Goal: Information Seeking & Learning: Compare options

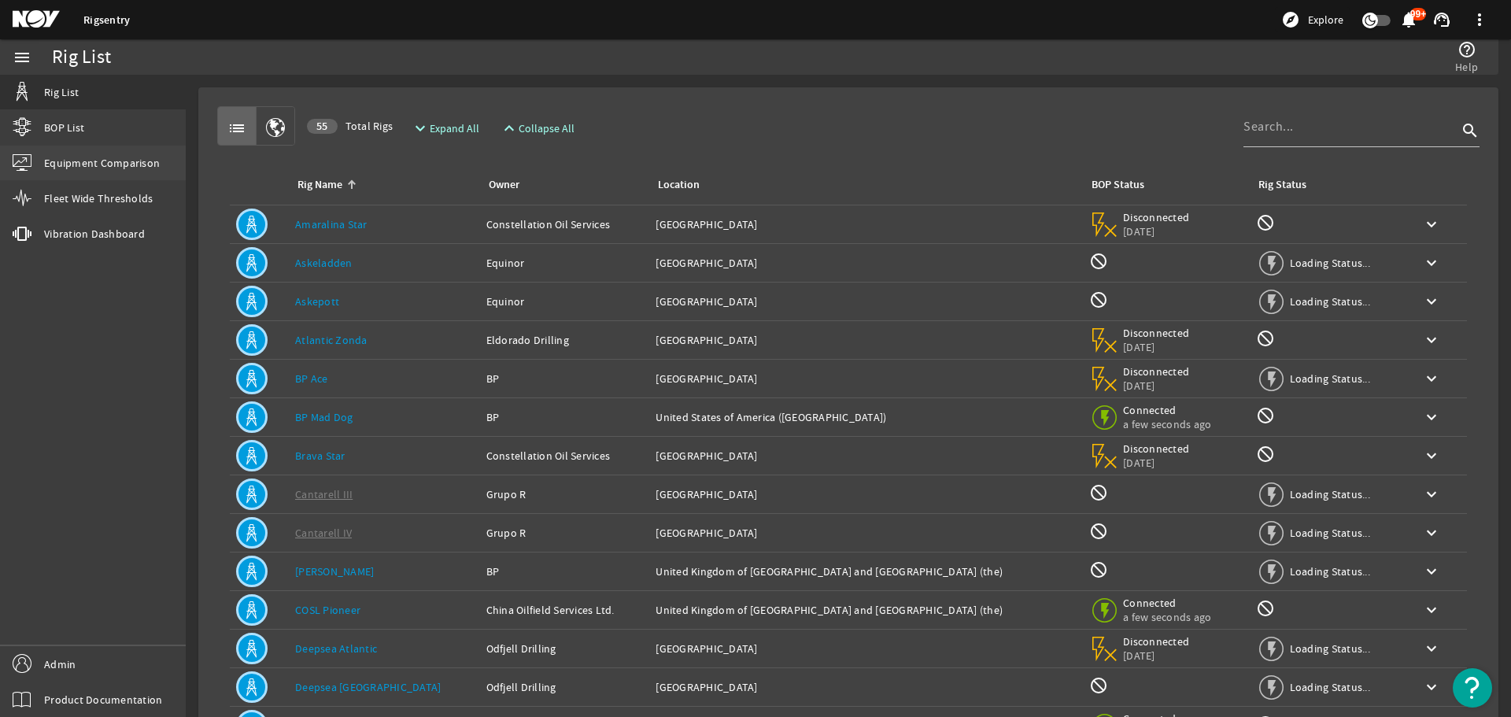
click at [129, 167] on span "Equipment Comparison" at bounding box center [102, 163] width 116 height 16
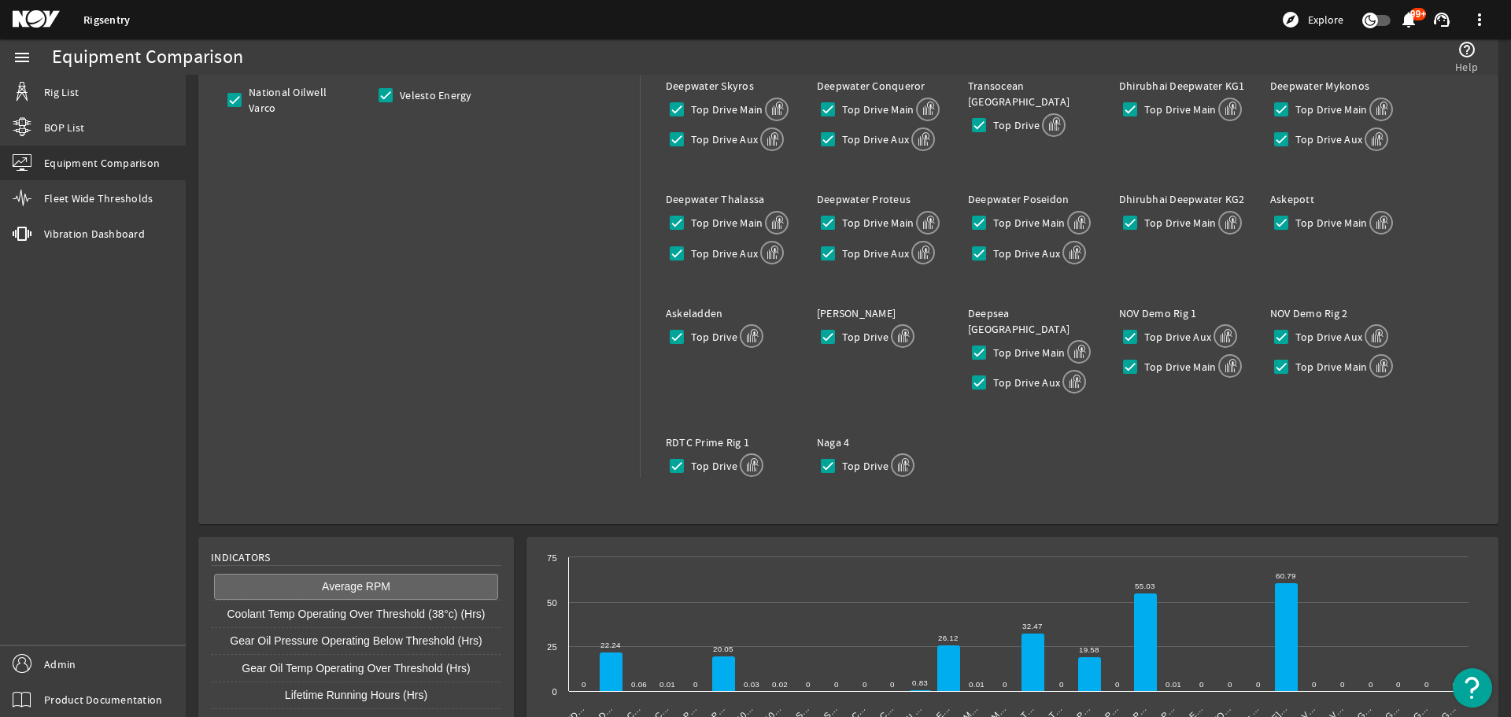
scroll to position [328, 0]
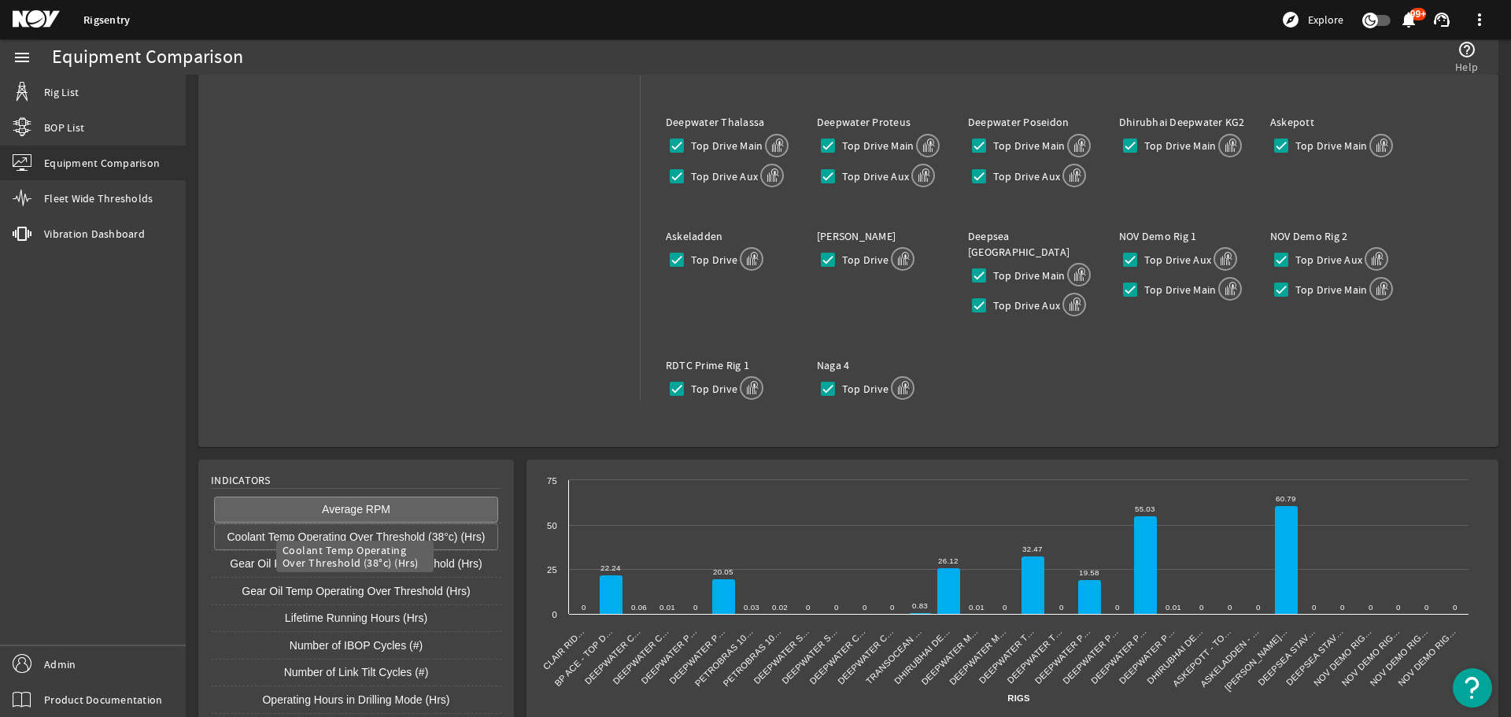
click at [417, 523] on button "Coolant Temp Operating Over Threshold (38°c) (Hrs)" at bounding box center [356, 536] width 284 height 27
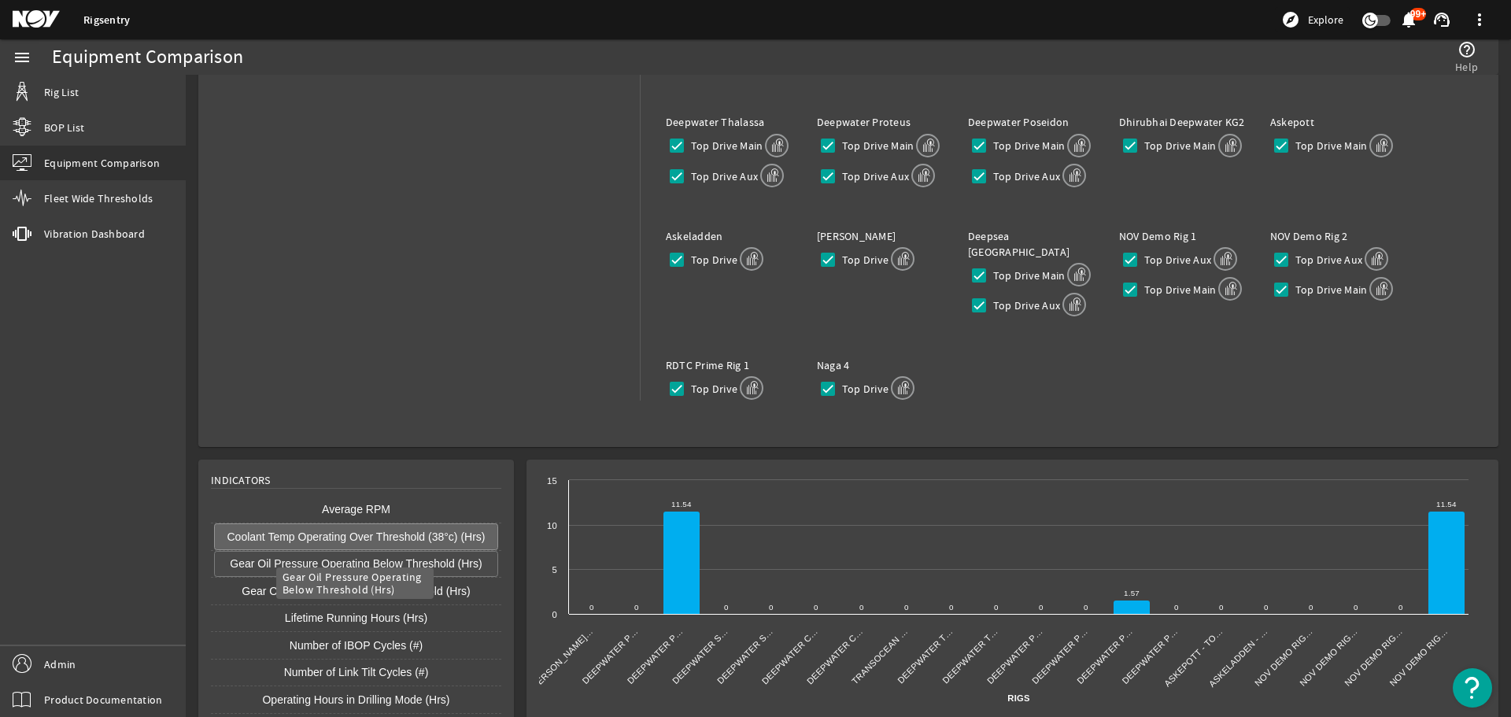
click at [439, 551] on button "Gear Oil Pressure Operating Below Threshold (Hrs)" at bounding box center [356, 564] width 284 height 27
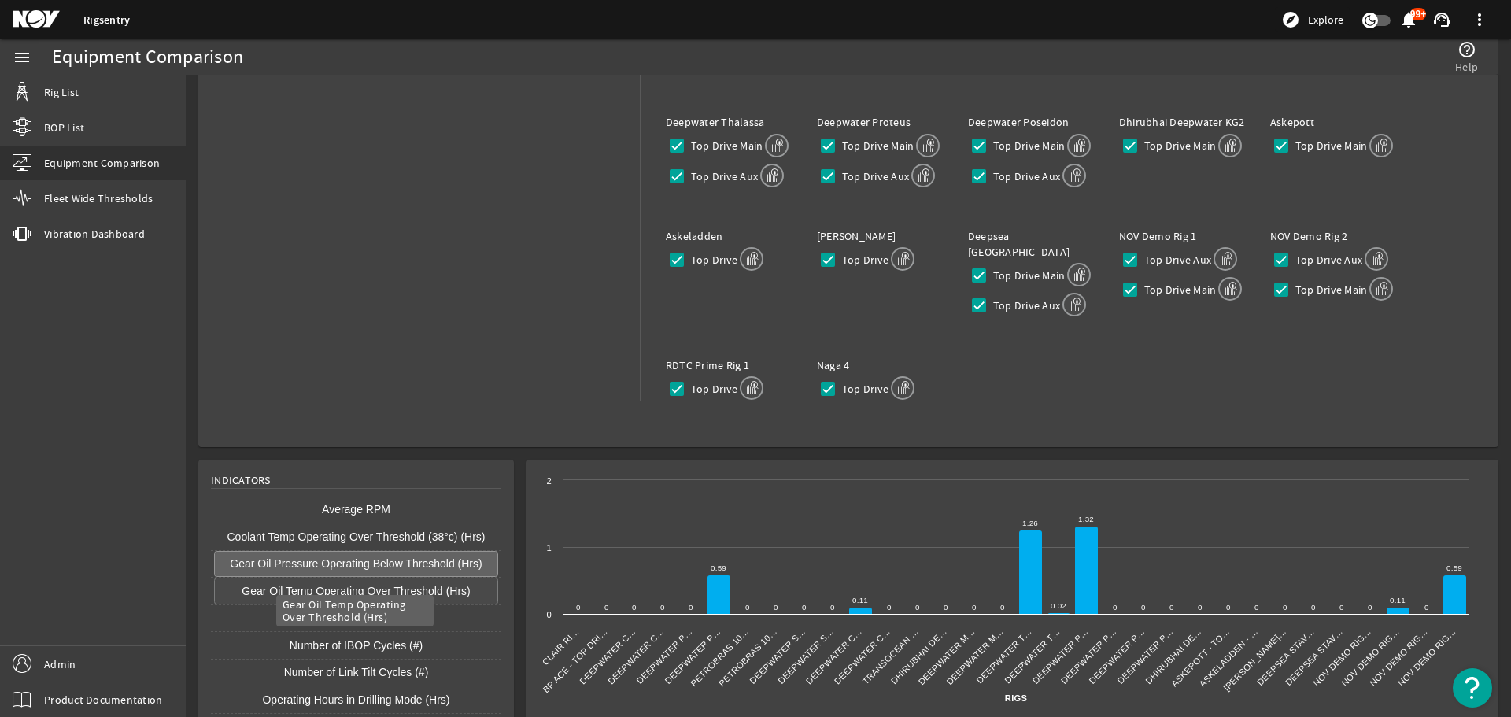
click at [445, 577] on button "Gear Oil Temp Operating Over Threshold (Hrs)" at bounding box center [356, 590] width 284 height 27
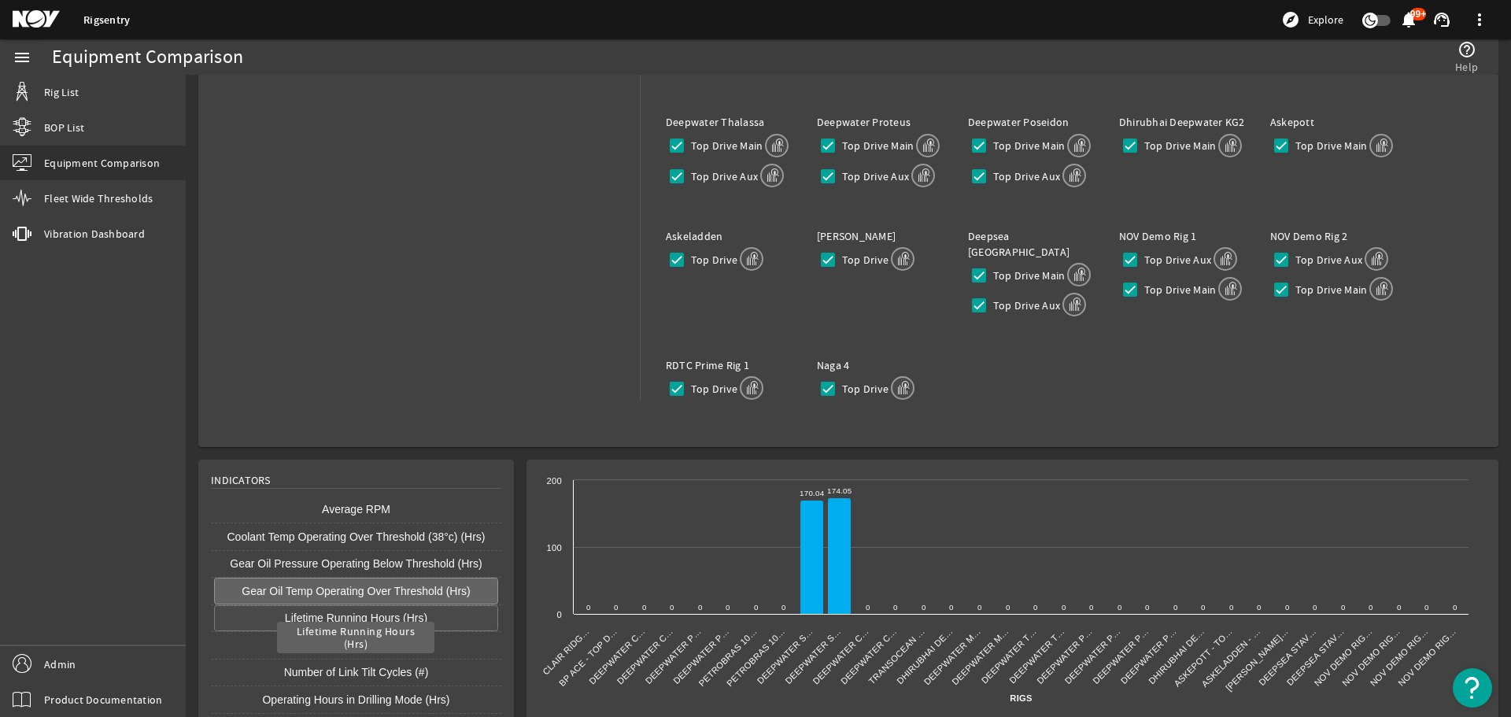
click at [441, 605] on button "Lifetime Running Hours (Hrs)" at bounding box center [356, 618] width 284 height 27
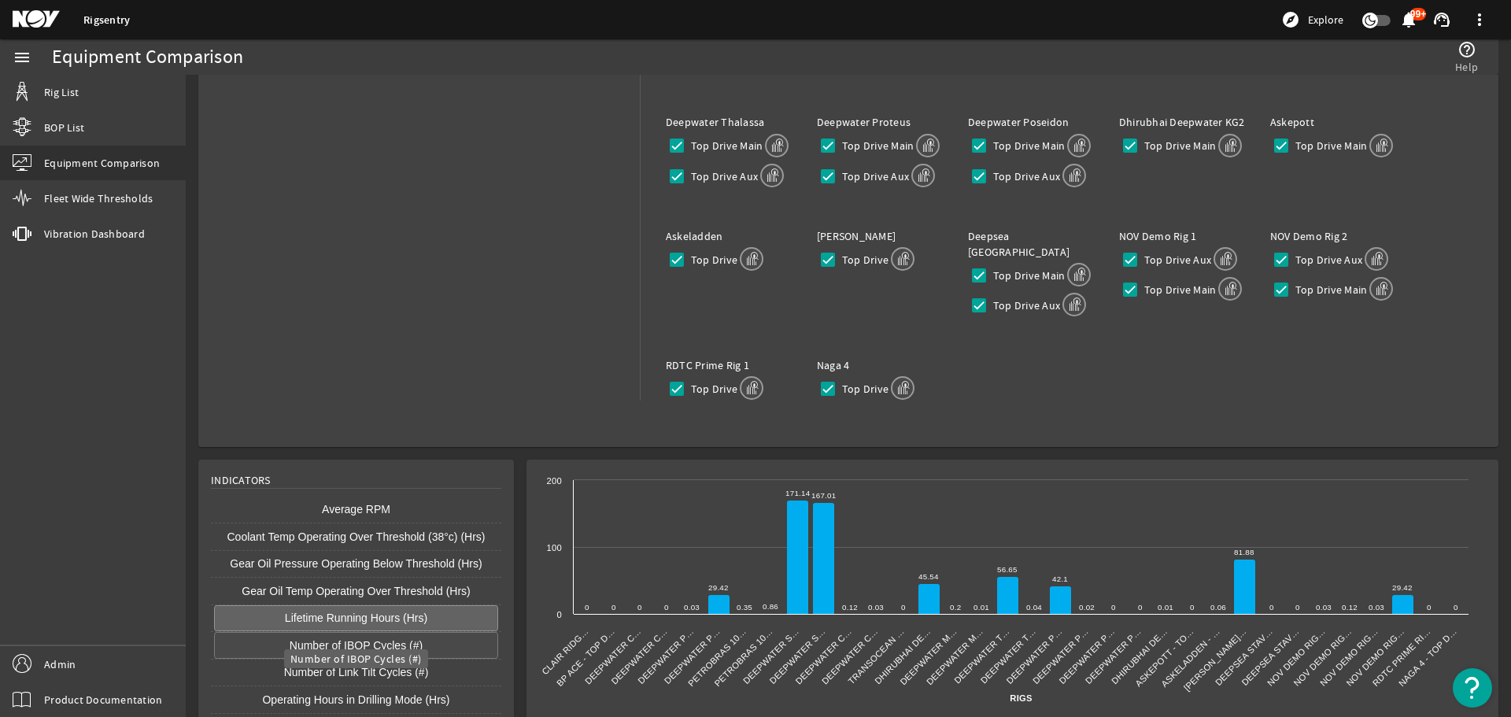
click at [443, 632] on button "Number of IBOP Cycles (#)" at bounding box center [356, 645] width 284 height 27
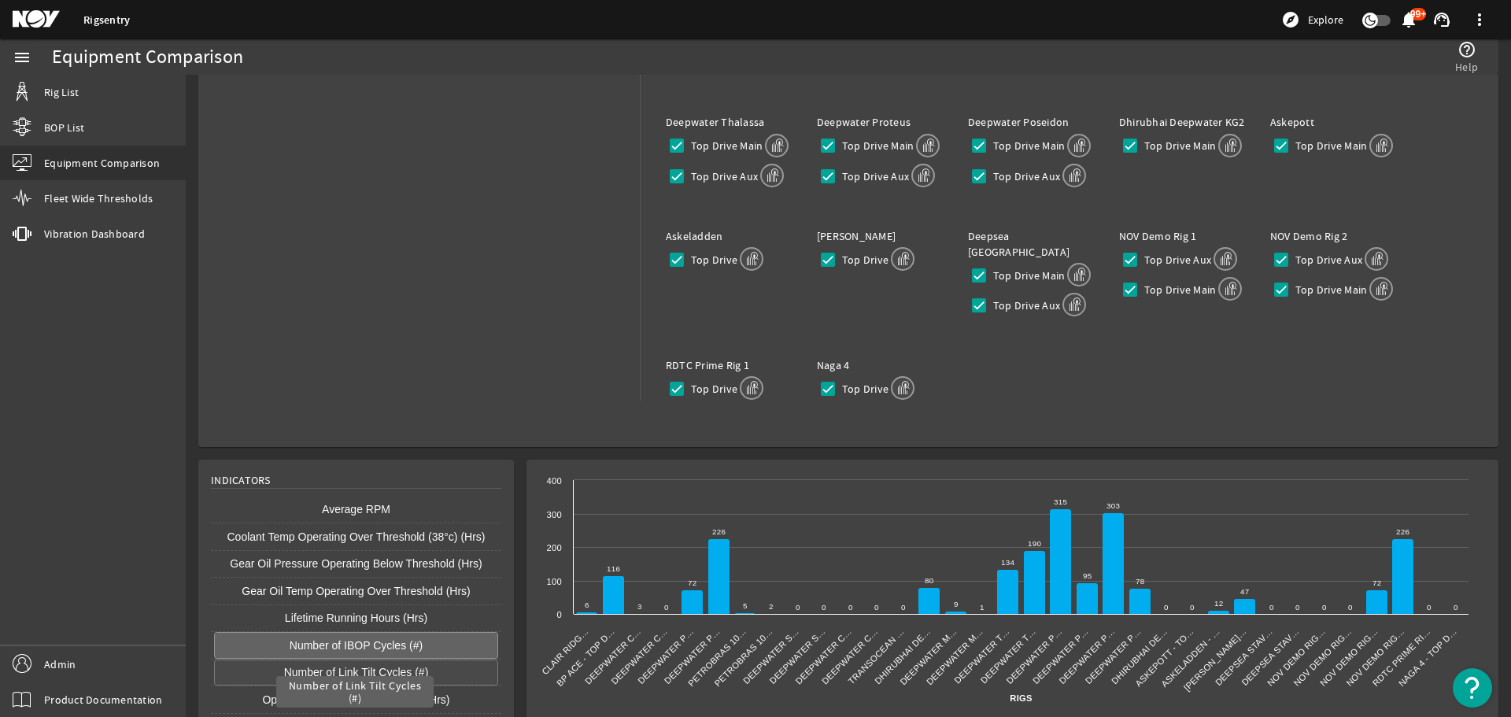
click at [461, 662] on button "Number of Link Tilt Cycles (#)" at bounding box center [356, 672] width 284 height 27
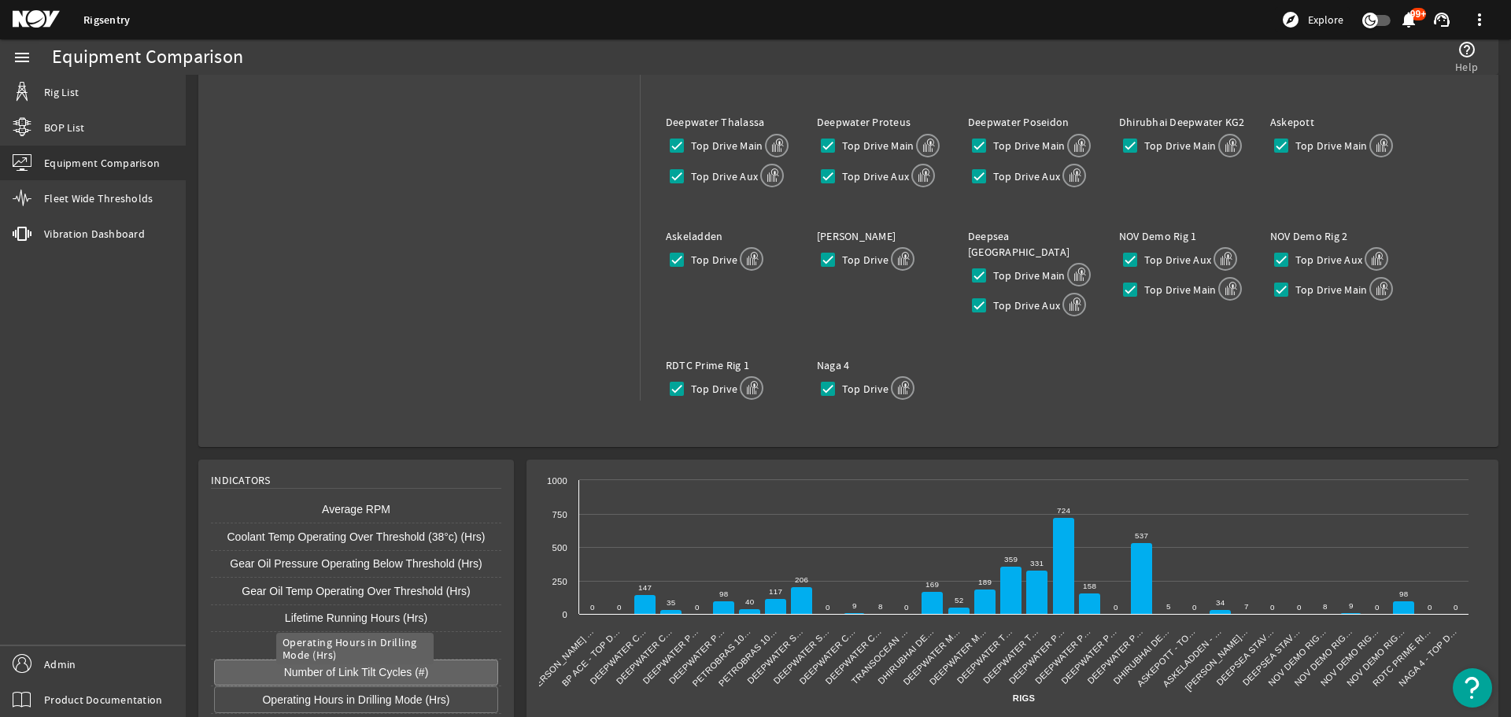
click at [462, 688] on button "Operating Hours in Drilling Mode (Hrs)" at bounding box center [356, 699] width 284 height 27
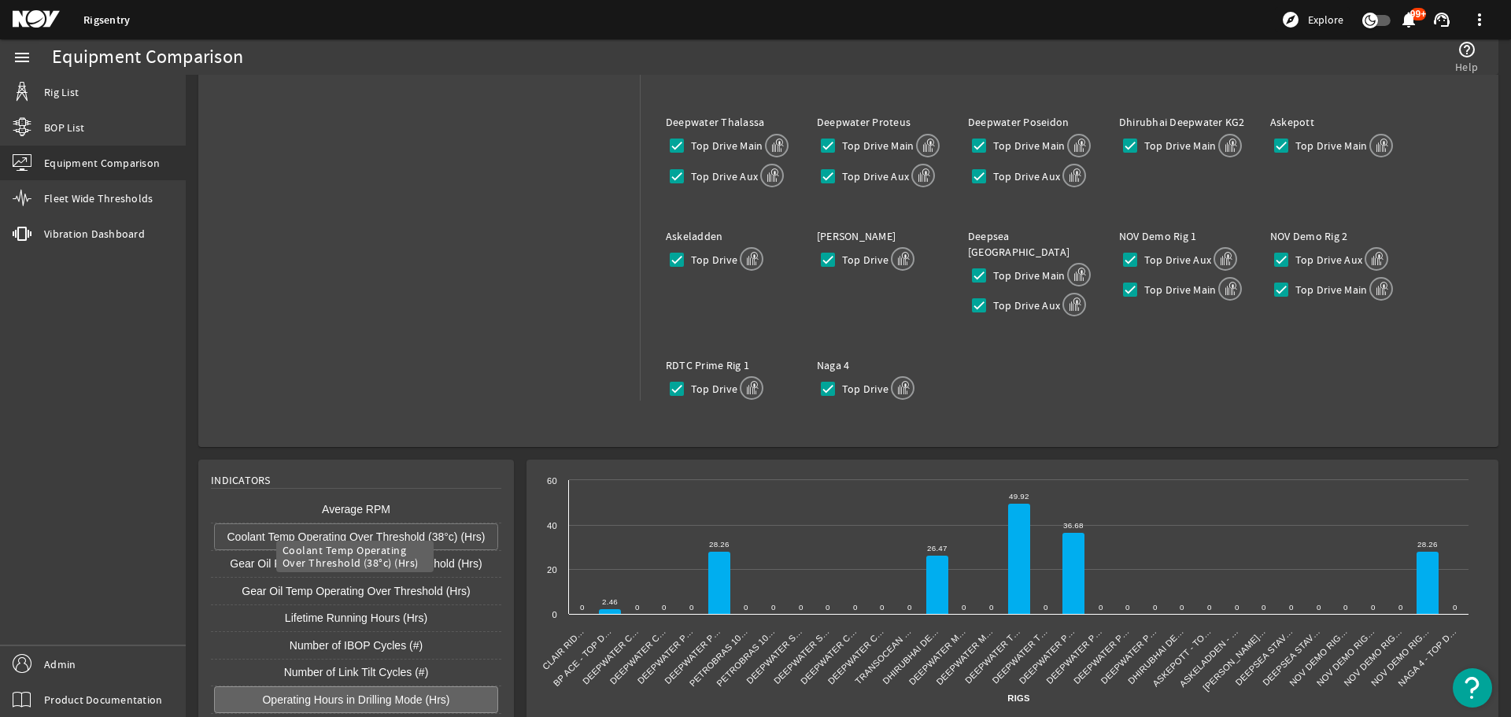
click at [382, 525] on button "Coolant Temp Operating Over Threshold (38°c) (Hrs)" at bounding box center [356, 536] width 284 height 27
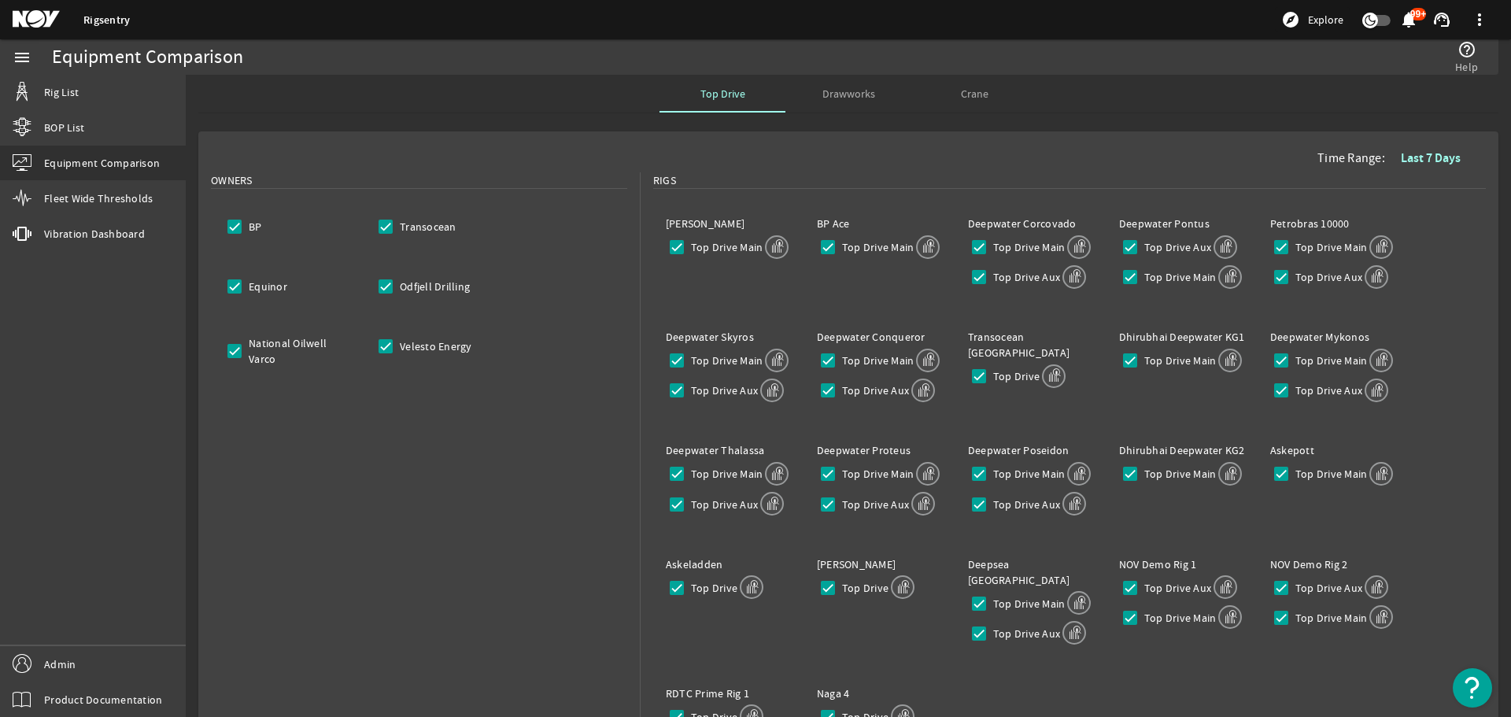
click at [825, 96] on span "Drawworks" at bounding box center [848, 93] width 53 height 11
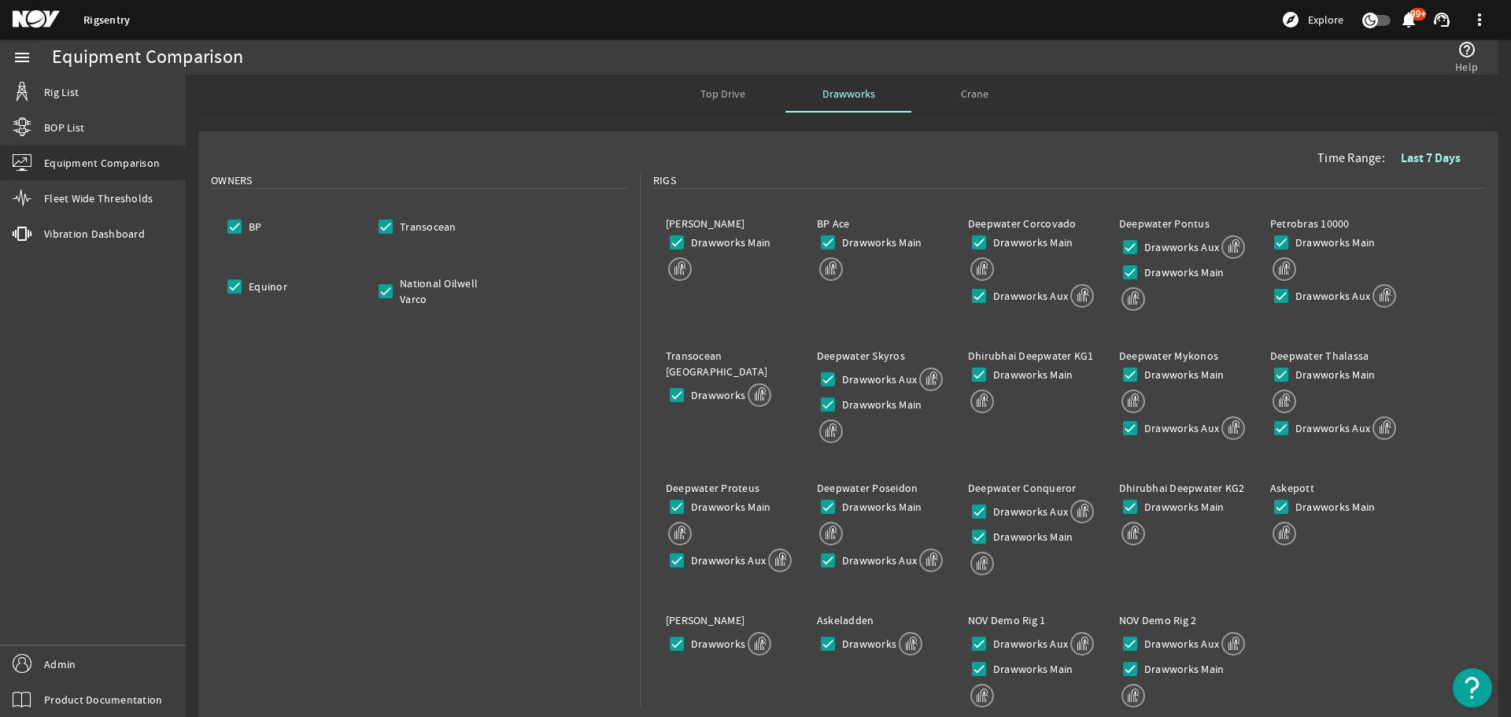
click at [186, 410] on div "Time Range: Last 7 Days Owners BP Transocean Equinor National Oilwell Varco Rig…" at bounding box center [848, 545] width 1325 height 841
click at [386, 284] on input "National Oilwell Varco" at bounding box center [385, 291] width 22 height 22
checkbox input "false"
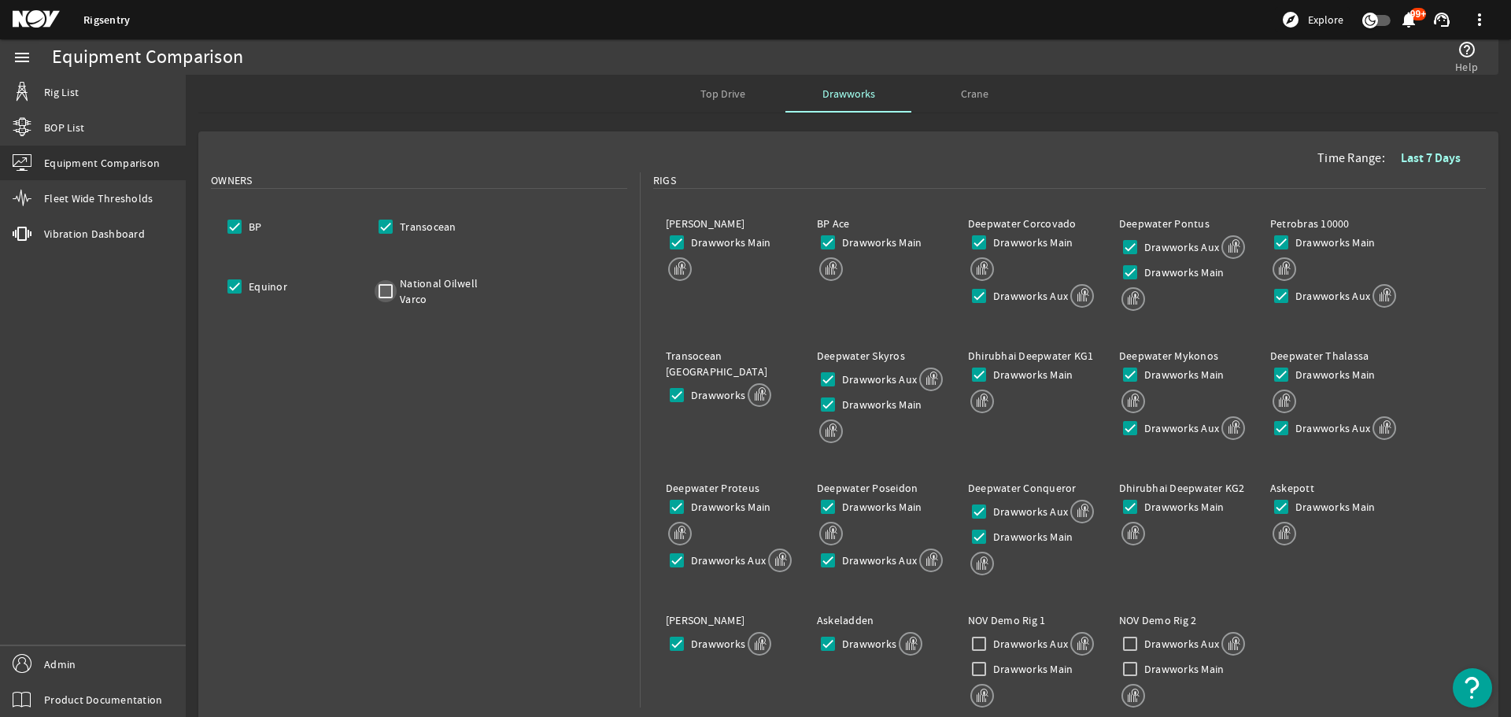
checkbox input "false"
click at [240, 293] on input "Equinor" at bounding box center [234, 286] width 22 height 22
checkbox input "false"
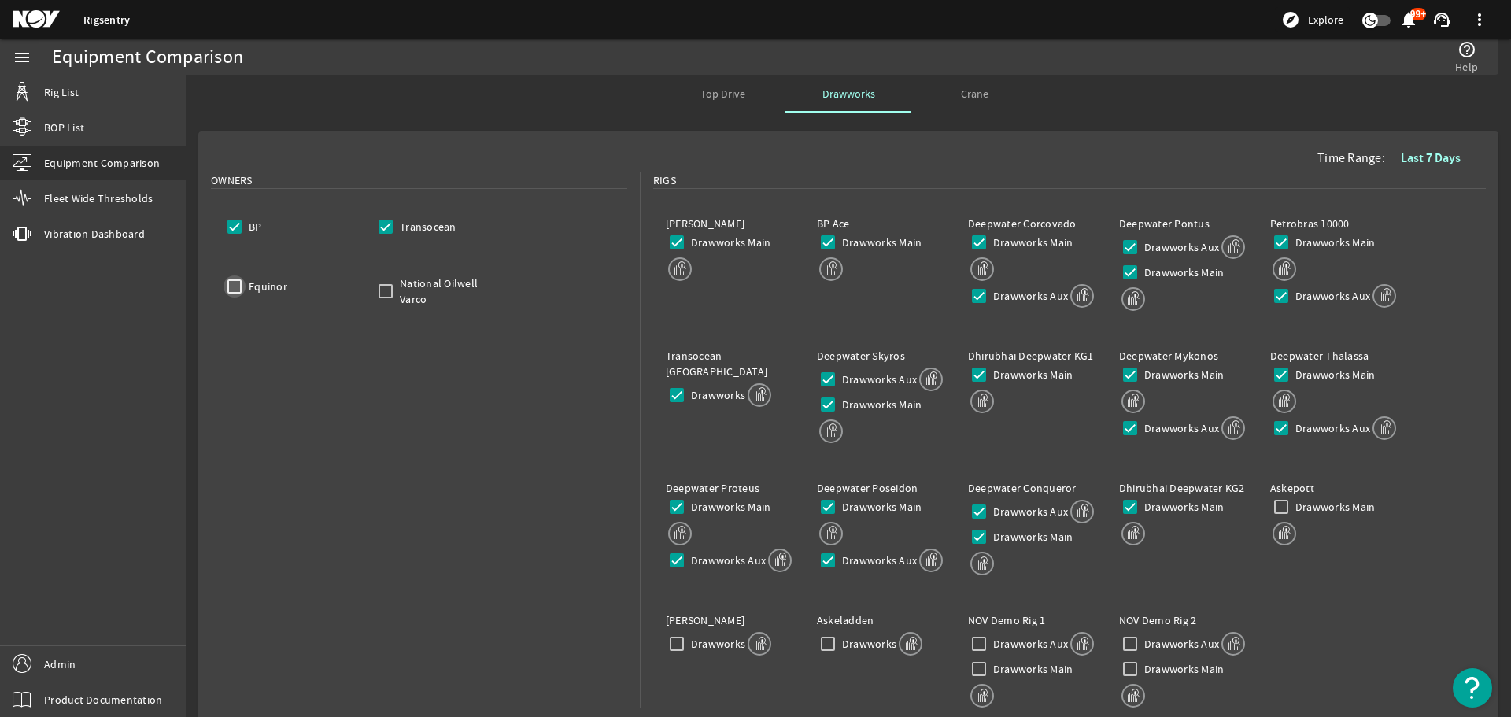
checkbox input "false"
click at [386, 226] on input "Transocean" at bounding box center [385, 227] width 22 height 22
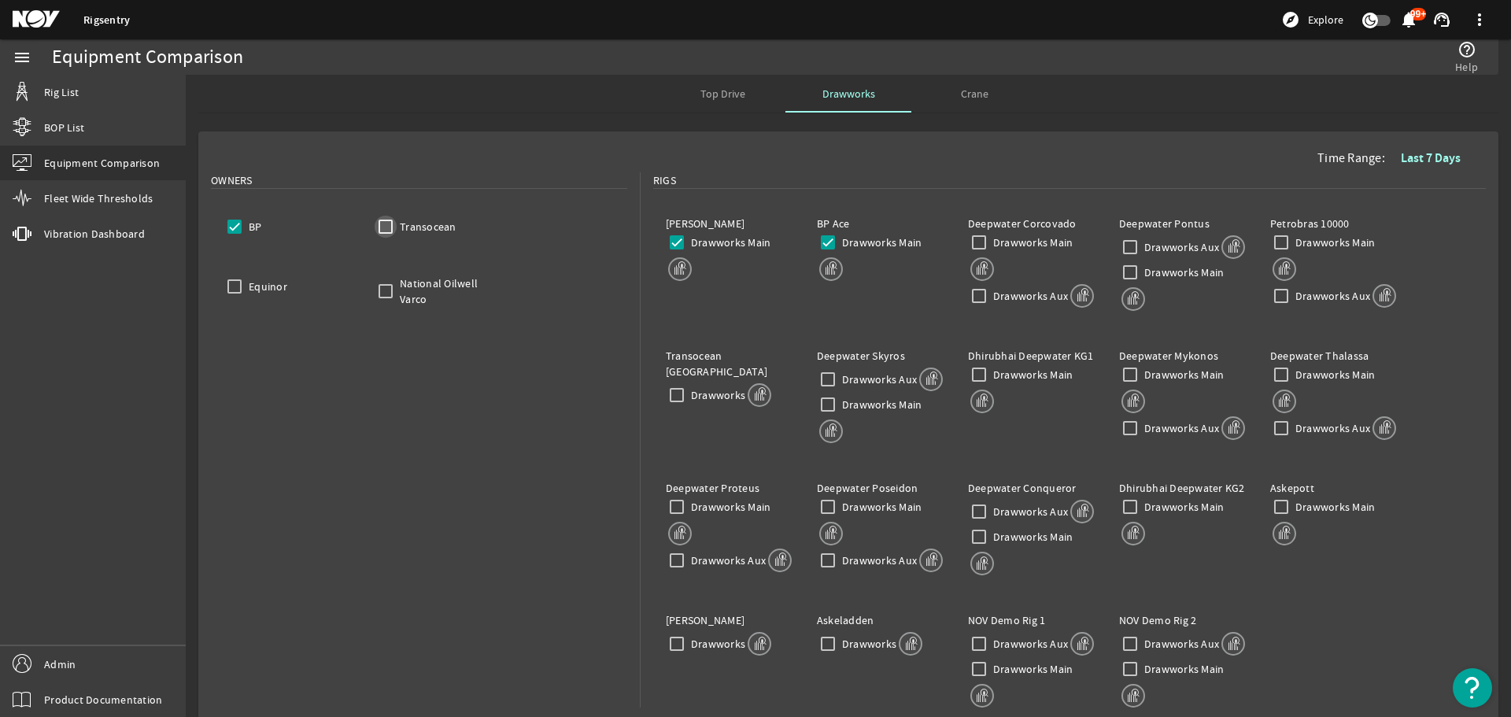
checkbox input "false"
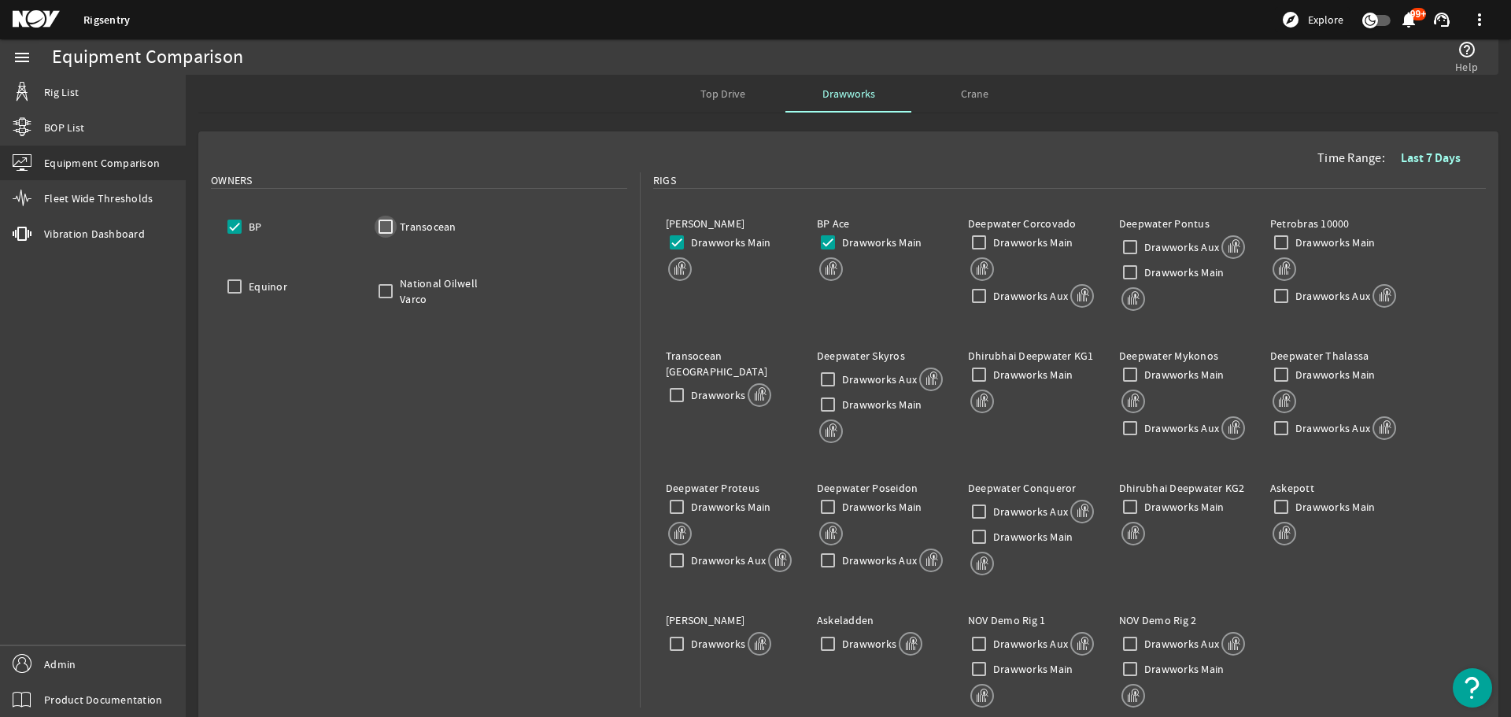
checkbox input "false"
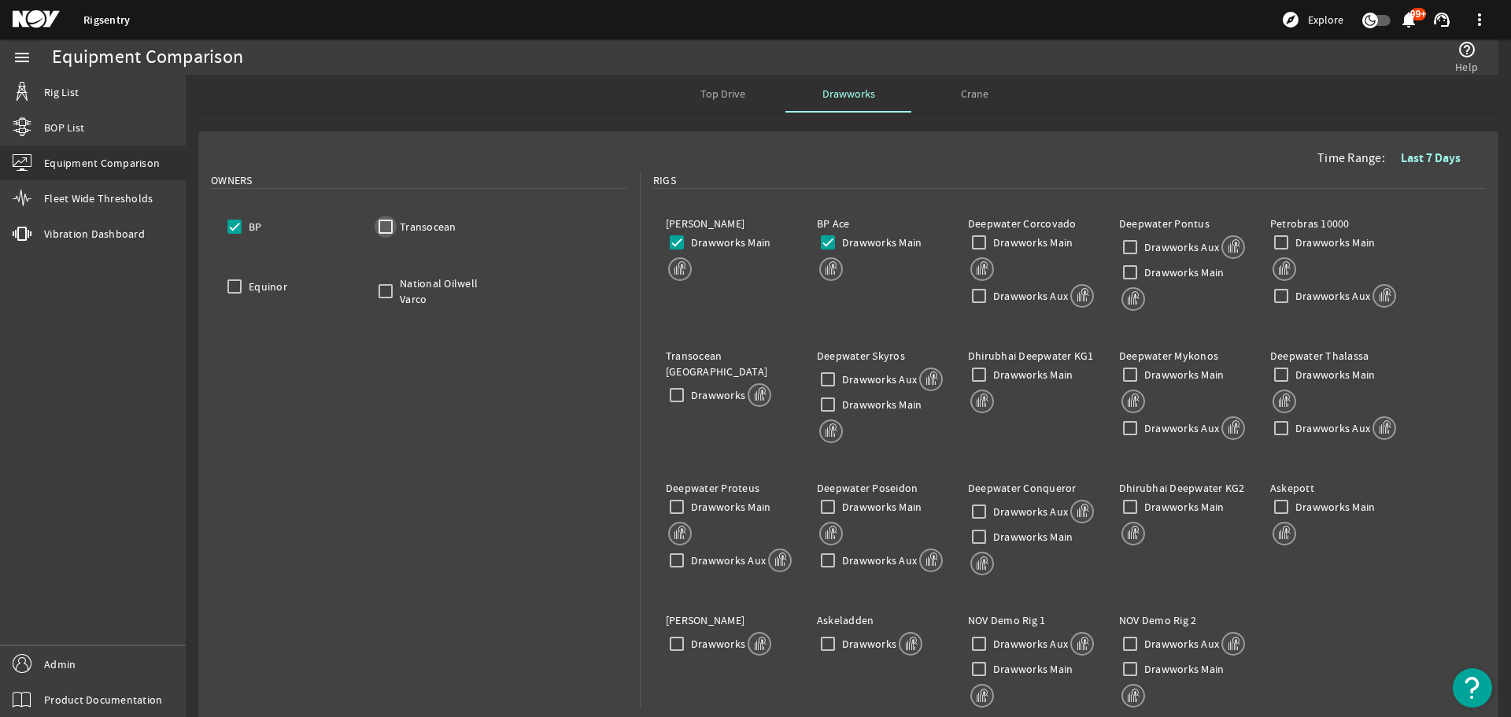
checkbox input "false"
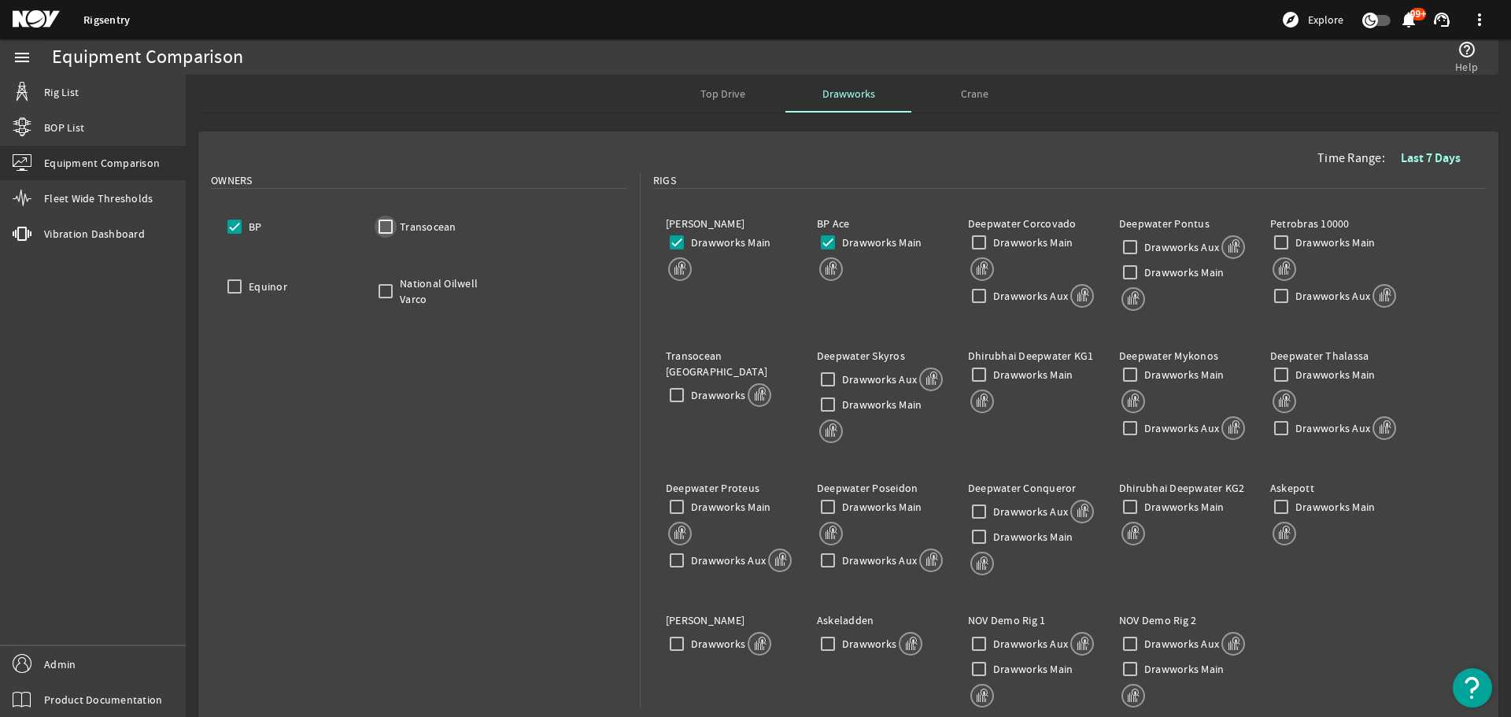
checkbox input "false"
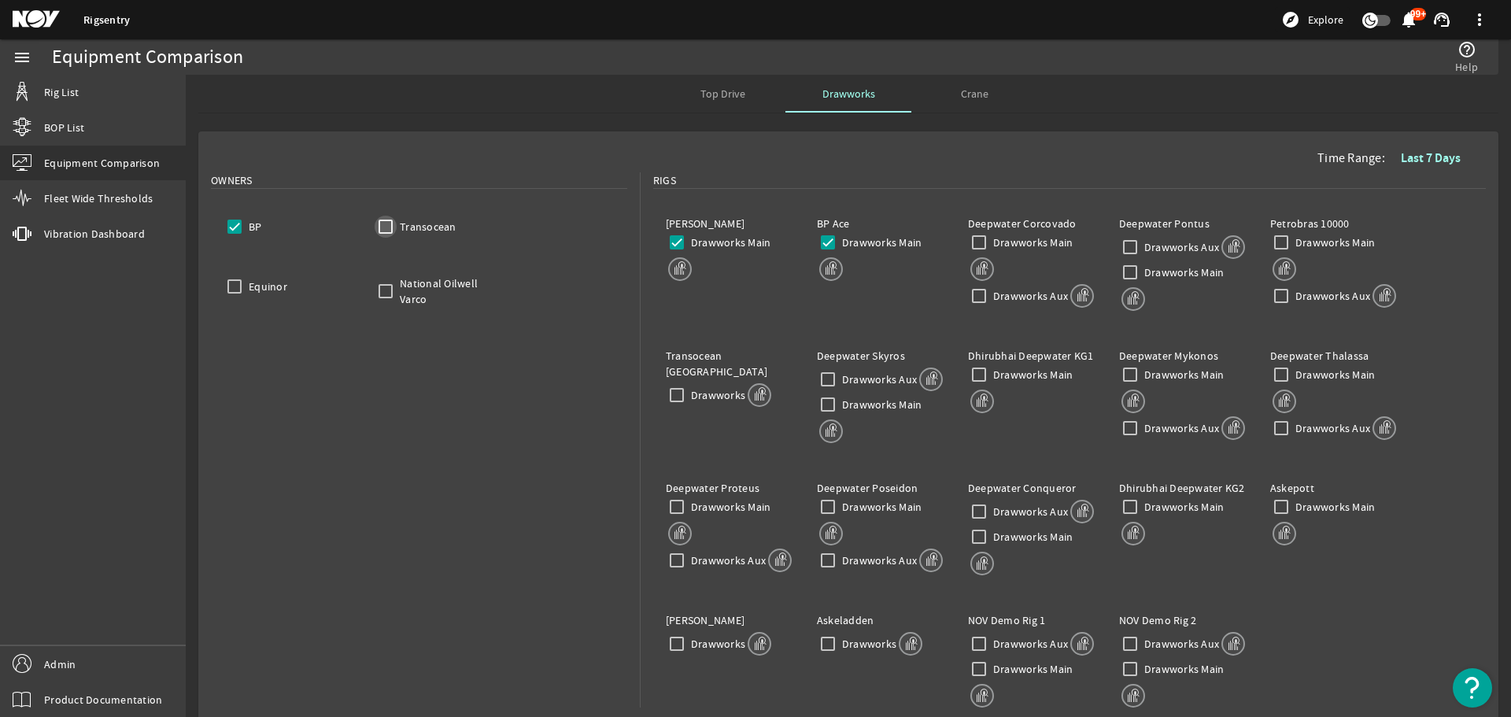
checkbox input "false"
click at [380, 227] on input "Transocean" at bounding box center [385, 227] width 22 height 22
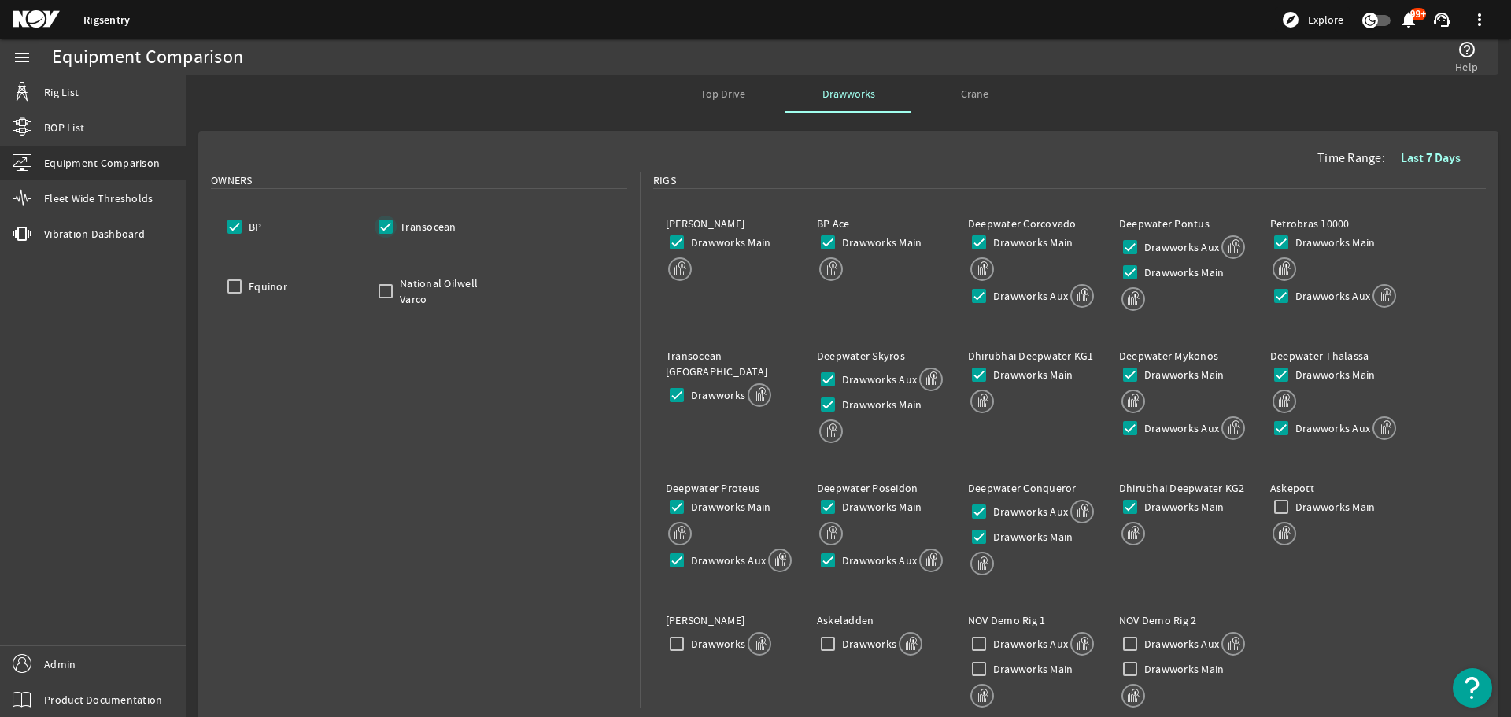
checkbox input "true"
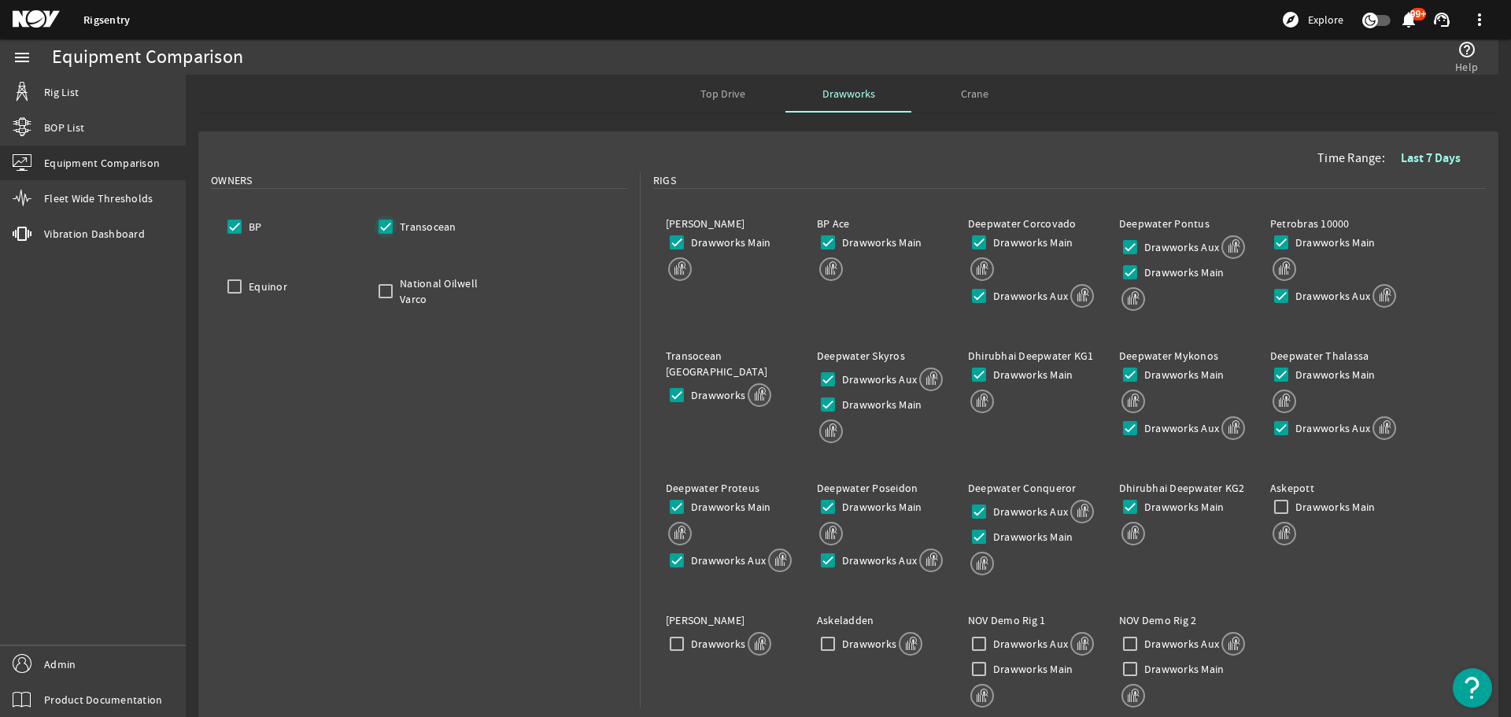
checkbox input "true"
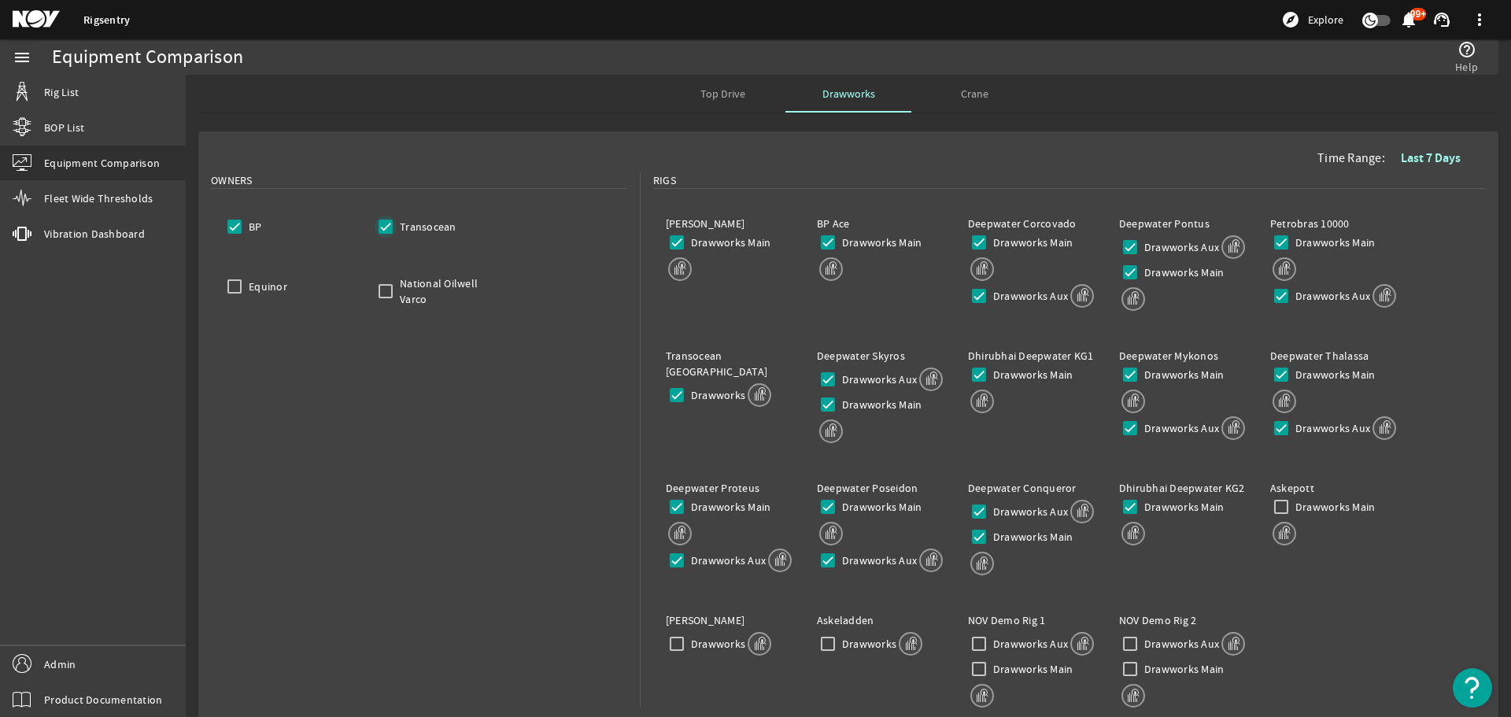
checkbox input "true"
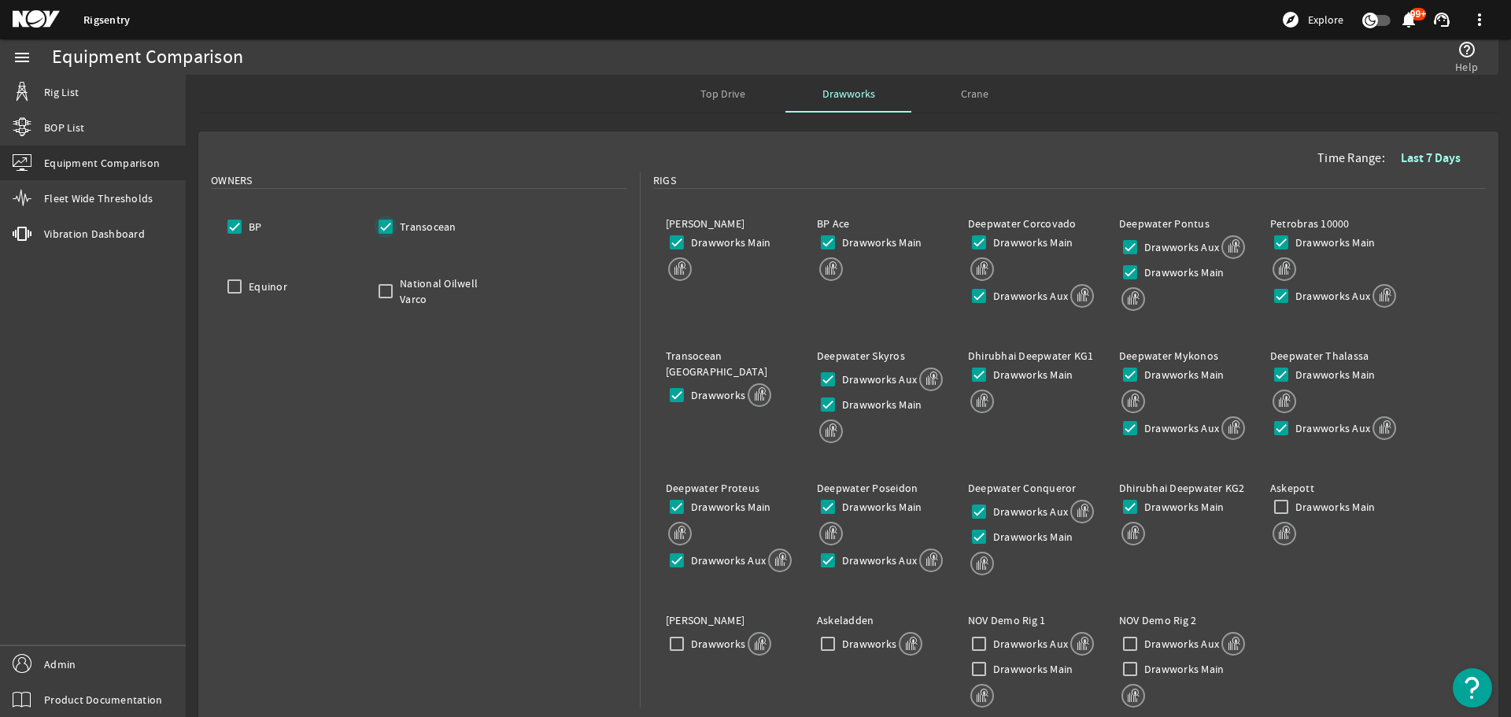
checkbox input "true"
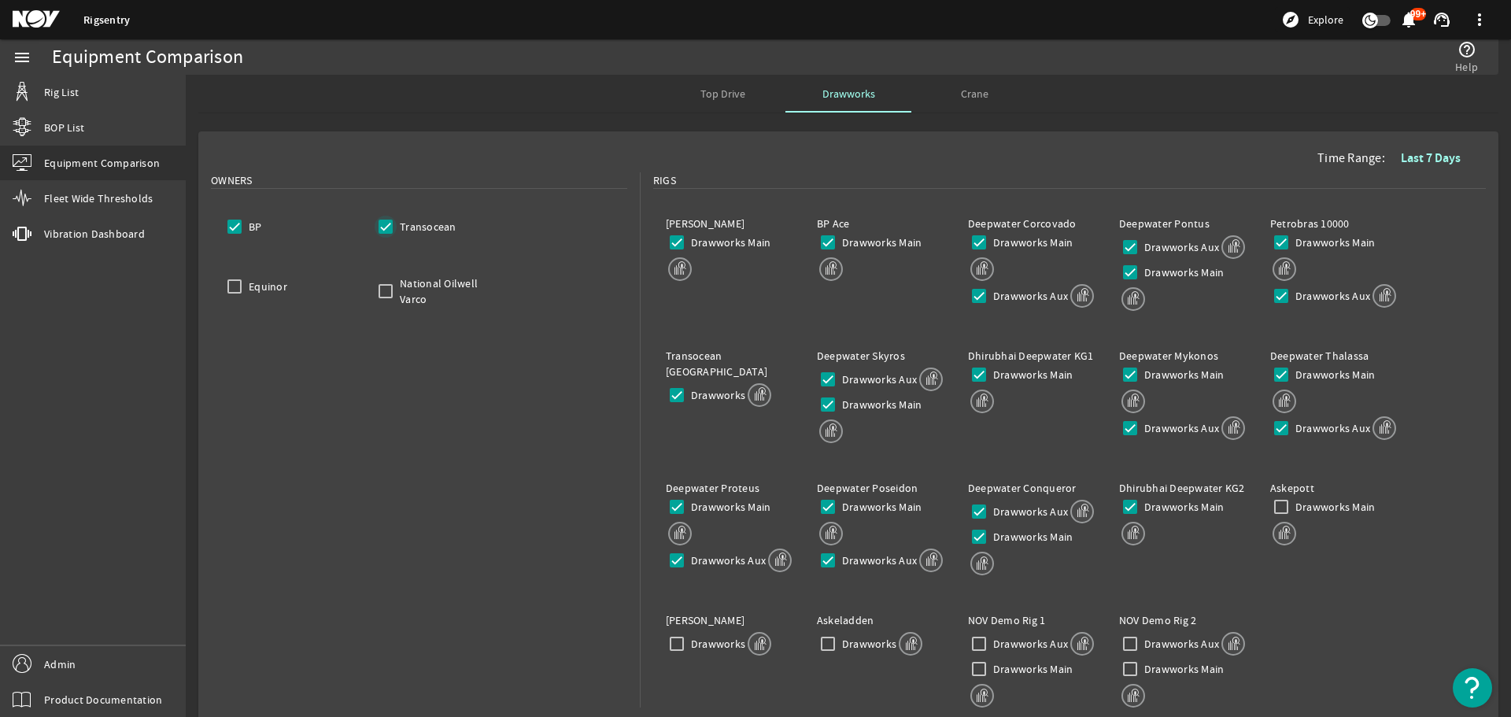
checkbox input "true"
click at [195, 342] on rigsentry-mat-card "Time Range: Last 7 Days Owners BP Transocean Equinor National Oilwell Varco Rig…" at bounding box center [848, 441] width 1312 height 632
click at [382, 223] on input "Transocean" at bounding box center [385, 227] width 22 height 22
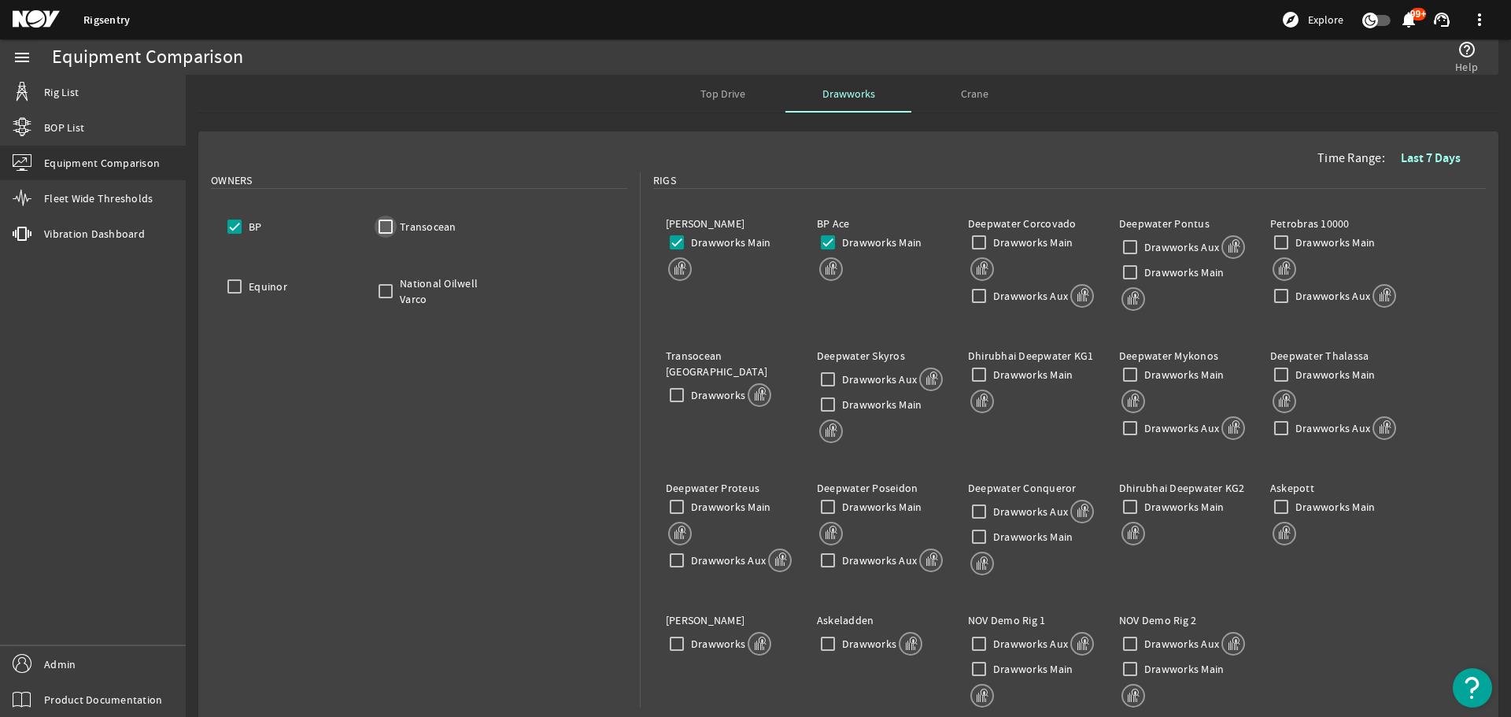
checkbox input "false"
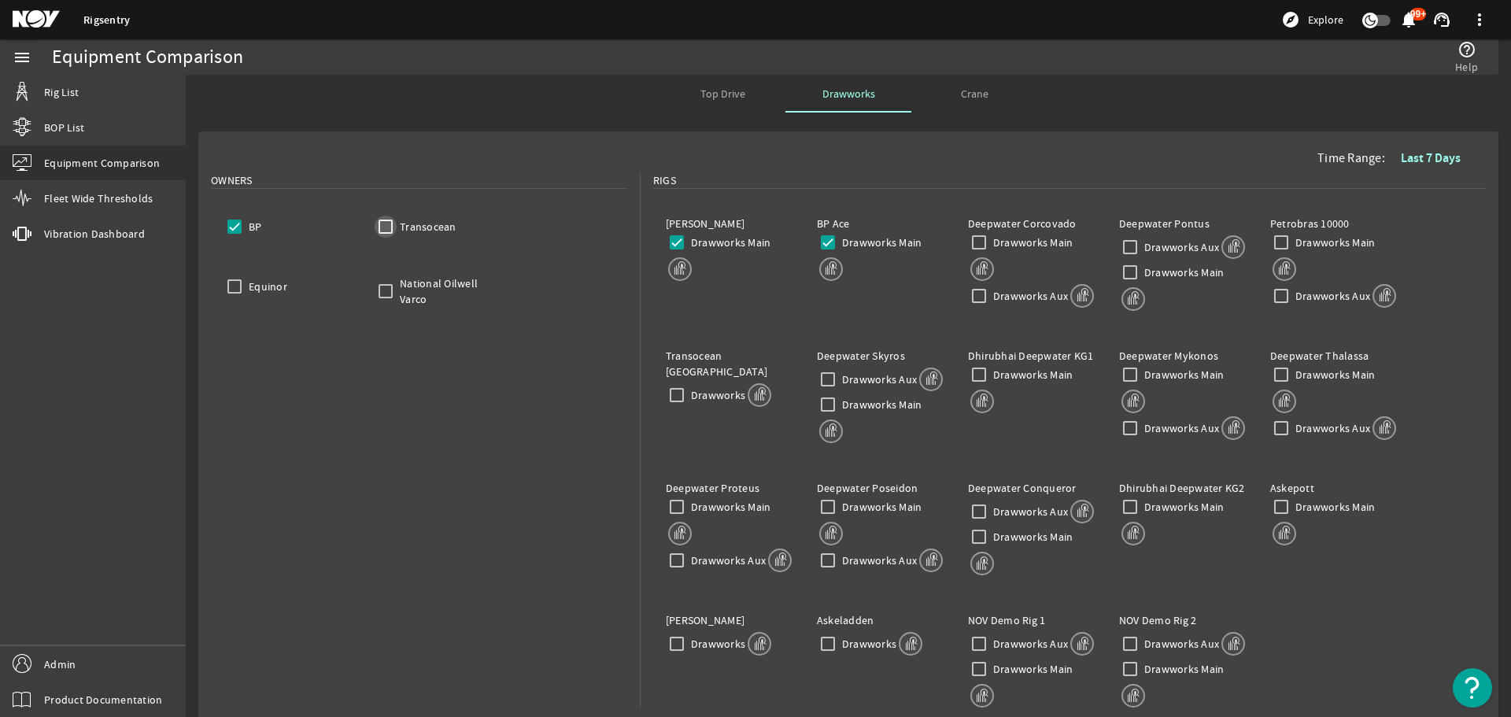
checkbox input "false"
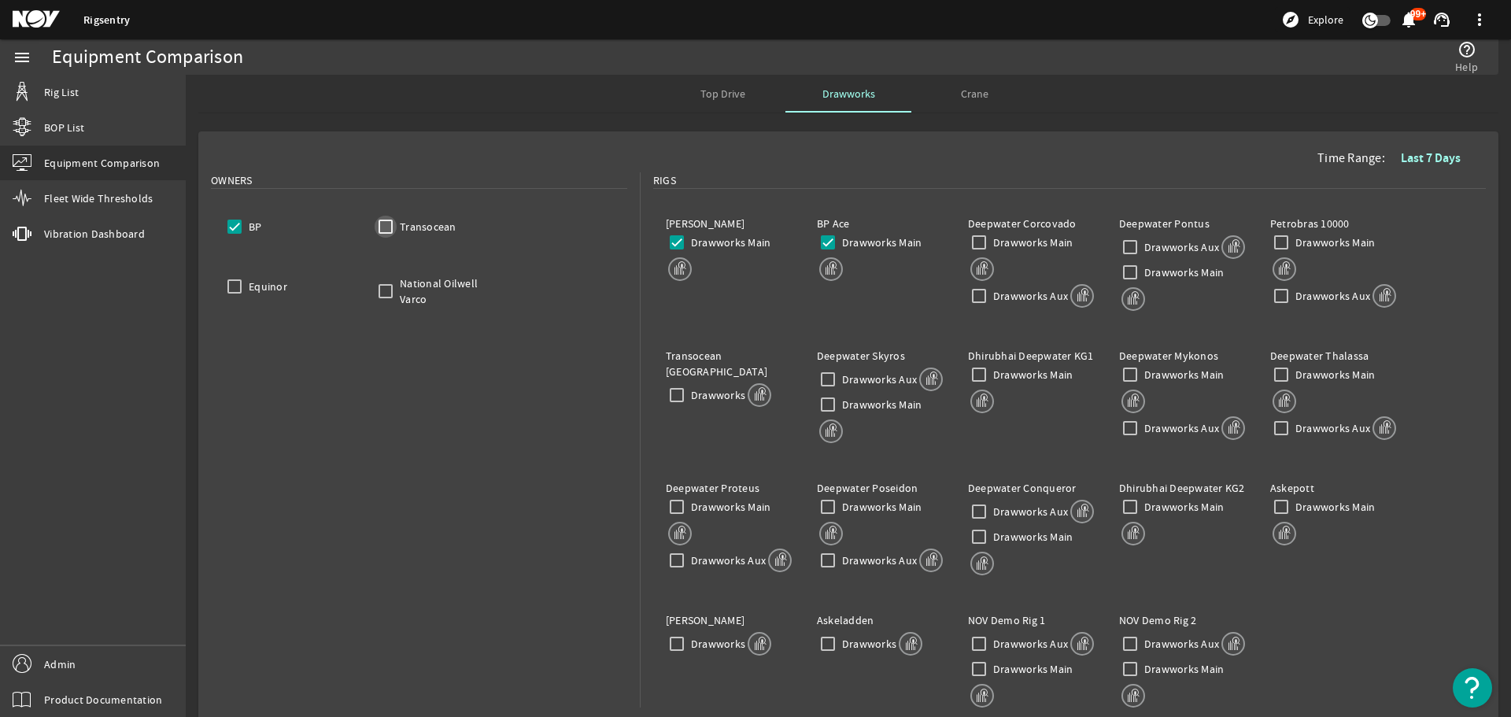
checkbox input "false"
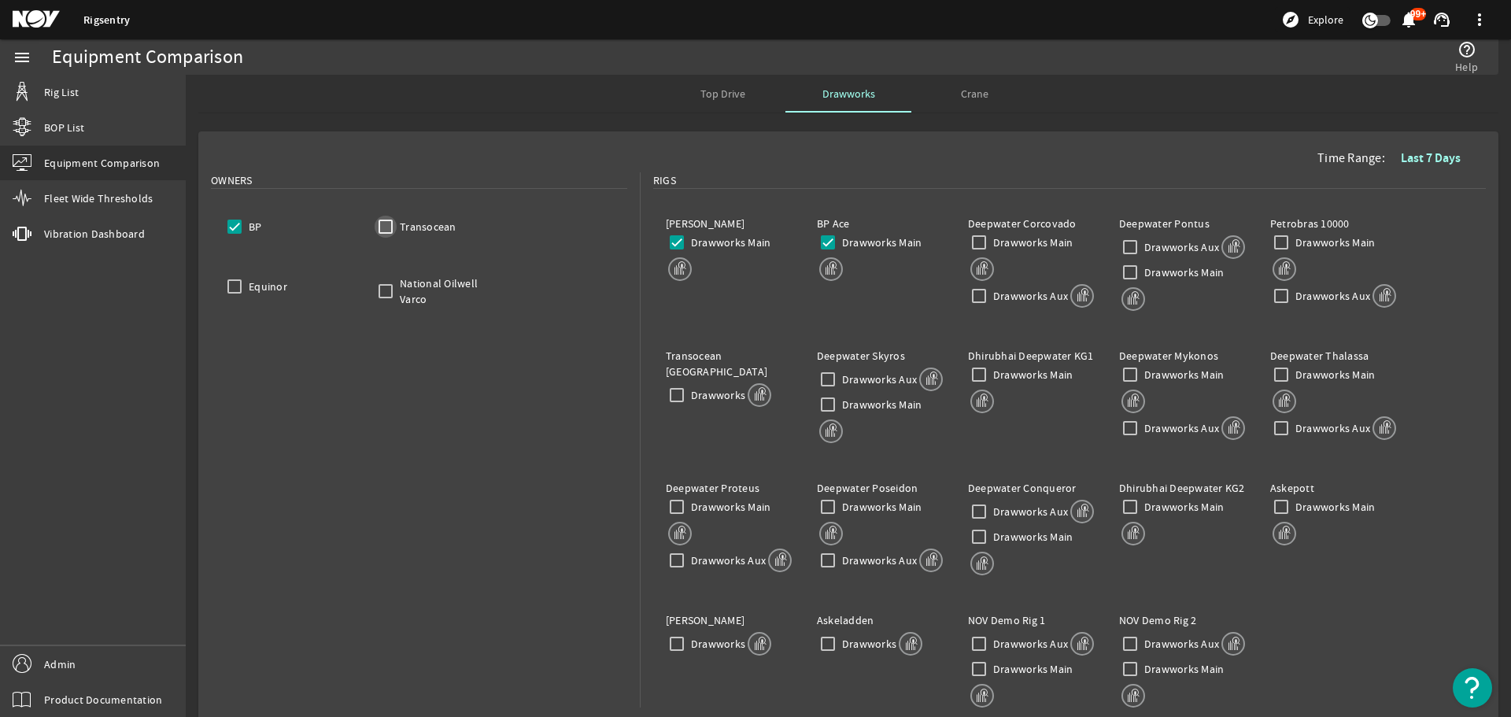
checkbox input "false"
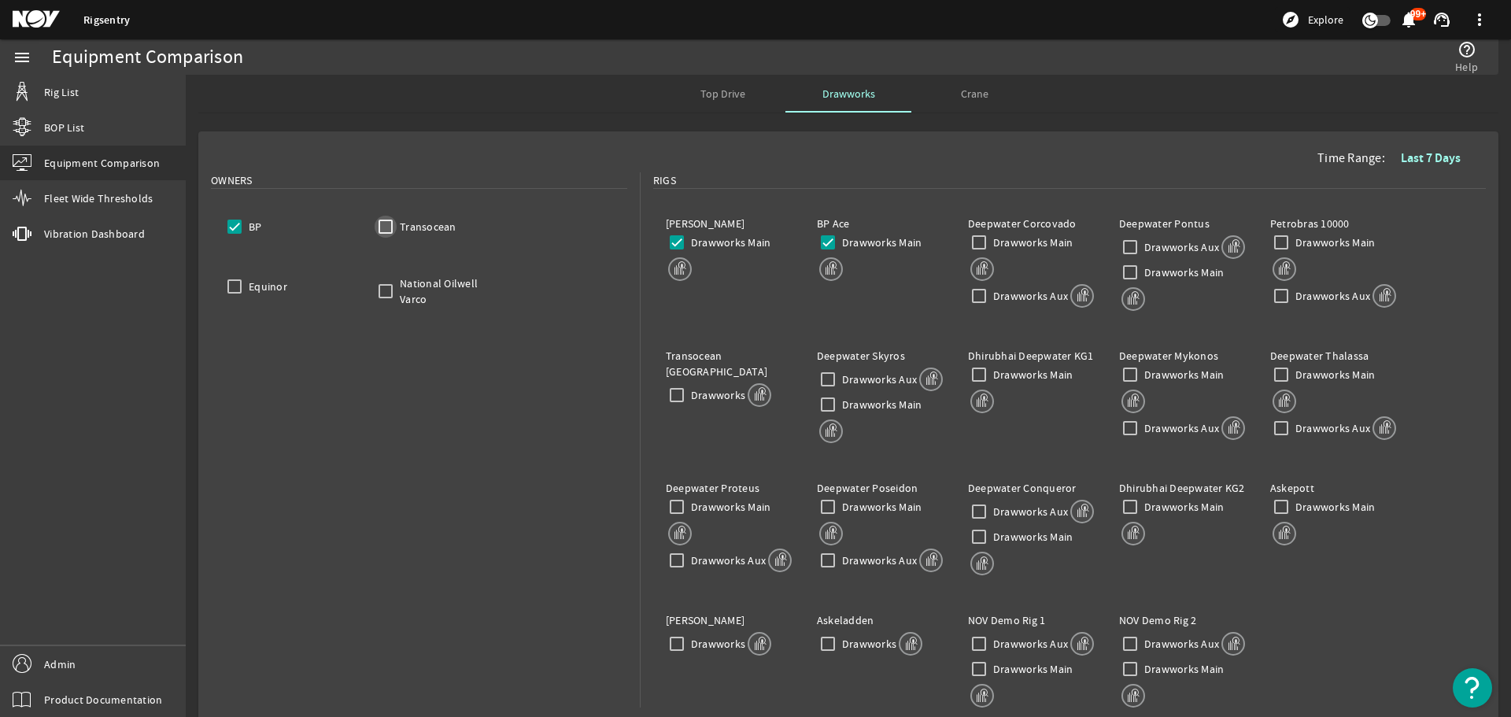
checkbox input "false"
click at [236, 280] on input "Equinor" at bounding box center [234, 286] width 22 height 22
checkbox input "true"
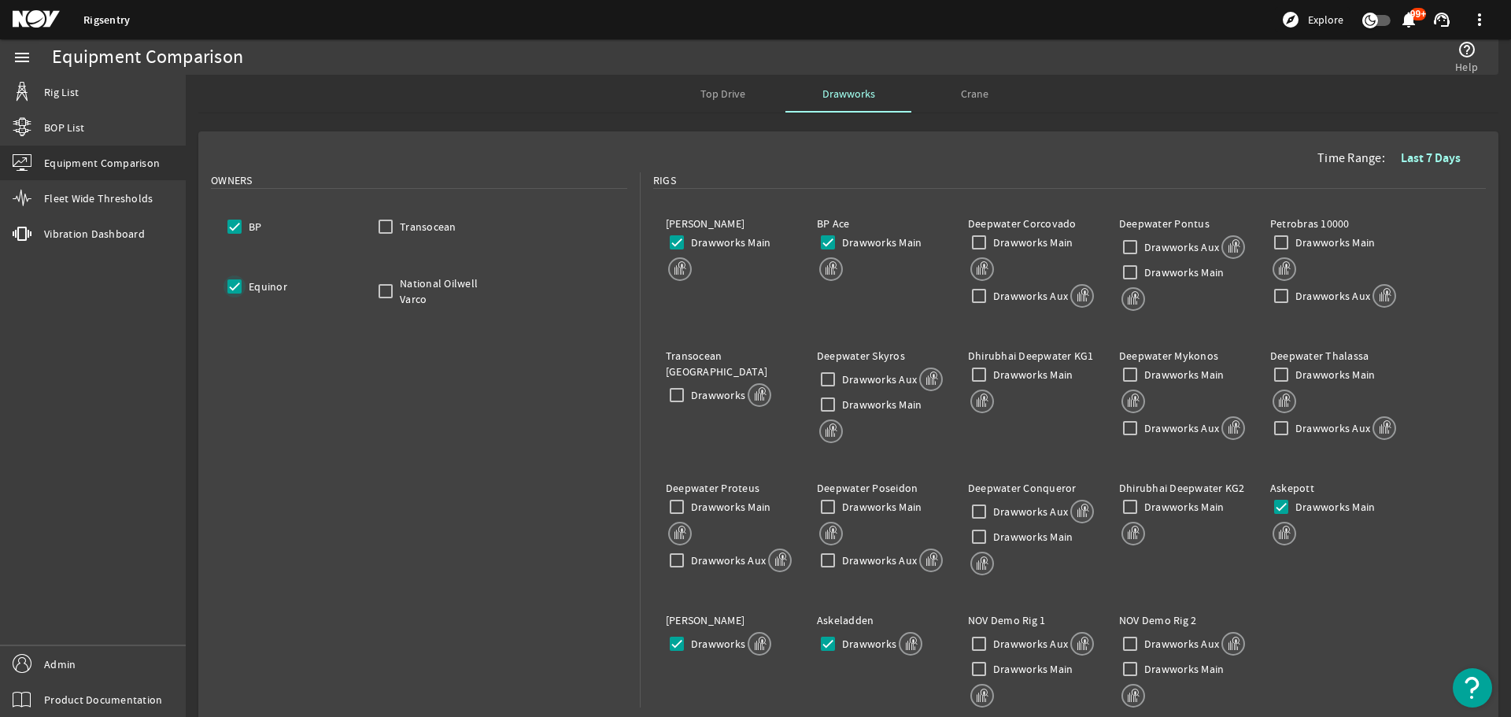
checkbox input "true"
click at [673, 642] on input "Drawworks" at bounding box center [677, 644] width 22 height 22
checkbox input "false"
click at [826, 641] on input "Drawworks" at bounding box center [828, 644] width 22 height 22
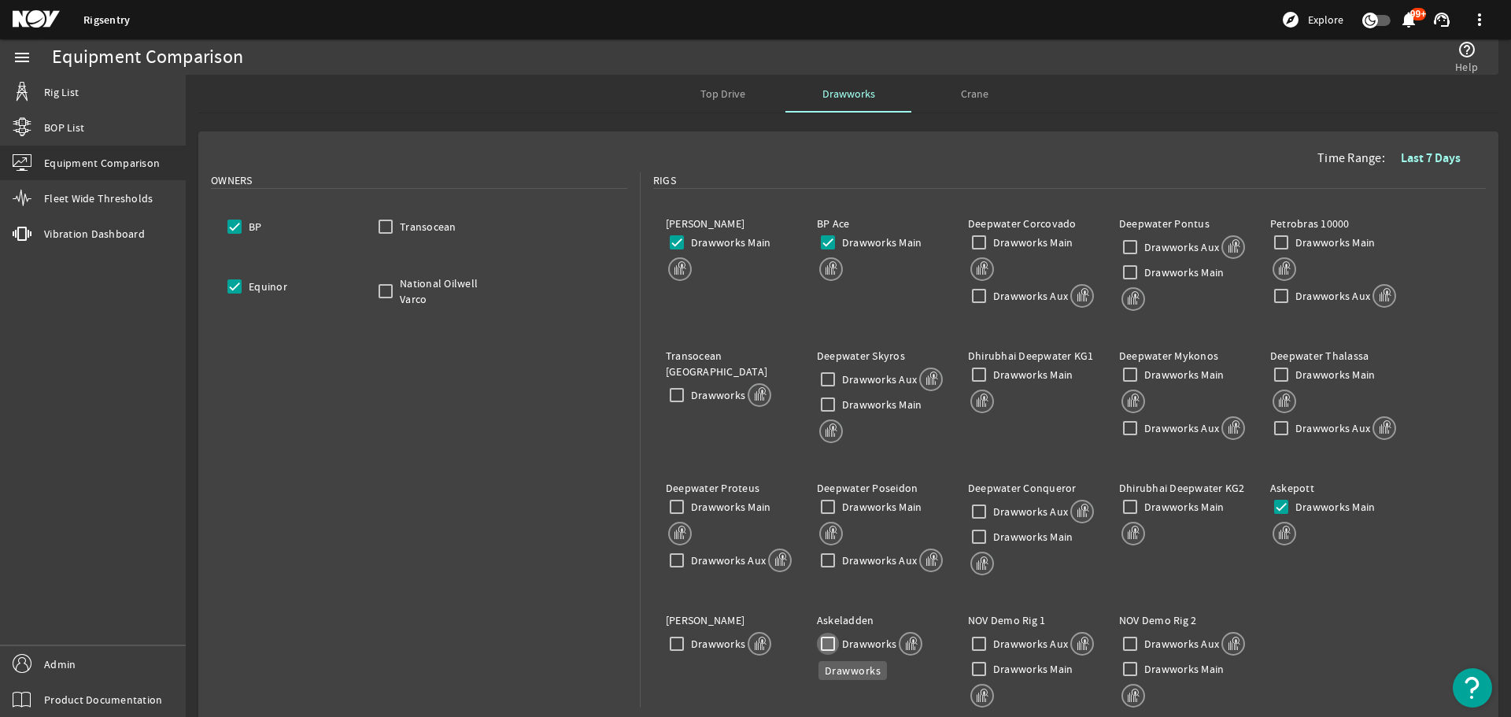
checkbox input "false"
click at [847, 692] on div "Askeladden Drawworks" at bounding box center [879, 659] width 151 height 132
click at [231, 286] on input "Equinor" at bounding box center [234, 286] width 22 height 22
checkbox input "false"
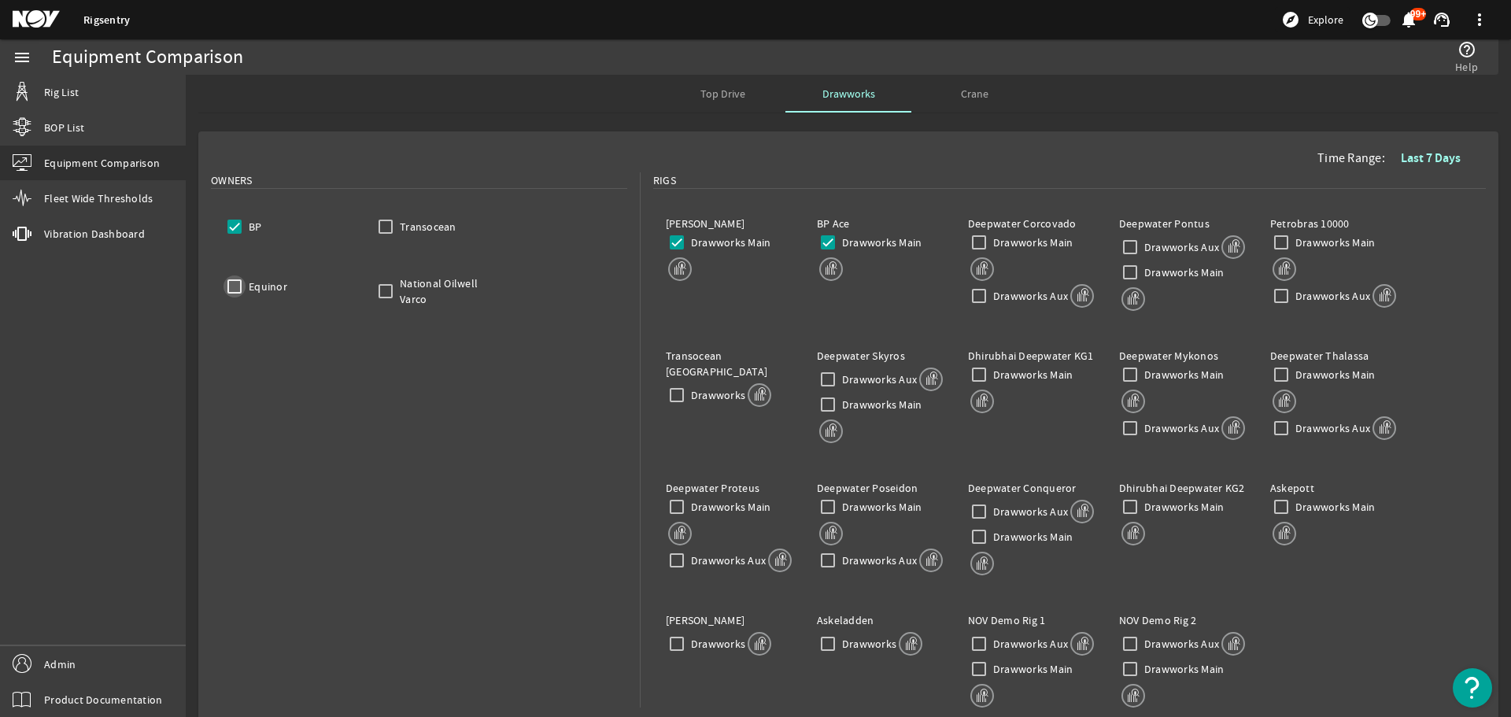
click at [231, 286] on input "Equinor" at bounding box center [234, 286] width 22 height 22
checkbox input "true"
click at [817, 639] on input "Drawworks" at bounding box center [828, 644] width 22 height 22
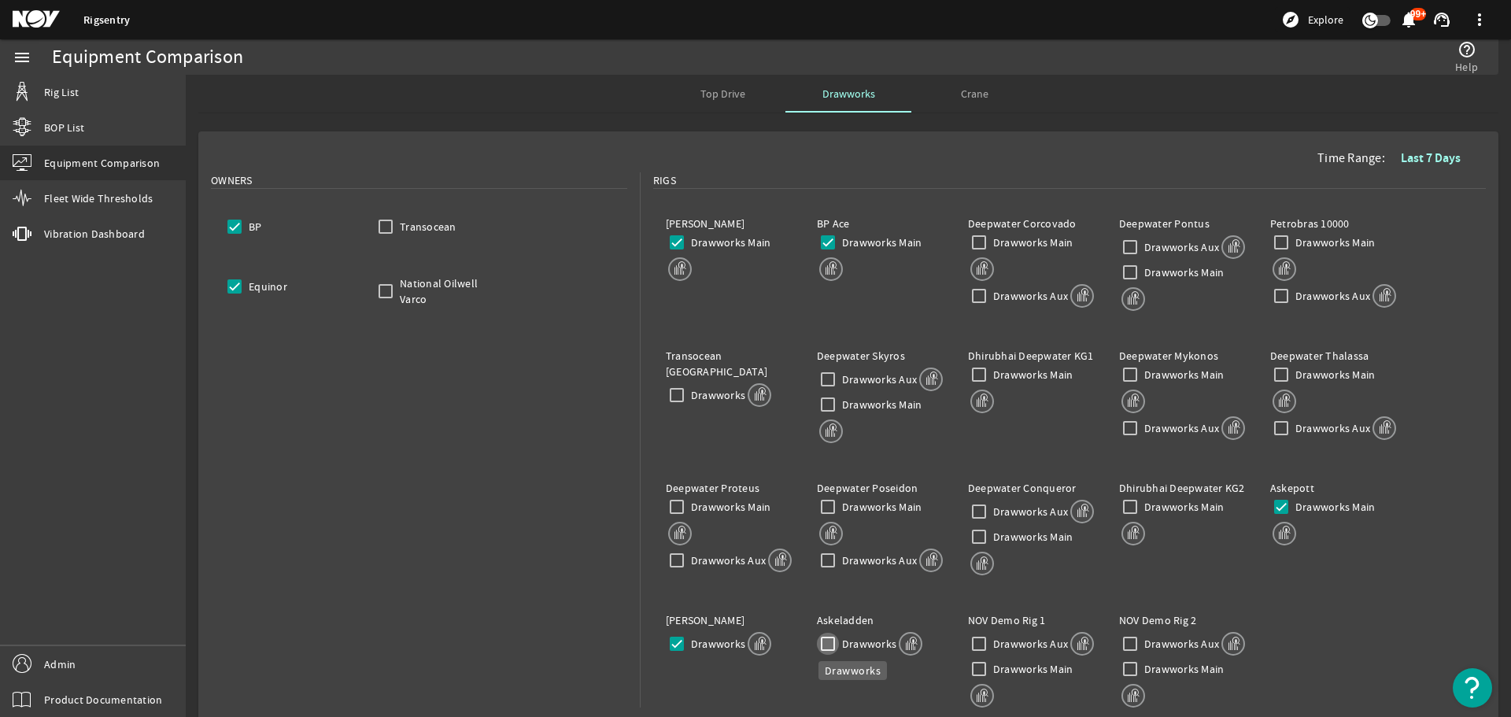
checkbox input "false"
click at [681, 644] on input "Drawworks" at bounding box center [677, 644] width 22 height 22
checkbox input "false"
click at [1270, 504] on input "Drawworks Main" at bounding box center [1281, 507] width 22 height 22
checkbox input "false"
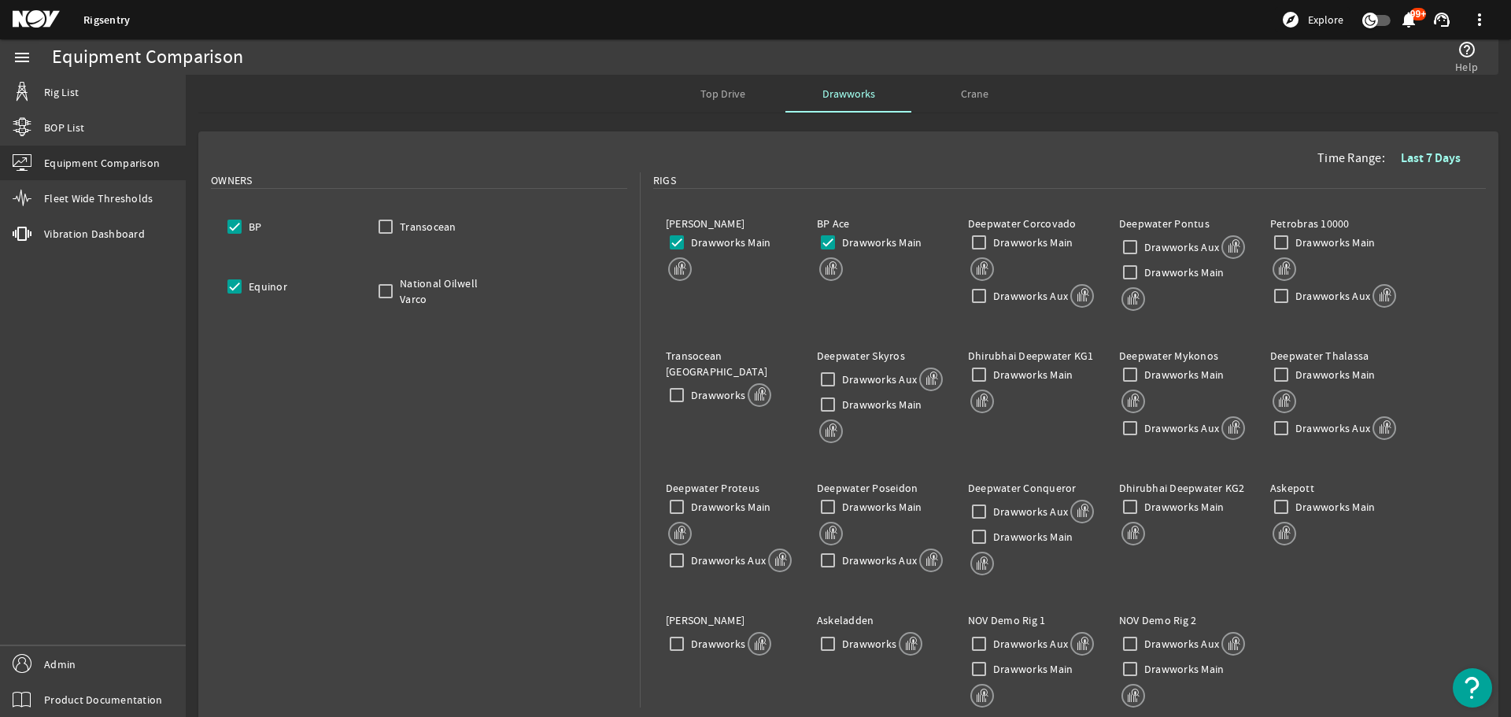
click at [1373, 605] on div "Clair Ridge Drawworks Main BP Ace Drawworks Main Deepwater Corcovado Drawworks …" at bounding box center [1069, 461] width 832 height 529
click at [234, 286] on input "Equinor" at bounding box center [234, 286] width 22 height 22
checkbox input "false"
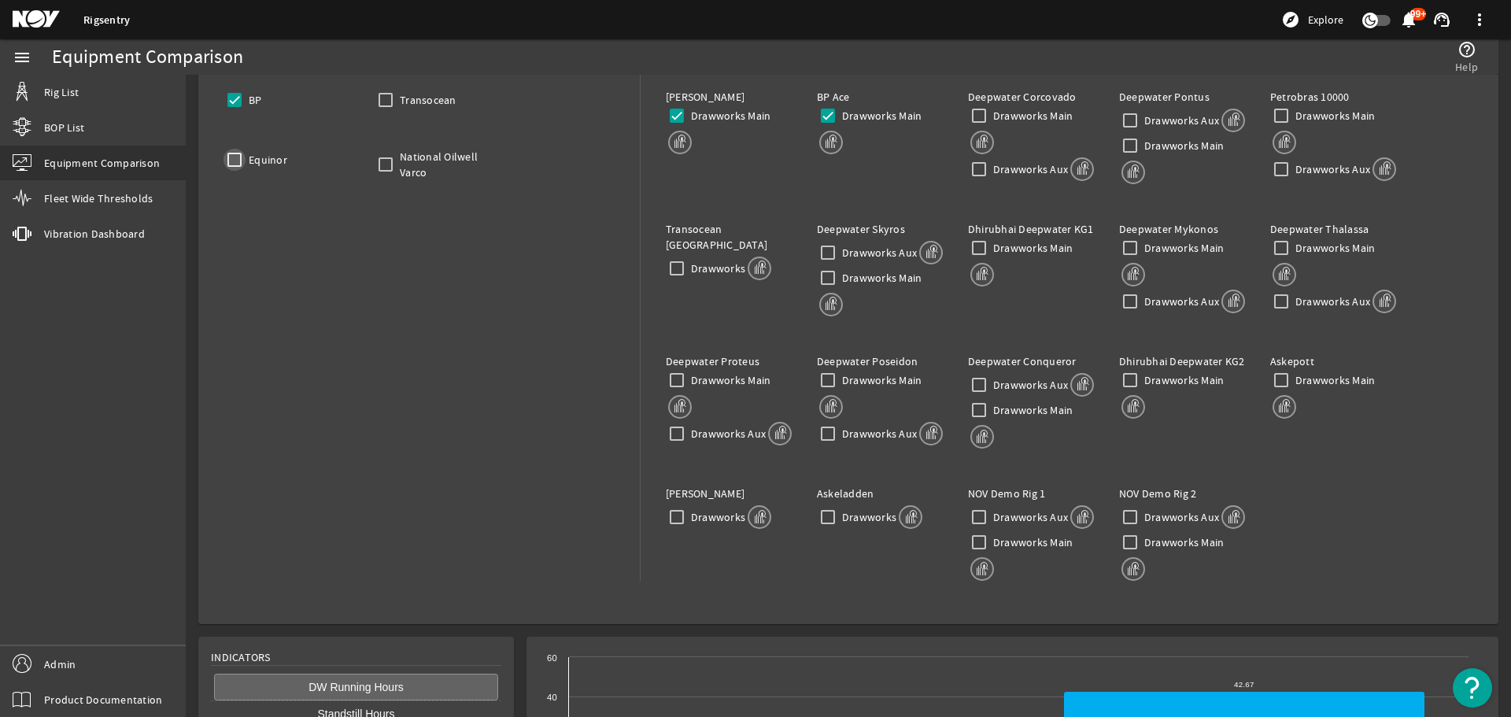
scroll to position [249, 0]
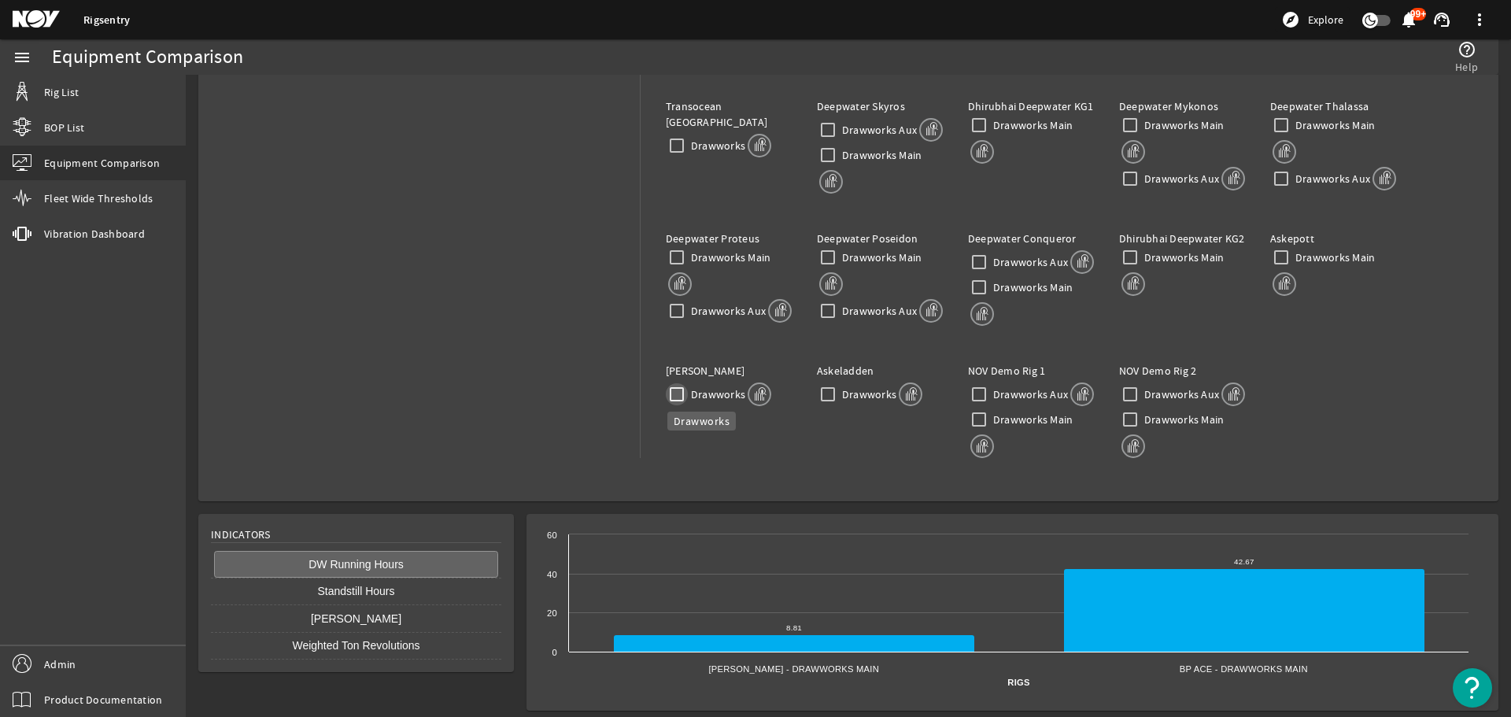
click at [673, 393] on input "Drawworks" at bounding box center [677, 394] width 22 height 22
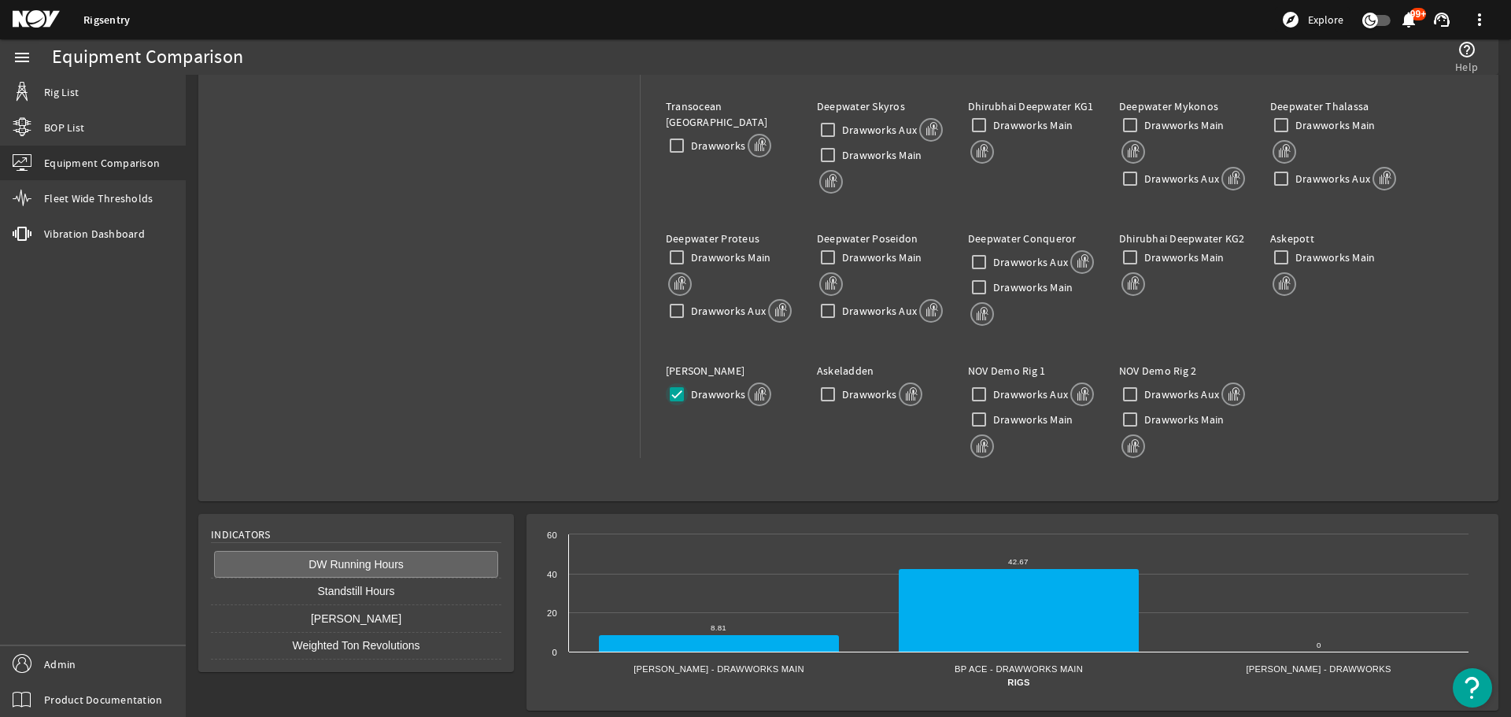
click at [667, 395] on input "Drawworks" at bounding box center [677, 394] width 22 height 22
checkbox input "false"
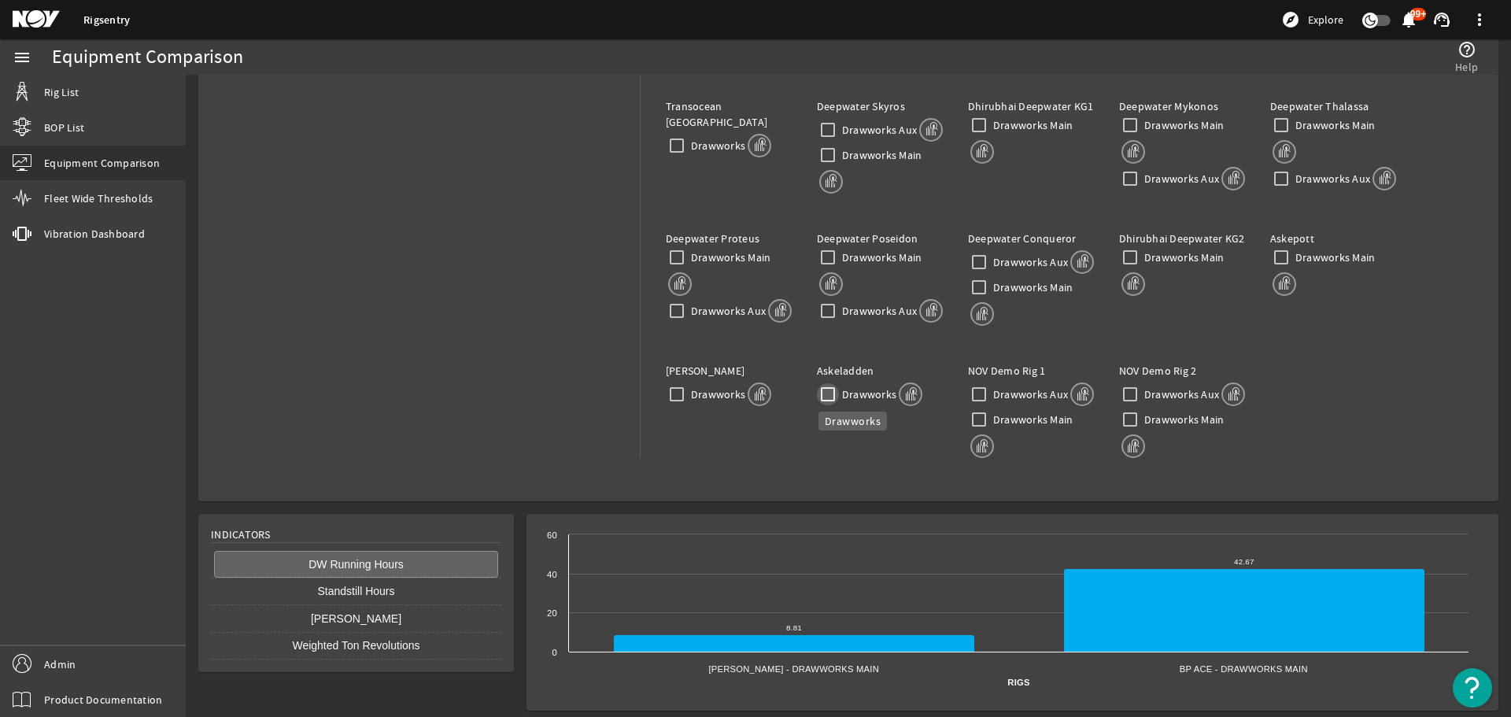
click at [828, 393] on input "Drawworks" at bounding box center [828, 394] width 22 height 22
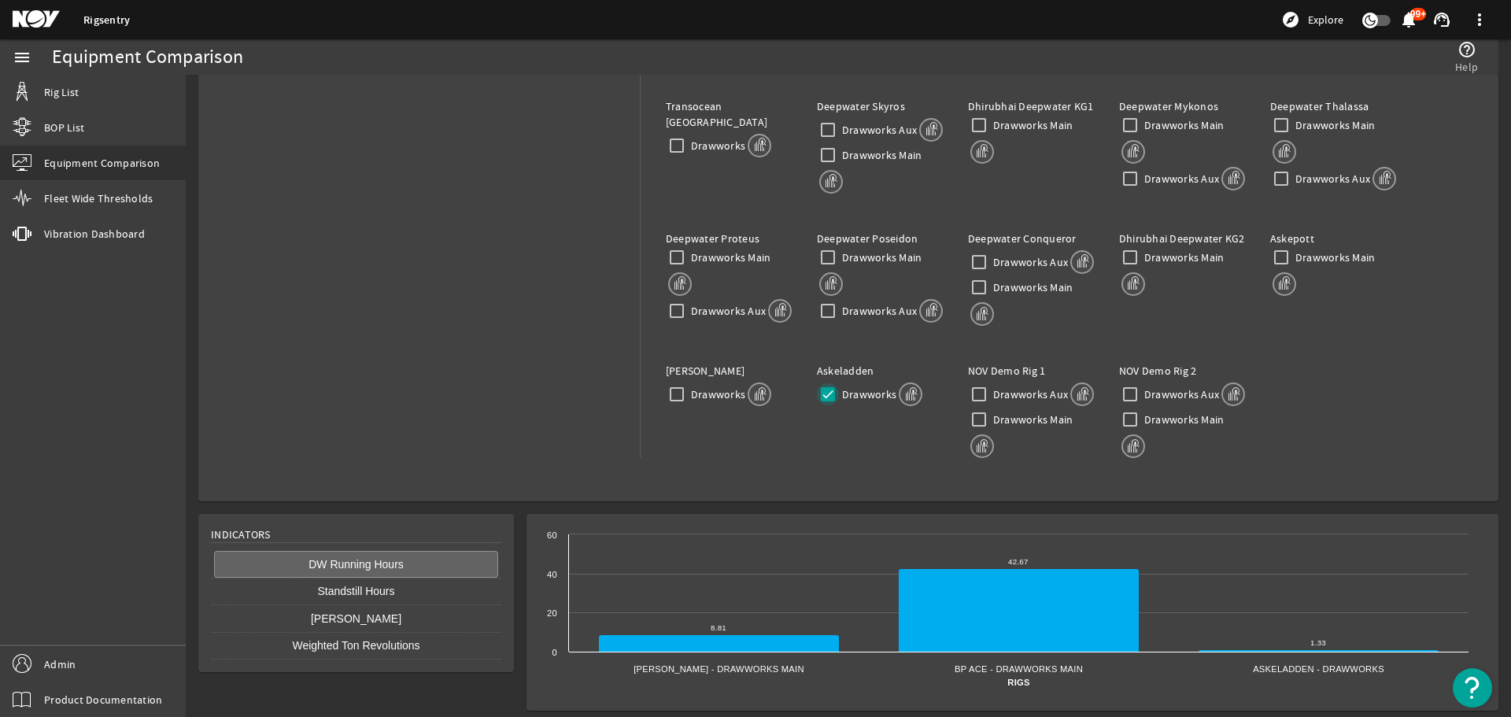
click at [824, 393] on input "Drawworks" at bounding box center [828, 394] width 22 height 22
checkbox input "false"
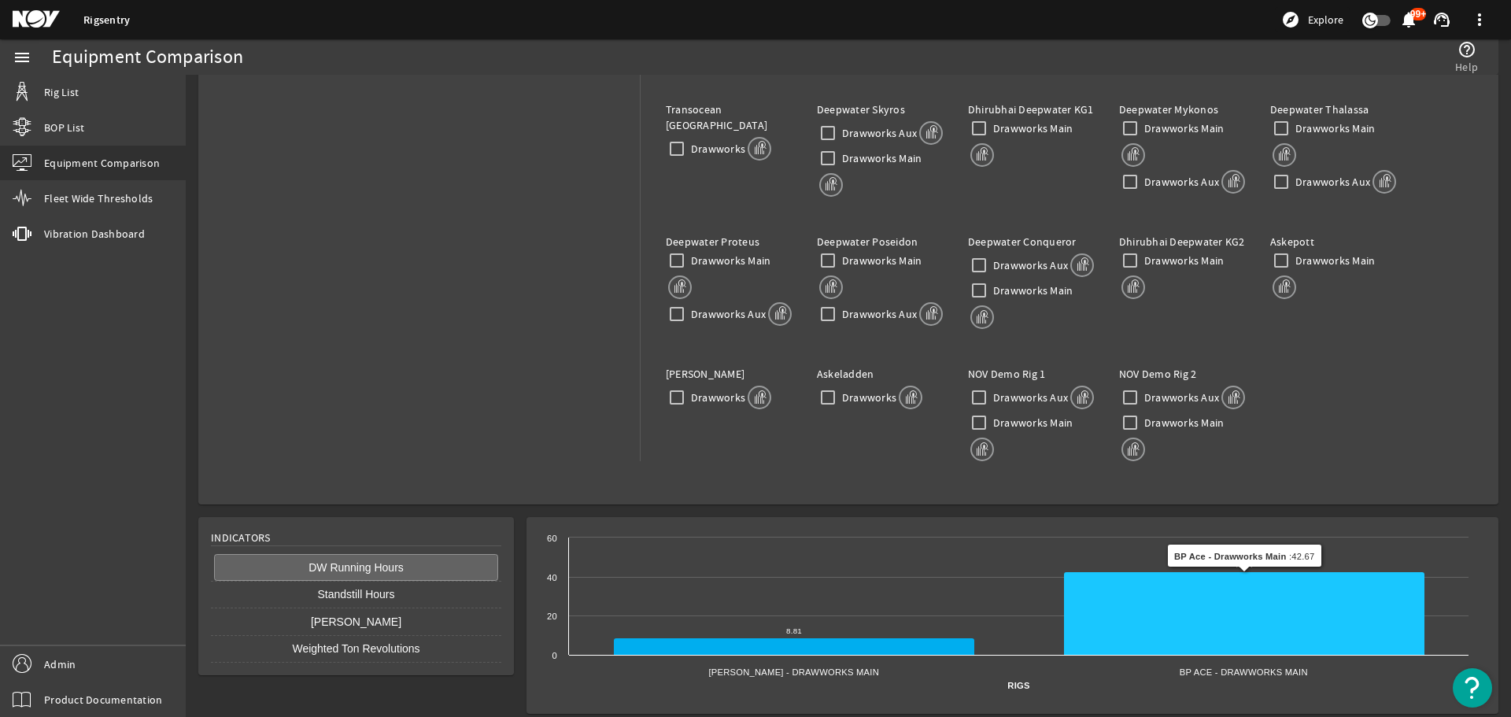
scroll to position [249, 0]
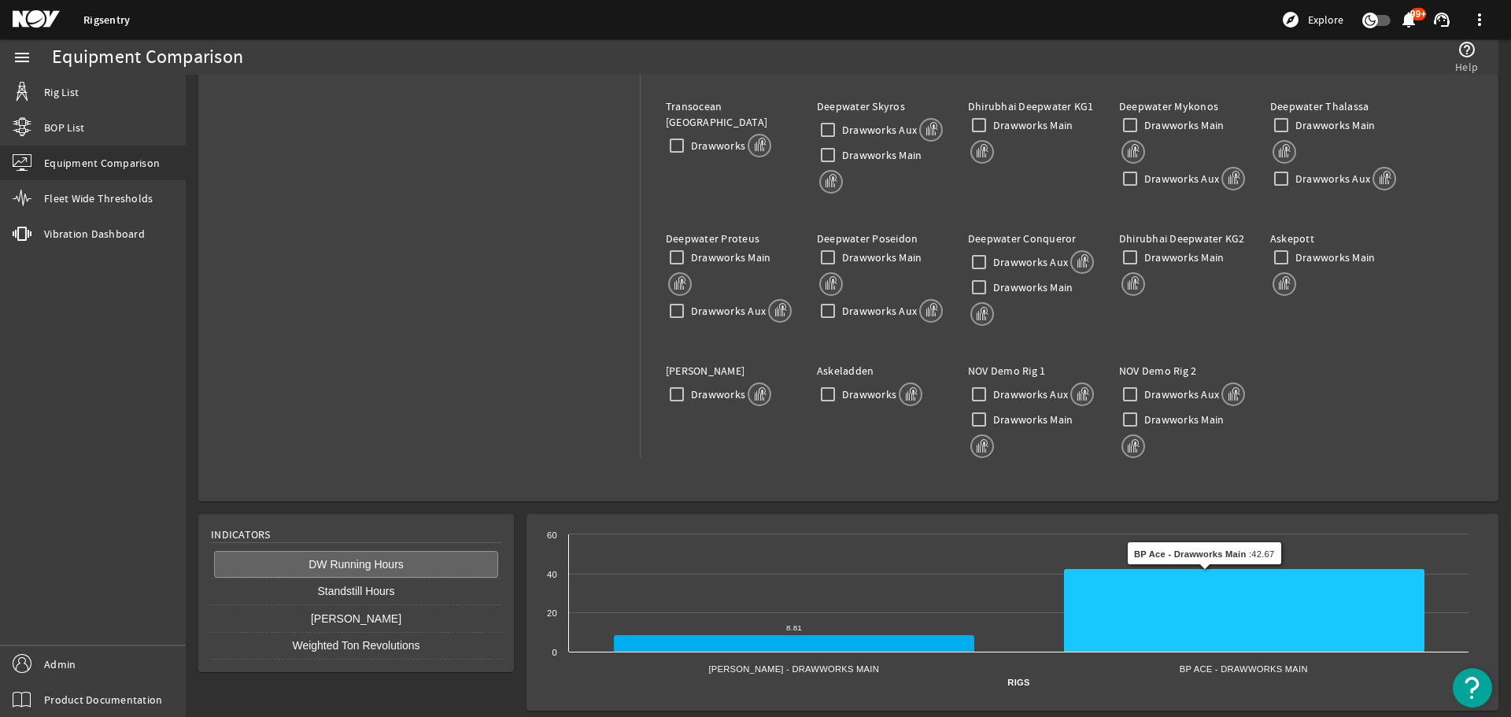
click at [1169, 610] on icon at bounding box center [1244, 610] width 360 height 83
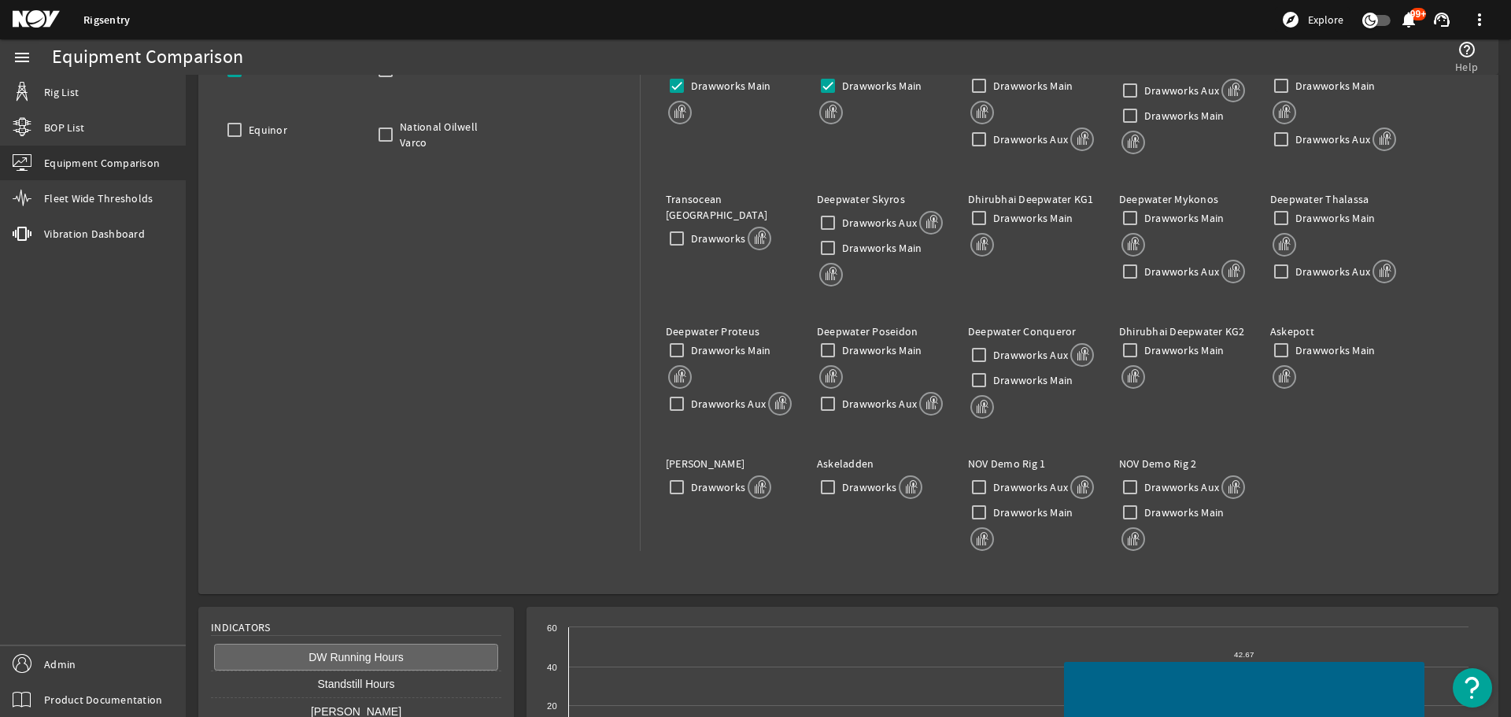
scroll to position [157, 0]
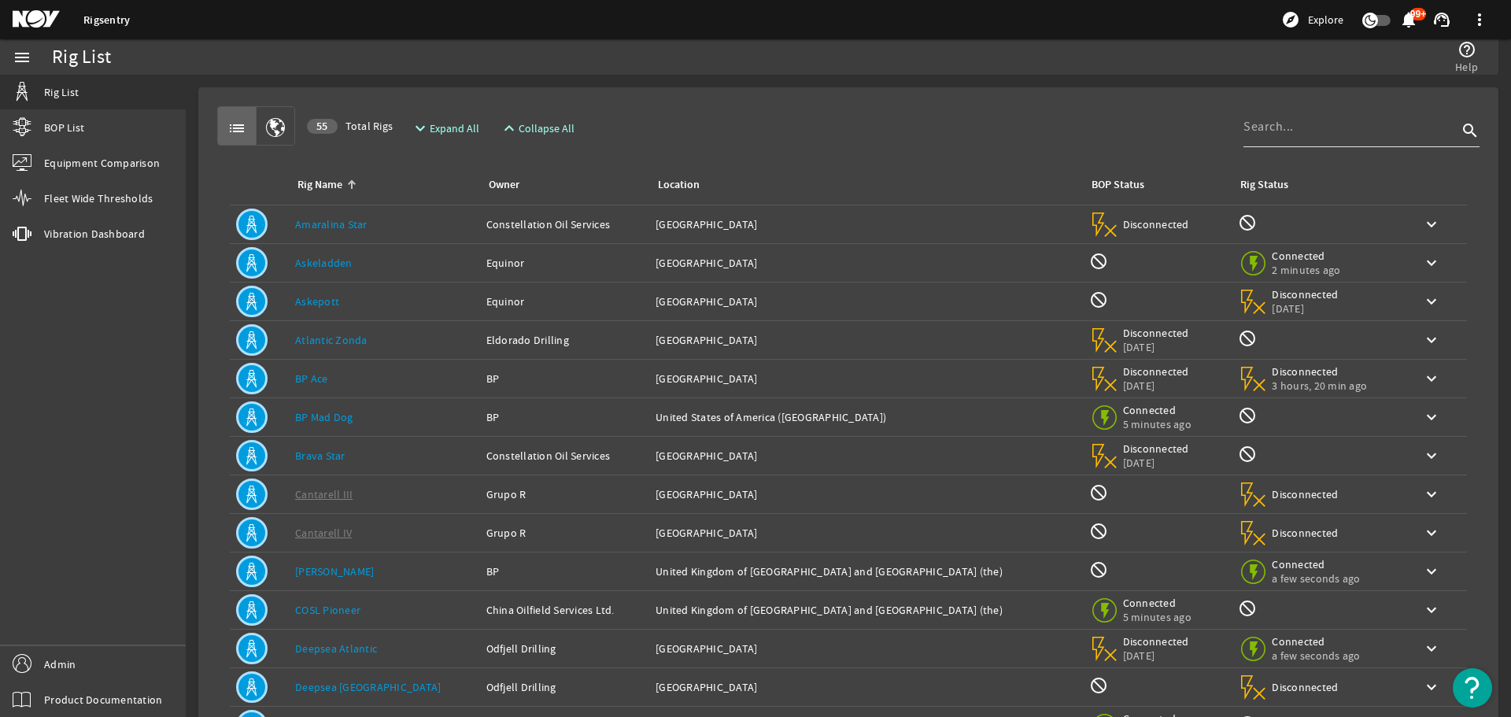
click at [1270, 123] on input at bounding box center [1350, 126] width 214 height 19
type input "r"
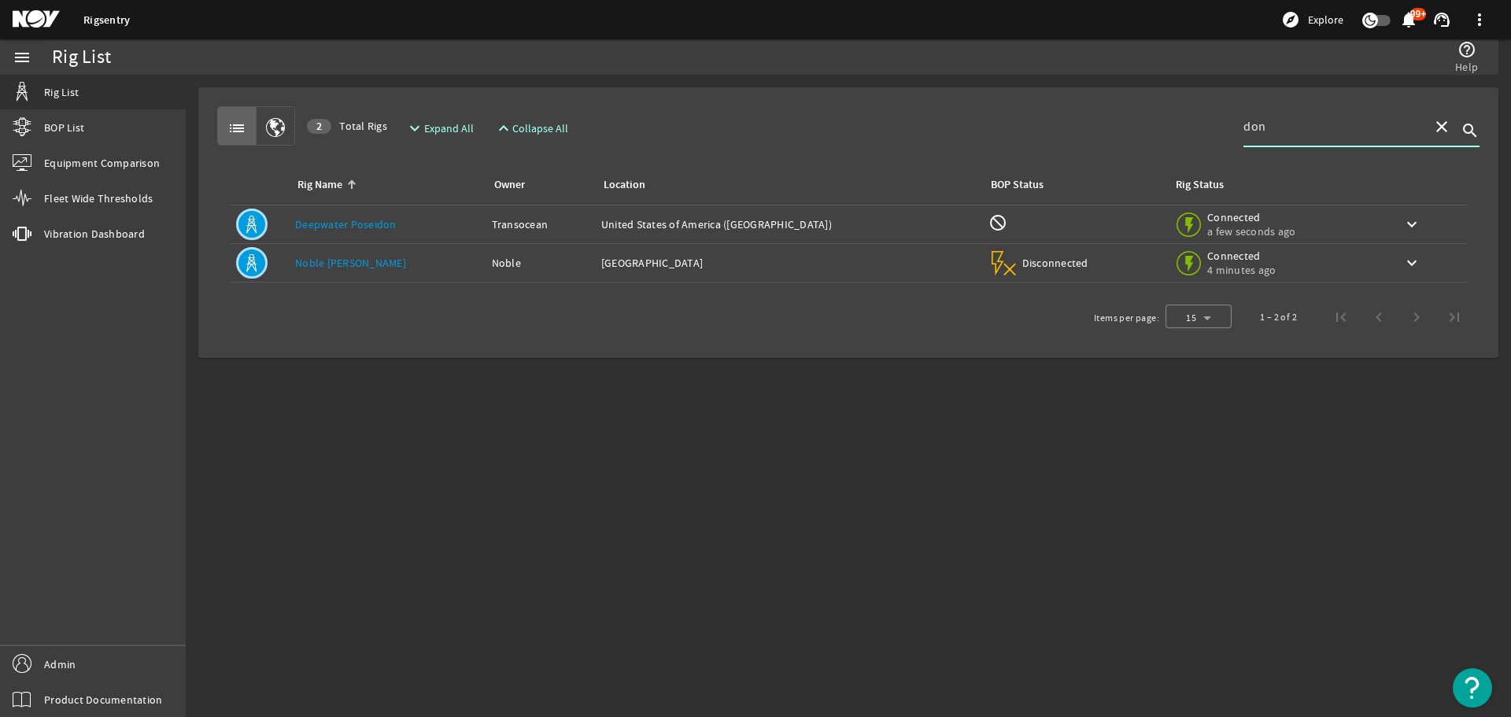
type input "don"
click at [404, 266] on div "Rig Name: Noble Don Taylor" at bounding box center [387, 263] width 184 height 16
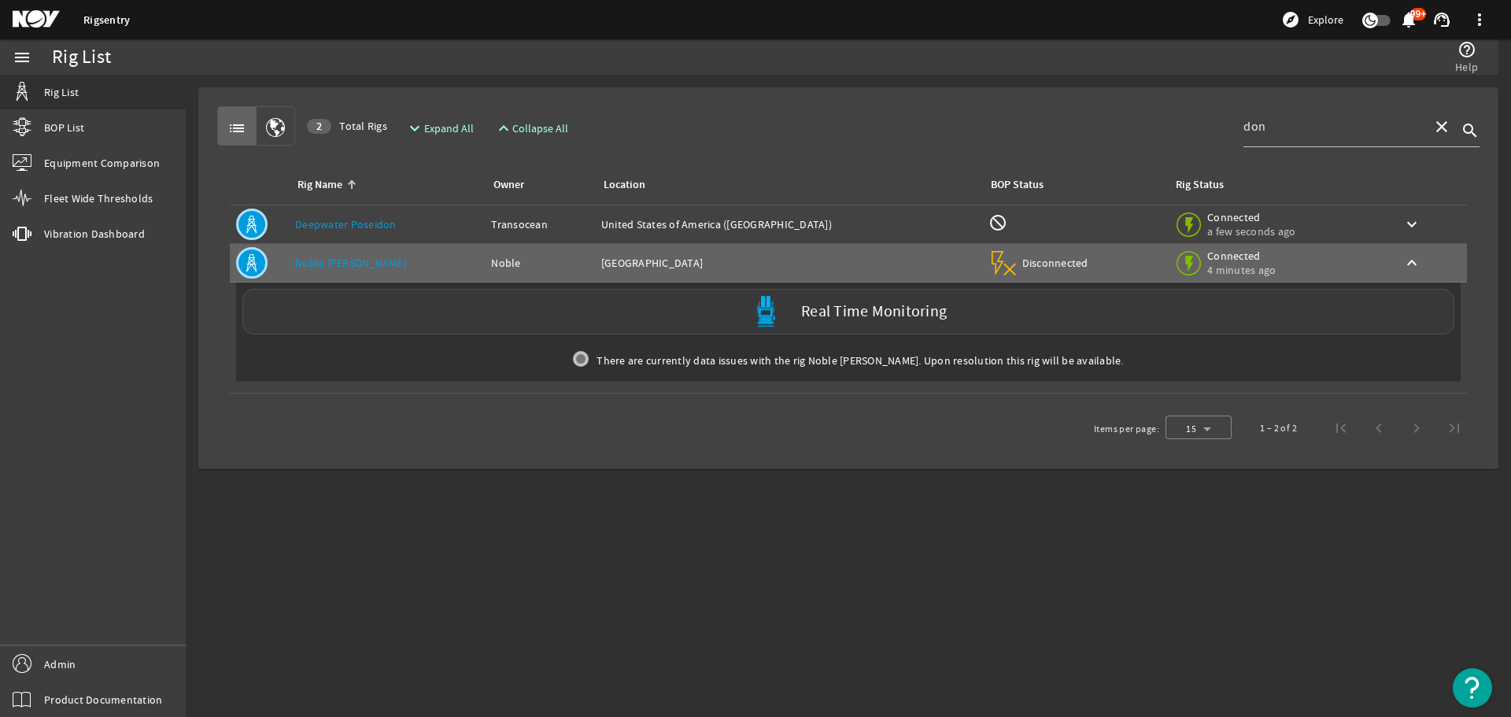
click at [500, 326] on div "Real Time Monitoring" at bounding box center [848, 312] width 1212 height 46
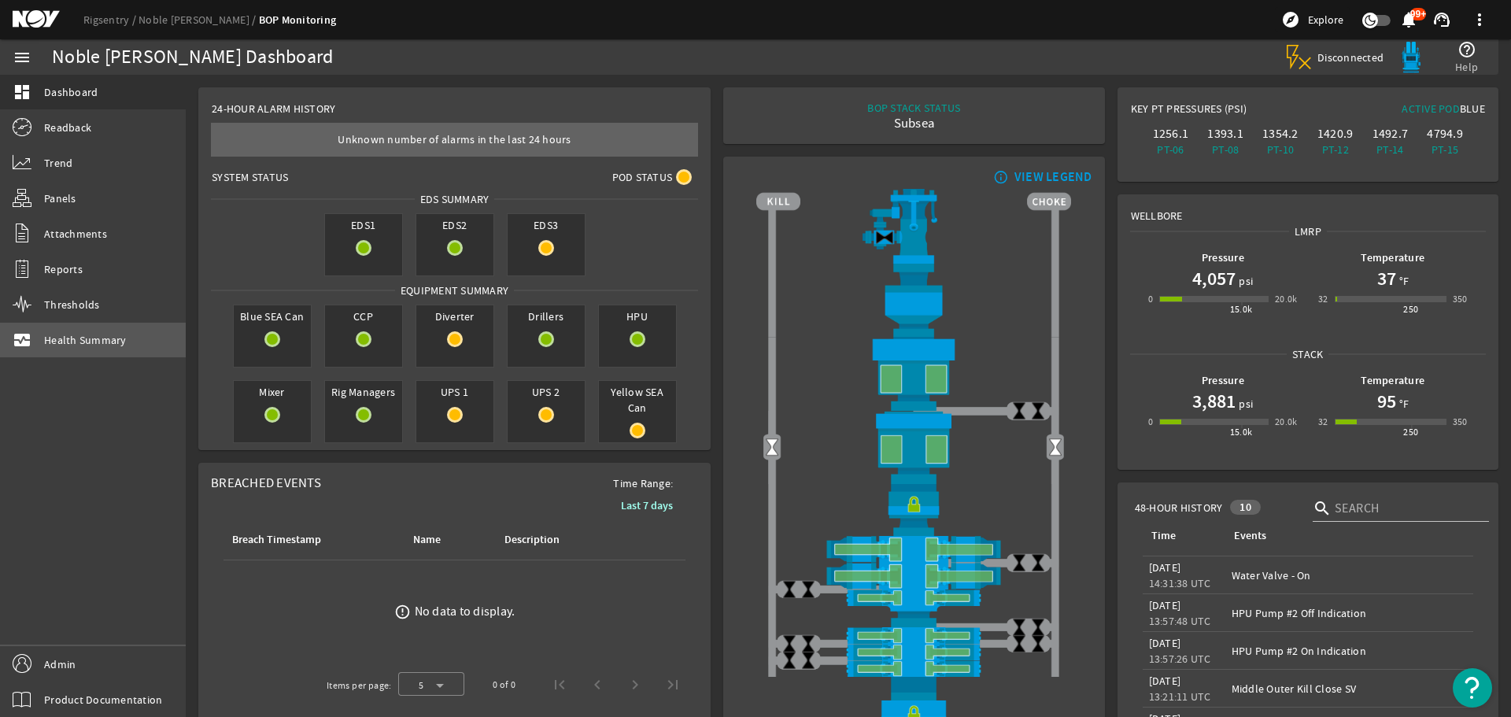
click at [103, 330] on link "monitor_heart Health Summary" at bounding box center [93, 340] width 186 height 35
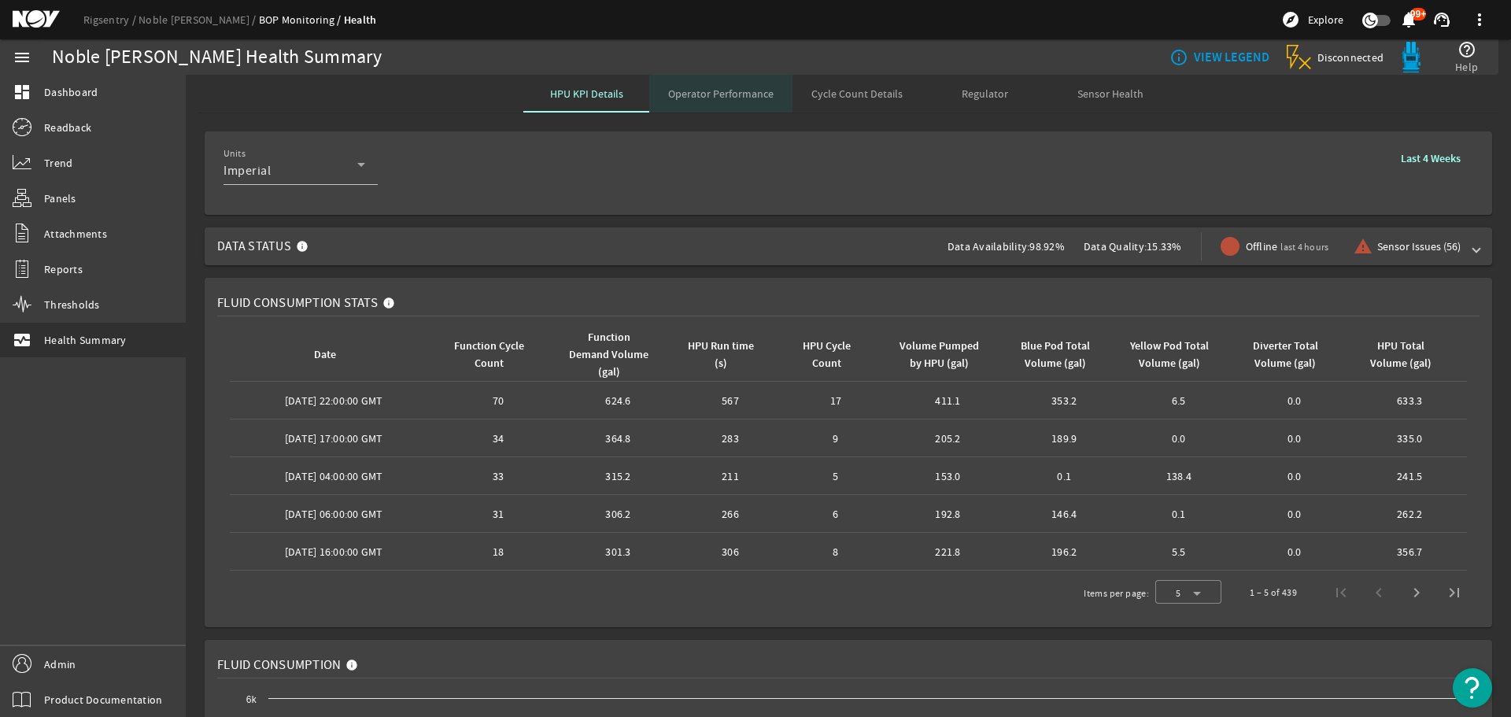
click at [759, 95] on span "Operator Performance" at bounding box center [720, 93] width 105 height 11
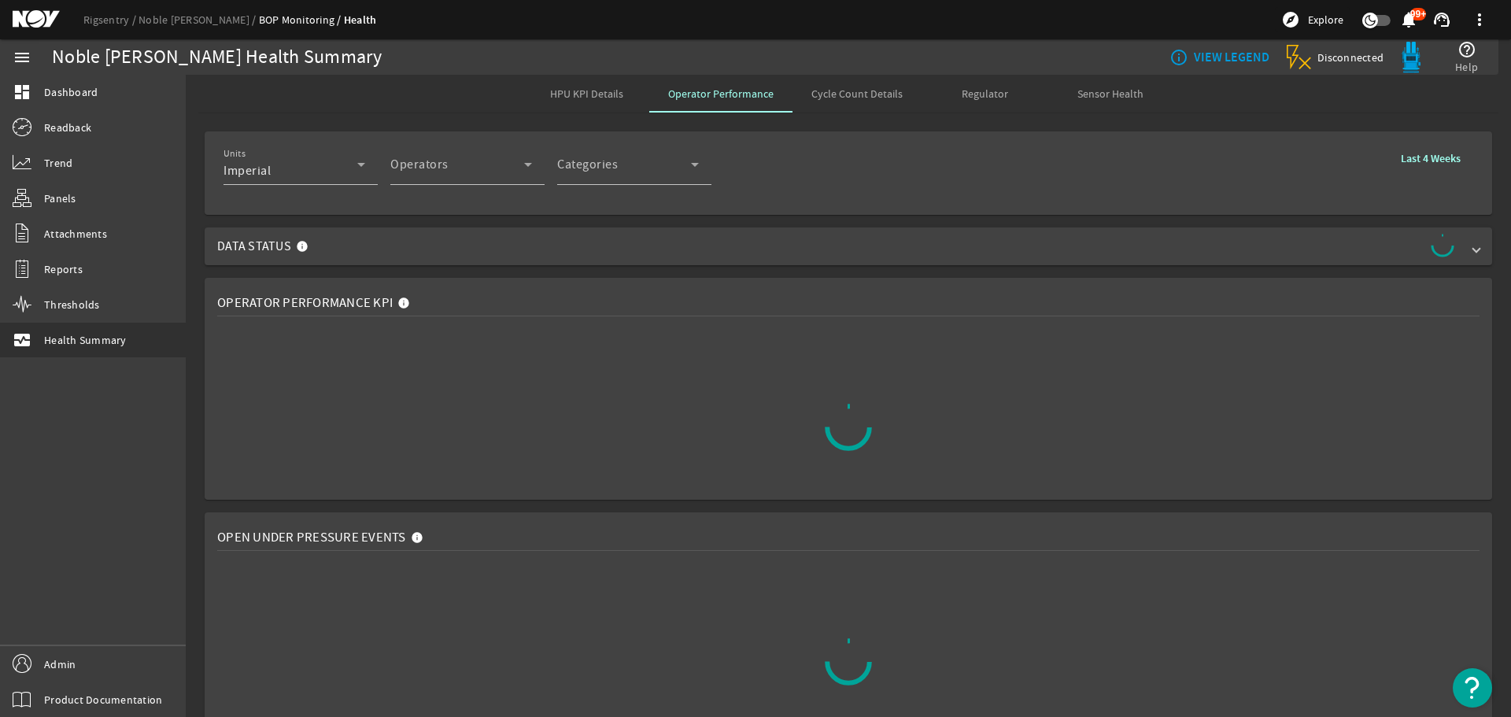
click at [839, 99] on span "Cycle Count Details" at bounding box center [856, 93] width 91 height 11
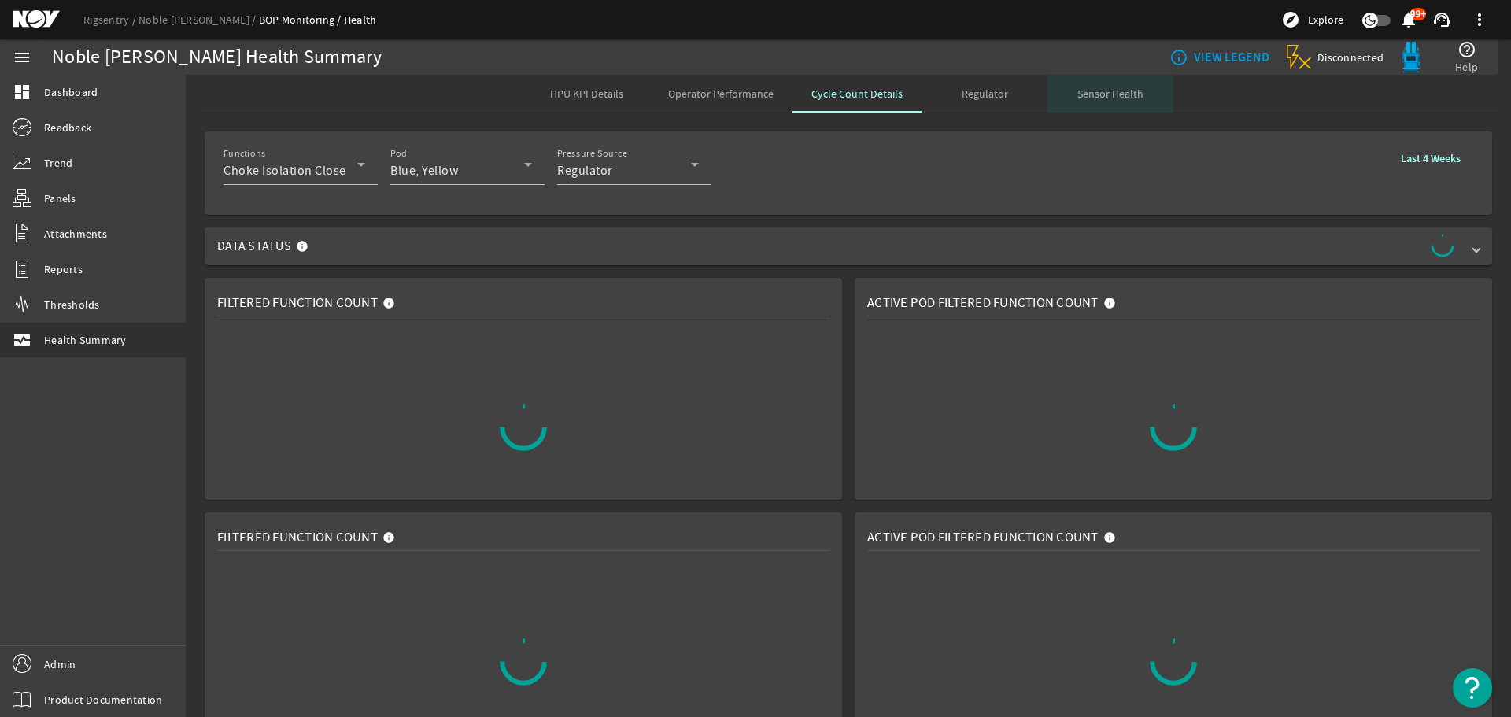
click at [1105, 90] on span "Sensor Health" at bounding box center [1110, 93] width 66 height 11
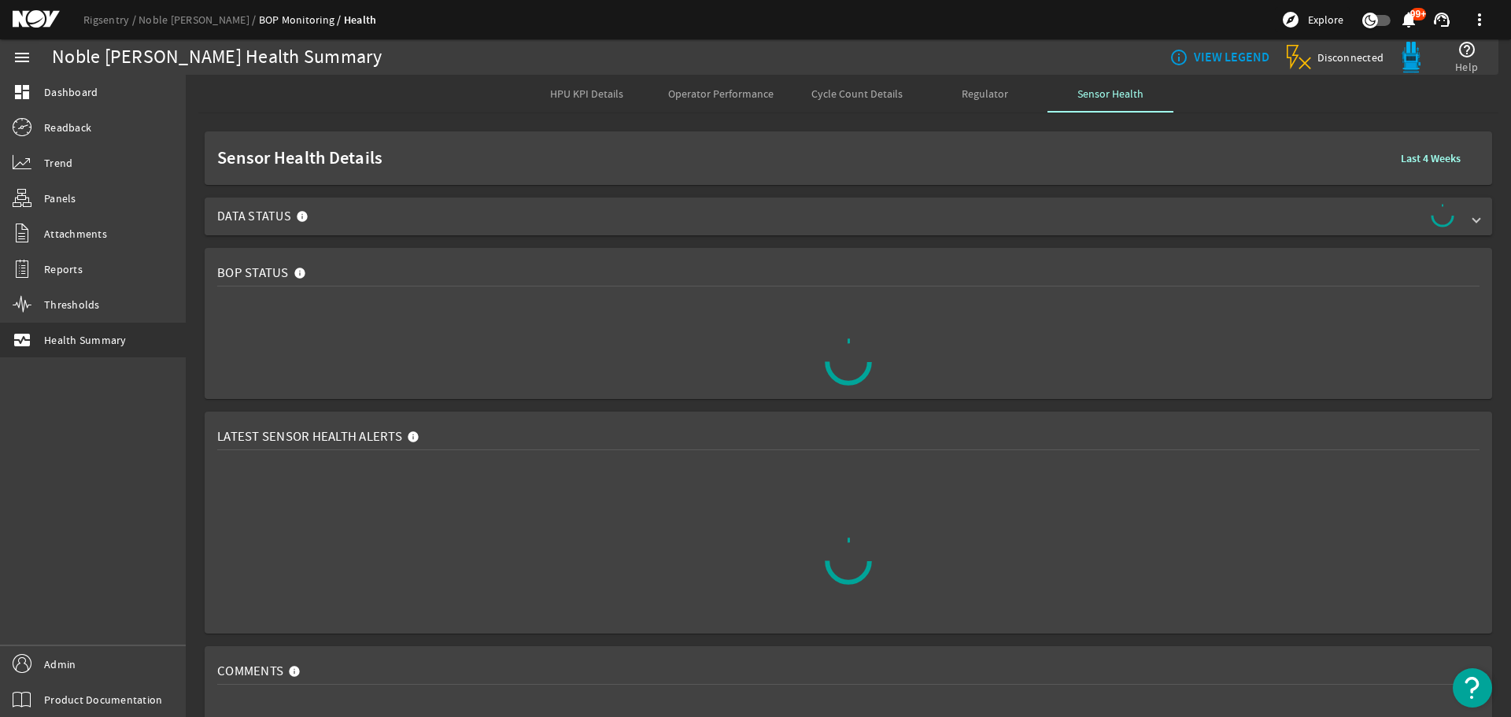
click at [1463, 226] on mat-expansion-panel-header "Data Status" at bounding box center [848, 216] width 1287 height 38
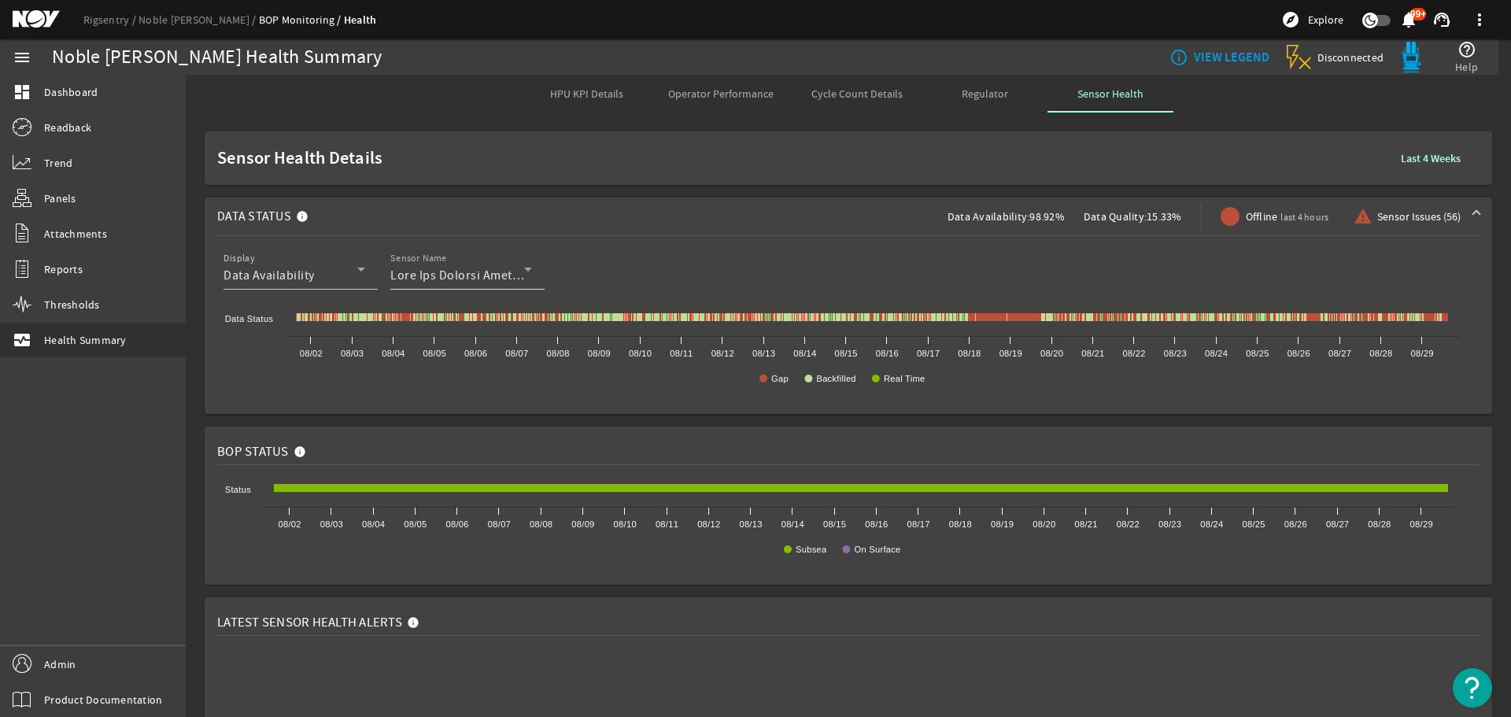
click at [509, 285] on div "Sensor Name" at bounding box center [461, 269] width 142 height 41
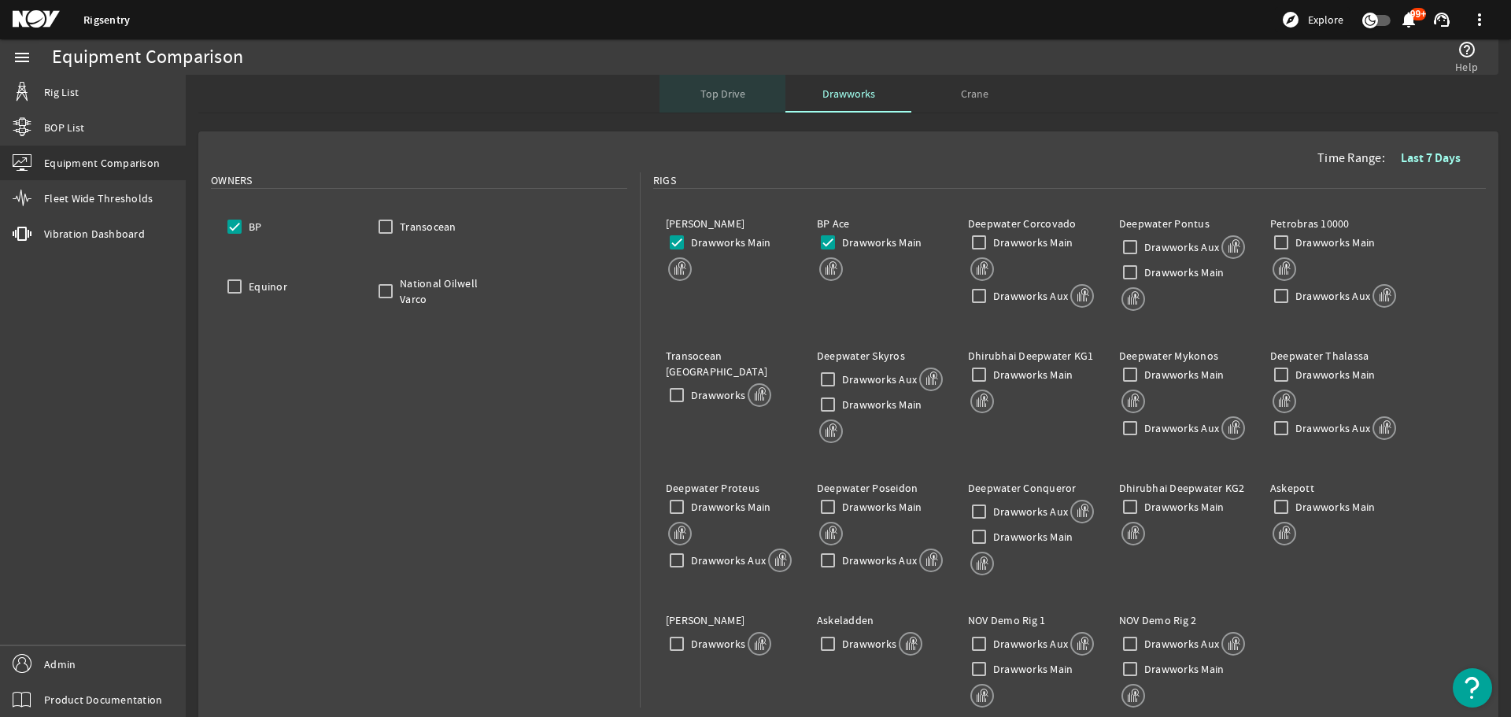
click at [692, 98] on div "Top Drive" at bounding box center [722, 94] width 126 height 38
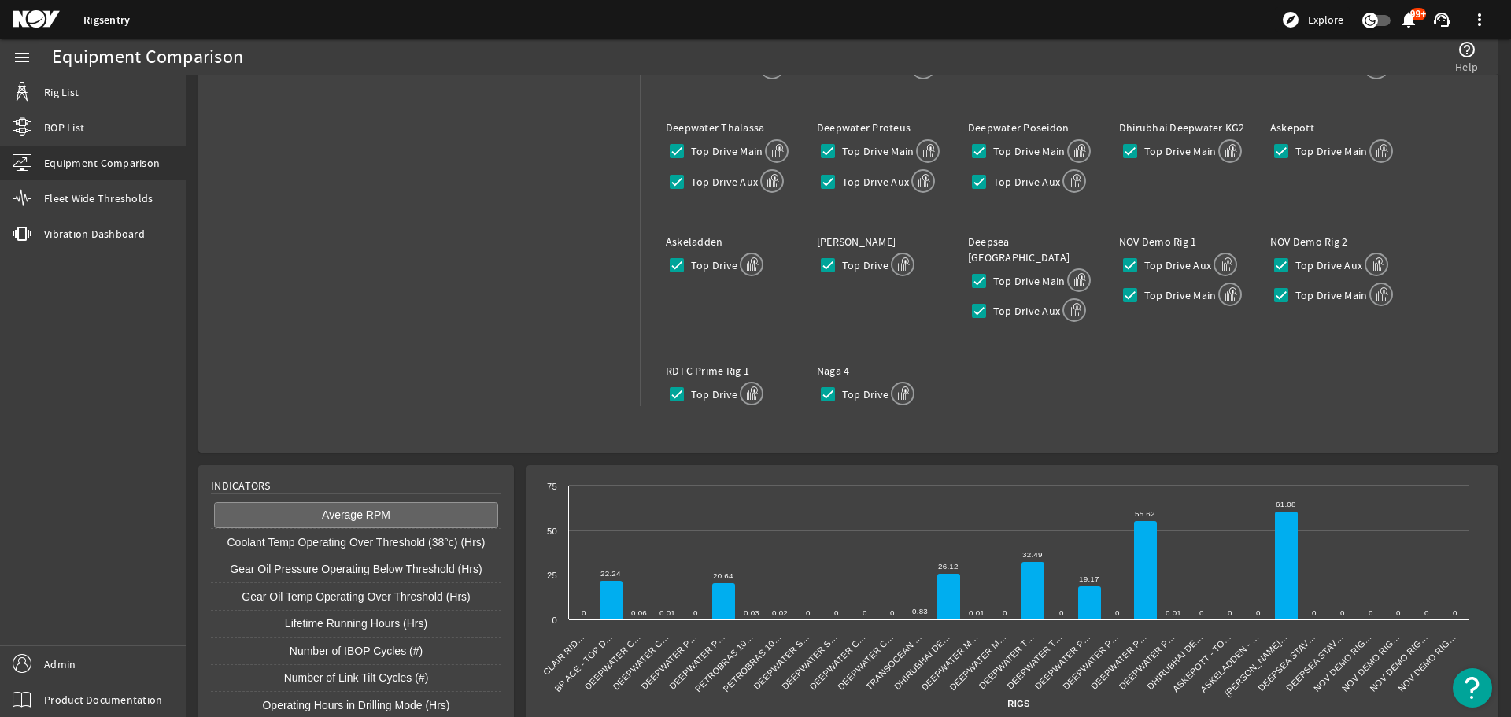
scroll to position [328, 0]
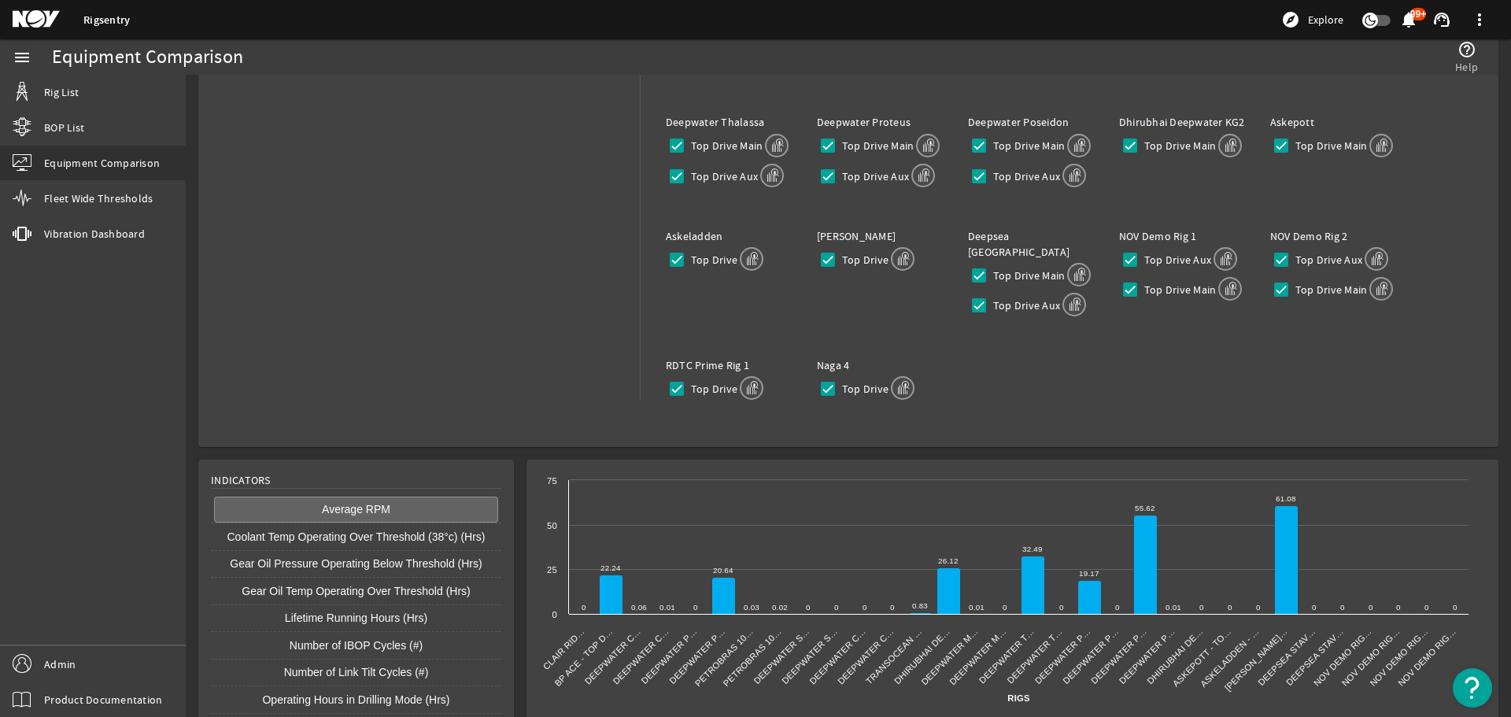
drag, startPoint x: 381, startPoint y: 382, endPoint x: 510, endPoint y: 410, distance: 132.1
click at [510, 410] on div "Owners BP Transocean Equinor Odfjell Drilling National Oilwell Varco Velesto En…" at bounding box center [419, 153] width 416 height 618
click at [677, 378] on input "Top Drive" at bounding box center [677, 389] width 22 height 22
click at [676, 378] on input "Top Drive" at bounding box center [677, 389] width 22 height 22
click at [673, 378] on input "Top Drive" at bounding box center [677, 389] width 22 height 22
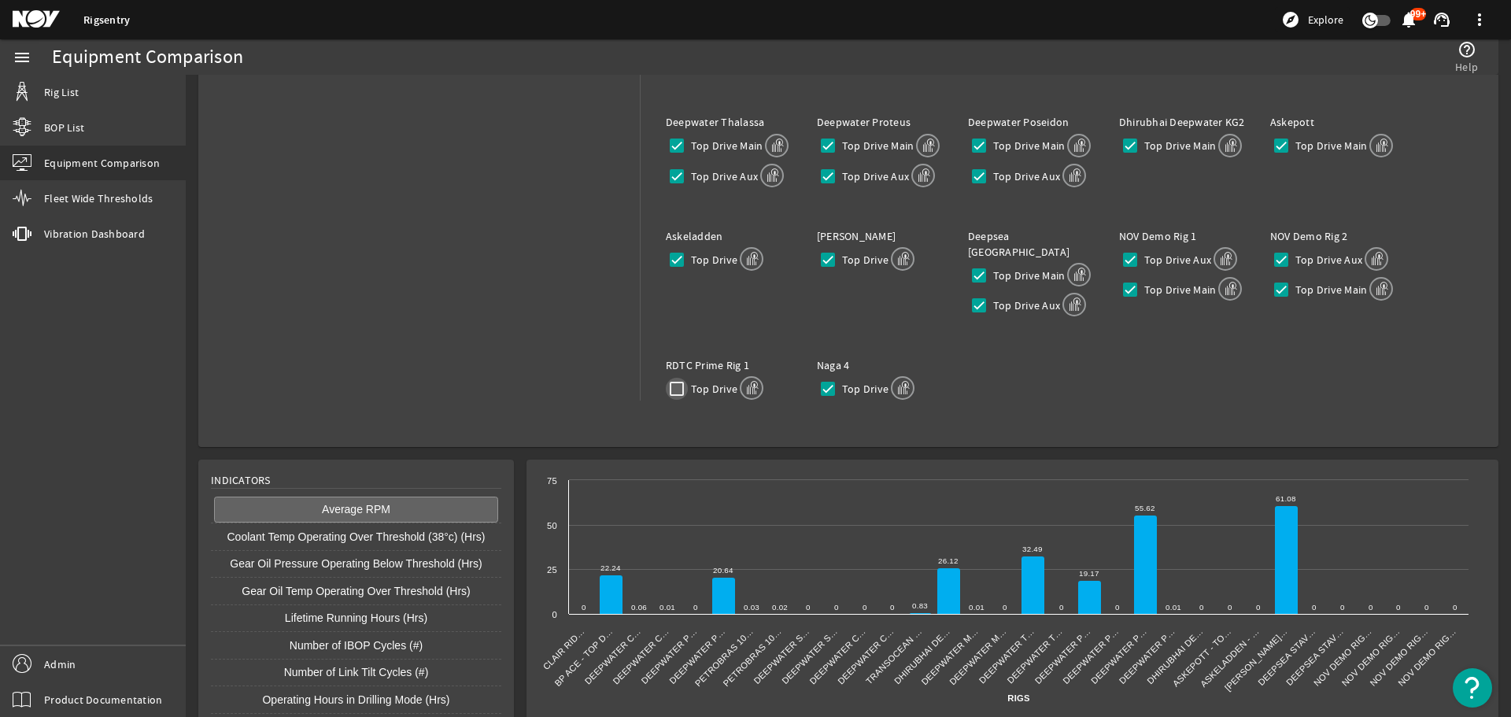
click at [673, 378] on input "Top Drive" at bounding box center [677, 389] width 22 height 22
checkbox input "true"
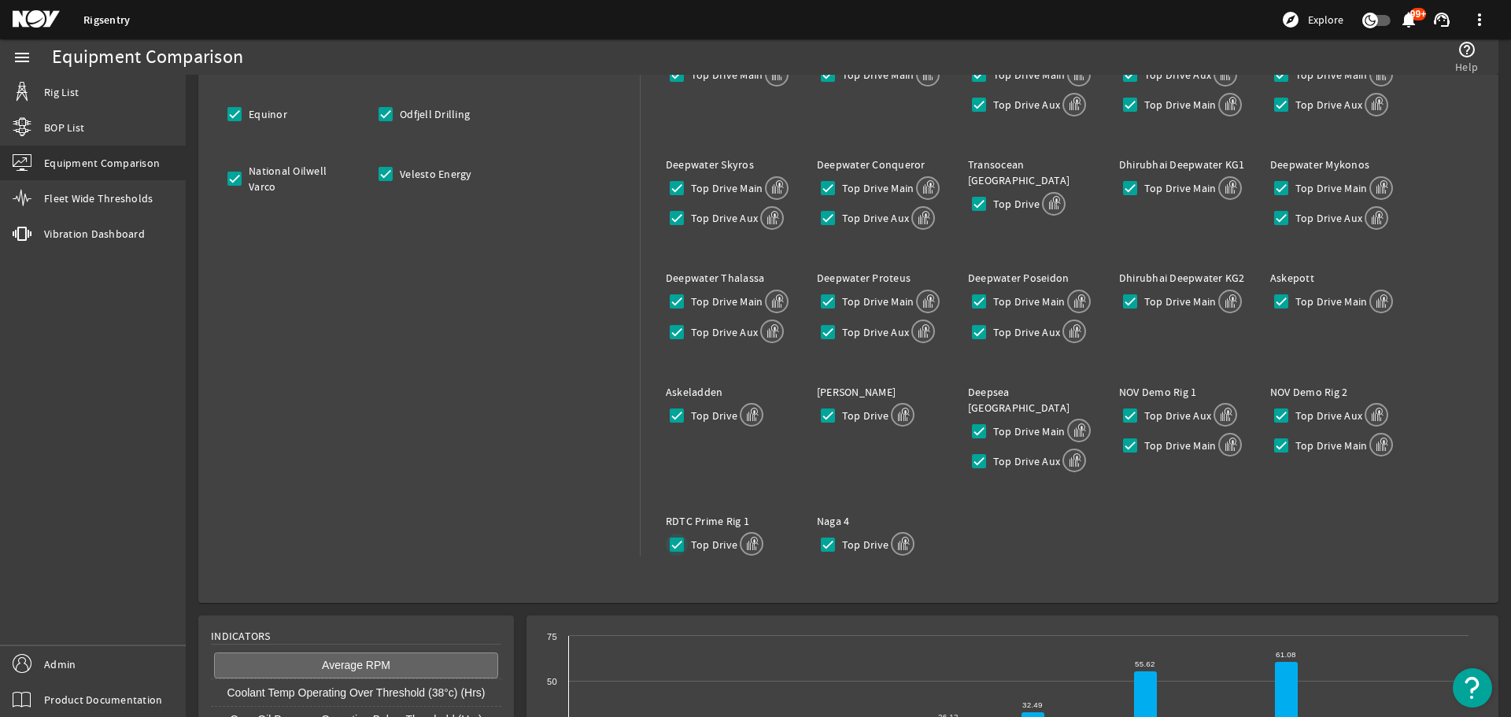
scroll to position [249, 0]
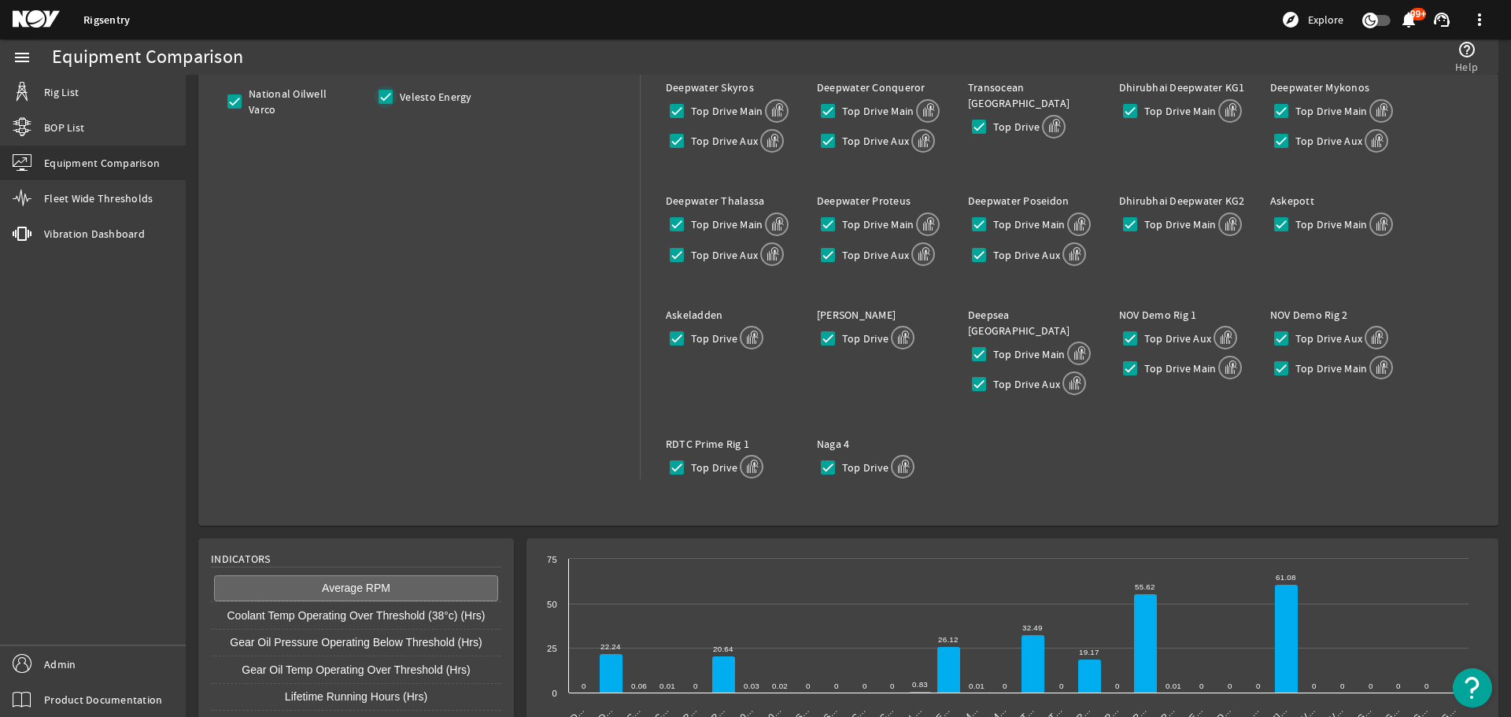
click at [384, 94] on input "Velesto Energy" at bounding box center [385, 97] width 22 height 22
checkbox input "false"
click at [237, 103] on input "National Oilwell Varco" at bounding box center [234, 101] width 22 height 22
checkbox input "false"
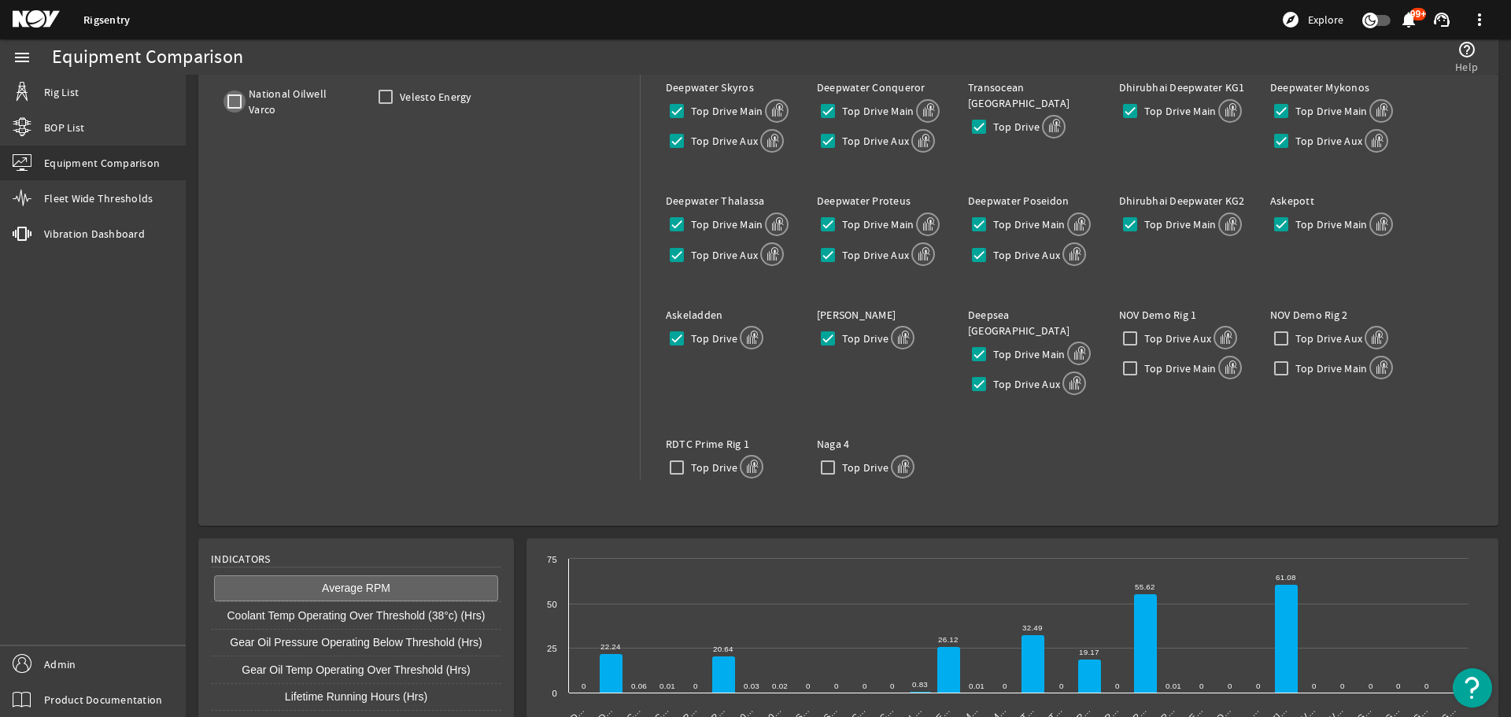
checkbox input "false"
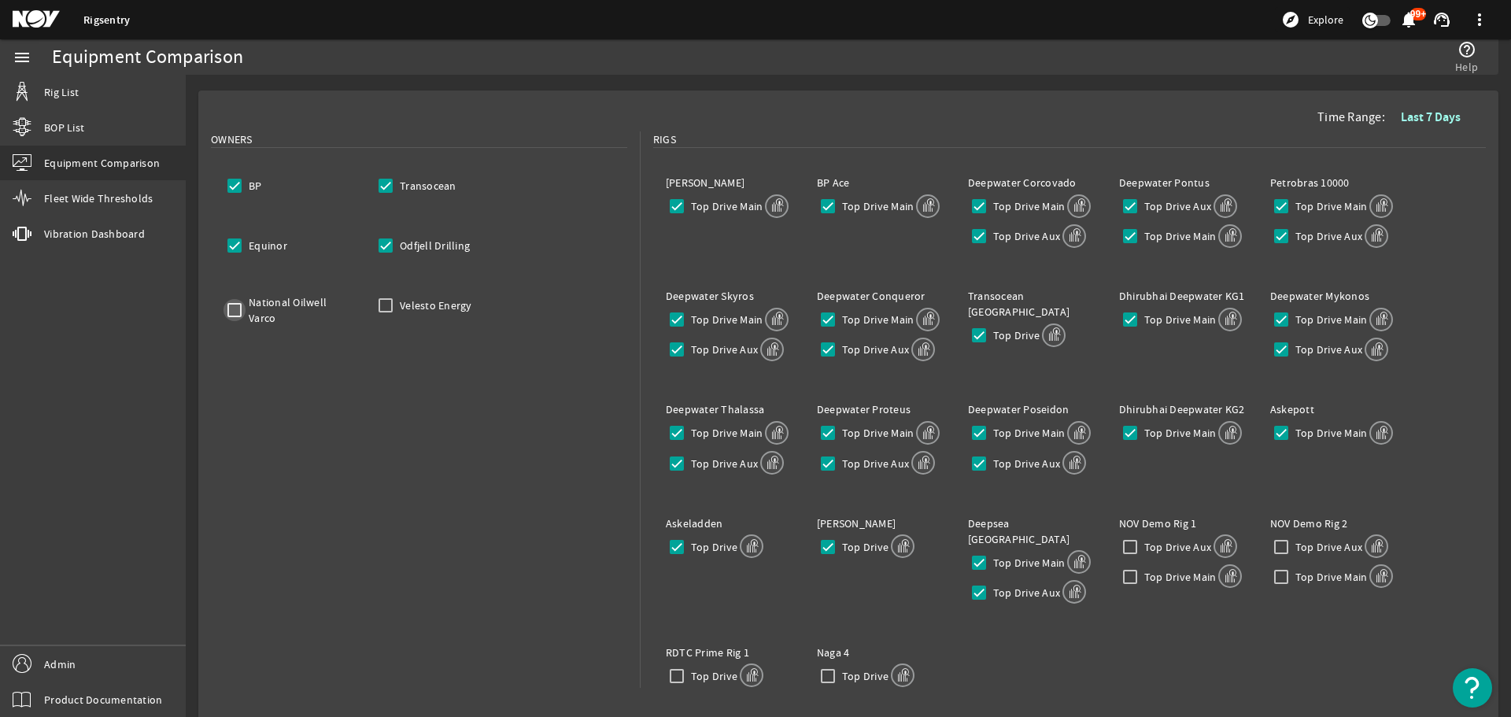
scroll to position [13, 0]
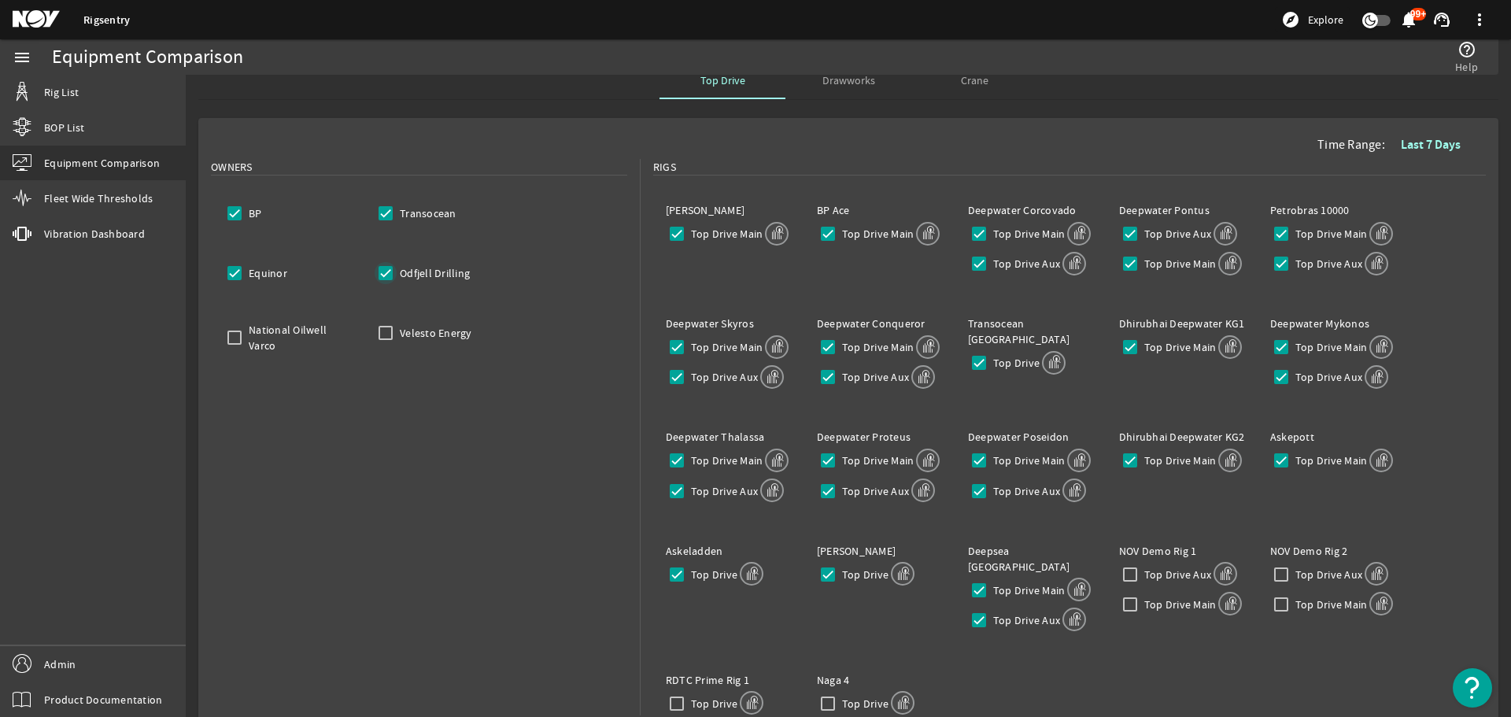
click at [378, 275] on input "Odfjell Drilling" at bounding box center [385, 273] width 22 height 22
checkbox input "false"
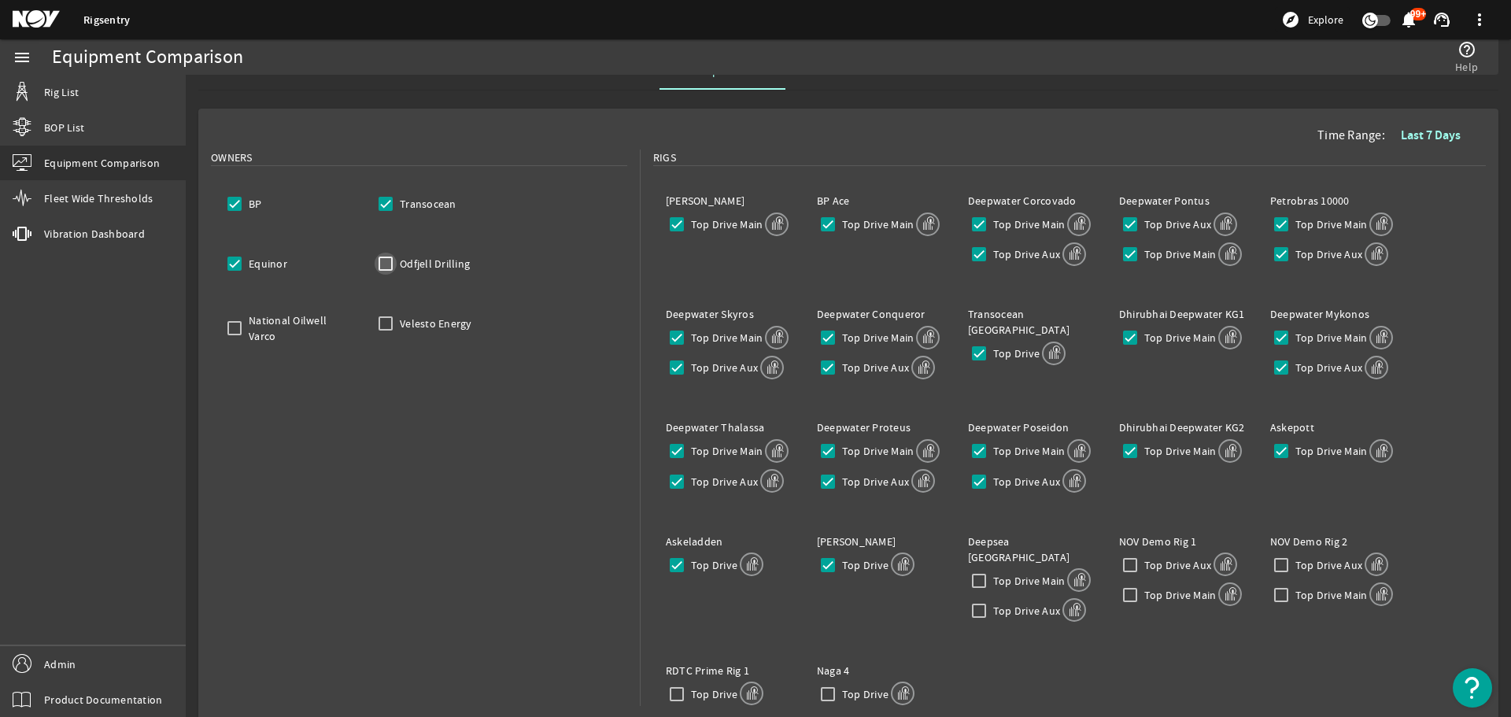
scroll to position [13, 0]
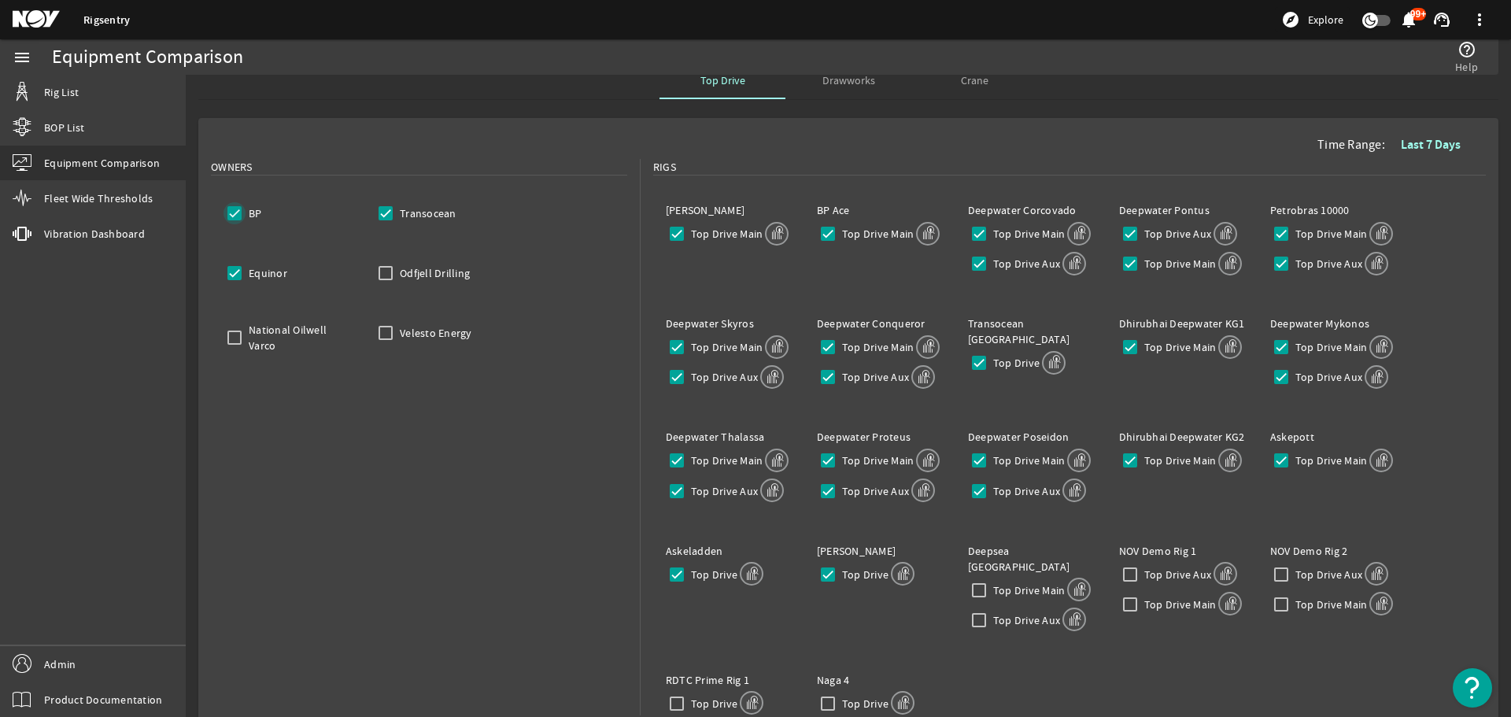
click at [234, 213] on input "BP" at bounding box center [234, 213] width 22 height 22
checkbox input "false"
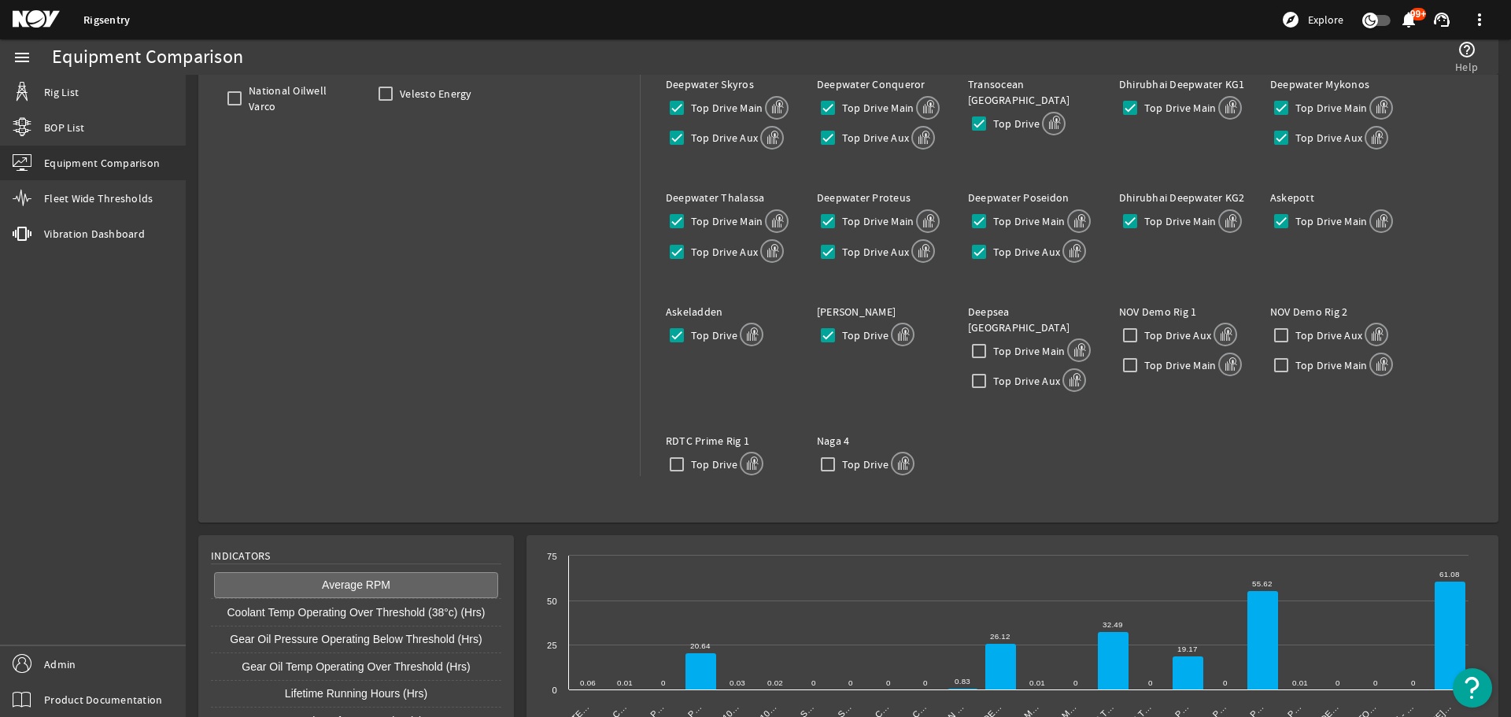
scroll to position [171, 0]
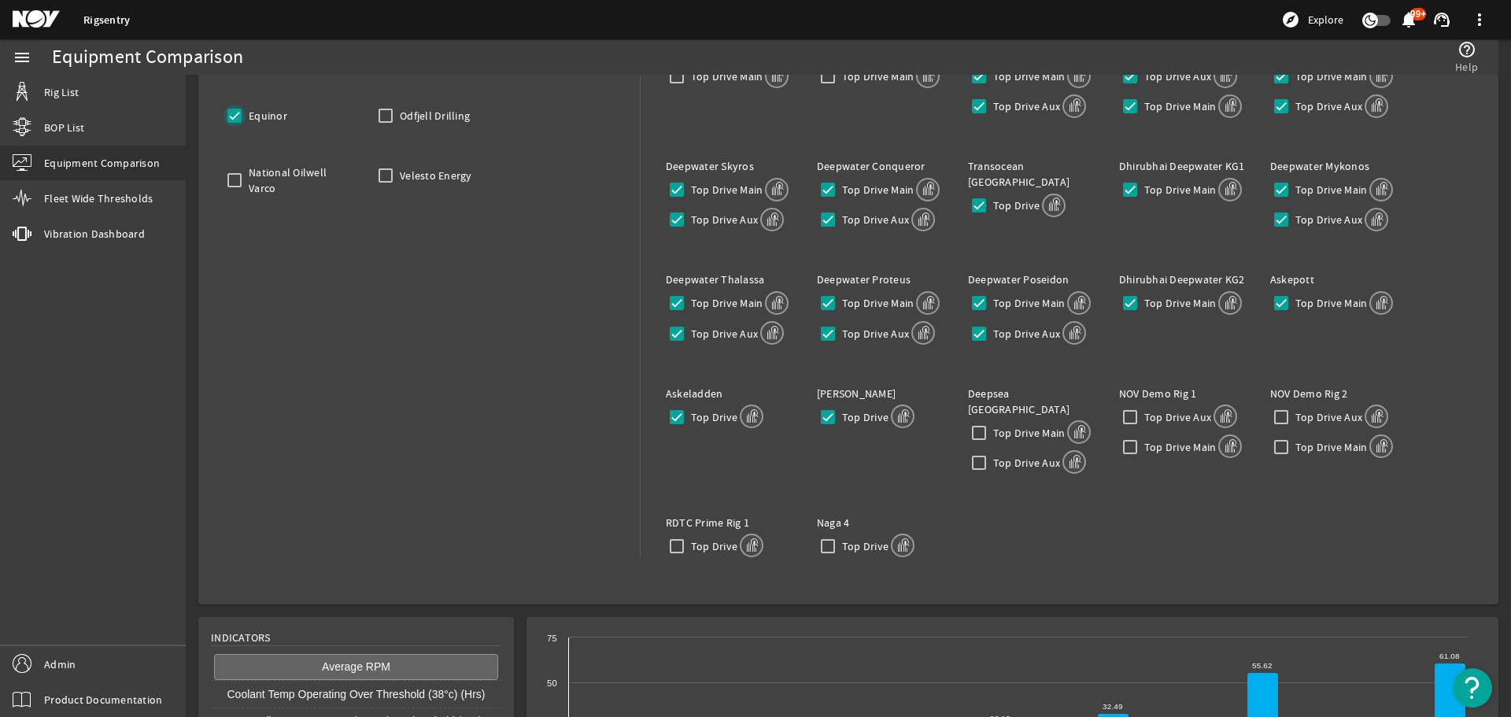
click at [229, 116] on input "Equinor" at bounding box center [234, 116] width 22 height 22
checkbox input "false"
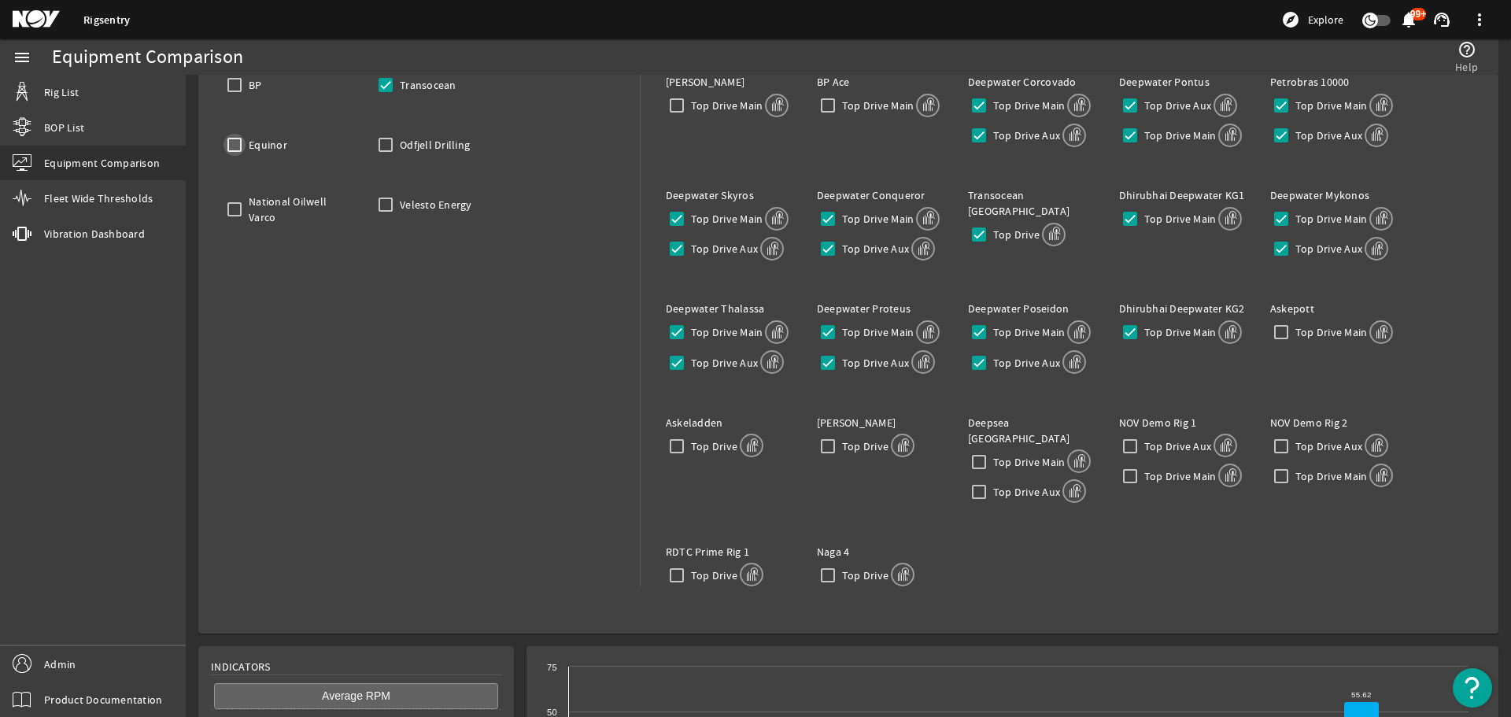
scroll to position [92, 0]
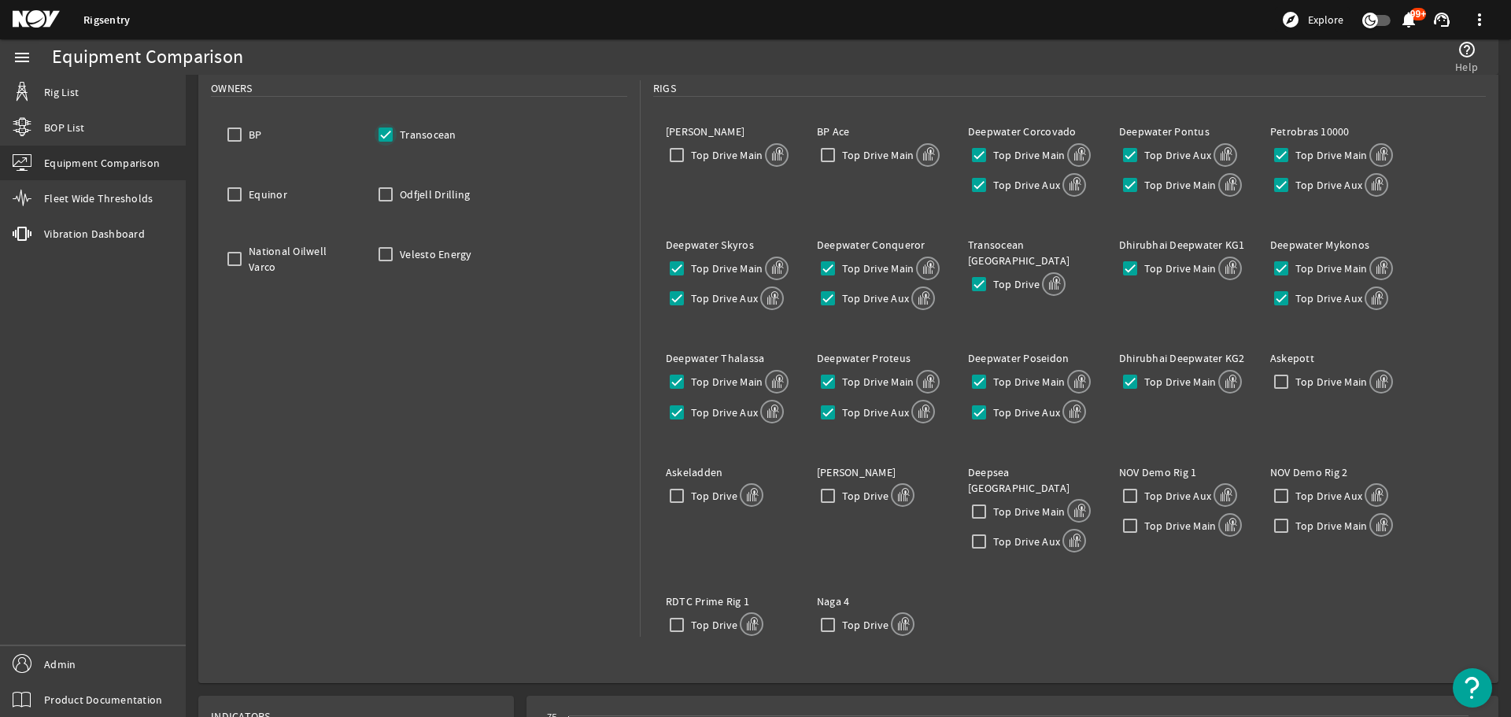
click at [385, 127] on input "Transocean" at bounding box center [385, 135] width 22 height 22
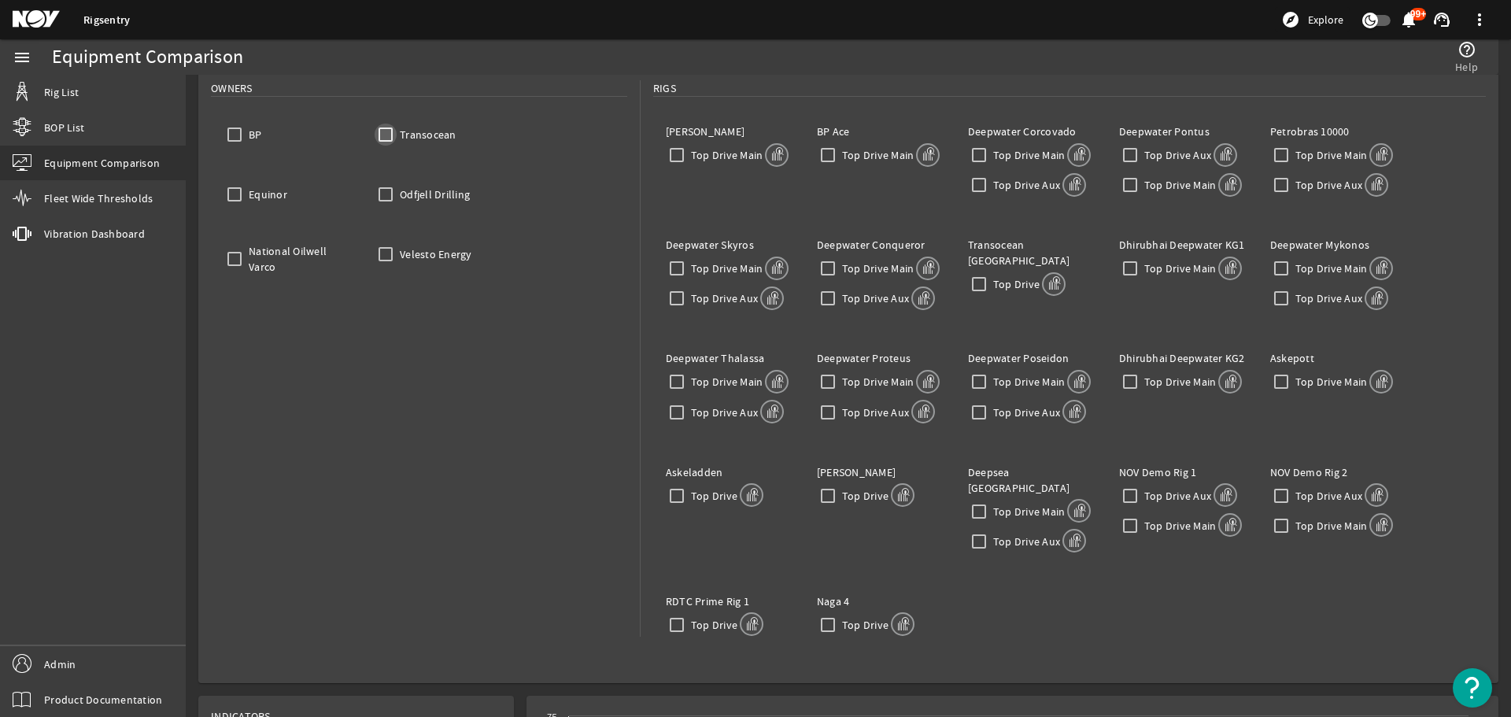
checkbox input "false"
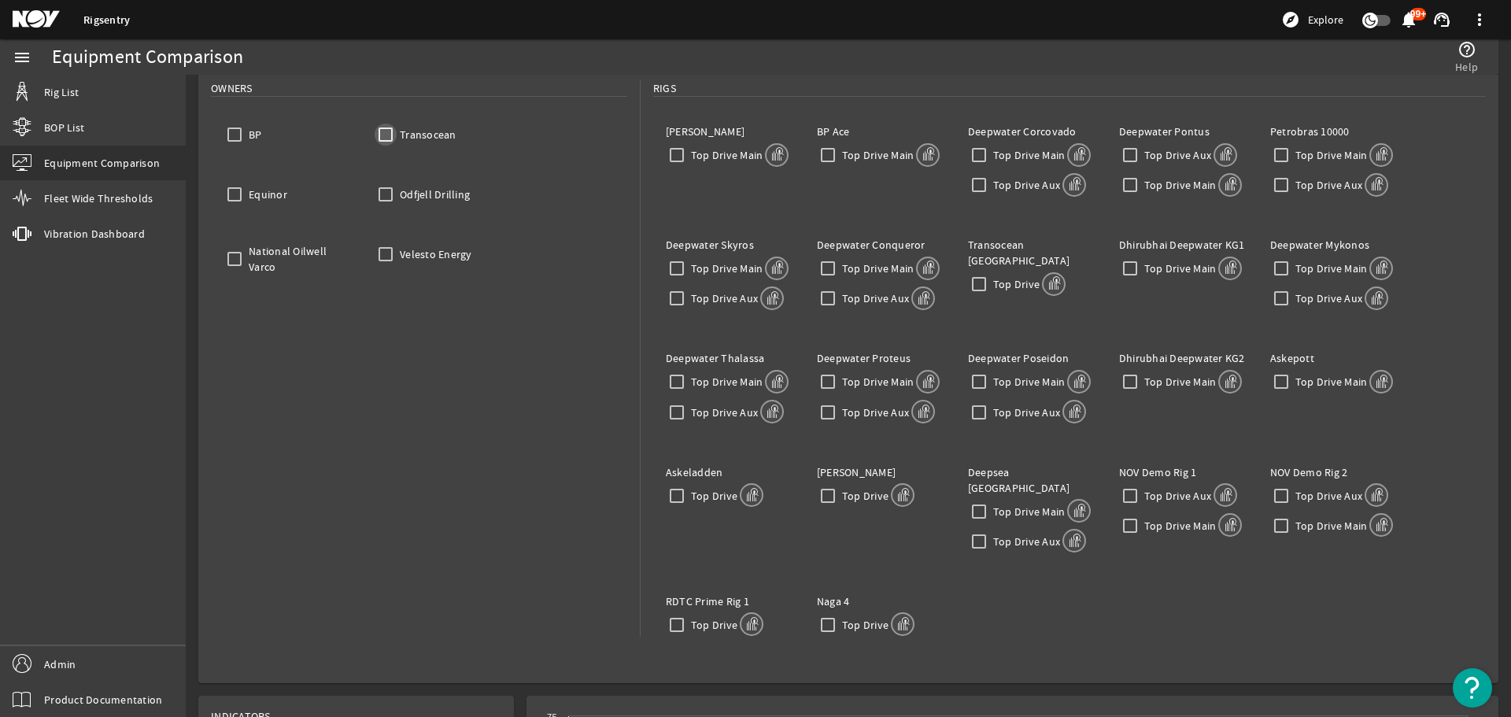
checkbox input "false"
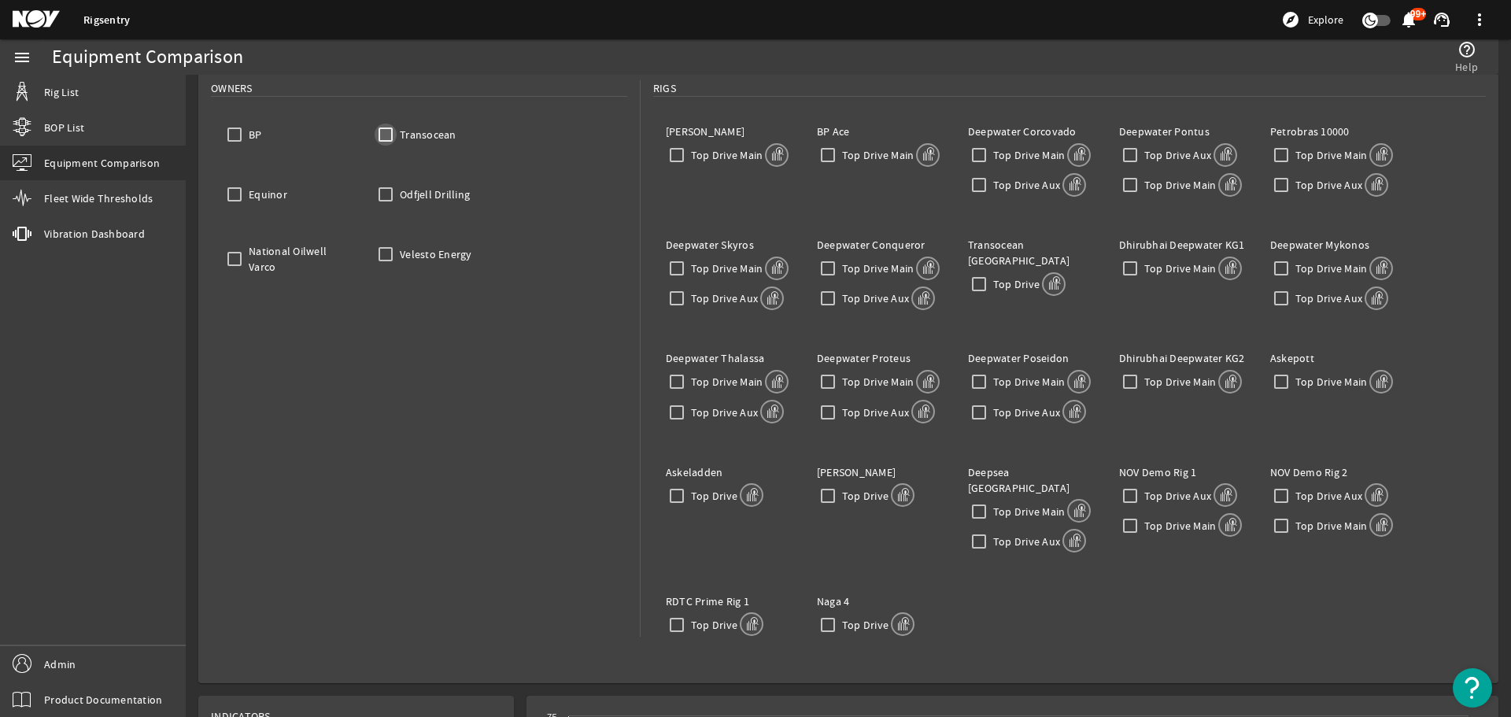
checkbox input "false"
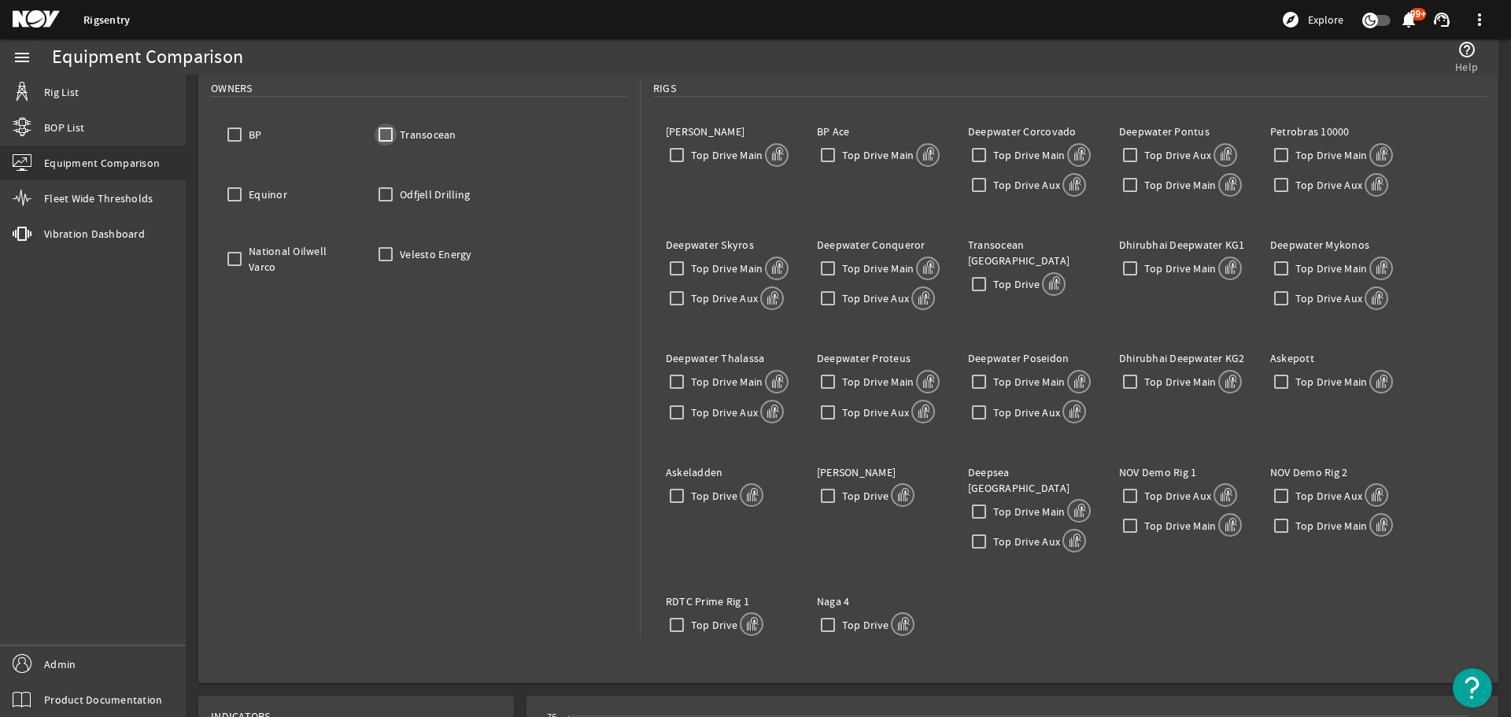
checkbox input "false"
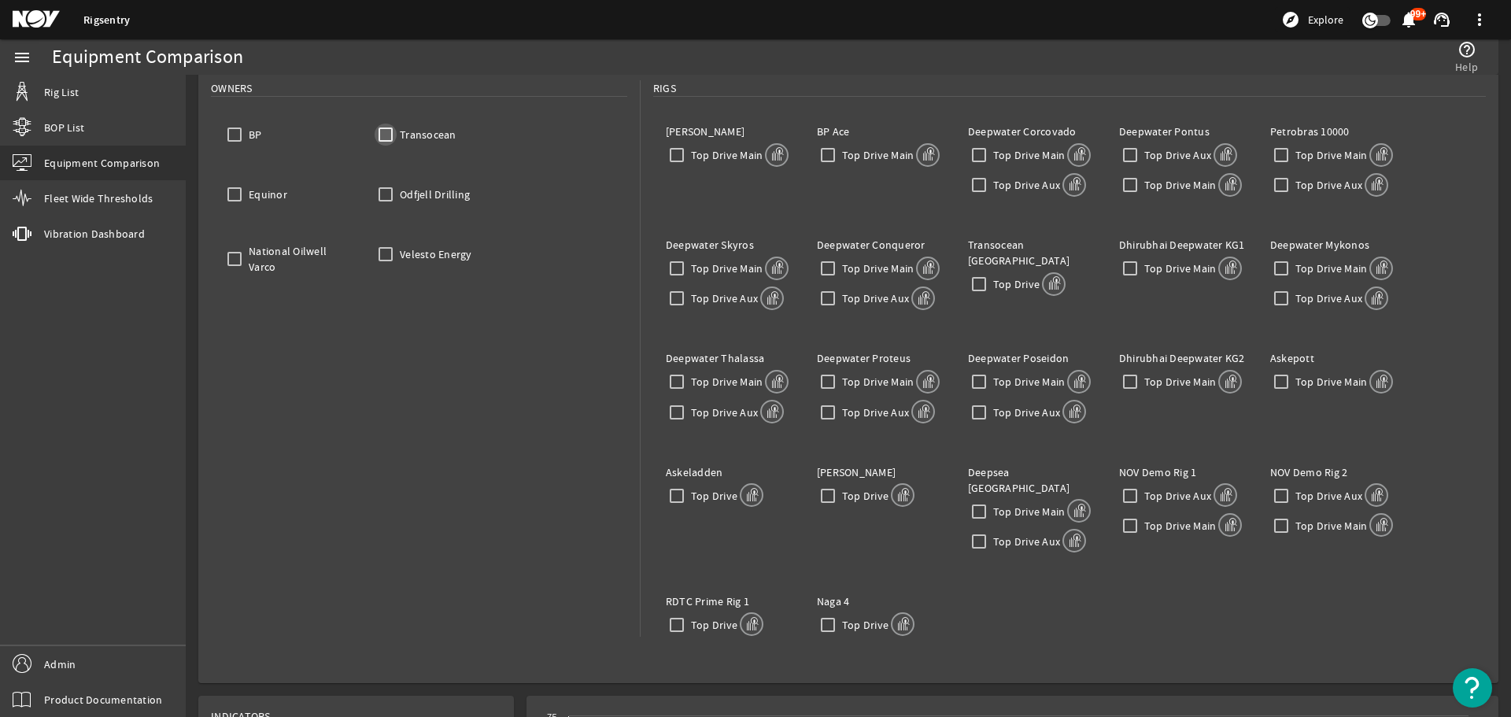
checkbox input "false"
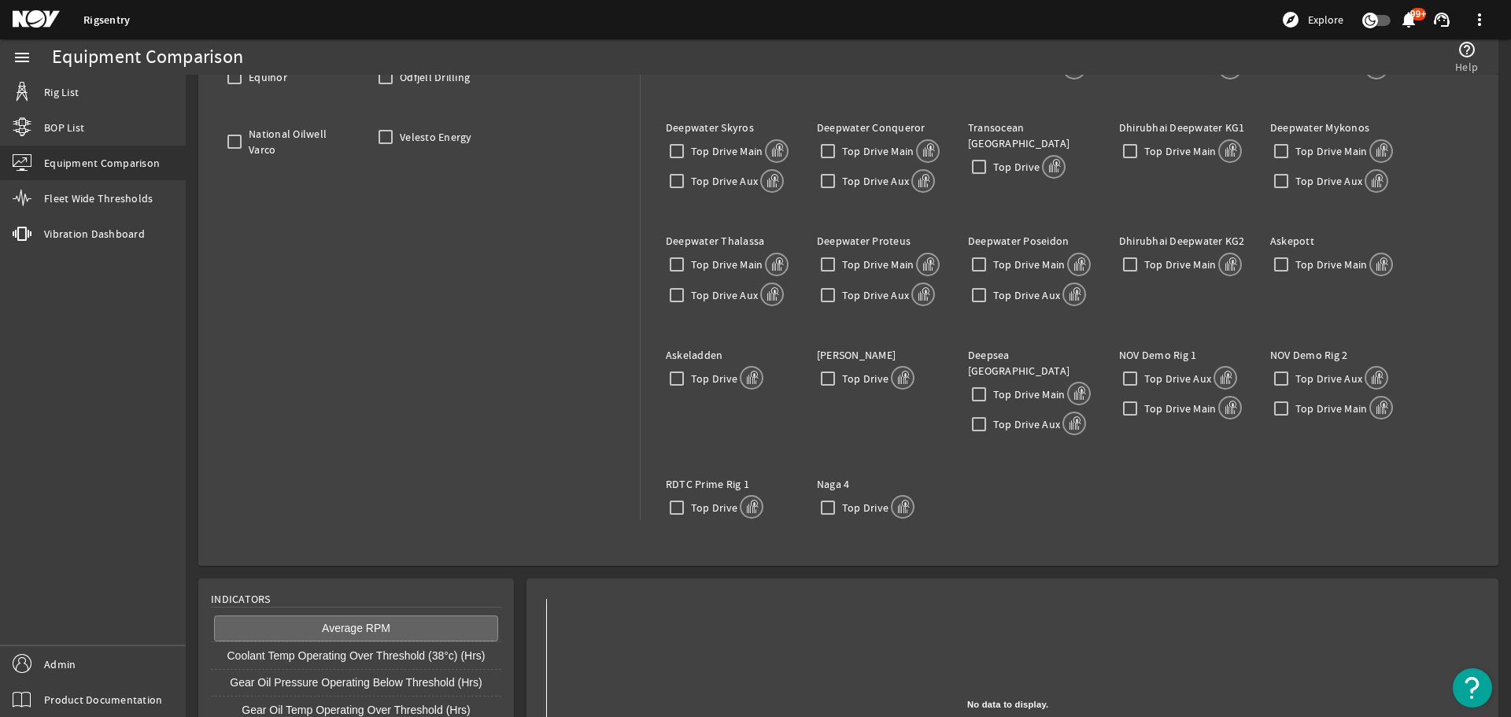
scroll to position [92, 0]
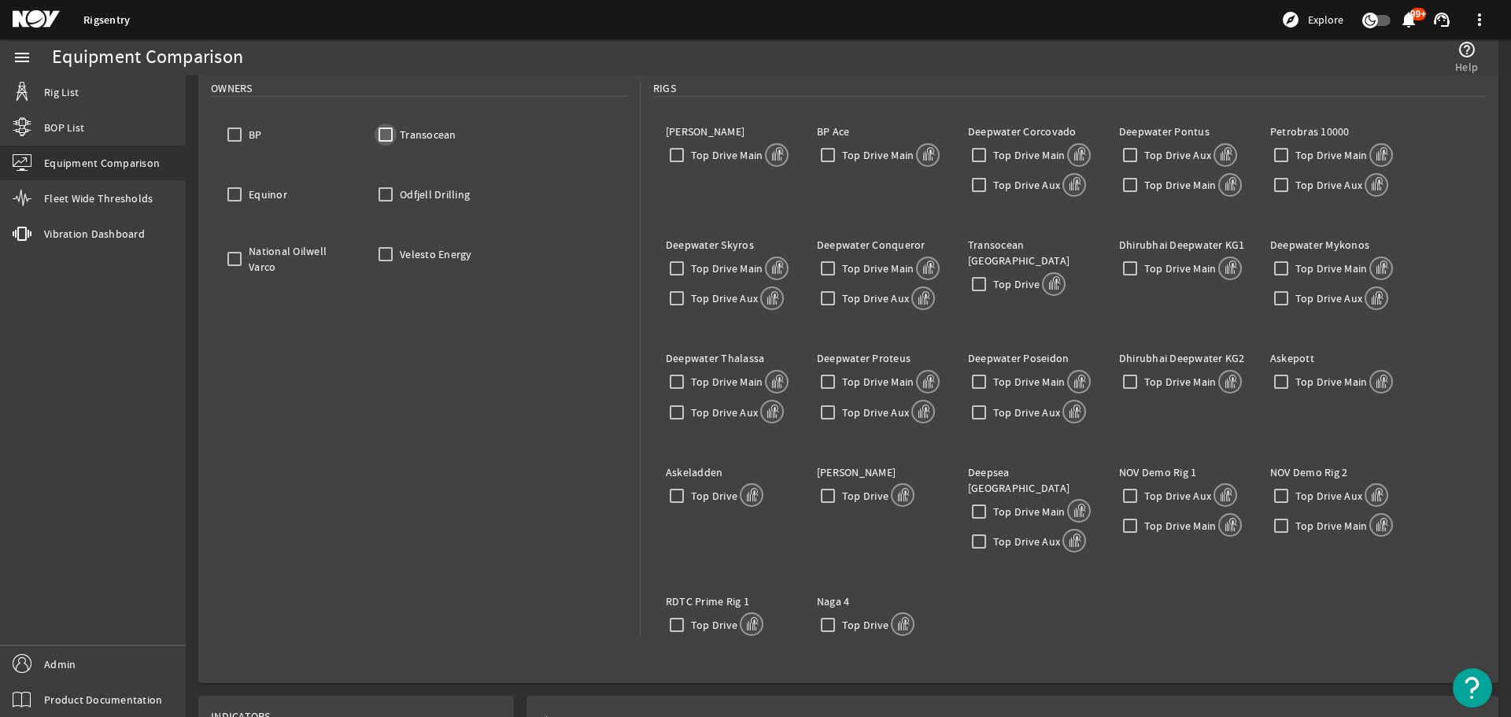
click at [389, 135] on input "Transocean" at bounding box center [385, 135] width 22 height 22
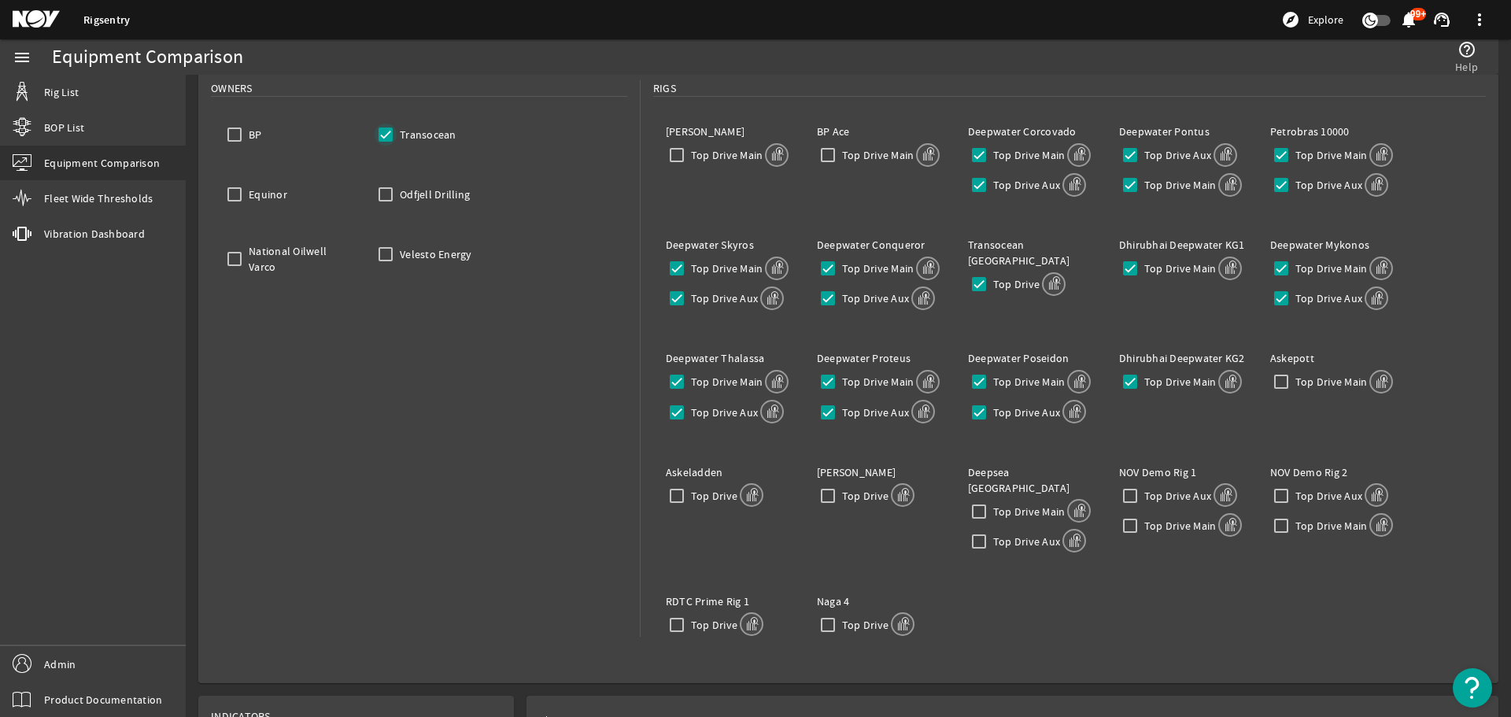
checkbox input "true"
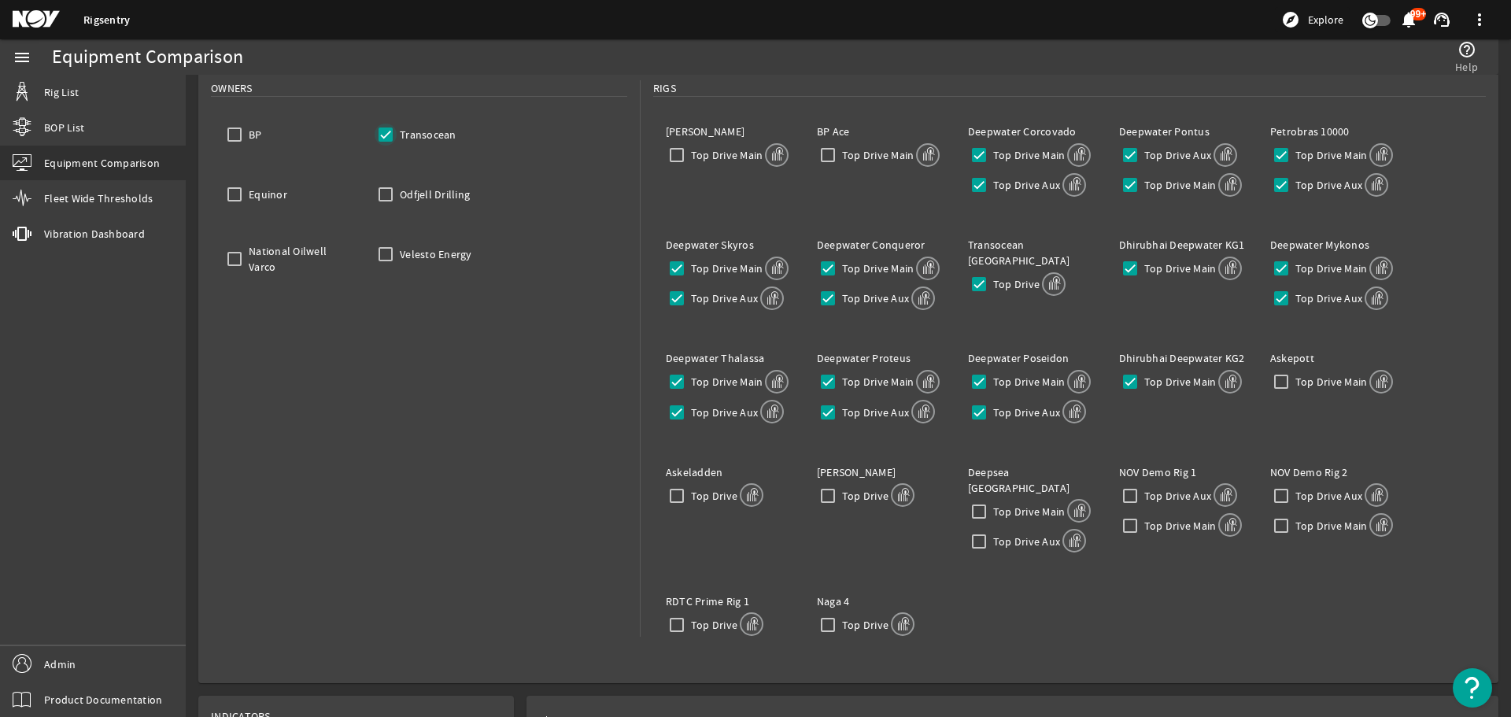
checkbox input "true"
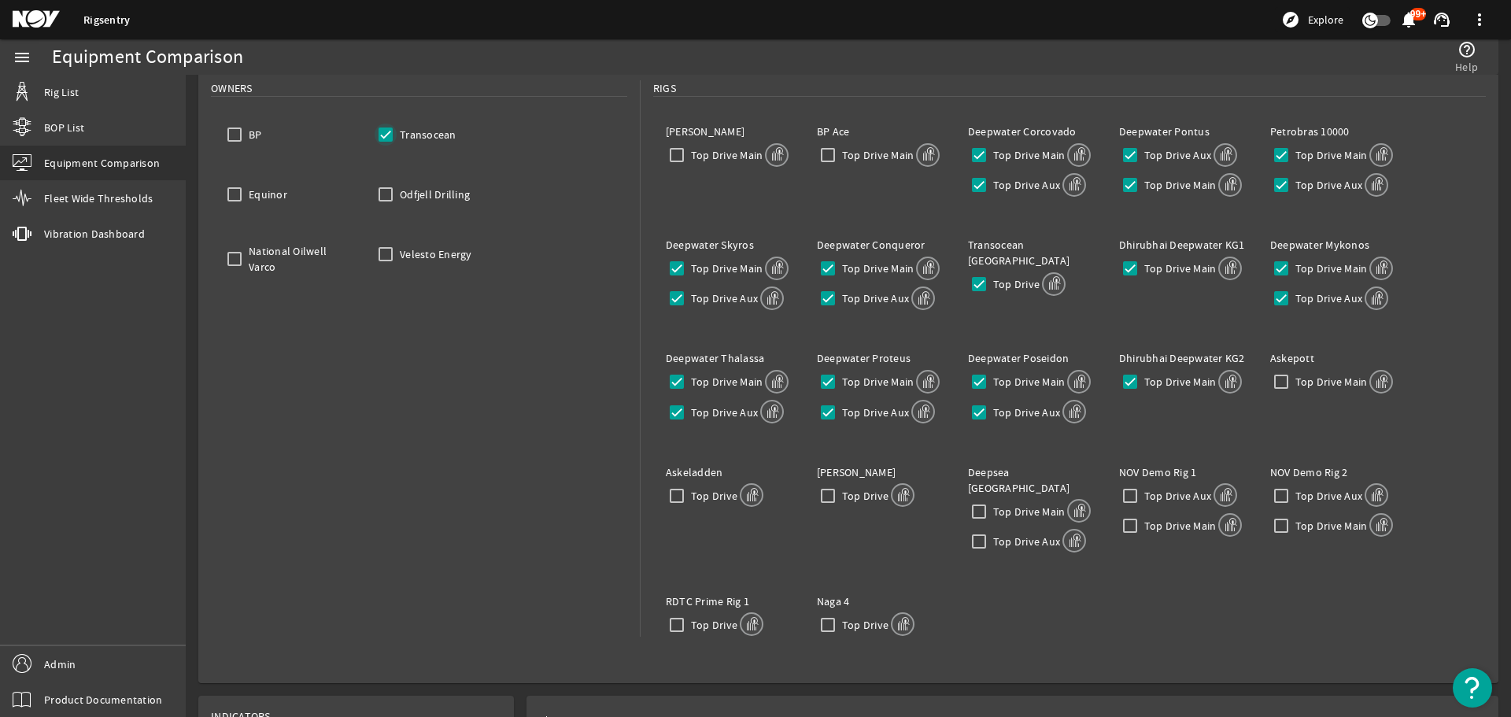
checkbox input "true"
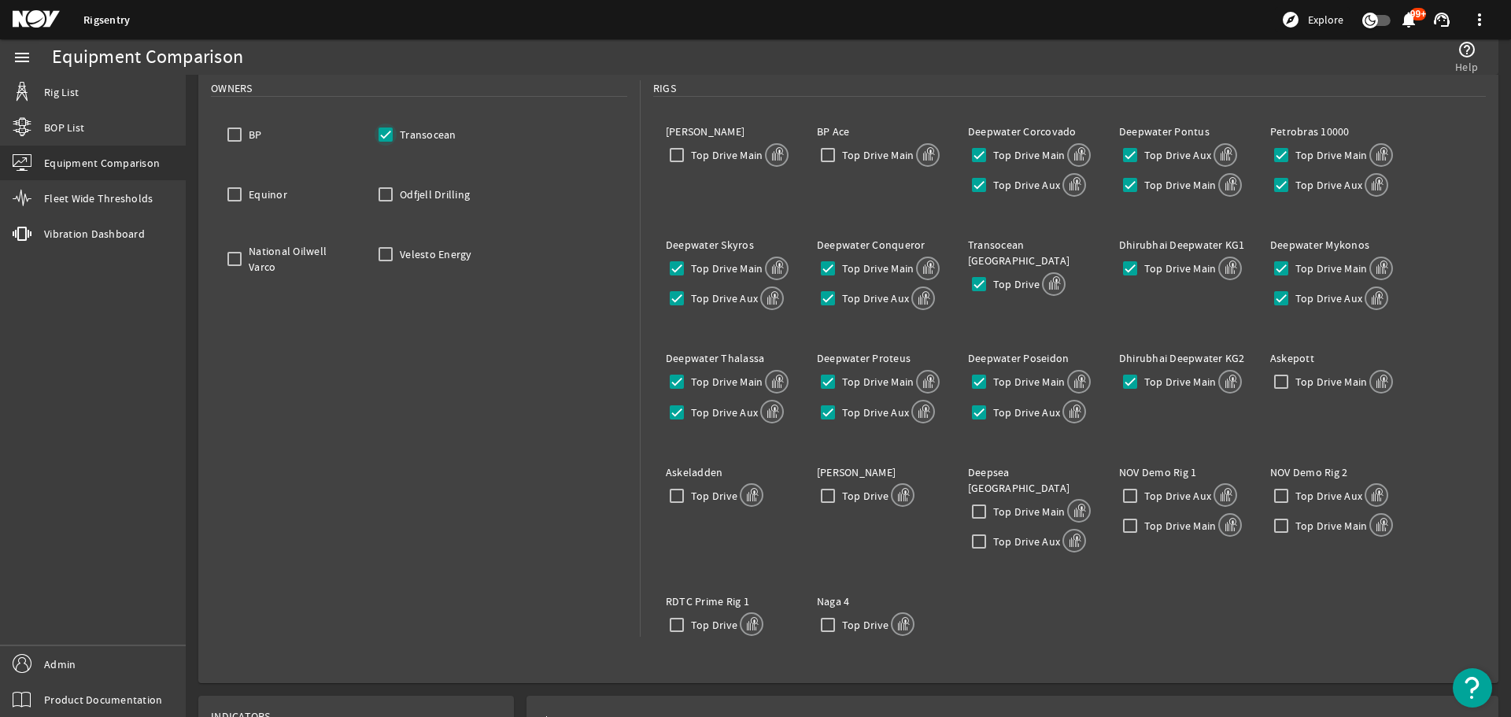
checkbox input "true"
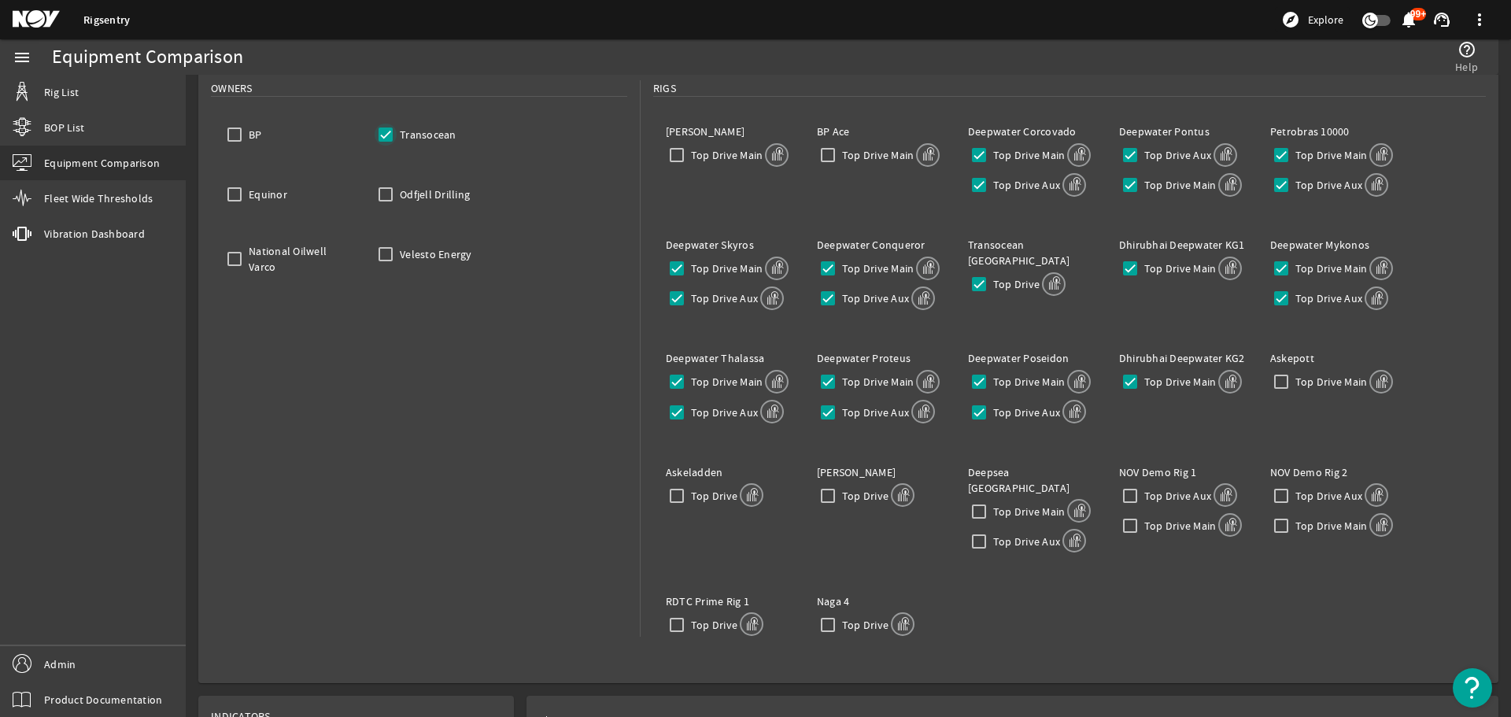
checkbox input "true"
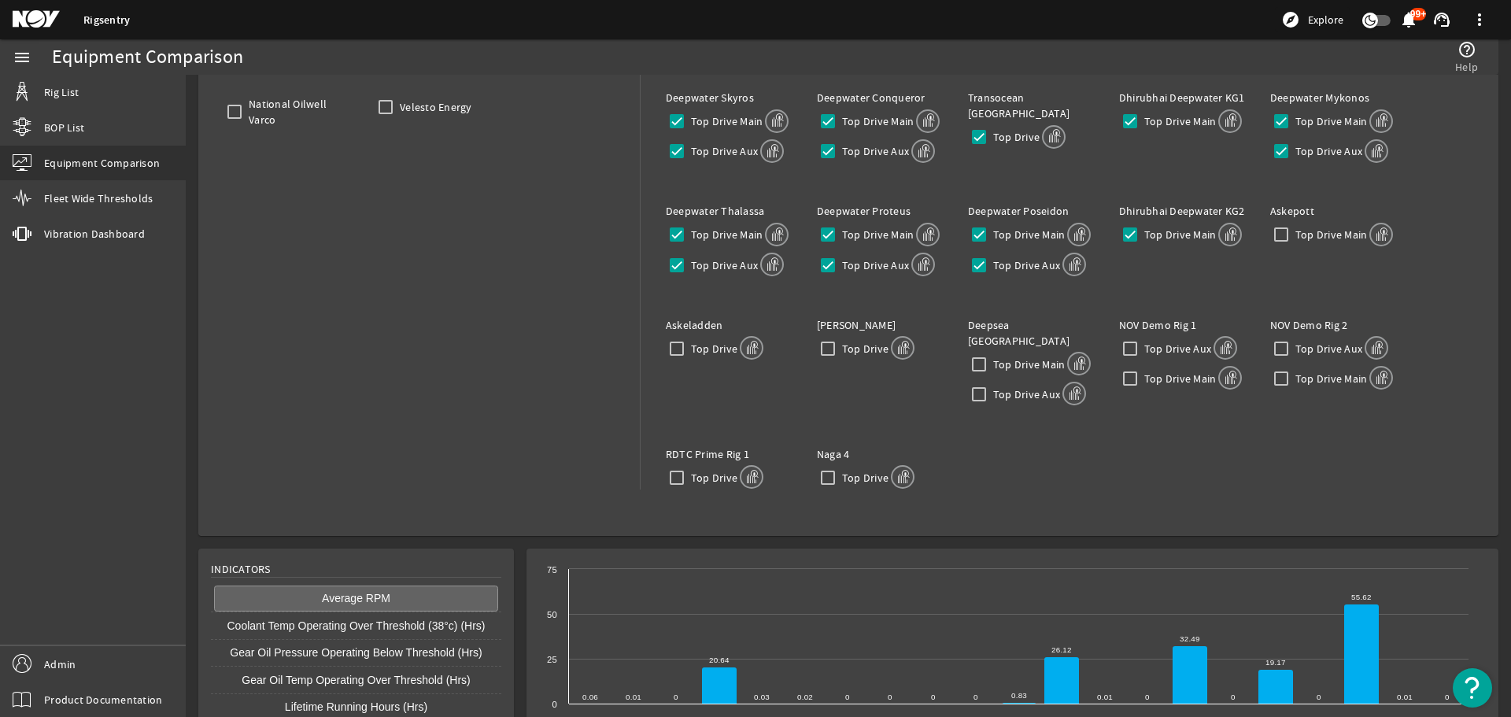
scroll to position [92, 0]
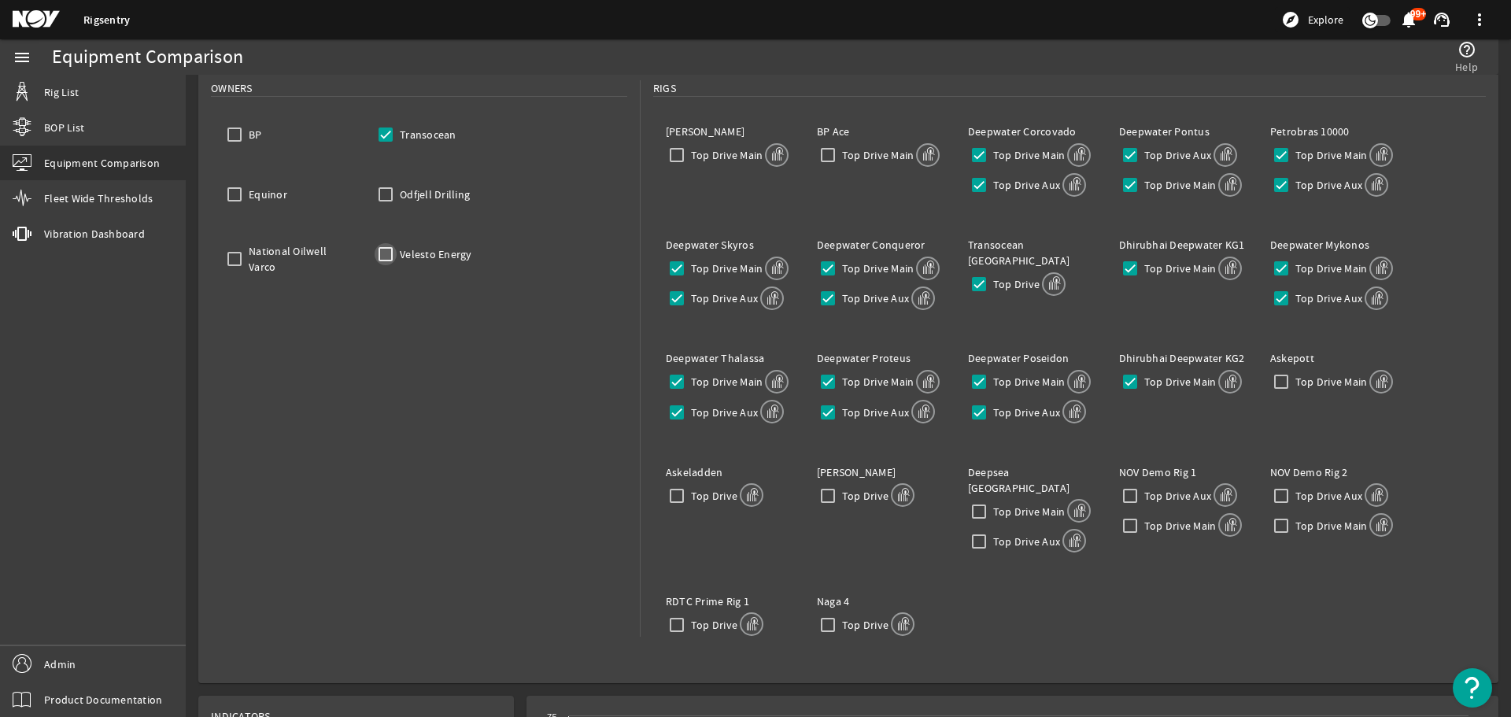
click at [386, 249] on input "Velesto Energy" at bounding box center [385, 254] width 22 height 22
checkbox input "true"
click at [391, 197] on input "Odfjell Drilling" at bounding box center [385, 194] width 22 height 22
checkbox input "true"
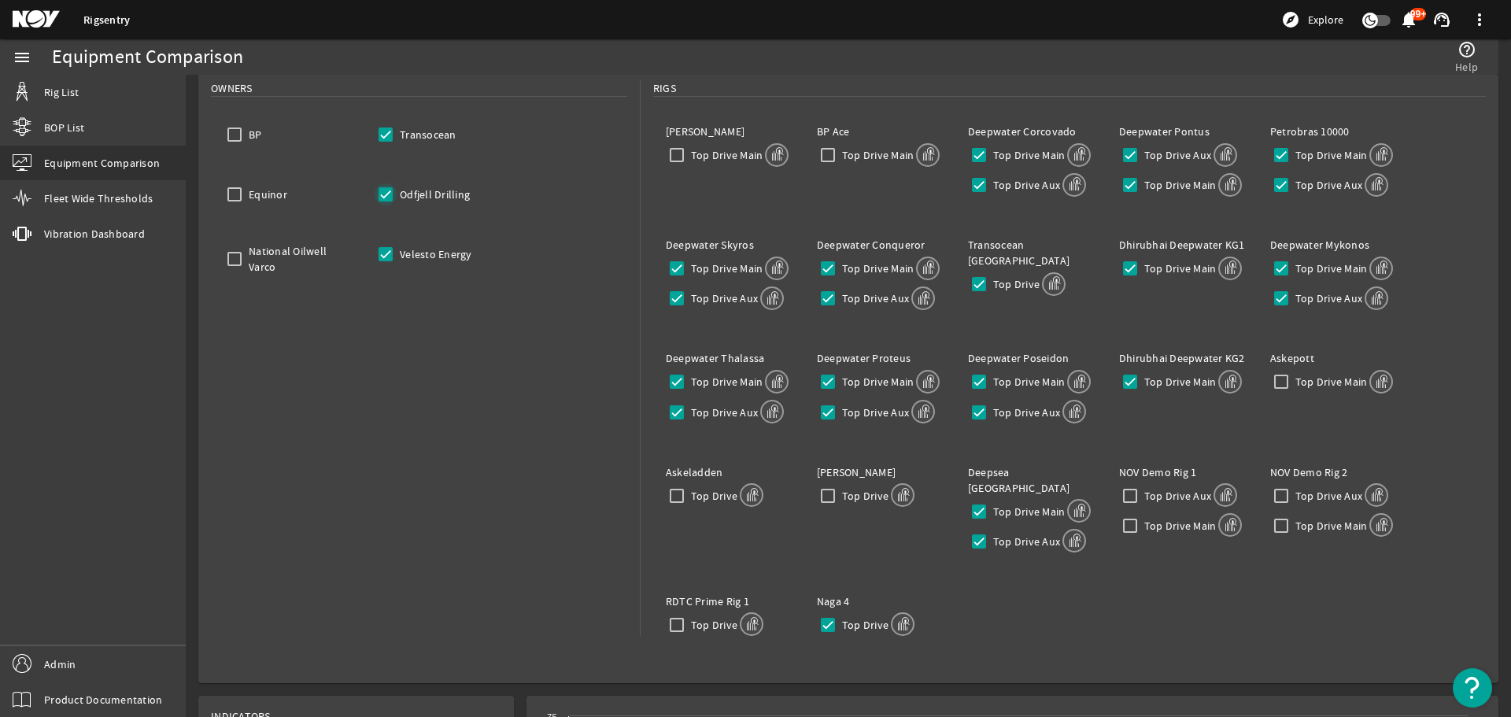
checkbox input "true"
click at [239, 255] on input "National Oilwell Varco" at bounding box center [234, 259] width 22 height 22
checkbox input "true"
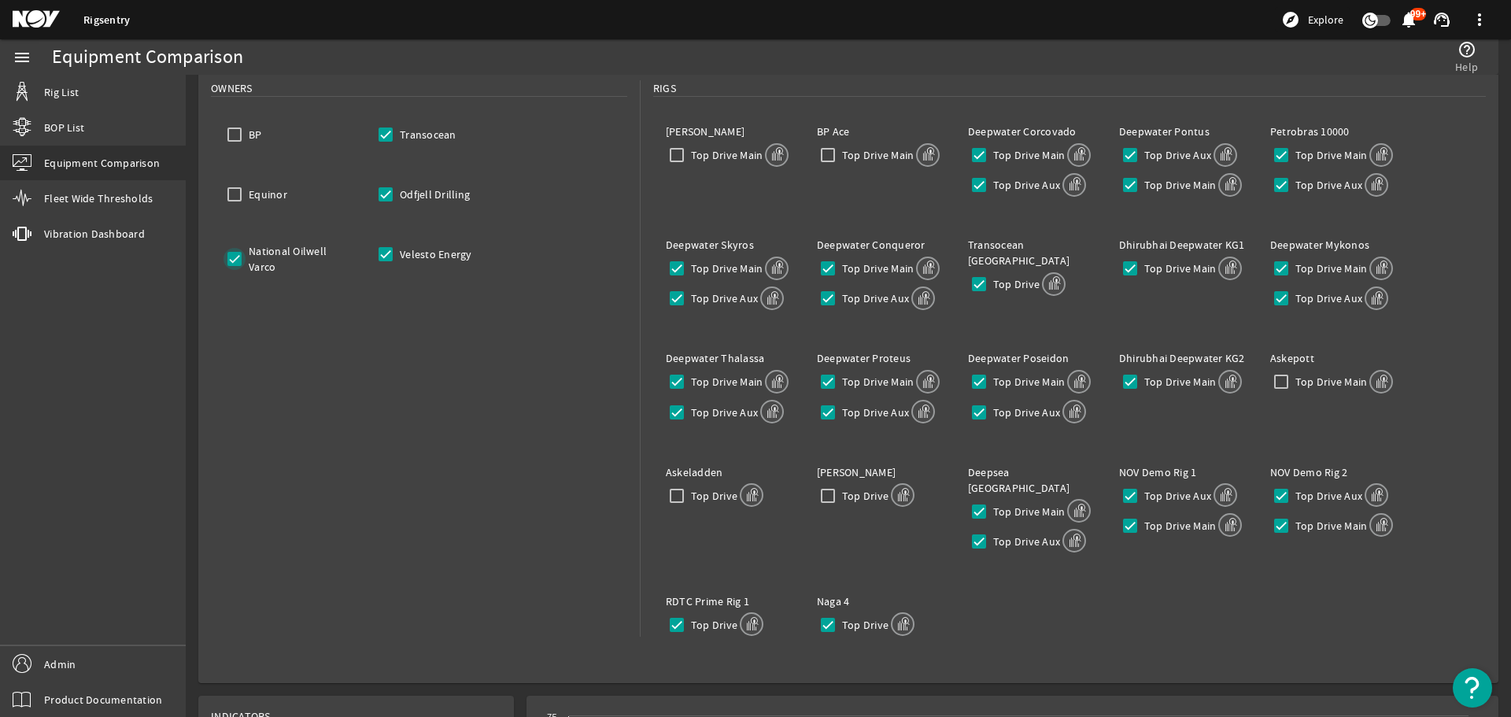
checkbox input "true"
drag, startPoint x: 235, startPoint y: 201, endPoint x: 231, endPoint y: 172, distance: 29.4
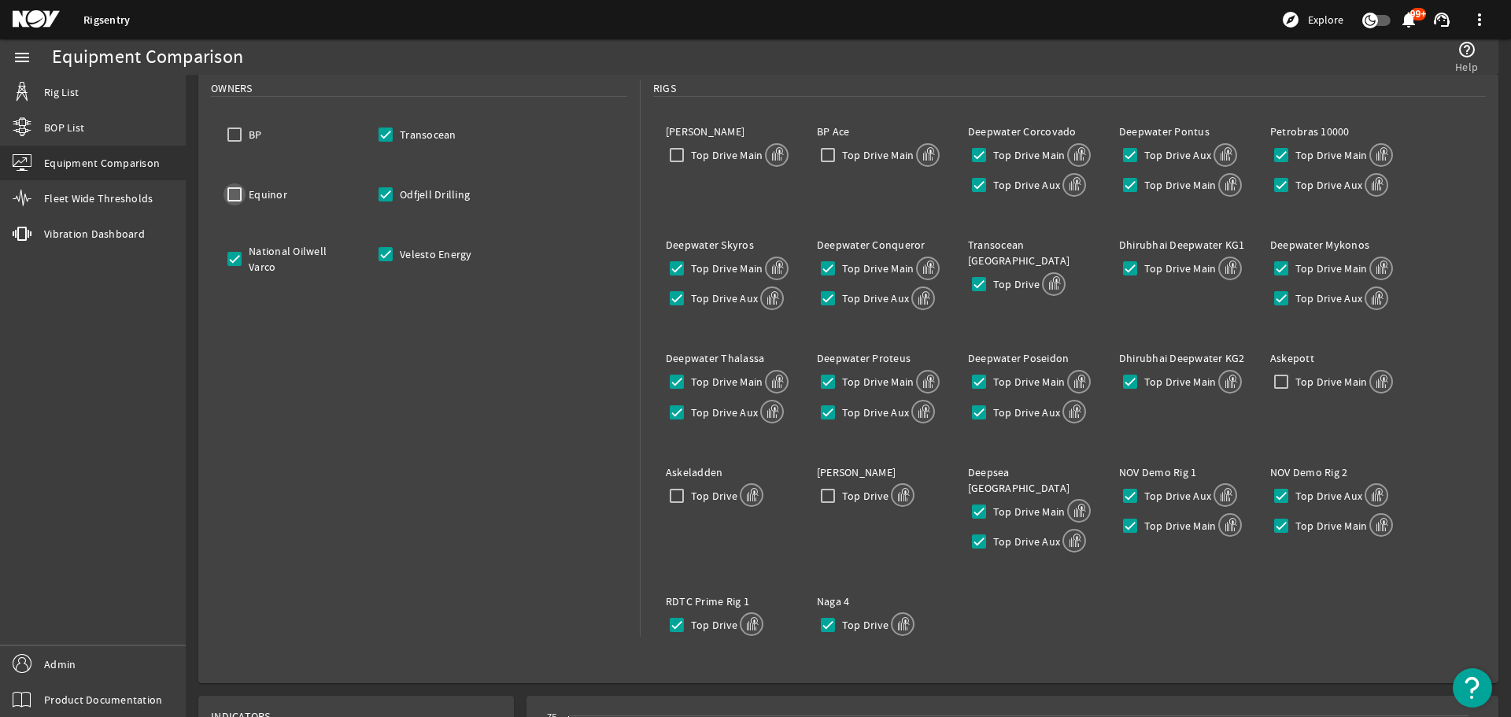
click at [235, 201] on input "Equinor" at bounding box center [234, 194] width 22 height 22
checkbox input "true"
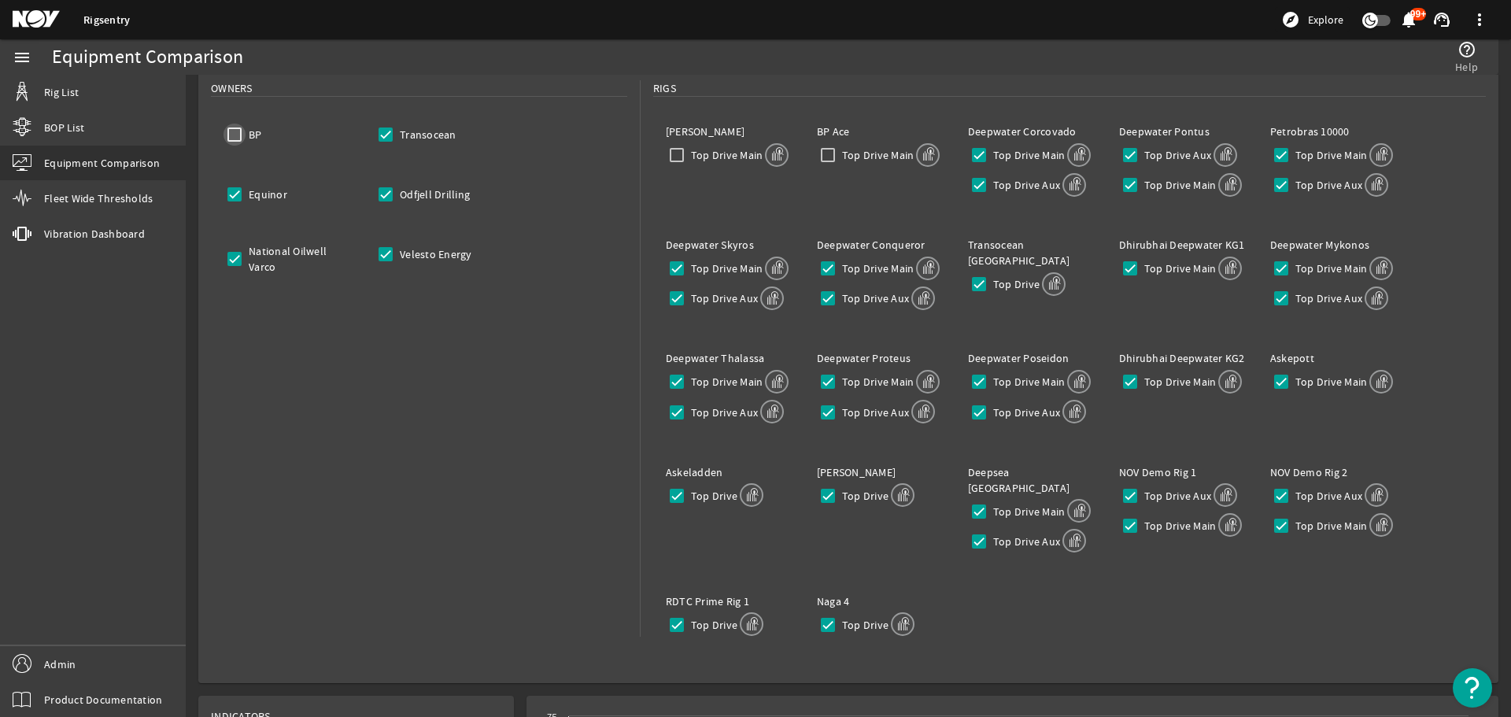
click at [231, 143] on input "BP" at bounding box center [234, 135] width 22 height 22
checkbox input "true"
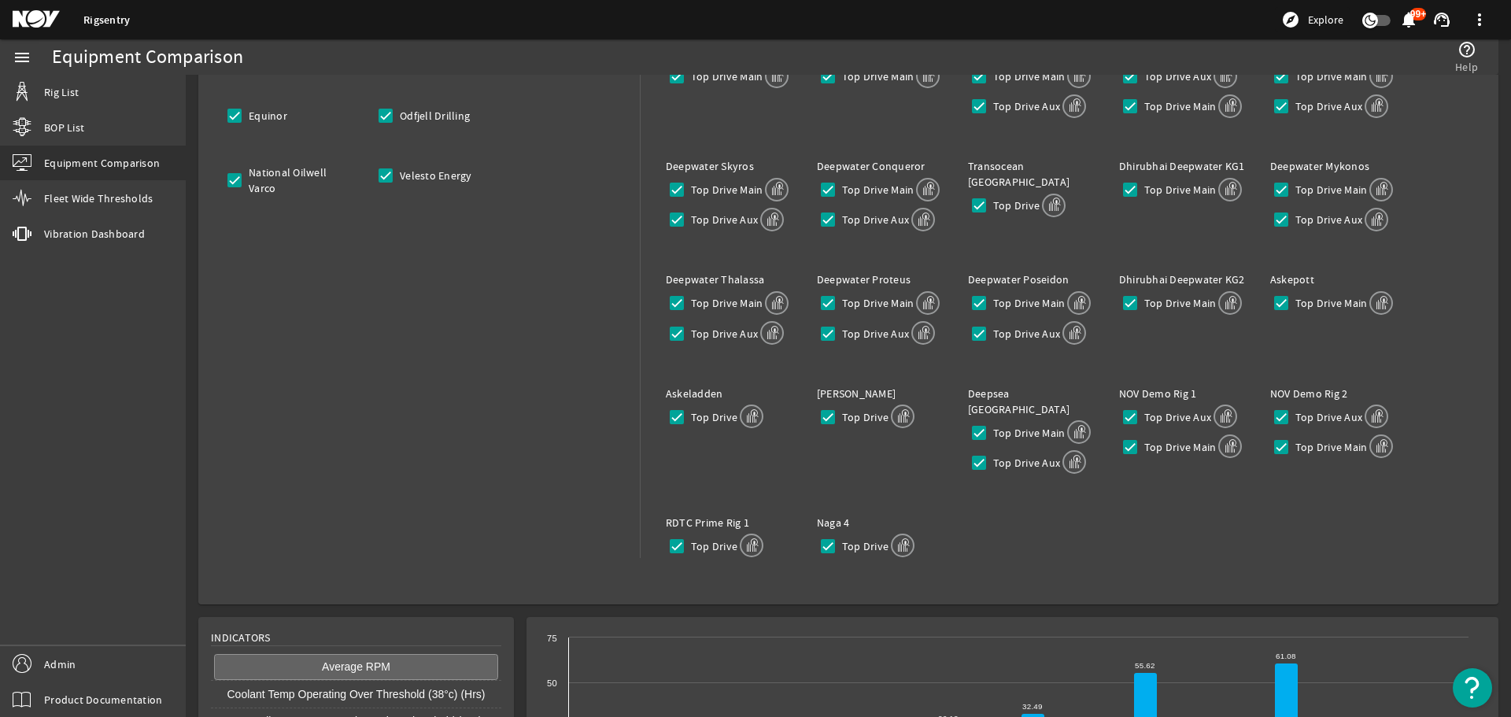
scroll to position [92, 0]
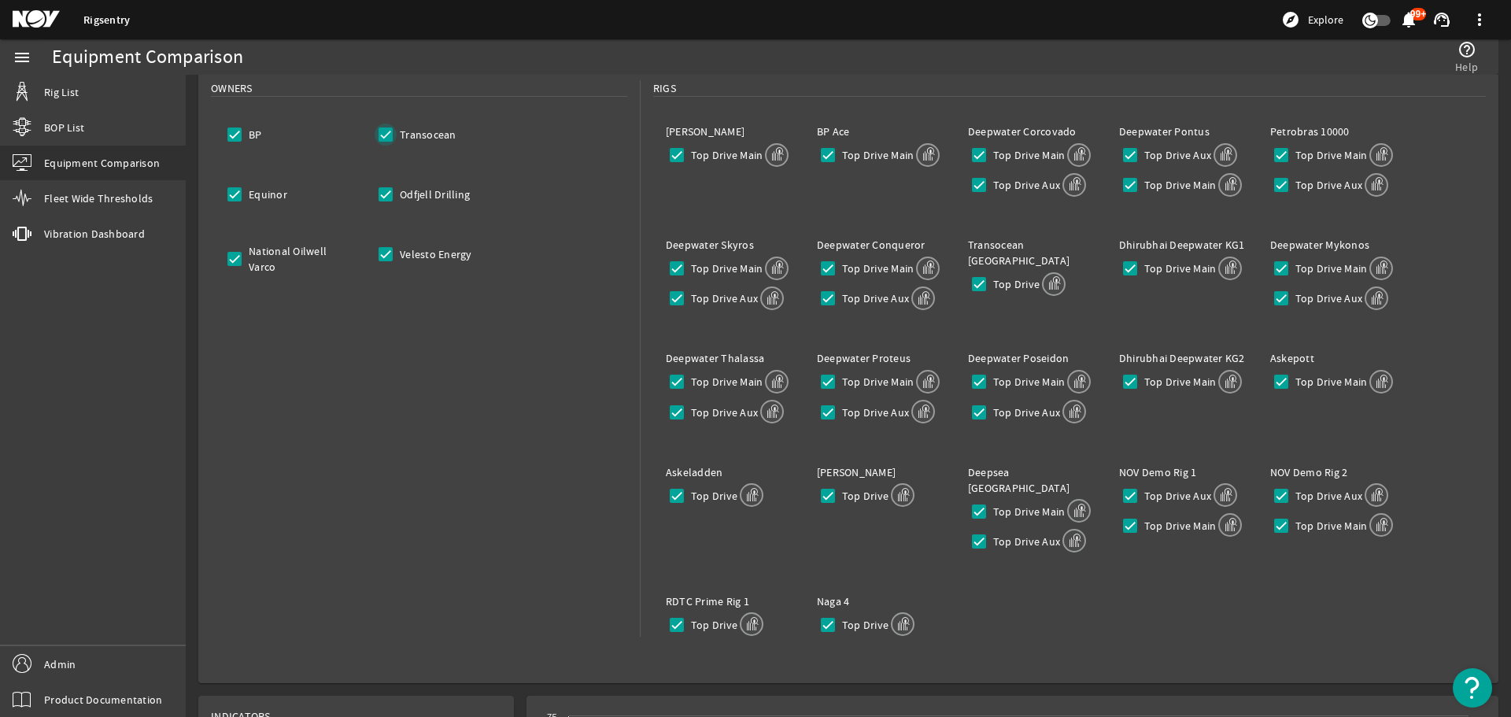
click at [382, 140] on input "Transocean" at bounding box center [385, 135] width 22 height 22
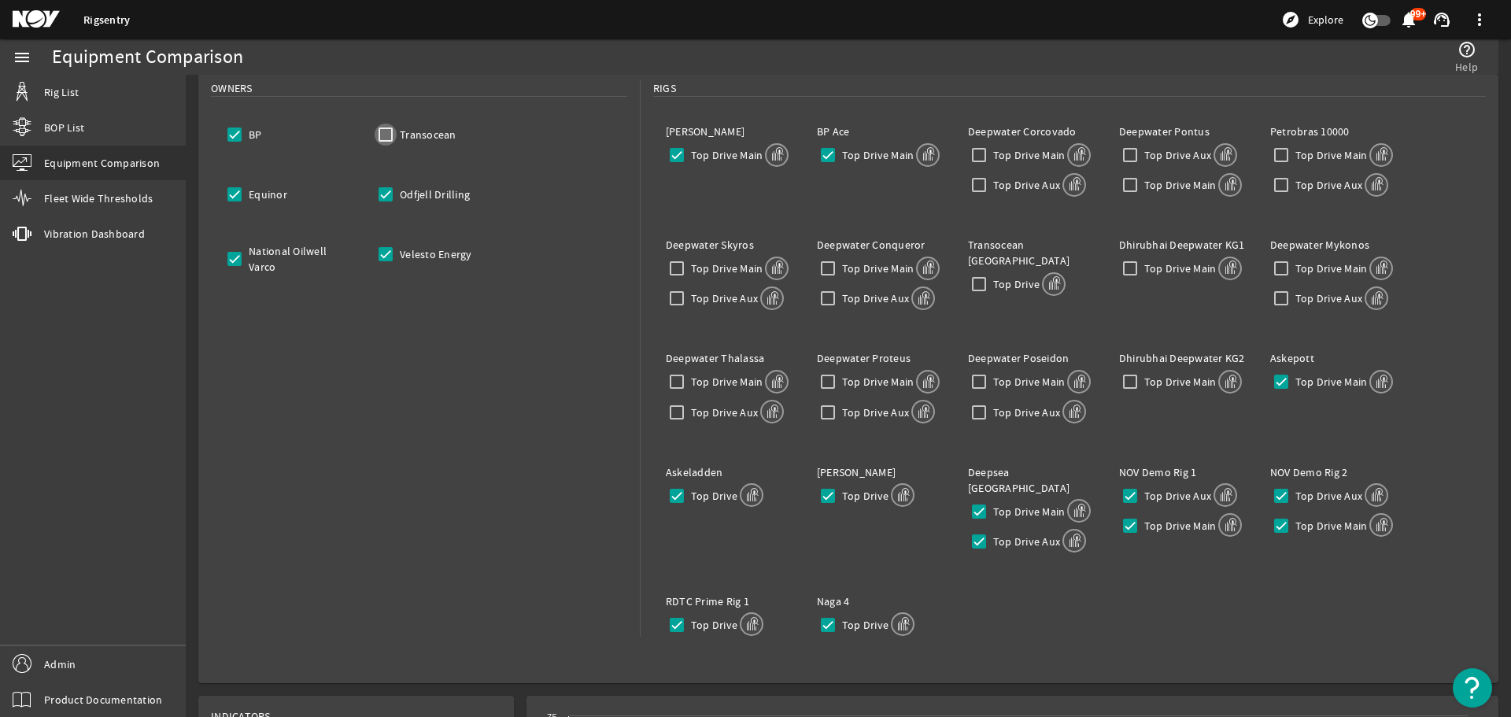
checkbox input "false"
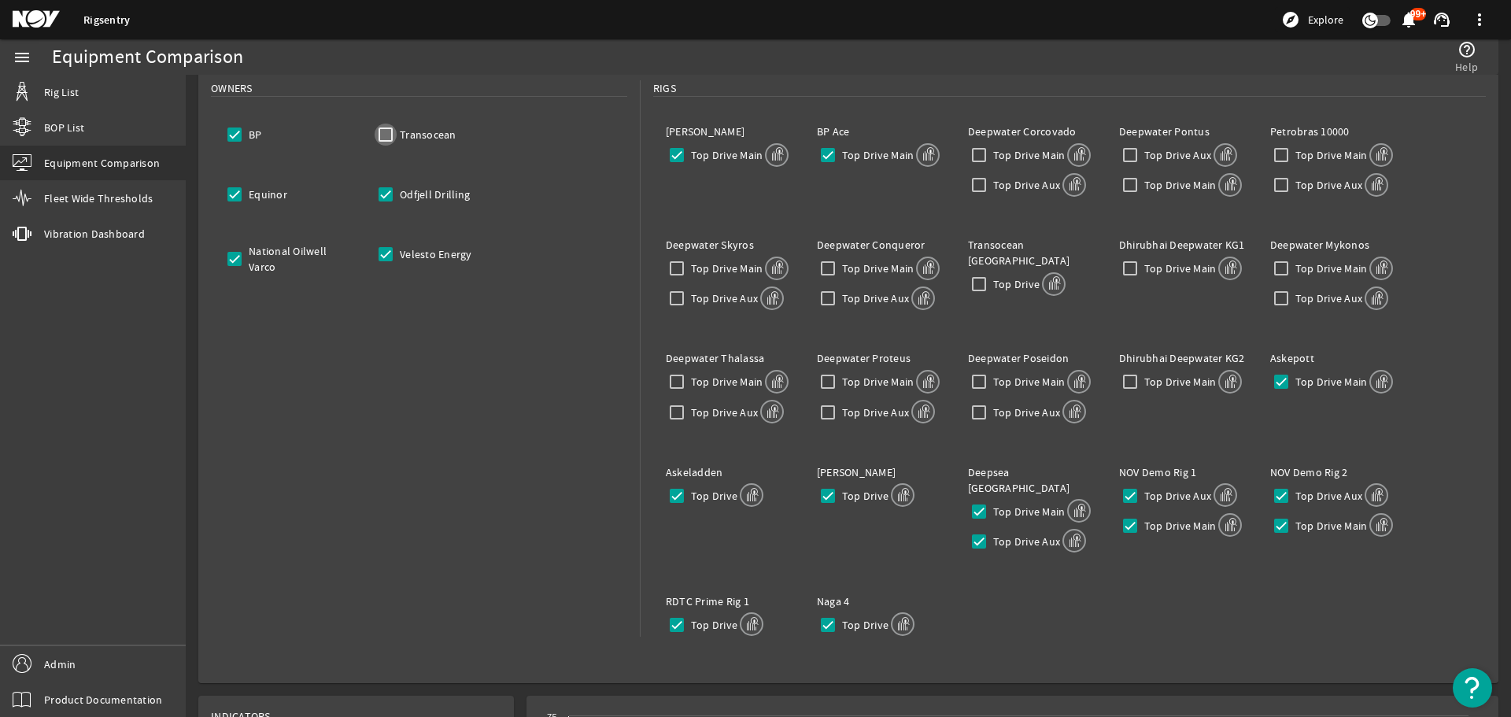
checkbox input "false"
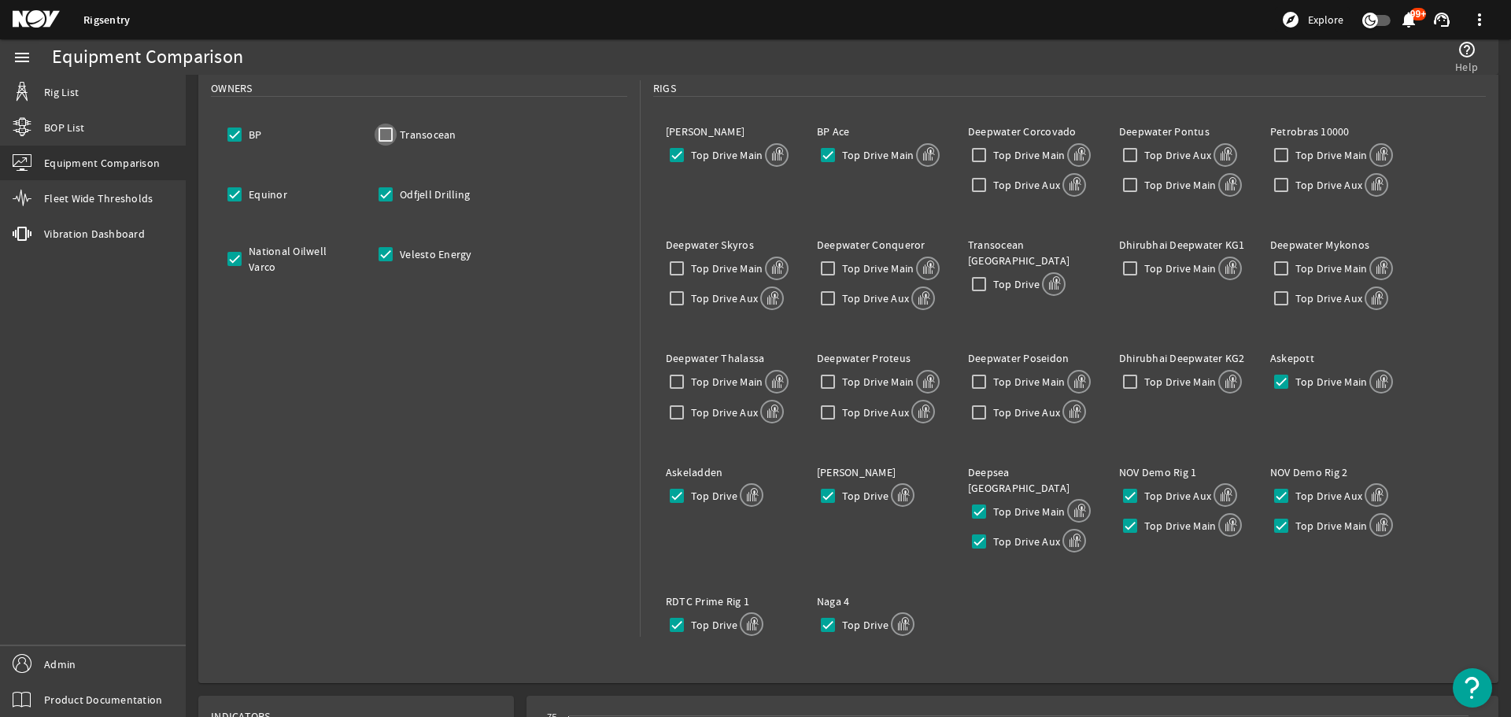
checkbox input "false"
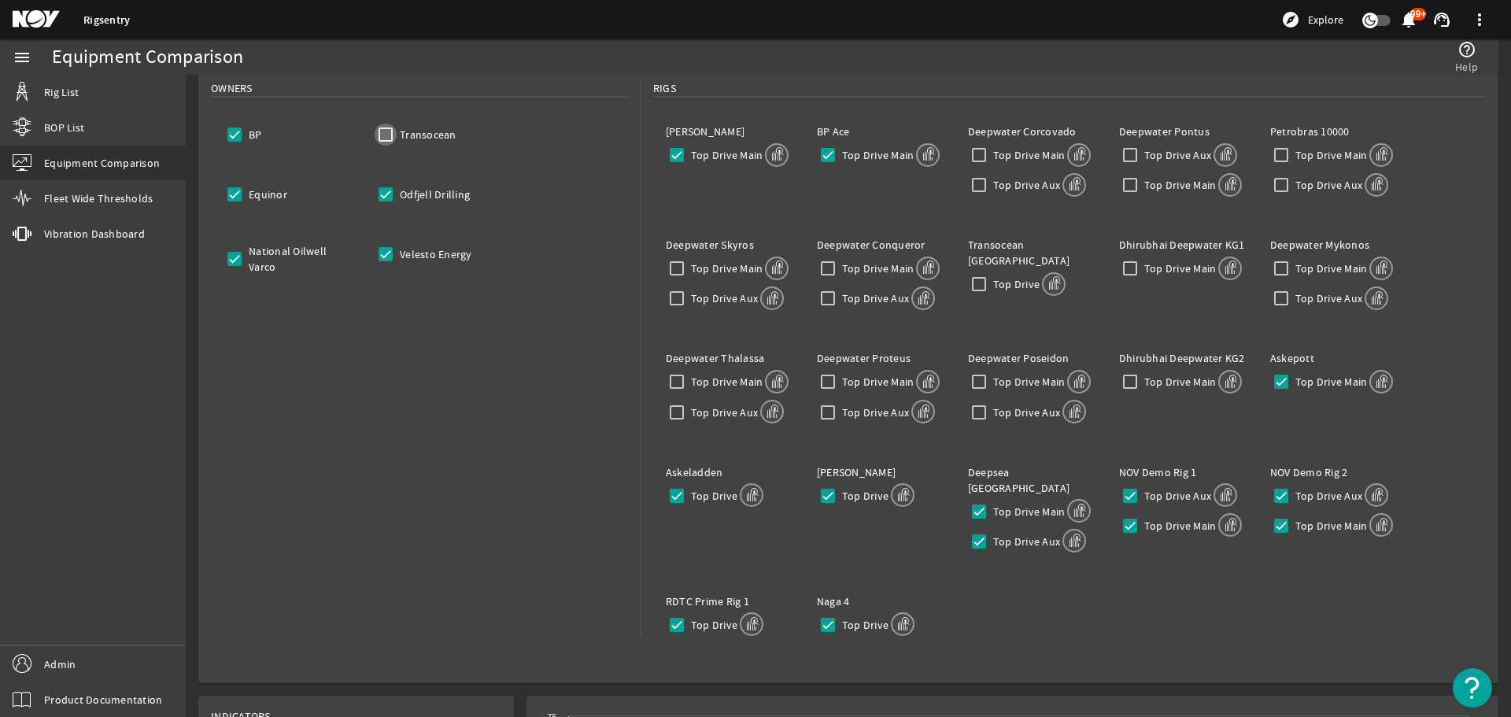
checkbox input "false"
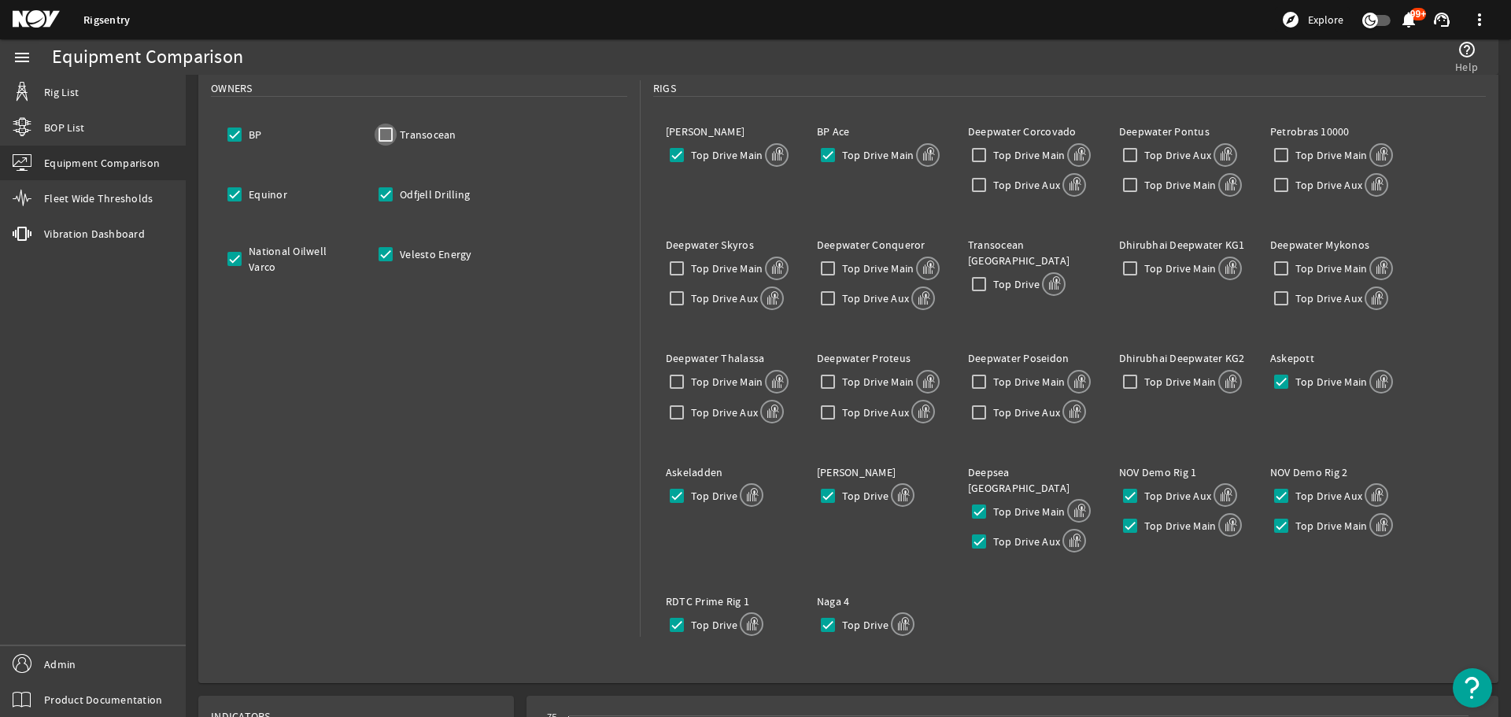
checkbox input "false"
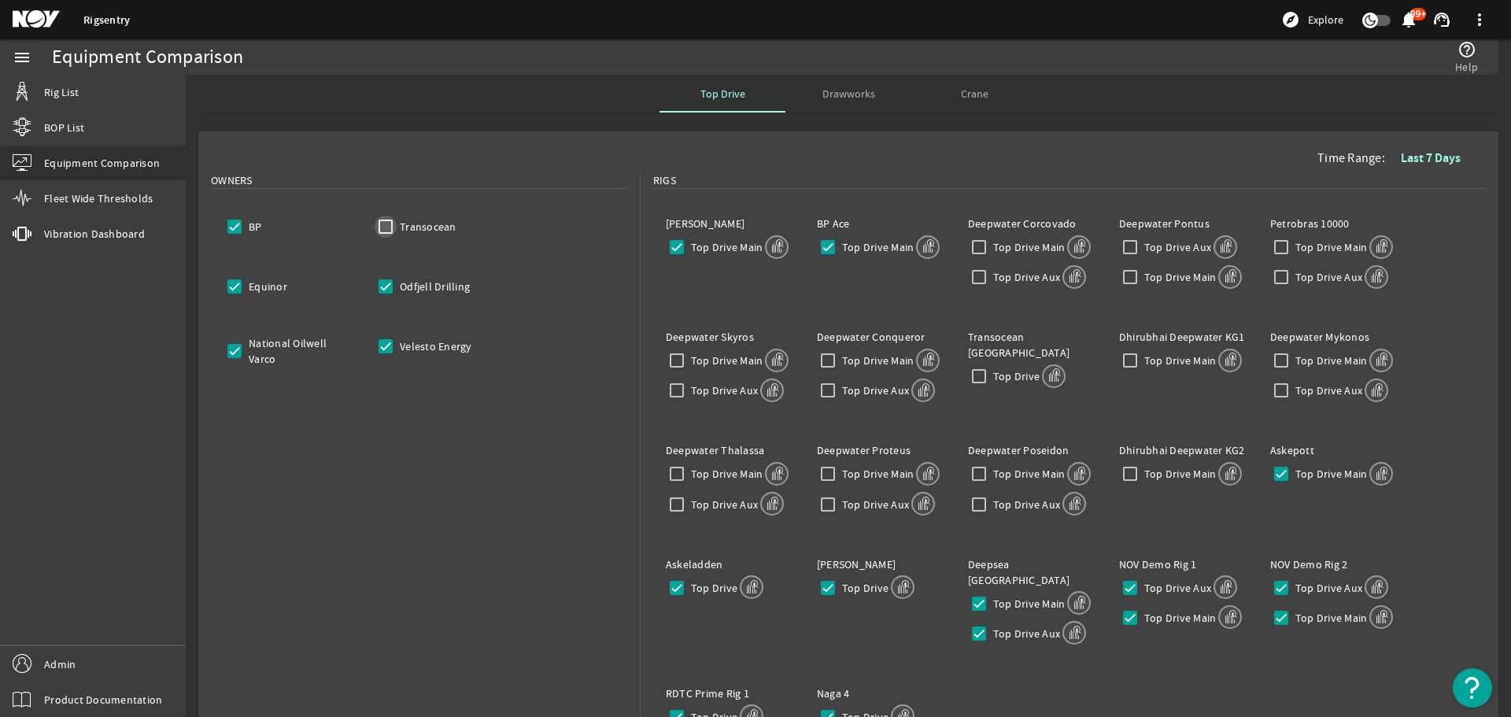
click at [385, 224] on input "Transocean" at bounding box center [385, 227] width 22 height 22
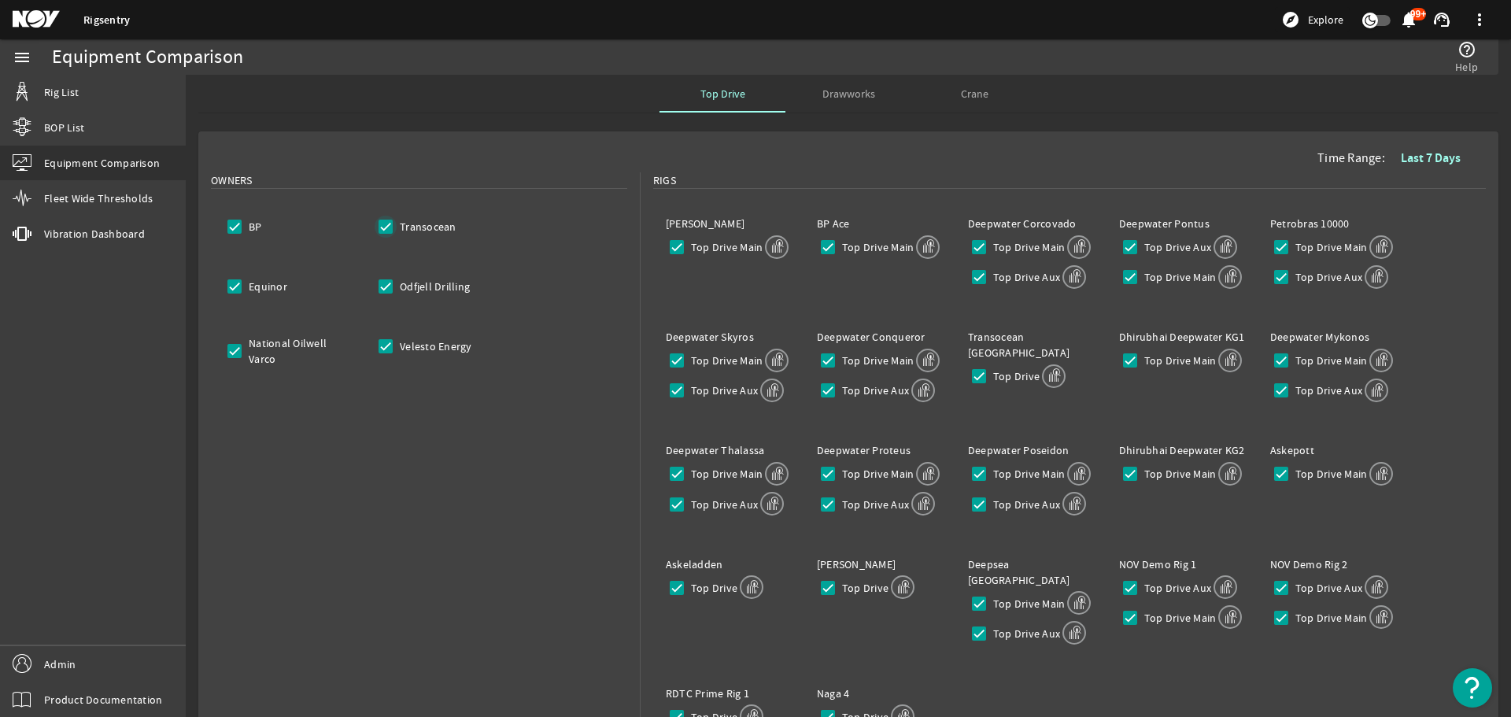
checkbox input "true"
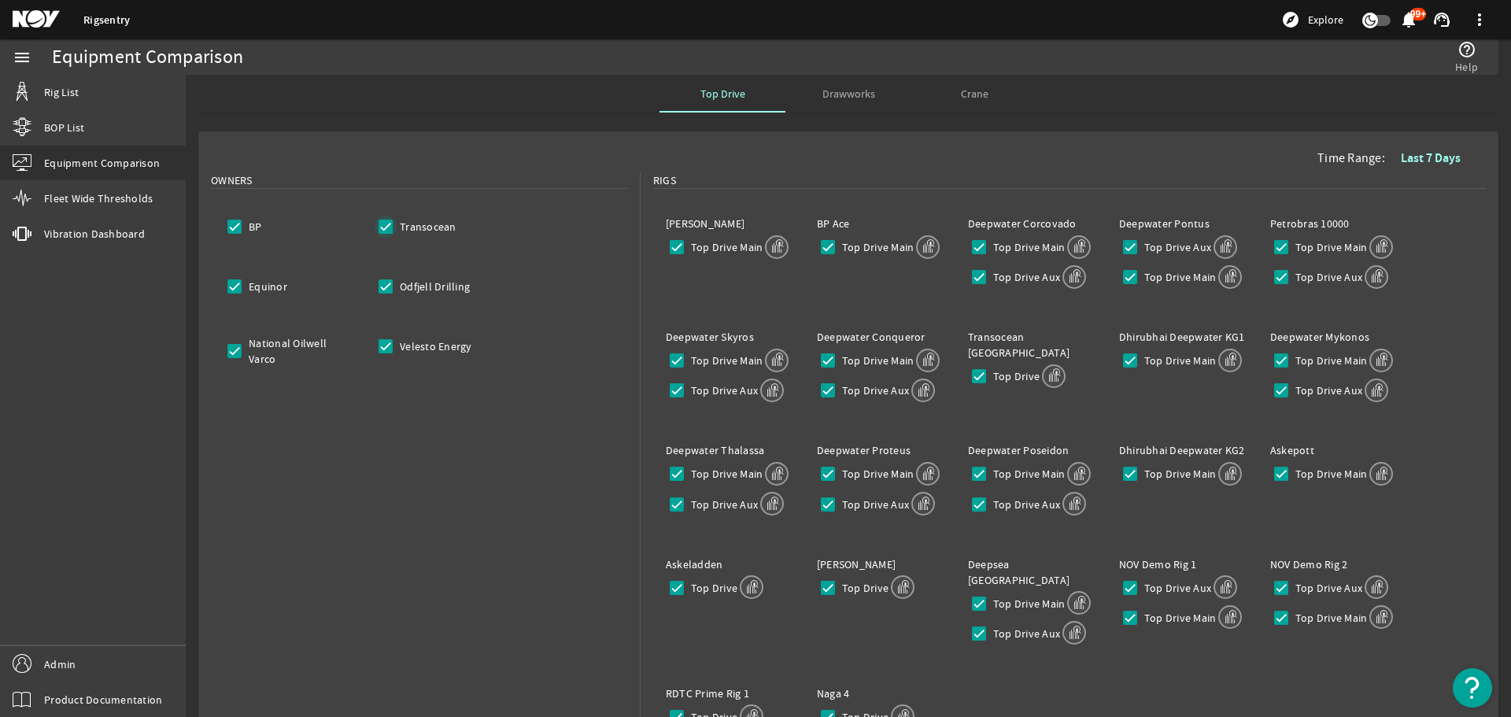
checkbox input "true"
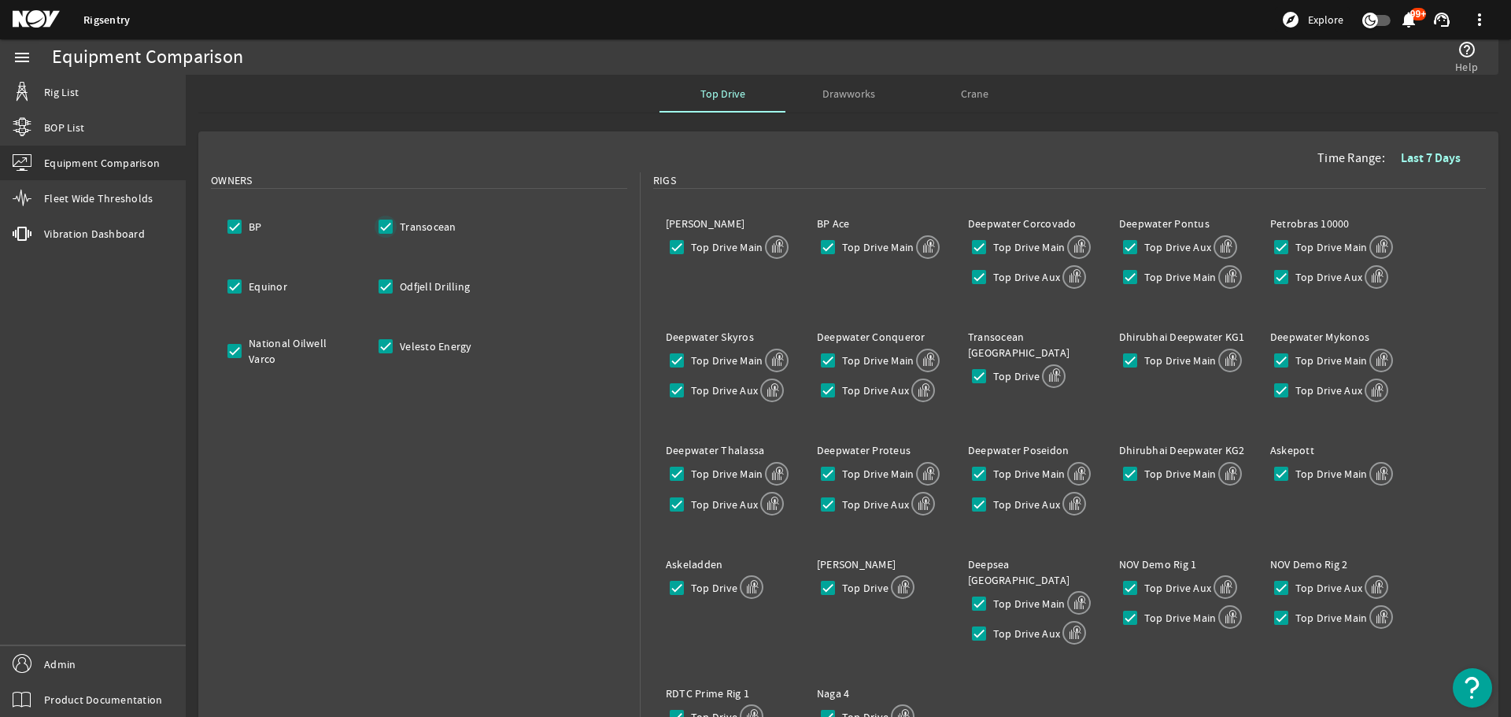
checkbox input "true"
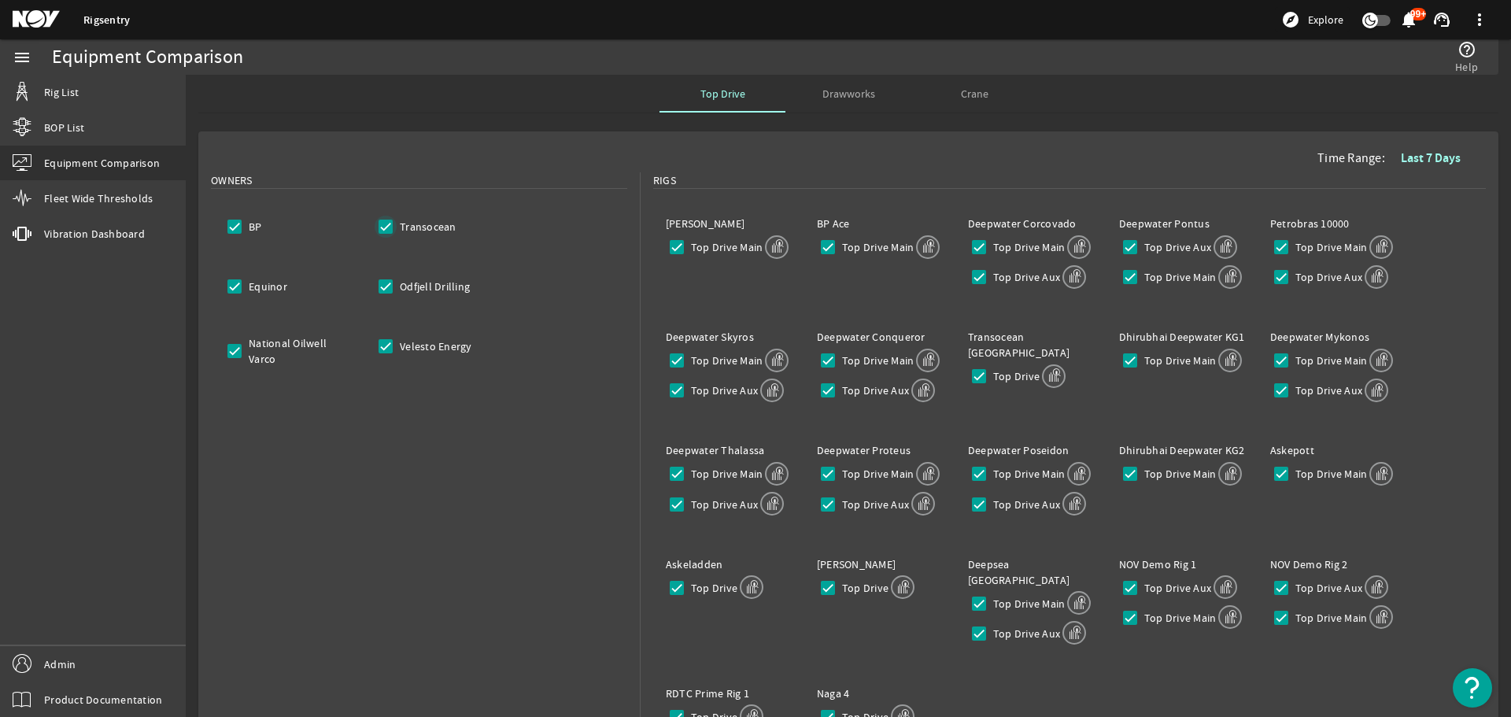
checkbox input "true"
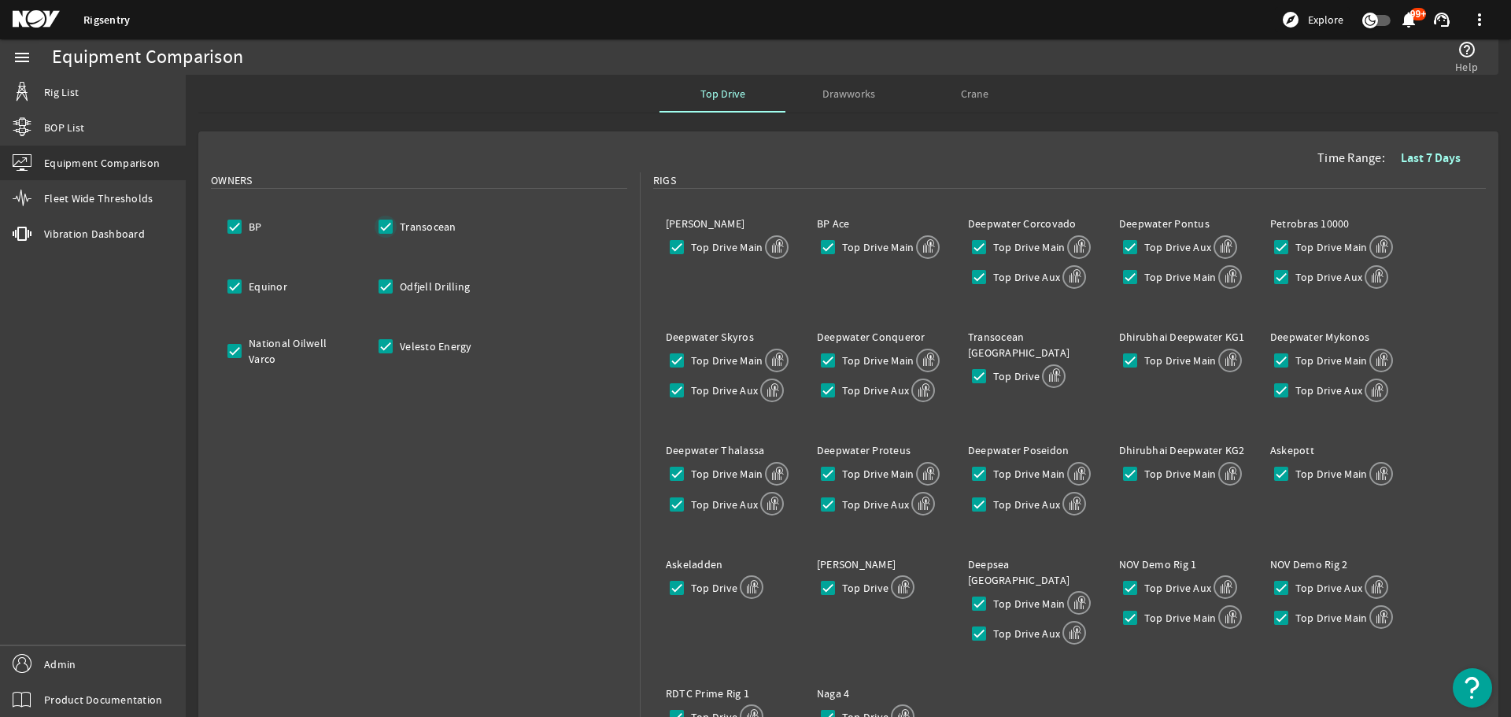
checkbox input "true"
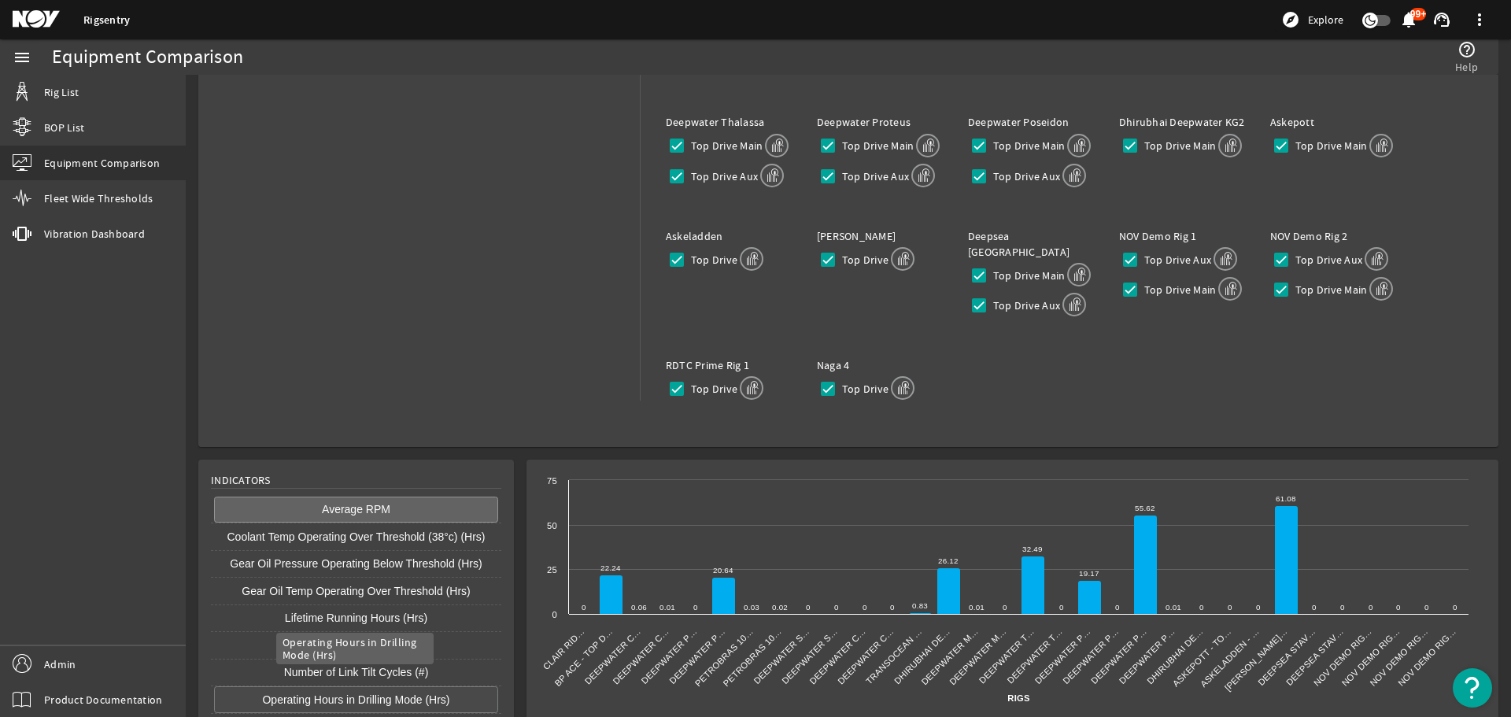
click at [389, 688] on button "Operating Hours in Drilling Mode (Hrs)" at bounding box center [356, 699] width 284 height 27
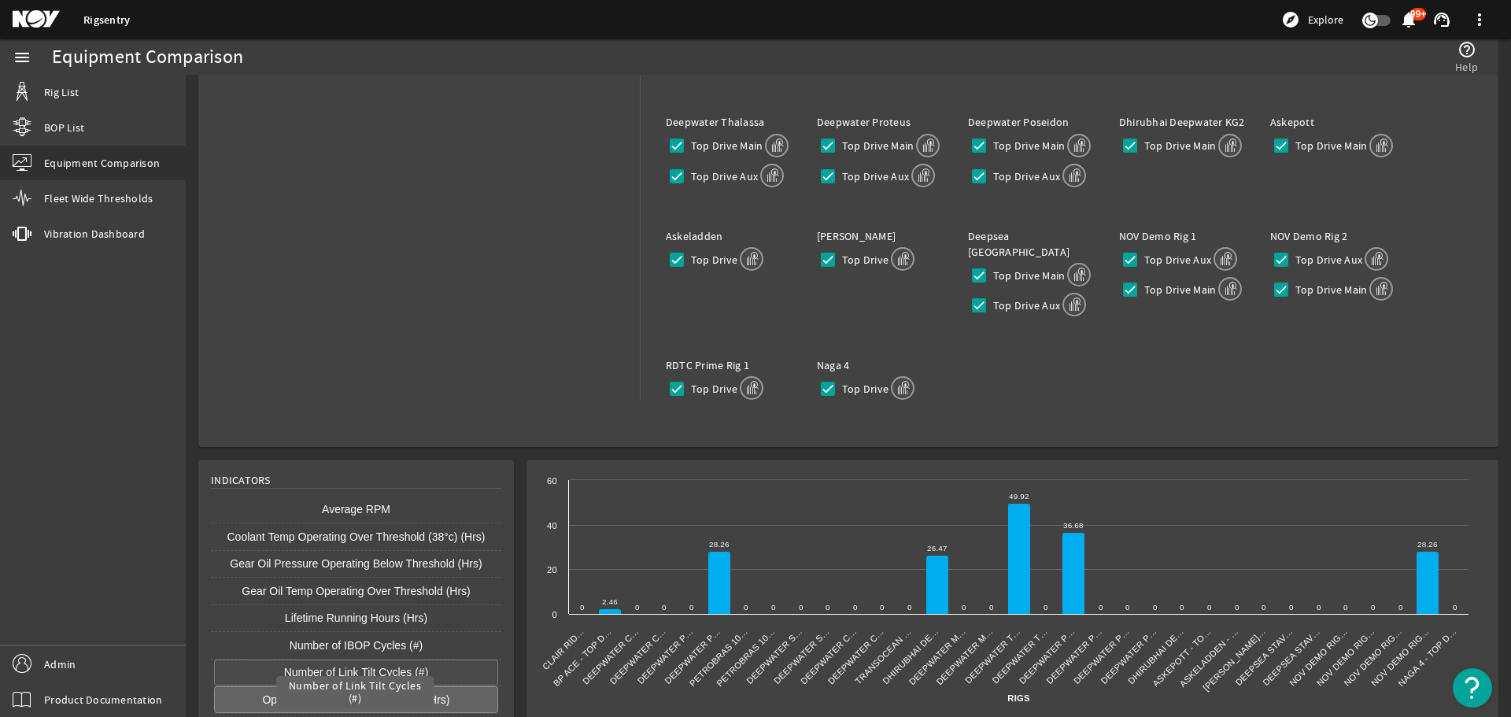
click at [395, 659] on button "Number of Link Tilt Cycles (#)" at bounding box center [356, 672] width 284 height 27
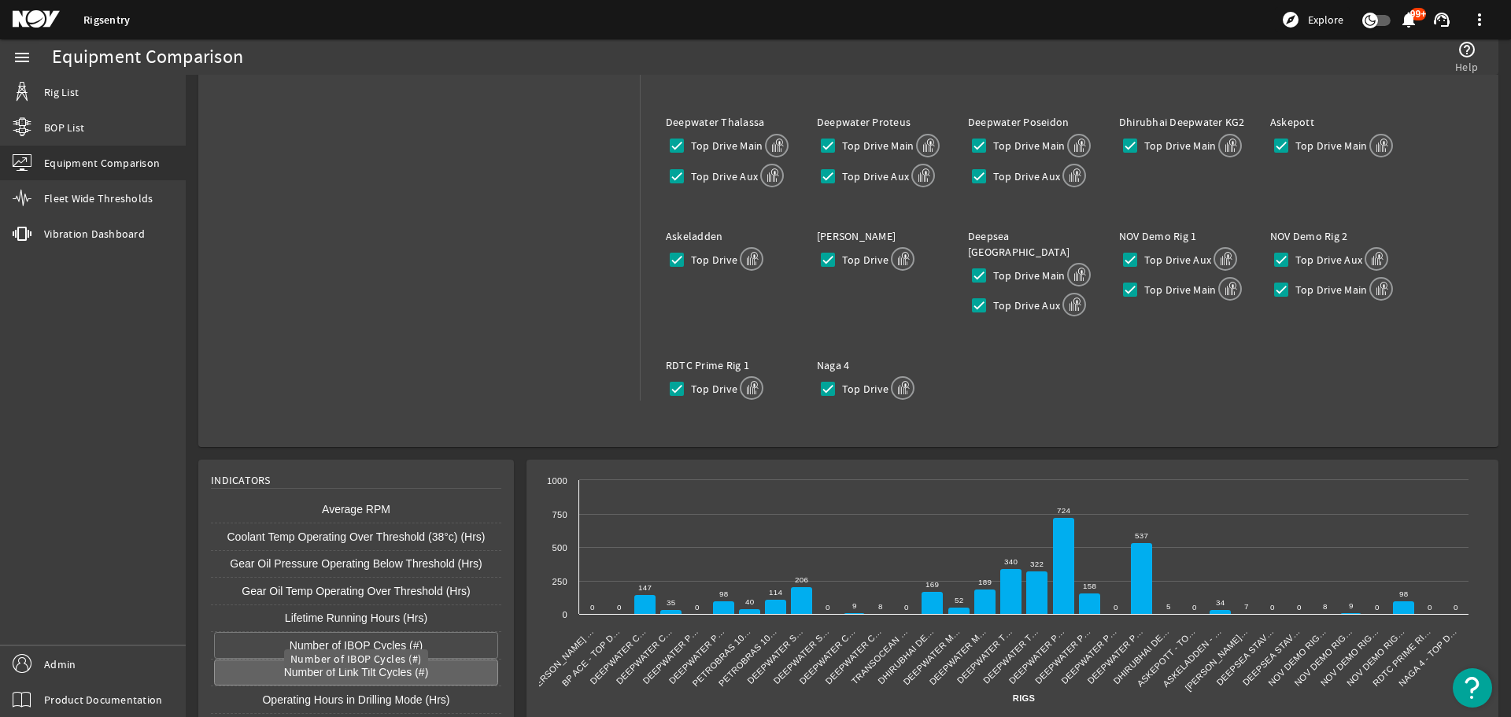
click at [426, 632] on button "Number of IBOP Cycles (#)" at bounding box center [356, 645] width 284 height 27
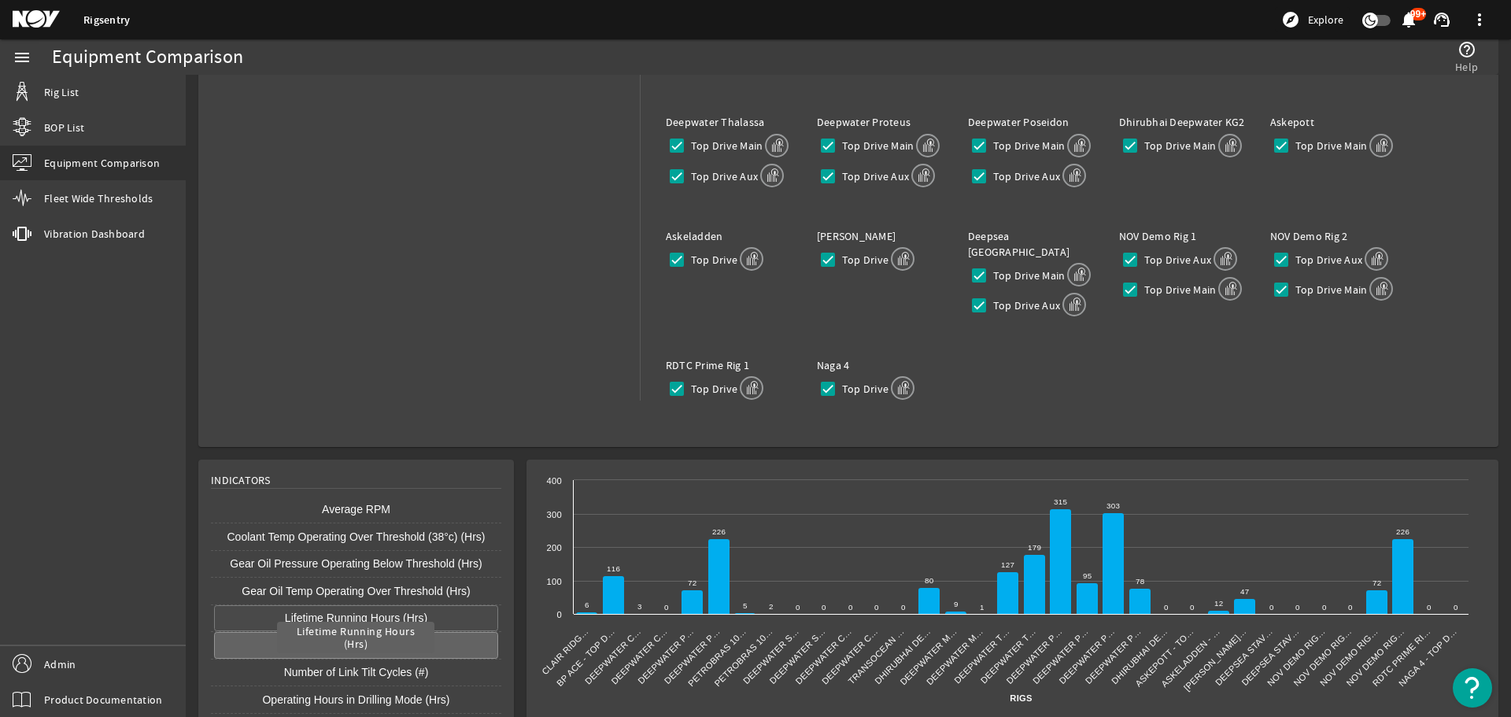
click at [440, 605] on button "Lifetime Running Hours (Hrs)" at bounding box center [356, 618] width 284 height 27
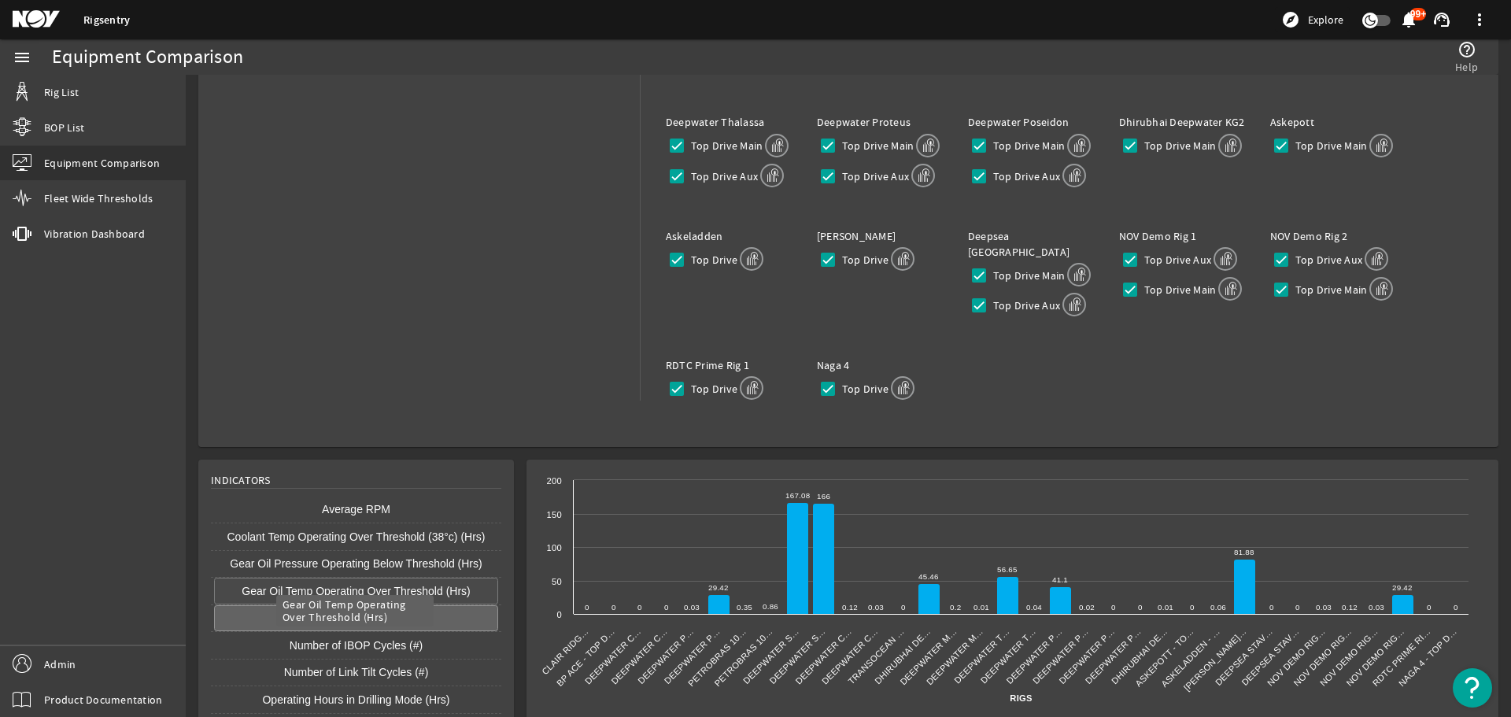
click at [443, 577] on button "Gear Oil Temp Operating Over Threshold (Hrs)" at bounding box center [356, 590] width 284 height 27
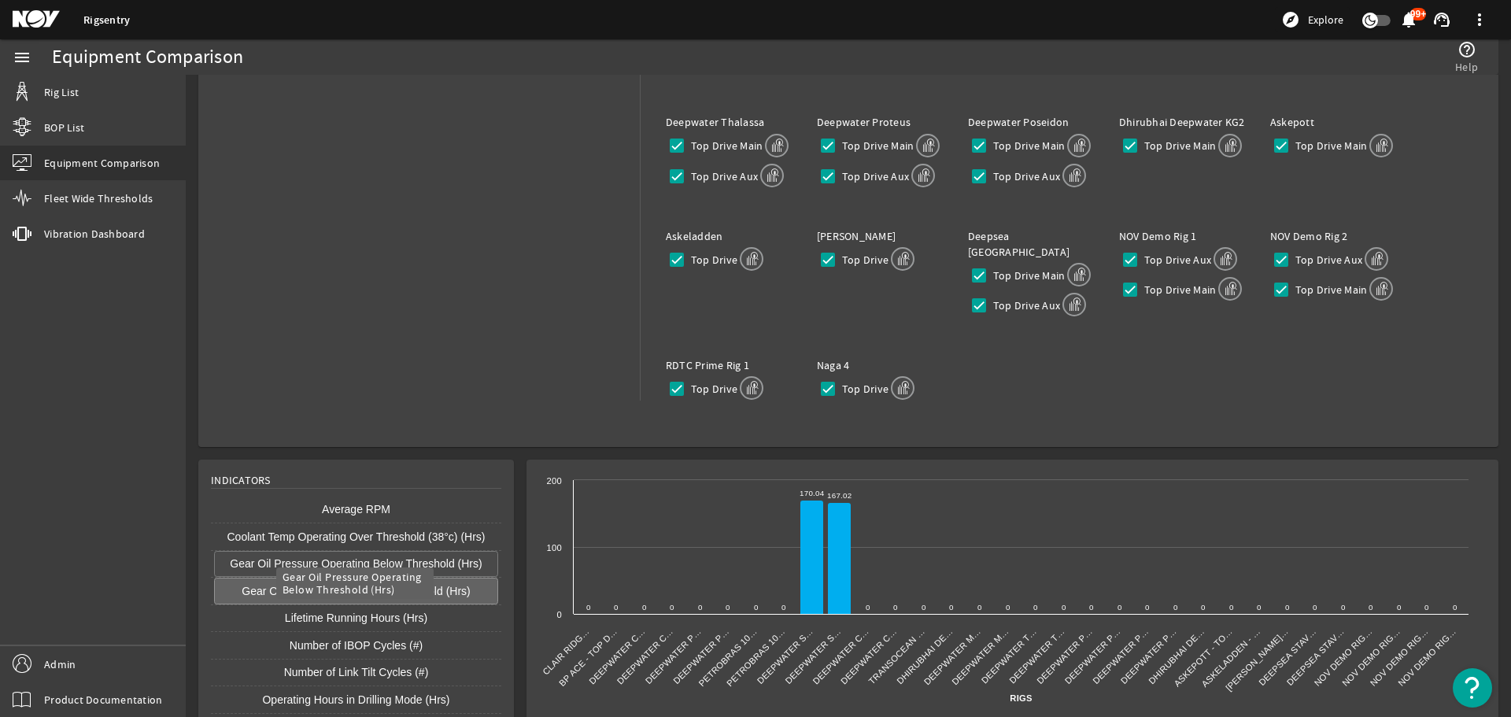
click at [452, 551] on button "Gear Oil Pressure Operating Below Threshold (Hrs)" at bounding box center [356, 564] width 284 height 27
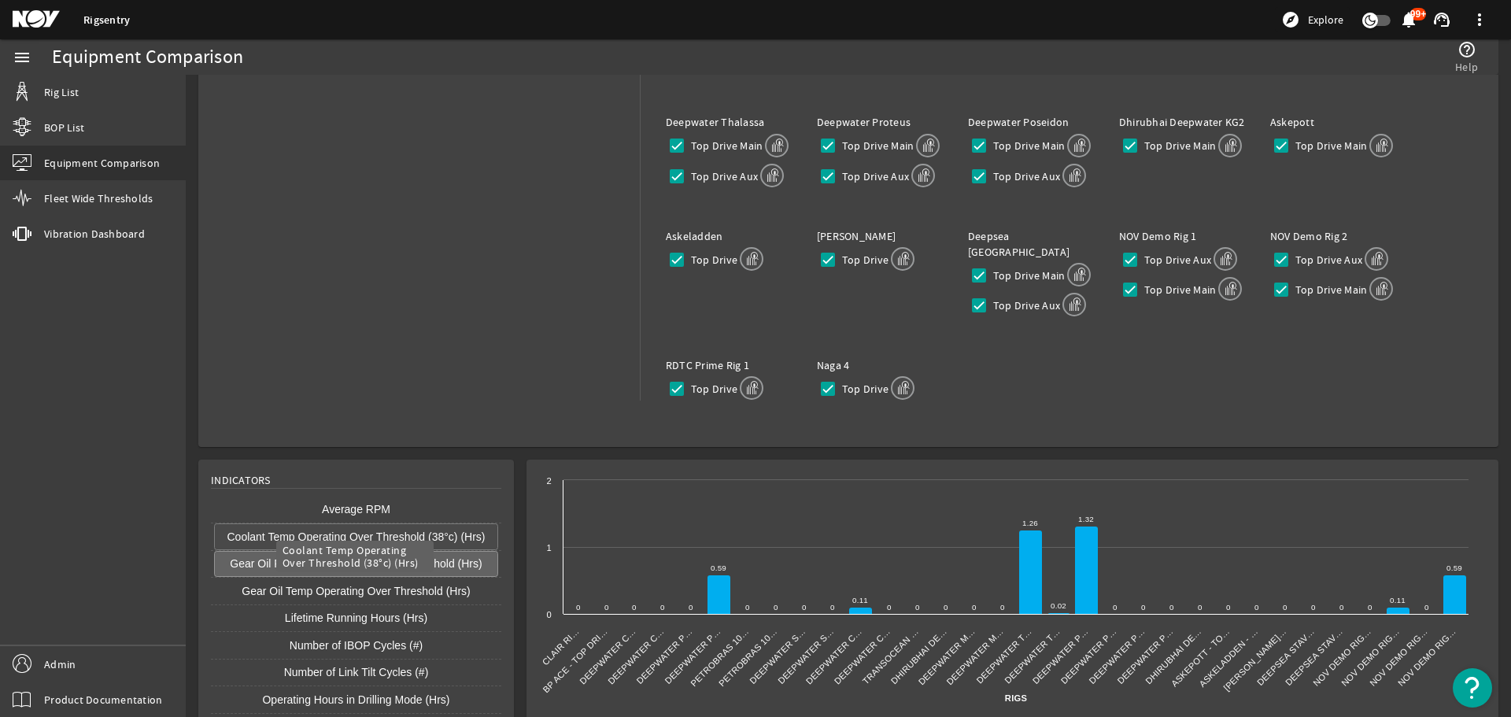
click at [469, 523] on button "Coolant Temp Operating Over Threshold (38°c) (Hrs)" at bounding box center [356, 536] width 284 height 27
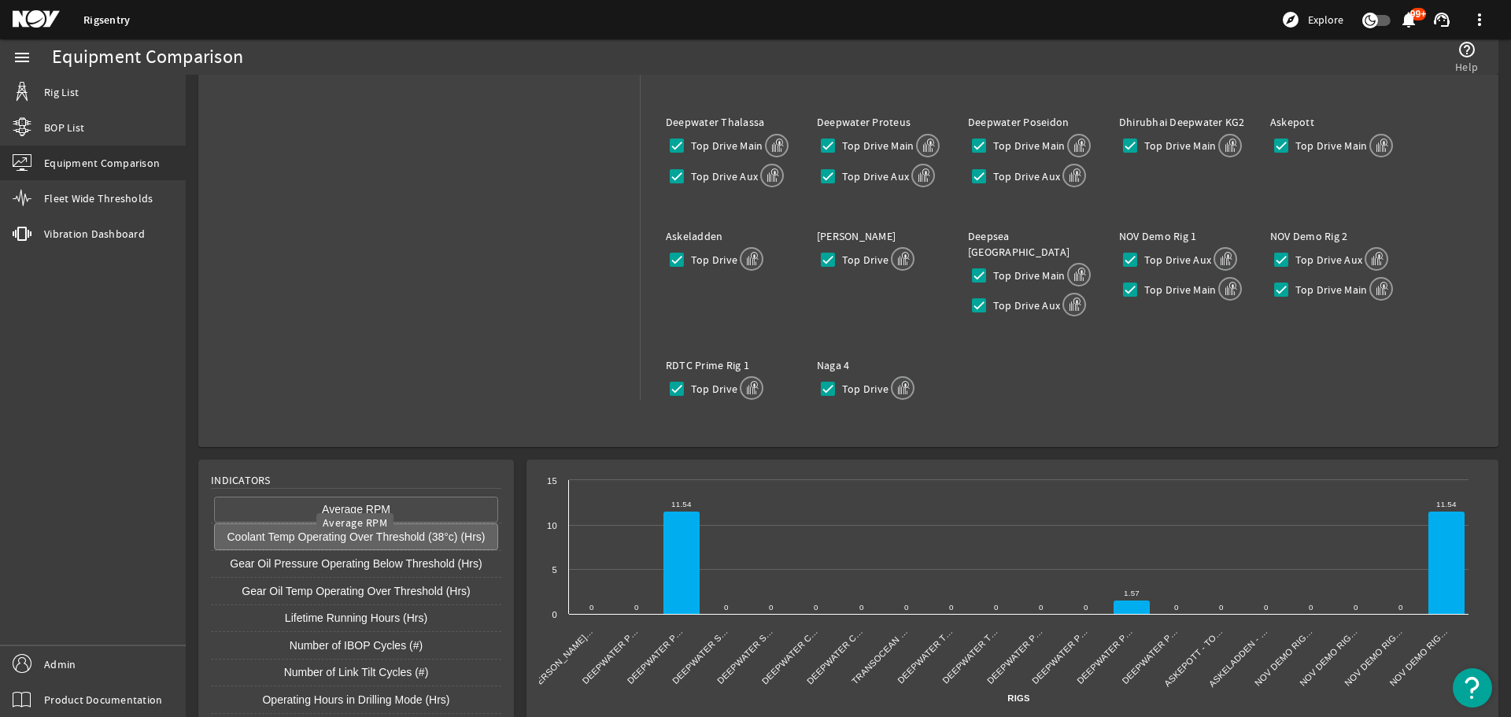
click at [444, 499] on button "Average RPM" at bounding box center [356, 509] width 284 height 27
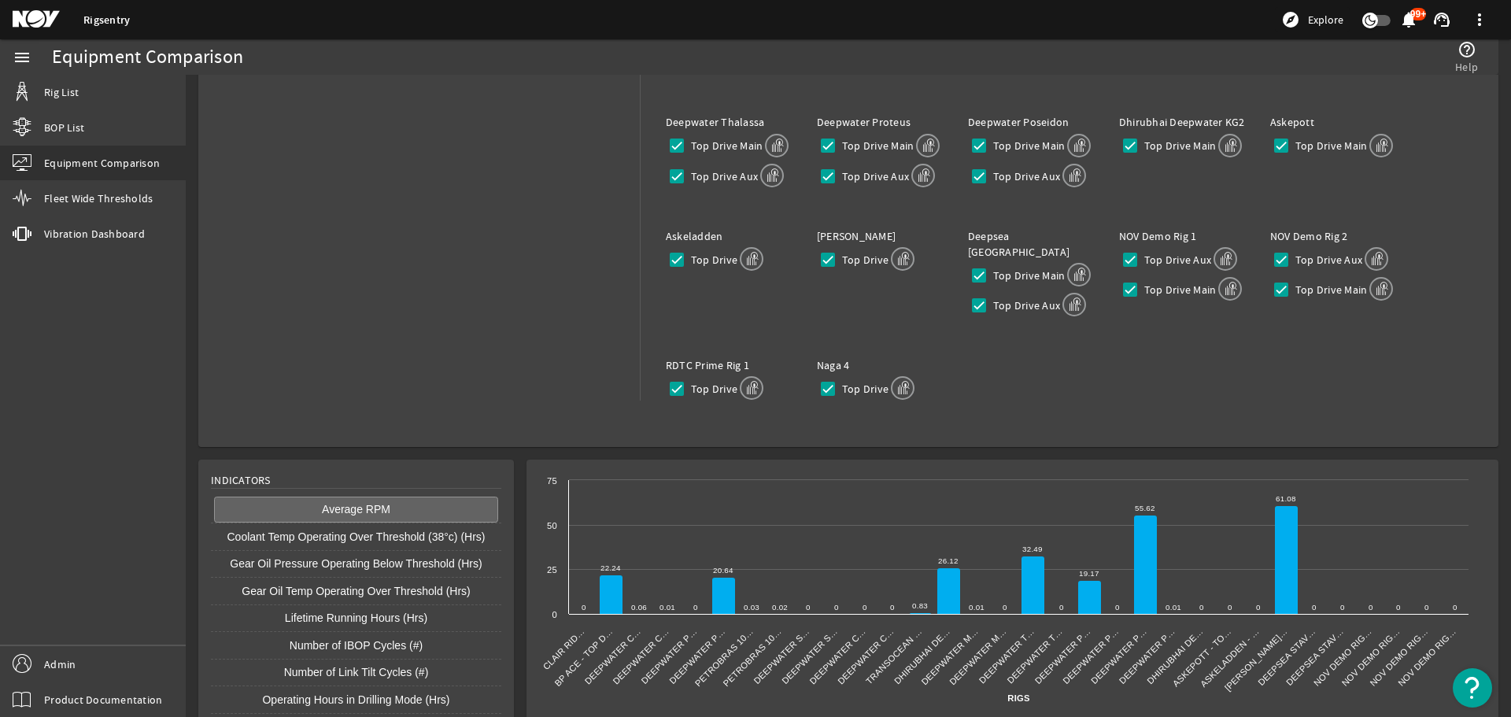
drag, startPoint x: 1346, startPoint y: 2, endPoint x: 1182, endPoint y: 61, distance: 175.0
click at [1182, 61] on div "help_outline Help" at bounding box center [1162, 56] width 647 height 35
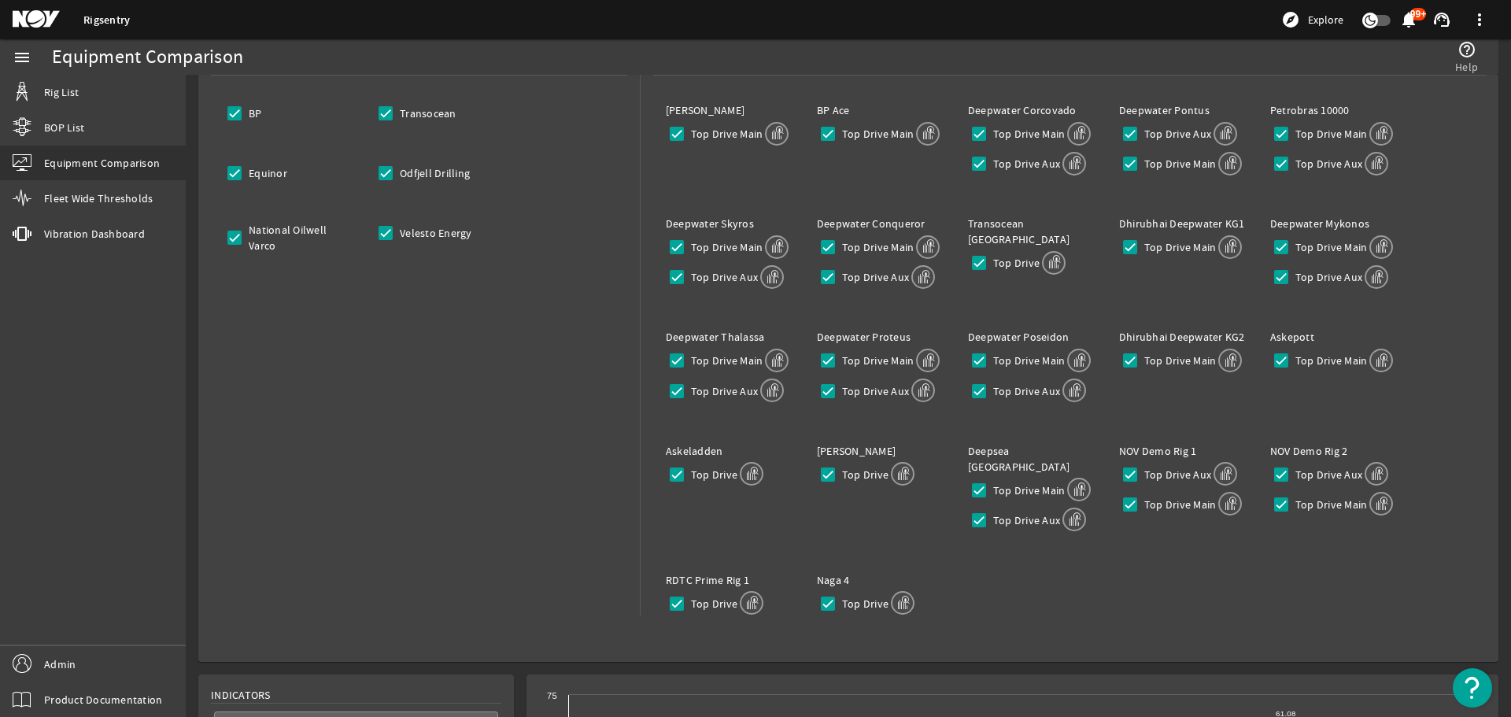
scroll to position [328, 0]
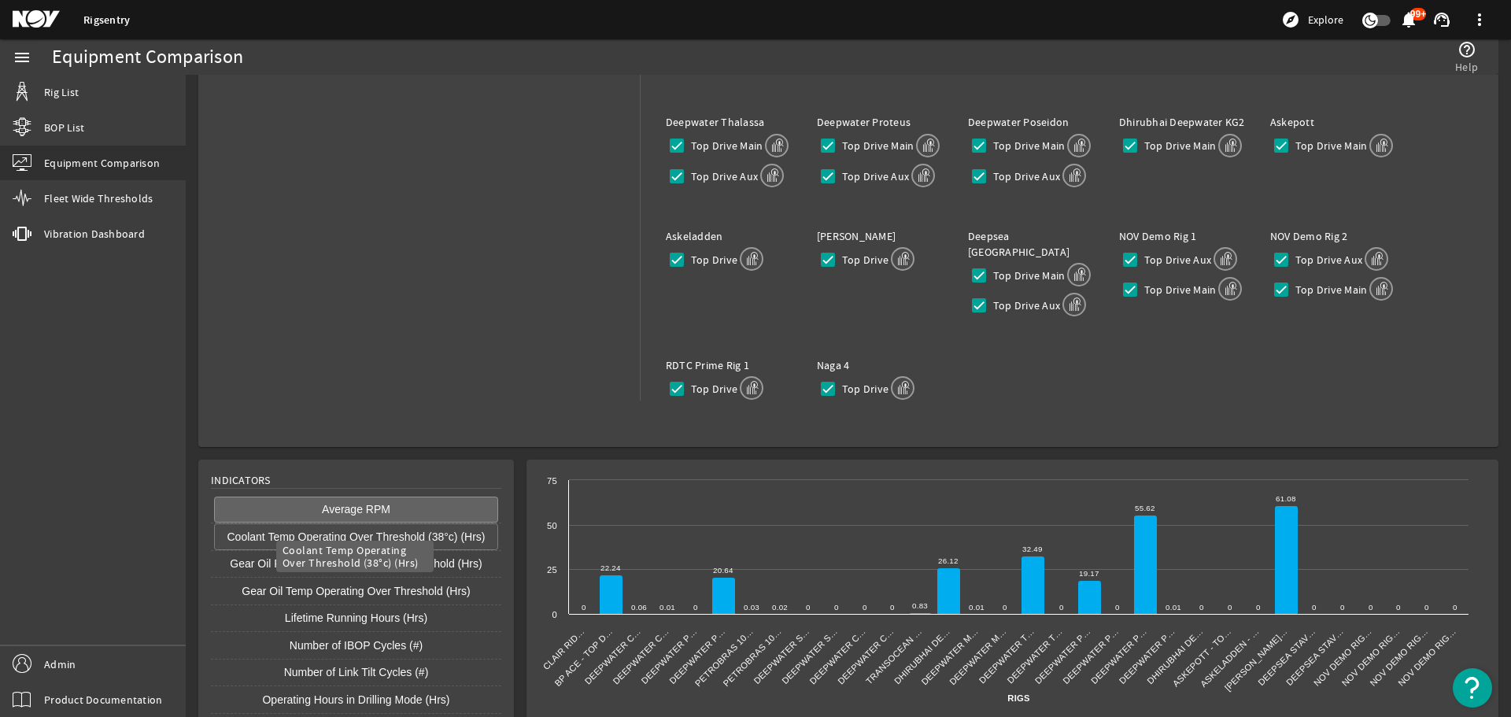
click at [467, 523] on button "Coolant Temp Operating Over Threshold (38°c) (Hrs)" at bounding box center [356, 536] width 284 height 27
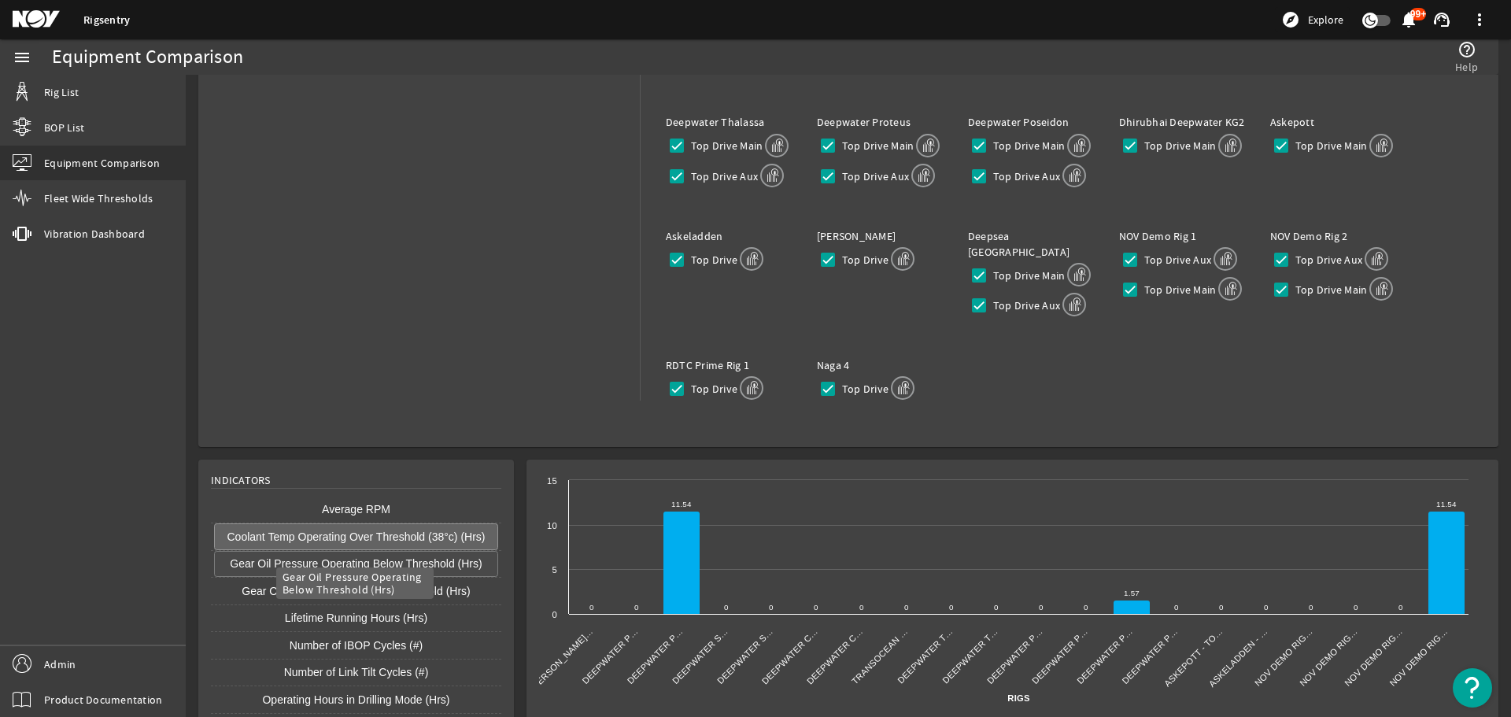
click at [459, 551] on button "Gear Oil Pressure Operating Below Threshold (Hrs)" at bounding box center [356, 564] width 284 height 27
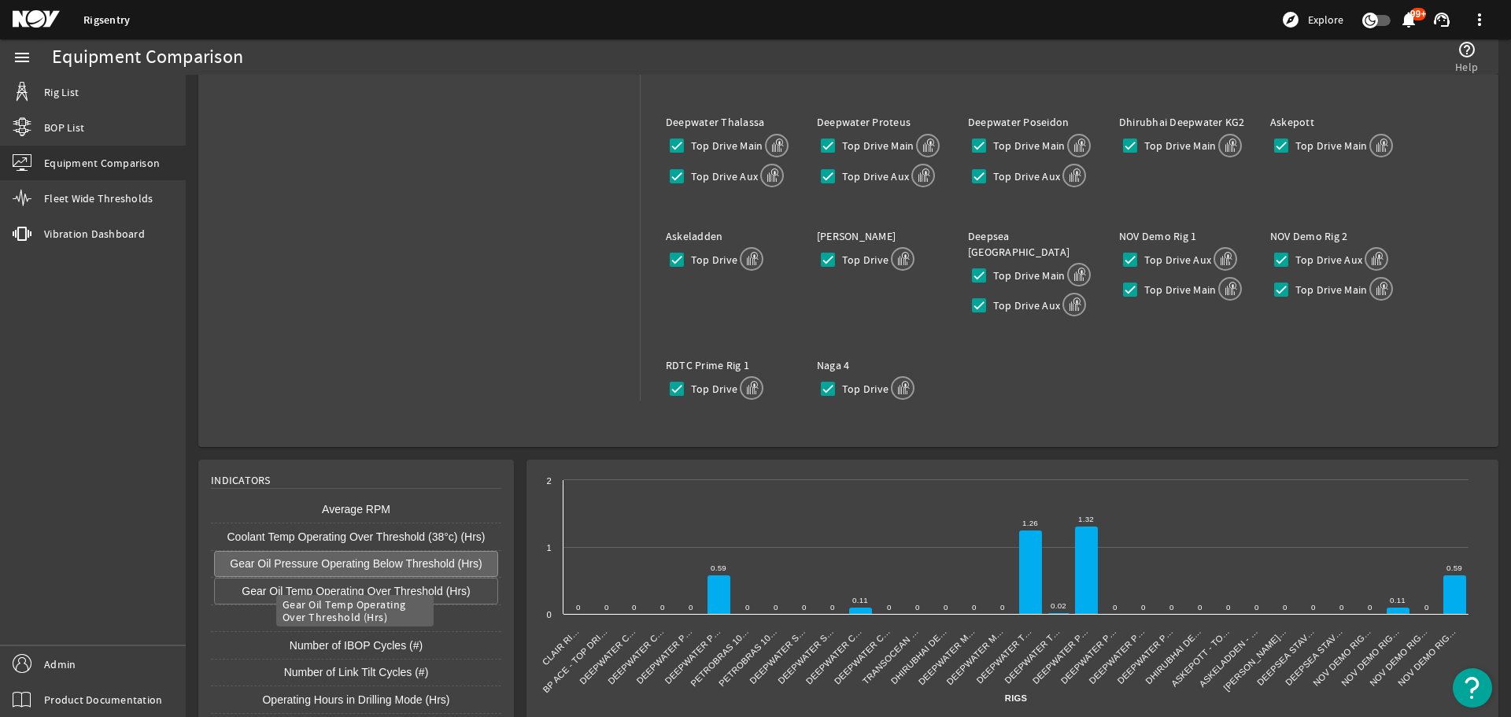
click at [448, 577] on button "Gear Oil Temp Operating Over Threshold (Hrs)" at bounding box center [356, 590] width 284 height 27
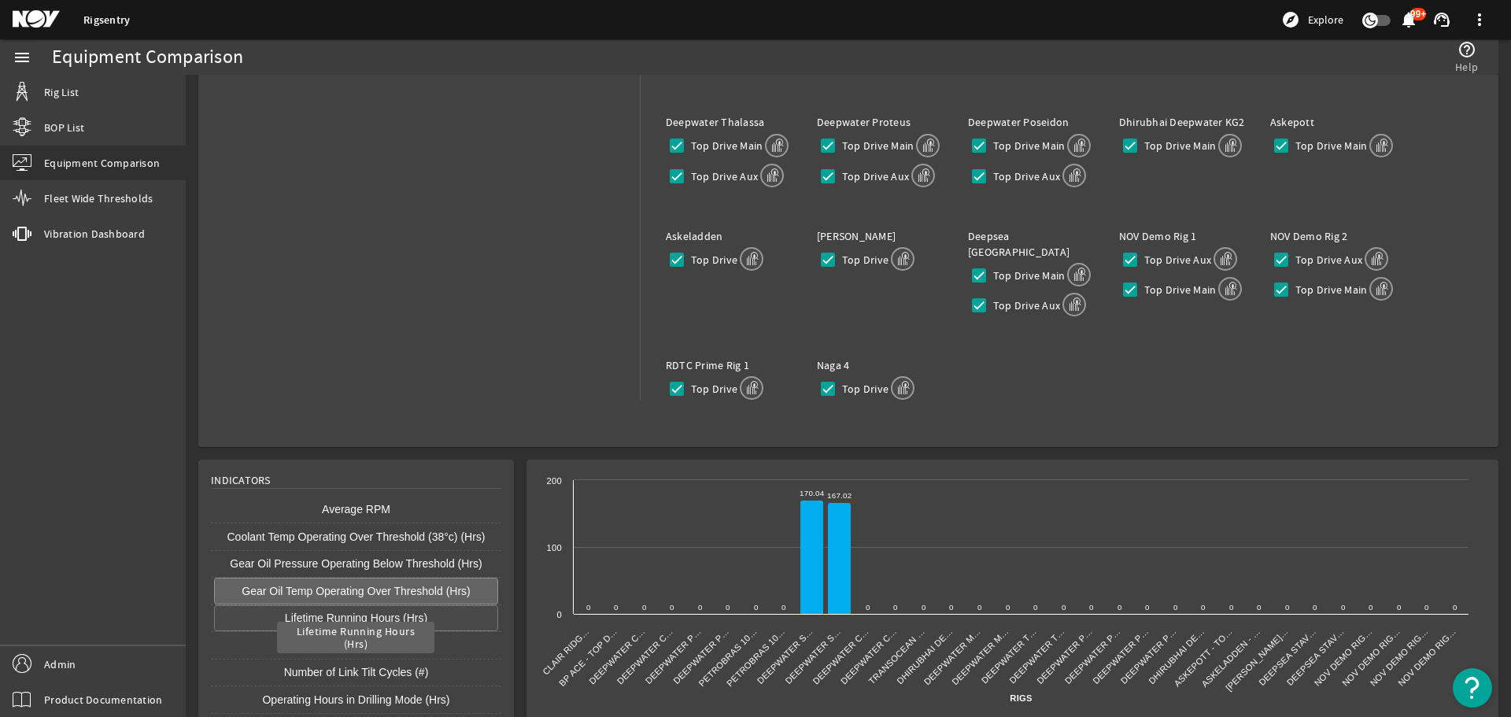
click at [441, 605] on button "Lifetime Running Hours (Hrs)" at bounding box center [356, 618] width 284 height 27
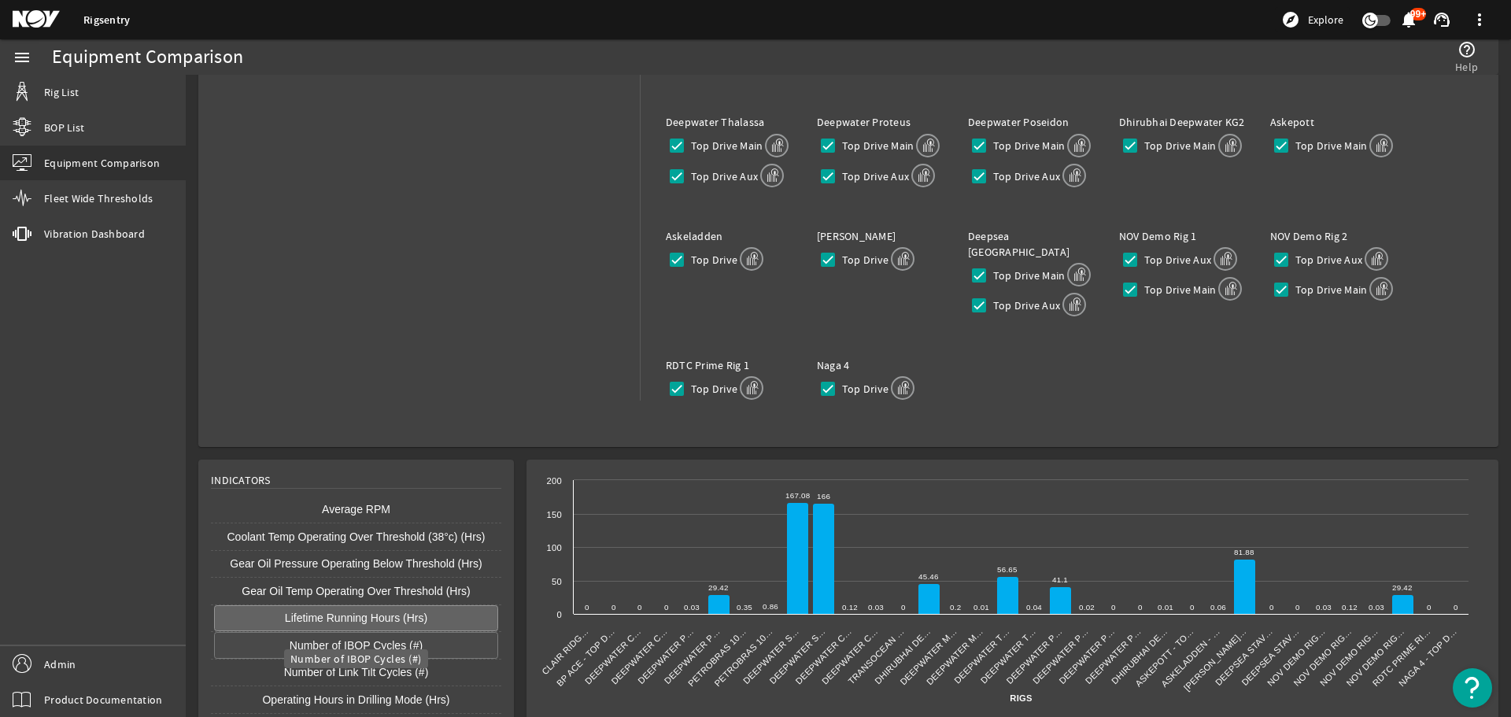
click at [452, 638] on button "Number of IBOP Cycles (#)" at bounding box center [356, 645] width 284 height 27
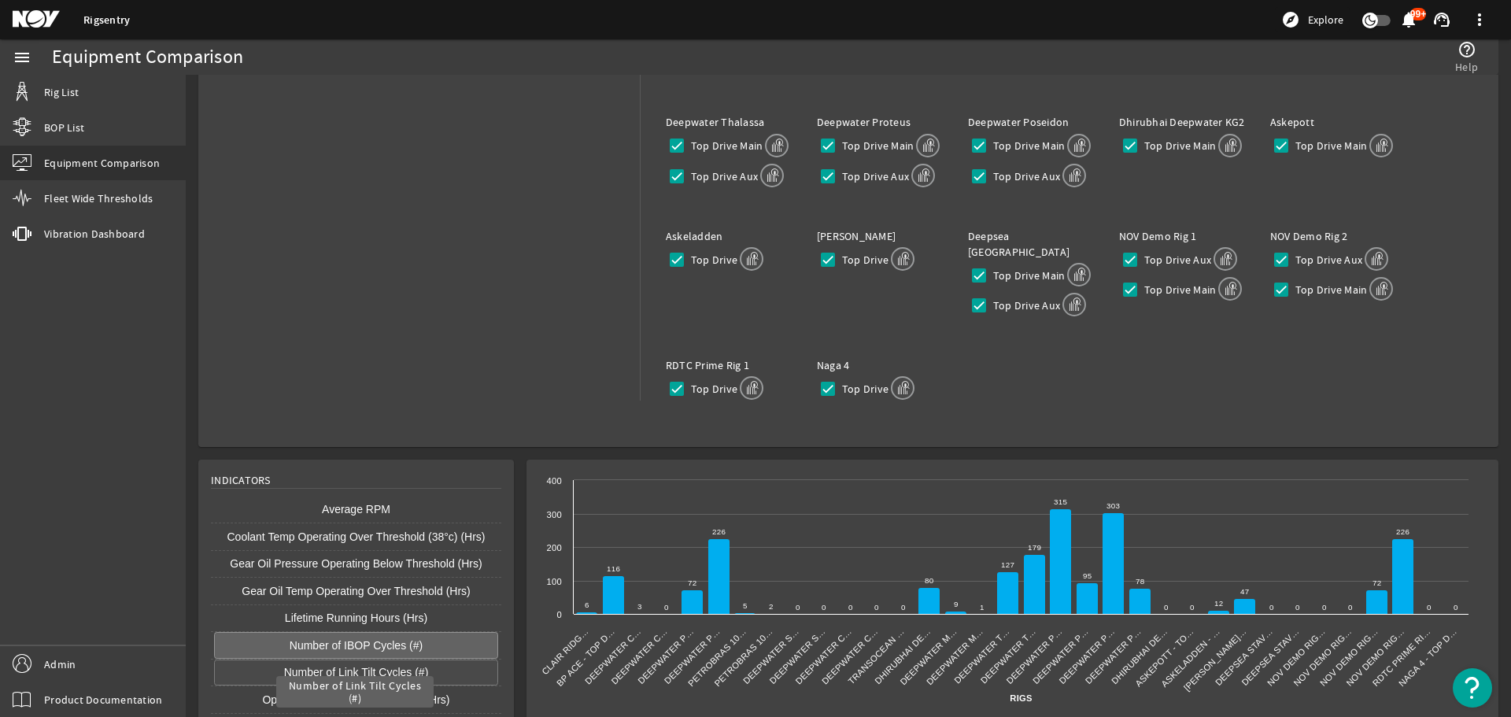
click at [460, 666] on button "Number of Link Tilt Cycles (#)" at bounding box center [356, 672] width 284 height 27
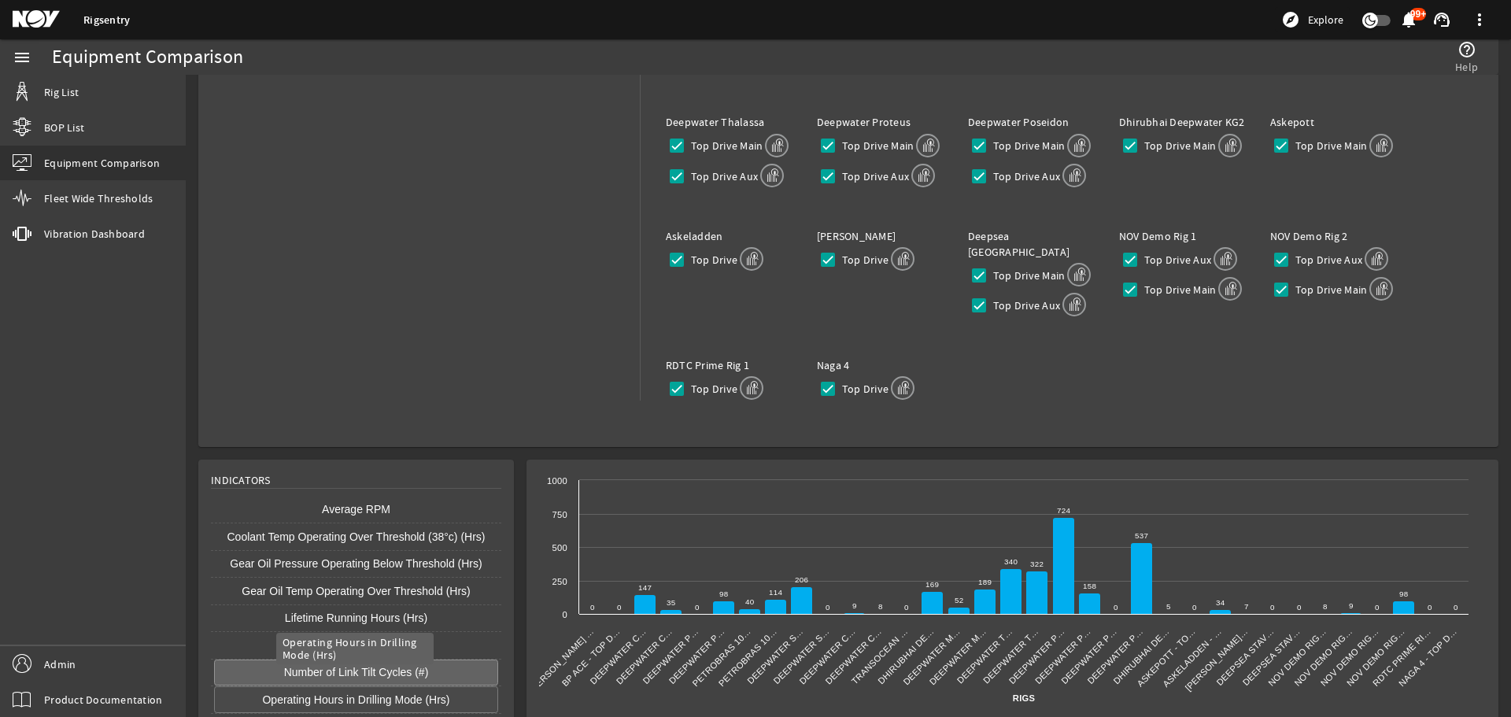
click at [454, 686] on button "Operating Hours in Drilling Mode (Hrs)" at bounding box center [356, 699] width 284 height 27
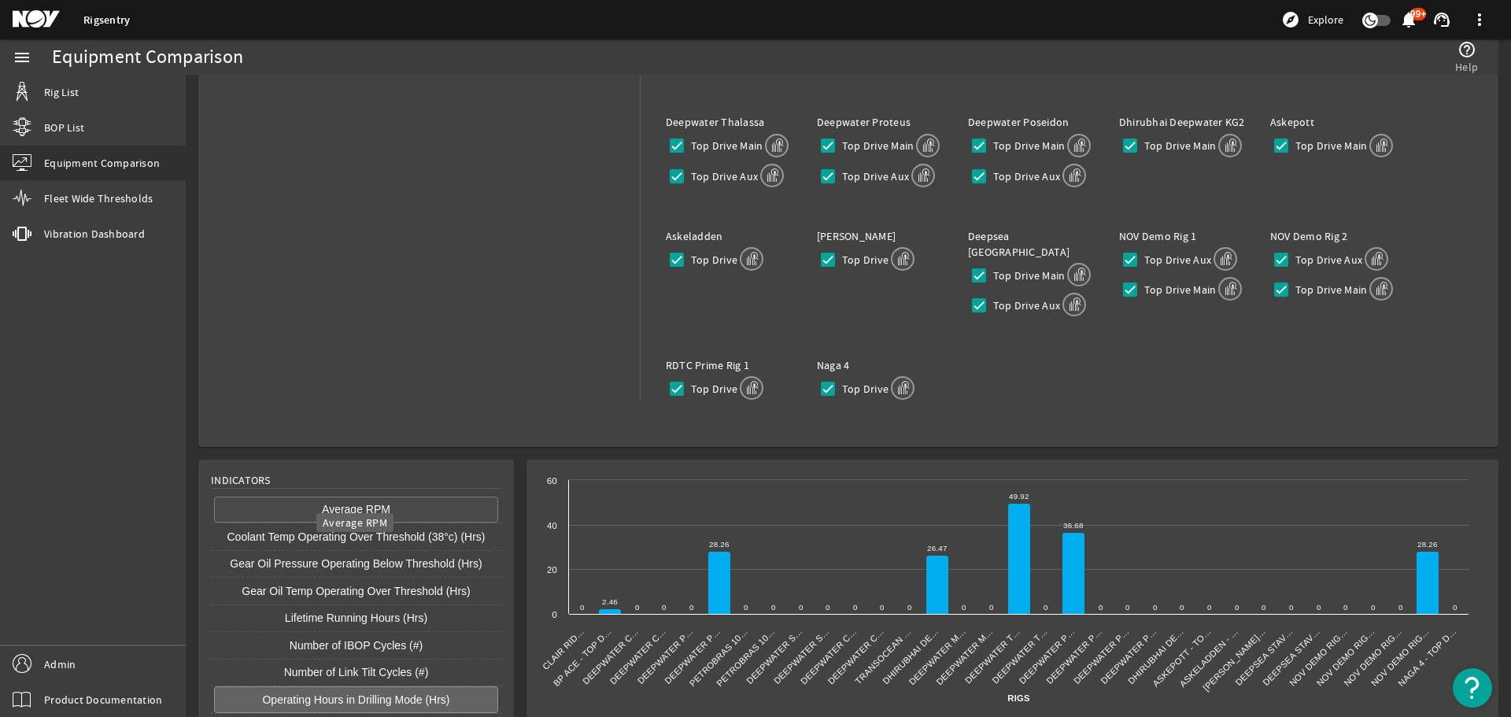
click at [434, 500] on button "Average RPM" at bounding box center [356, 509] width 284 height 27
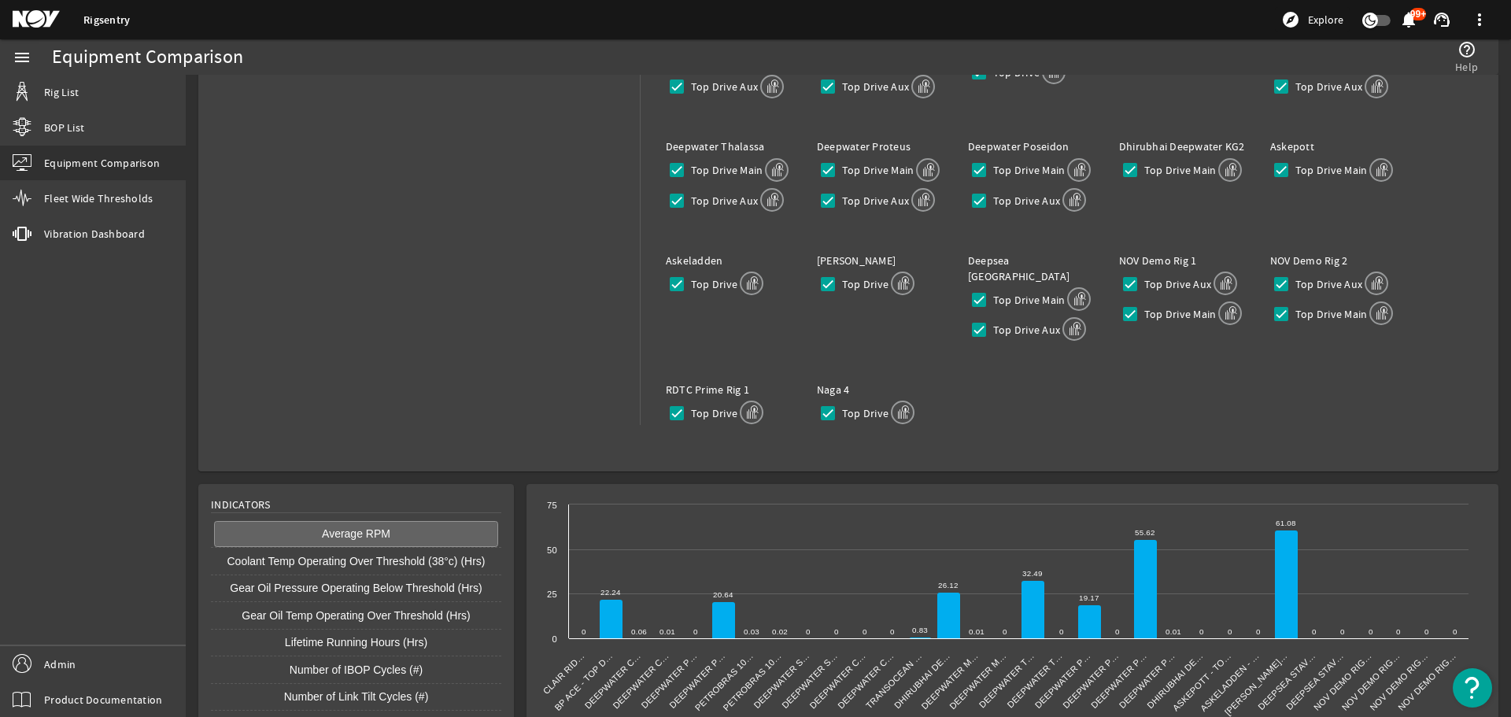
scroll to position [315, 0]
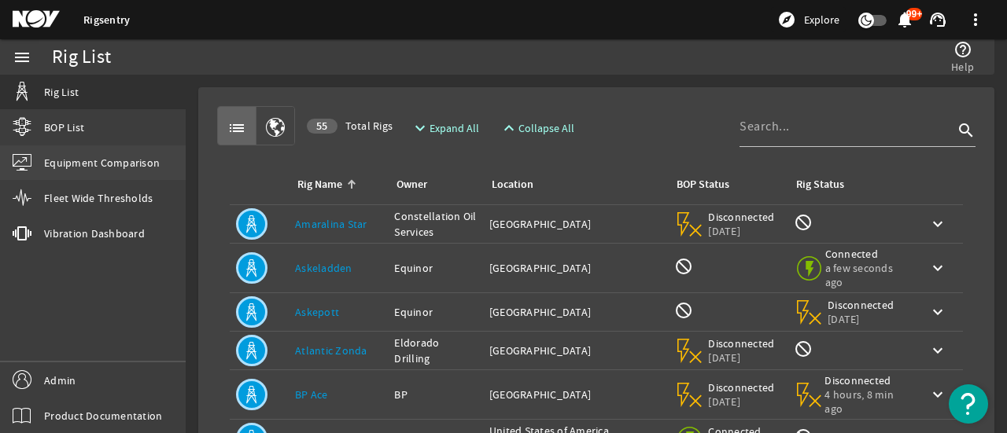
click at [102, 172] on link "Equipment Comparison" at bounding box center [93, 163] width 186 height 35
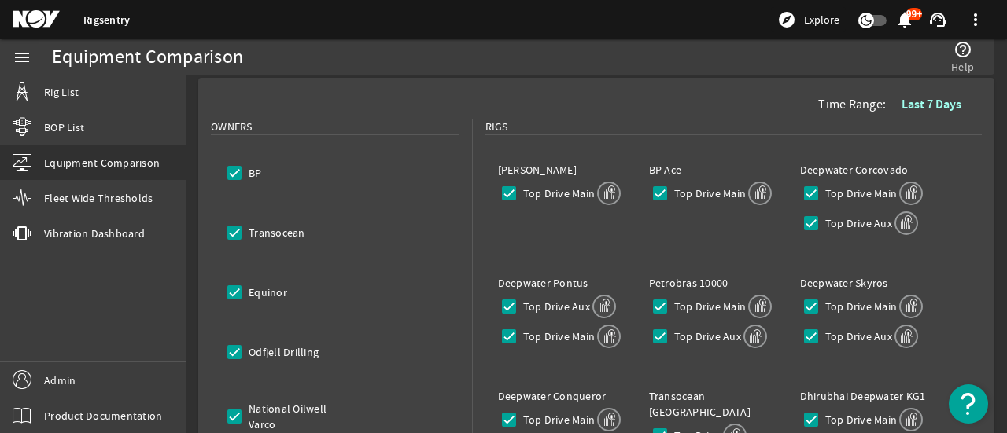
scroll to position [79, 0]
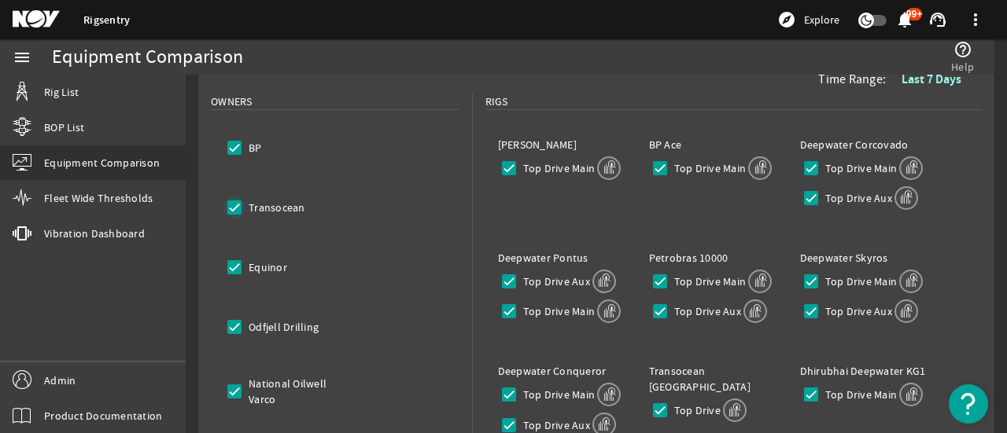
click at [233, 208] on input "Transocean" at bounding box center [234, 208] width 22 height 22
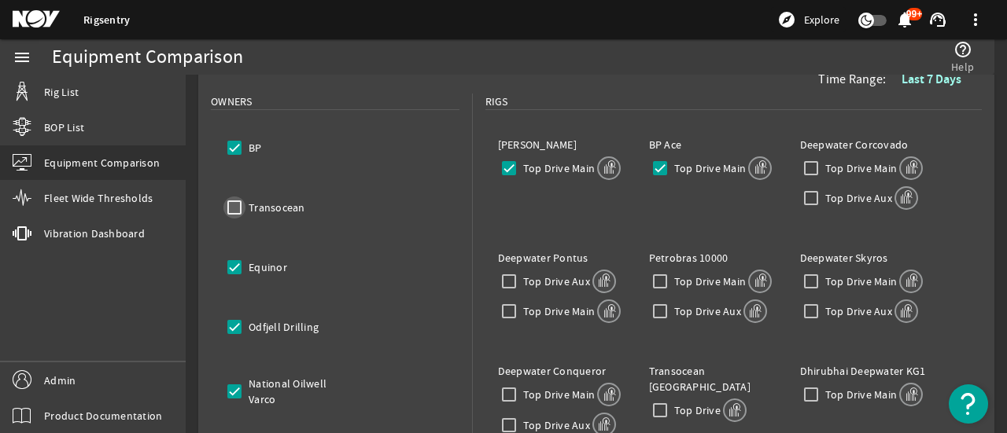
checkbox input "false"
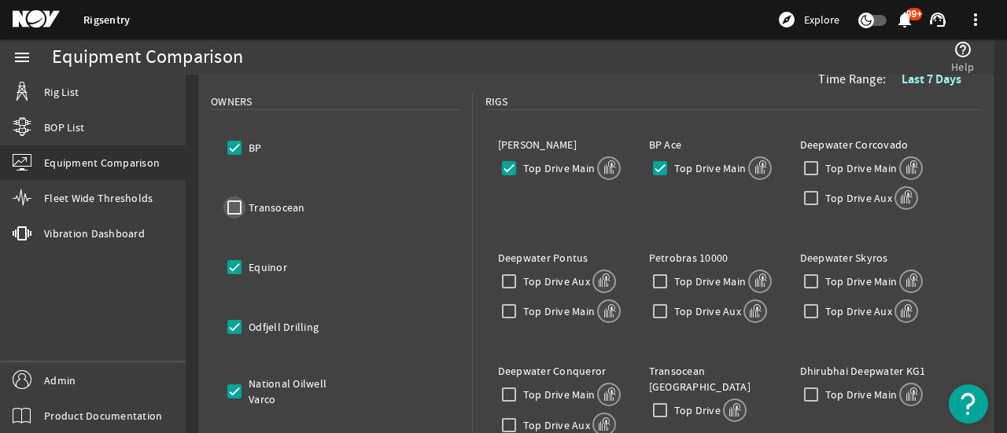
checkbox input "false"
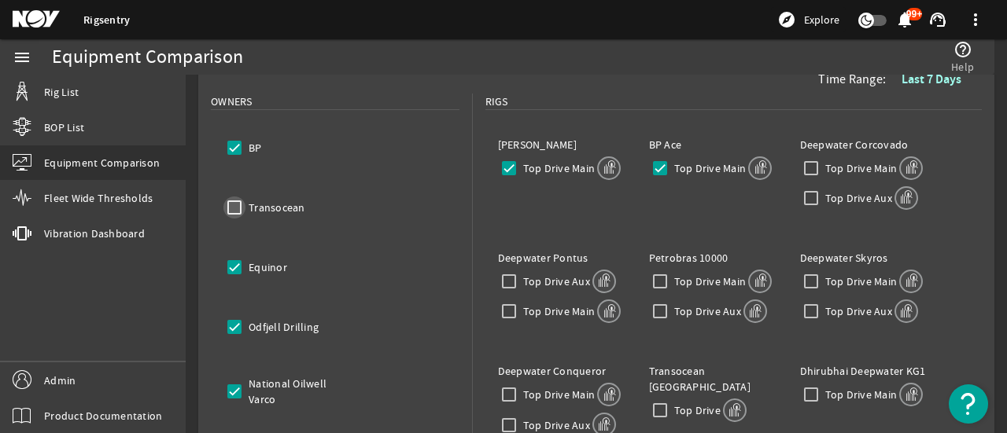
checkbox input "false"
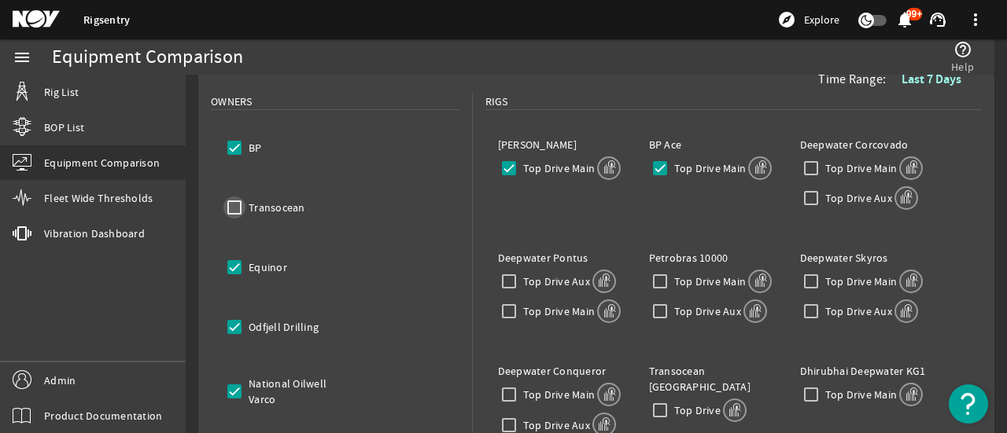
checkbox input "false"
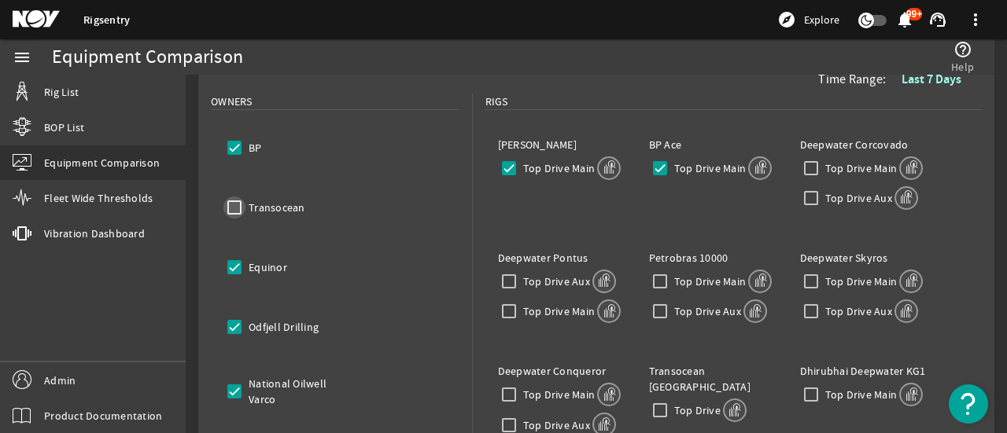
checkbox input "false"
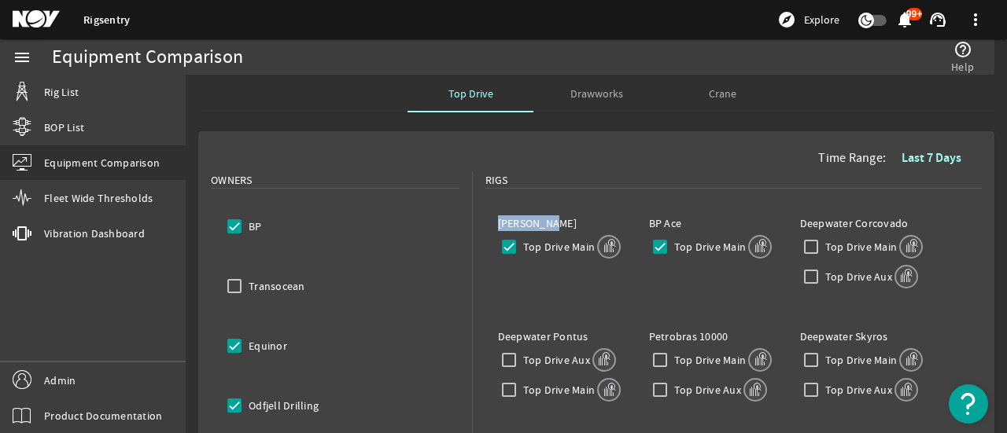
drag, startPoint x: 493, startPoint y: 227, endPoint x: 540, endPoint y: 223, distance: 46.6
click at [540, 223] on label "[PERSON_NAME]" at bounding box center [537, 223] width 79 height 14
drag, startPoint x: 640, startPoint y: 221, endPoint x: 677, endPoint y: 224, distance: 36.3
click at [677, 224] on div "BP Ace Top Drive Main" at bounding box center [711, 238] width 151 height 71
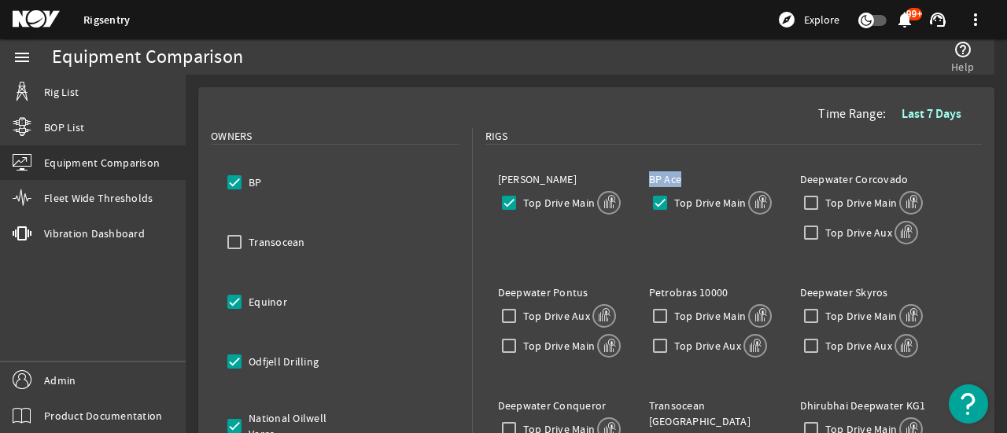
scroll to position [79, 0]
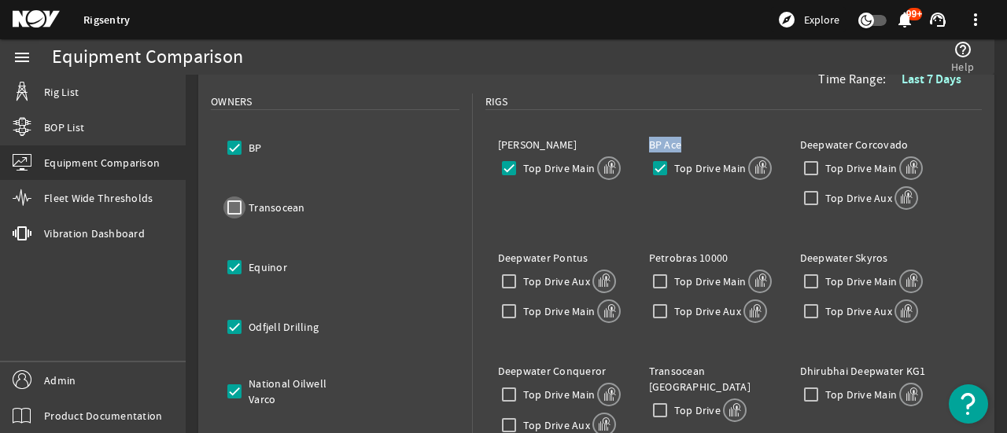
click at [242, 213] on input "Transocean" at bounding box center [234, 208] width 22 height 22
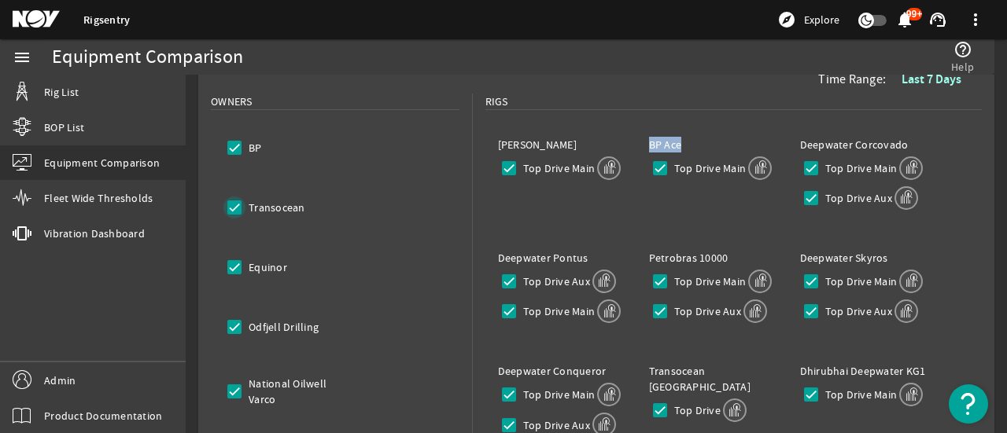
checkbox input "true"
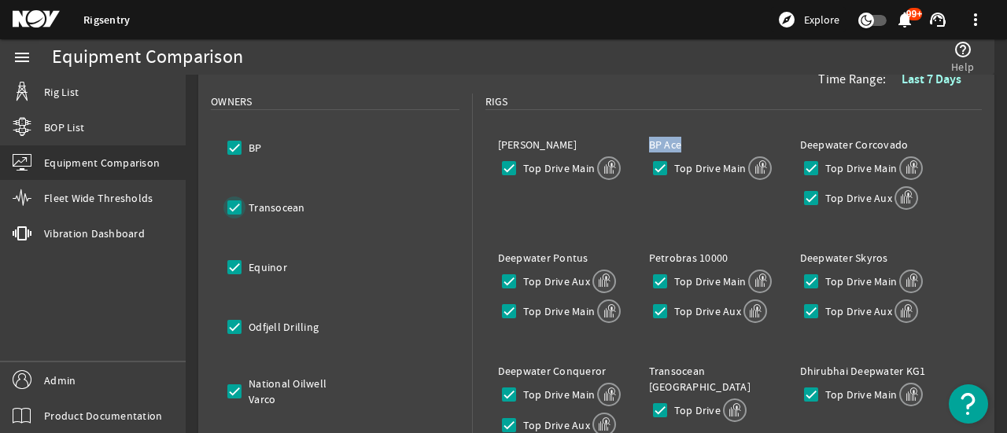
checkbox input "true"
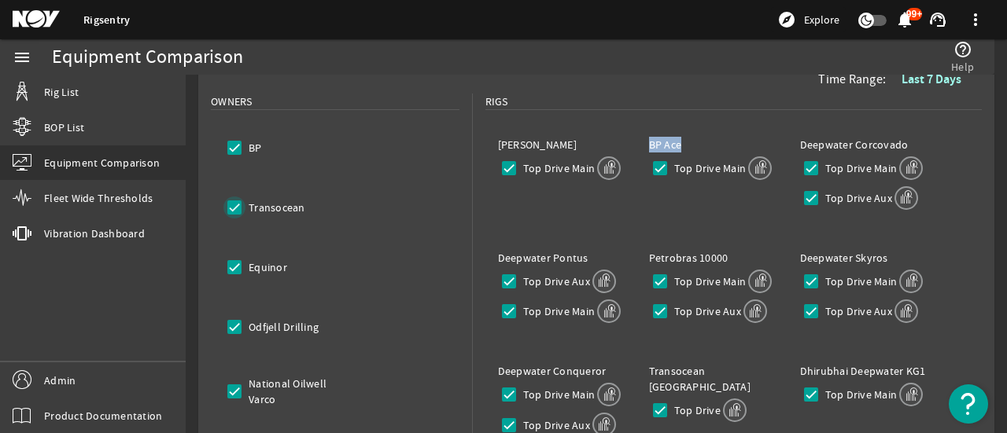
checkbox input "true"
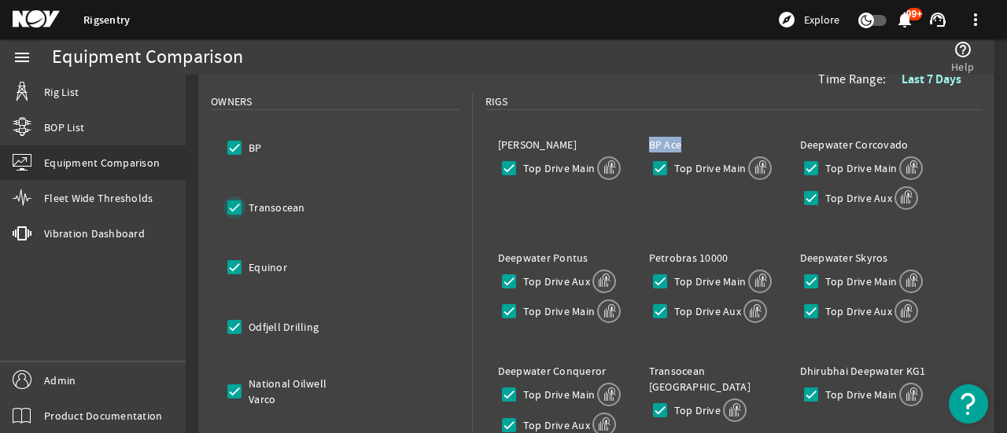
checkbox input "true"
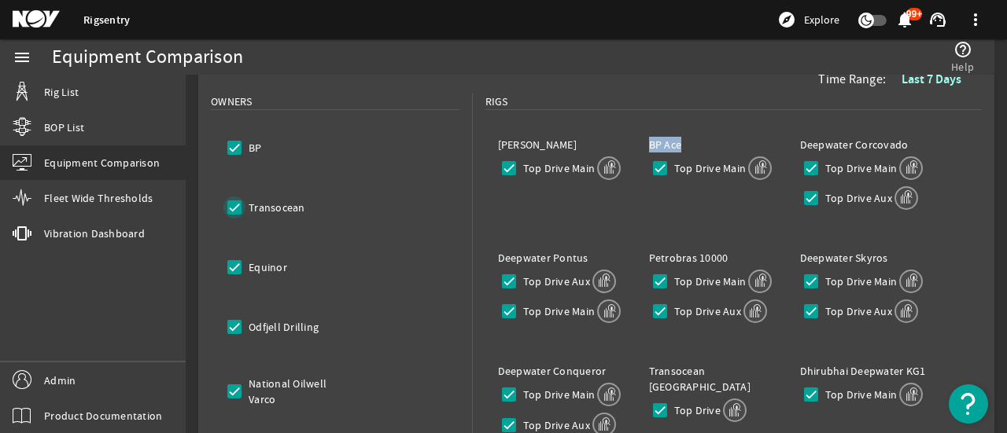
checkbox input "true"
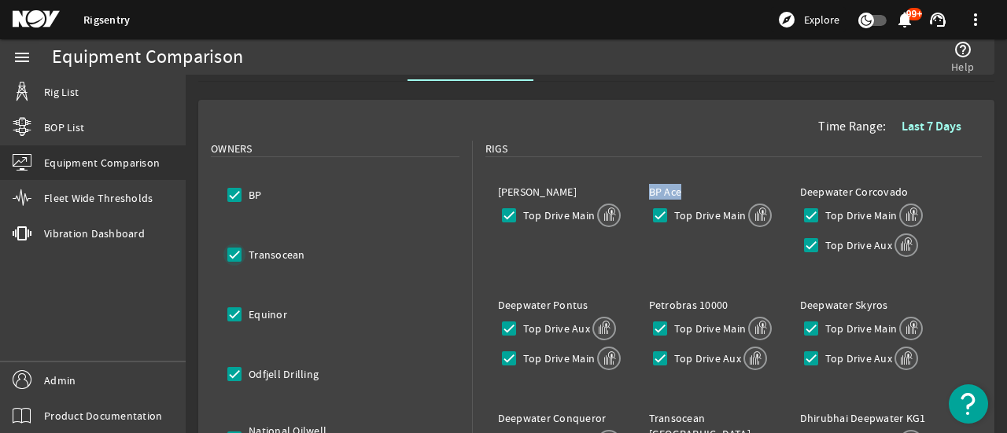
scroll to position [79, 0]
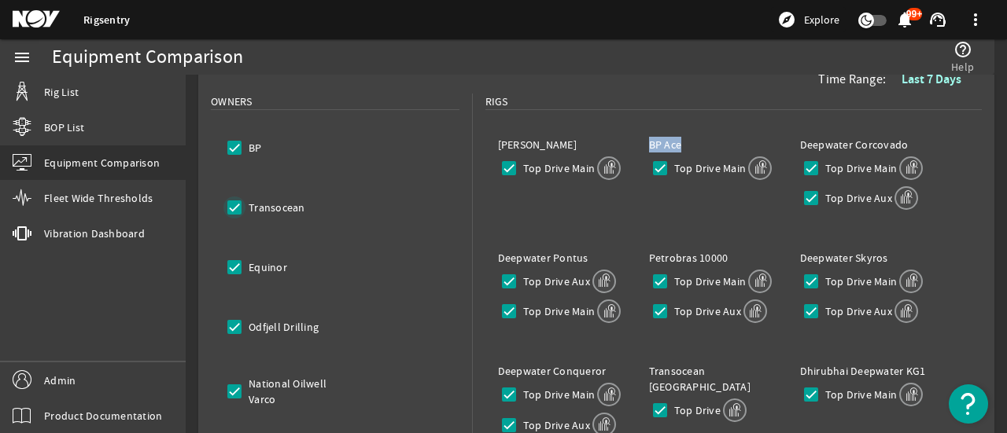
click at [233, 211] on input "Transocean" at bounding box center [234, 208] width 22 height 22
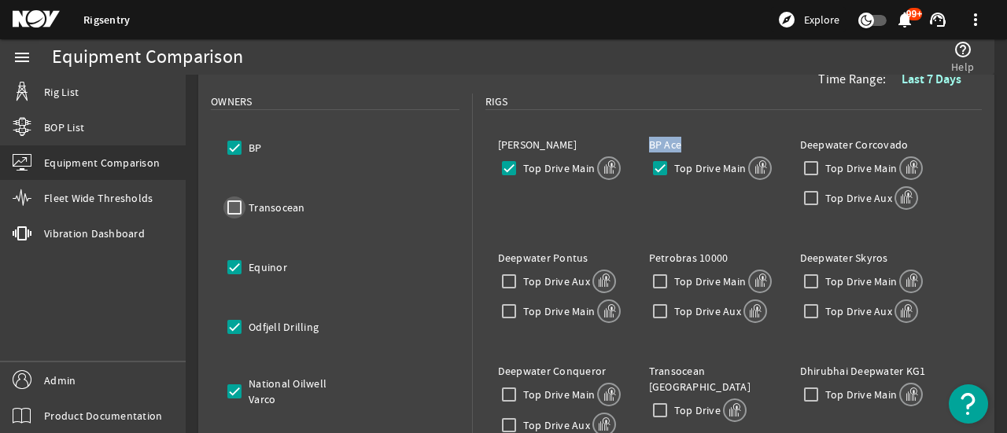
checkbox input "false"
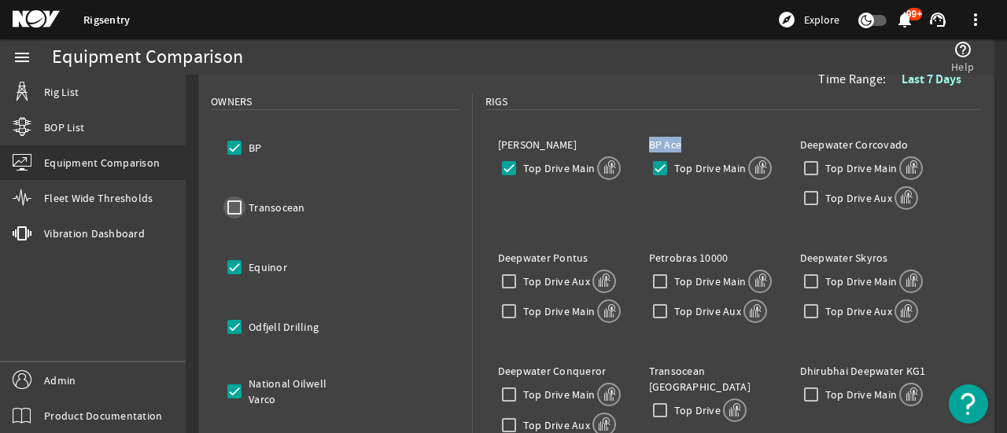
checkbox input "false"
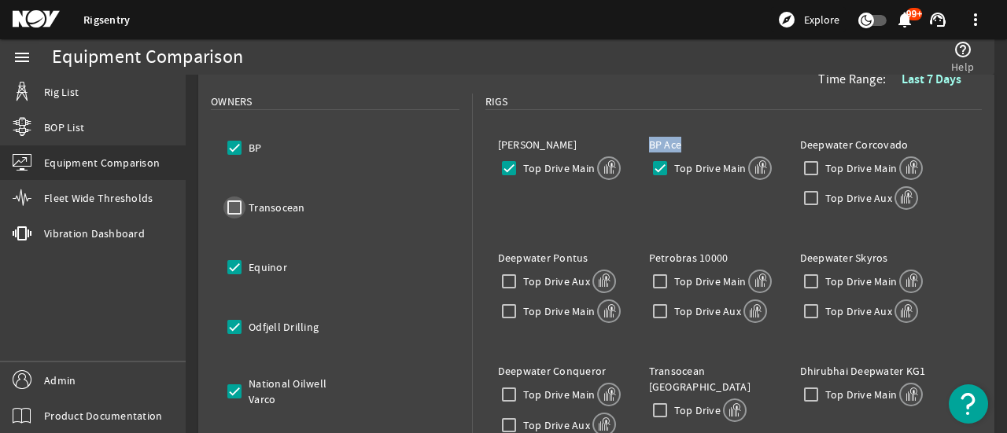
checkbox input "false"
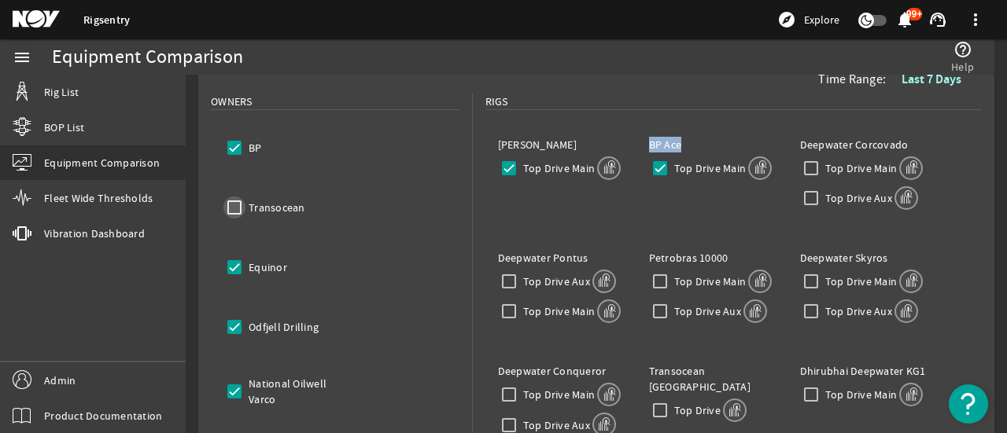
checkbox input "false"
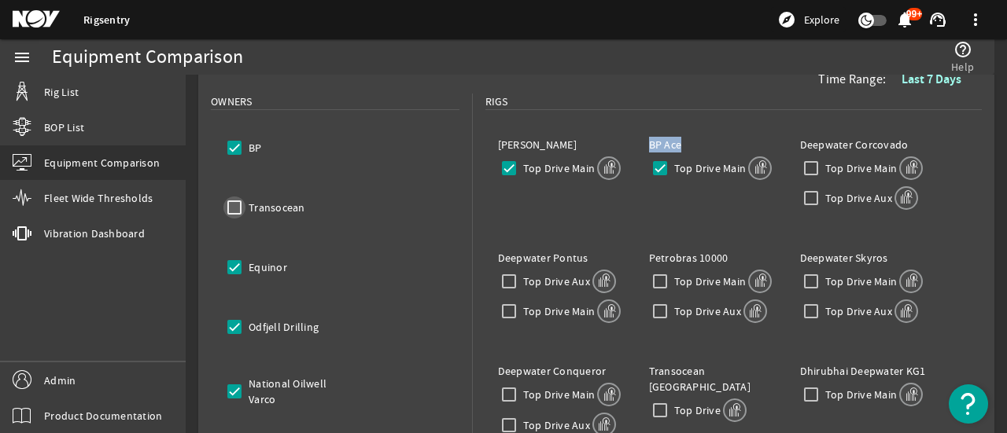
checkbox input "false"
click at [233, 211] on input "Transocean" at bounding box center [234, 208] width 22 height 22
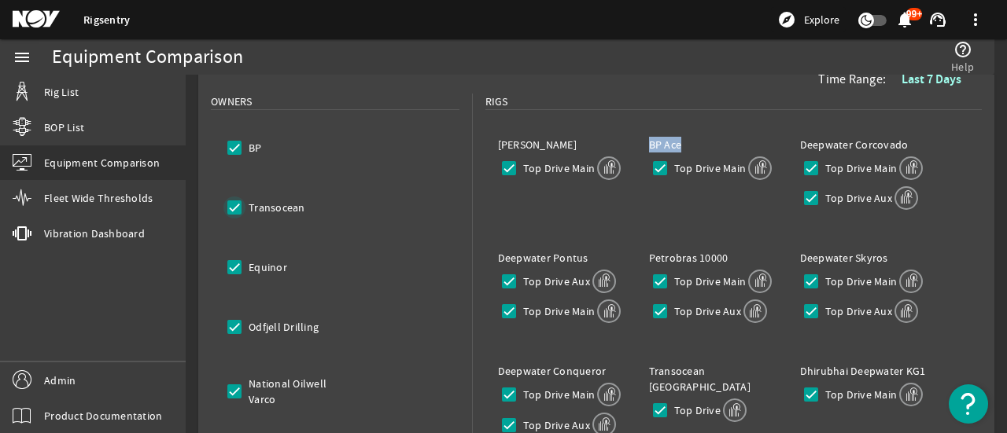
checkbox input "true"
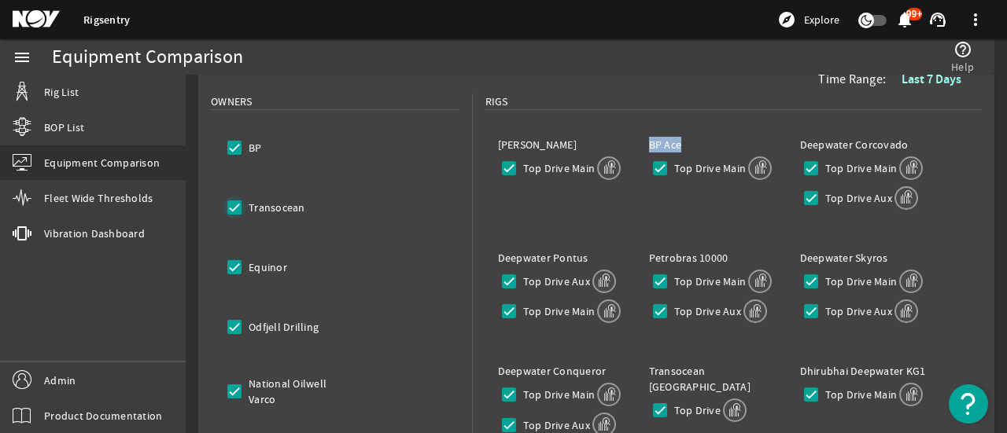
checkbox input "true"
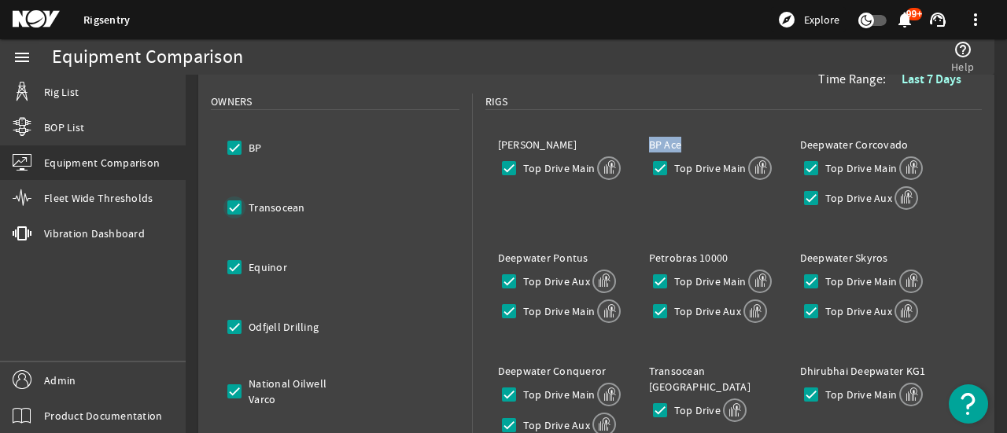
checkbox input "true"
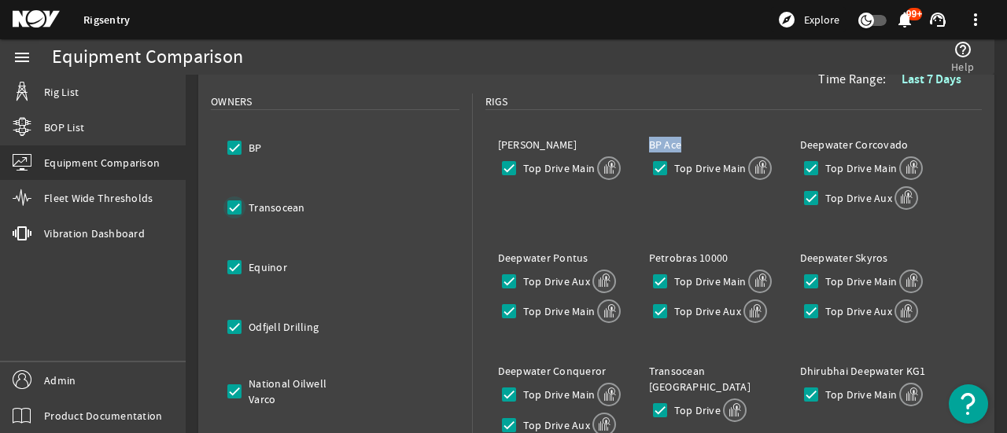
checkbox input "true"
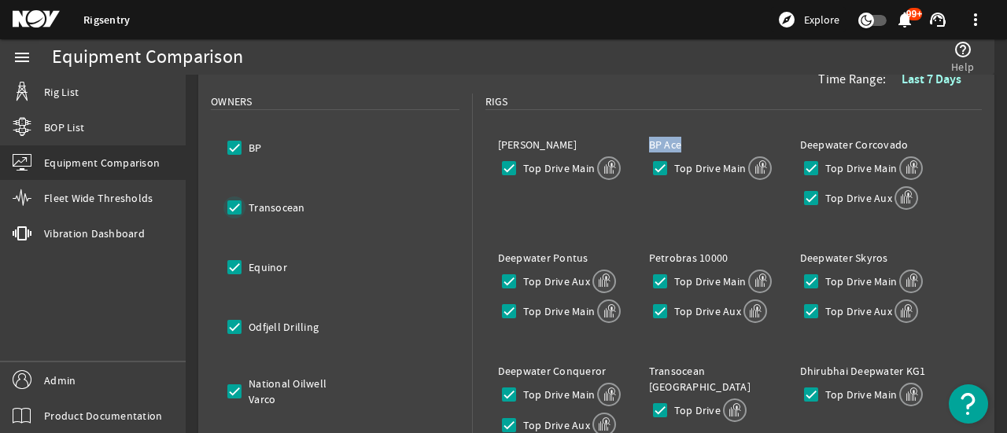
checkbox input "true"
click at [233, 211] on input "Transocean" at bounding box center [234, 208] width 22 height 22
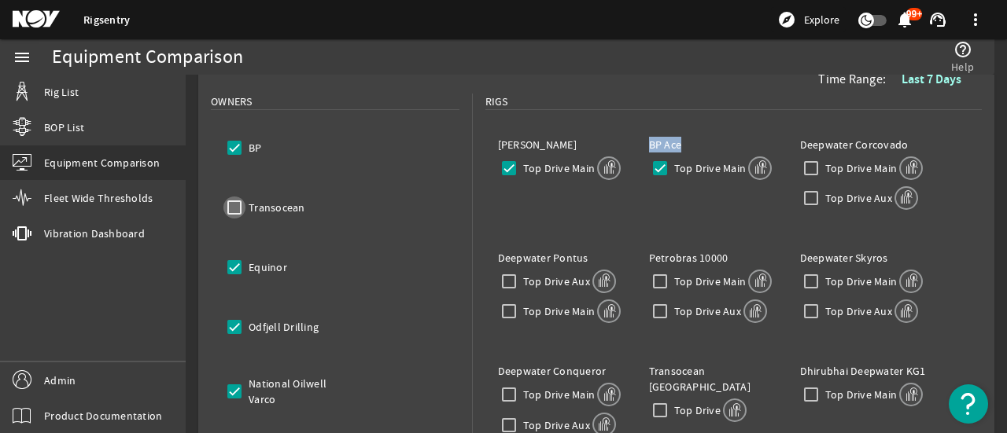
checkbox input "false"
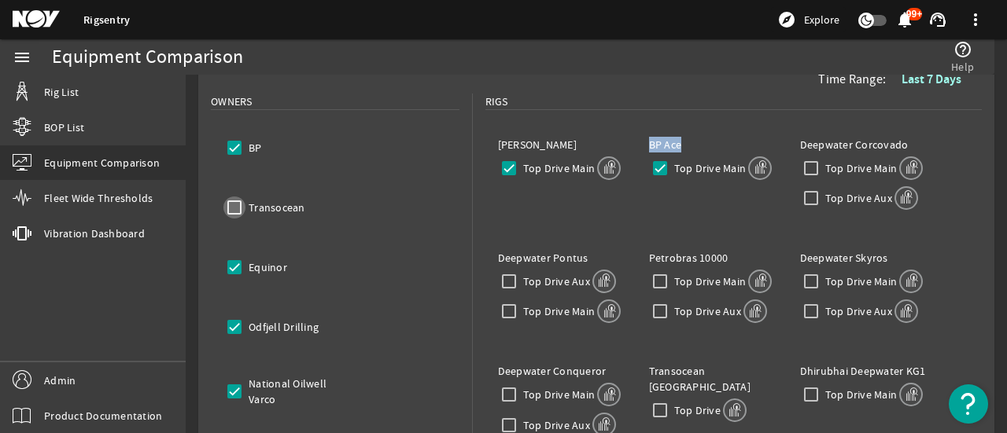
checkbox input "false"
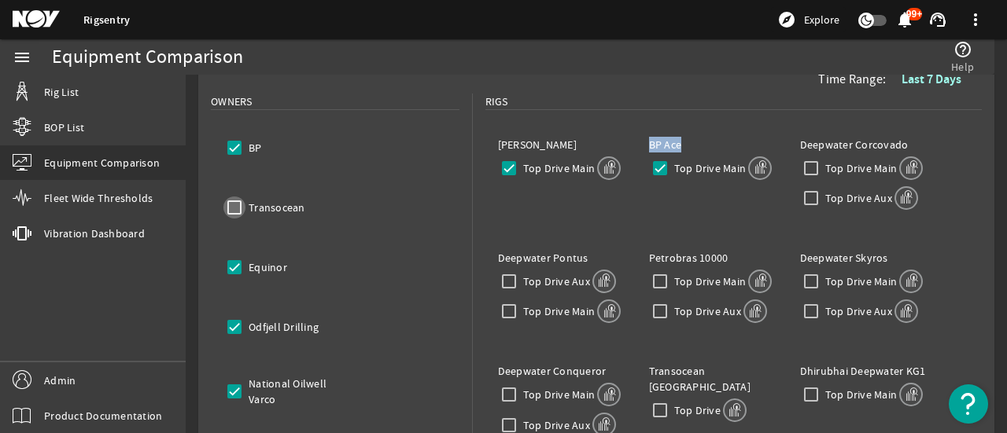
checkbox input "false"
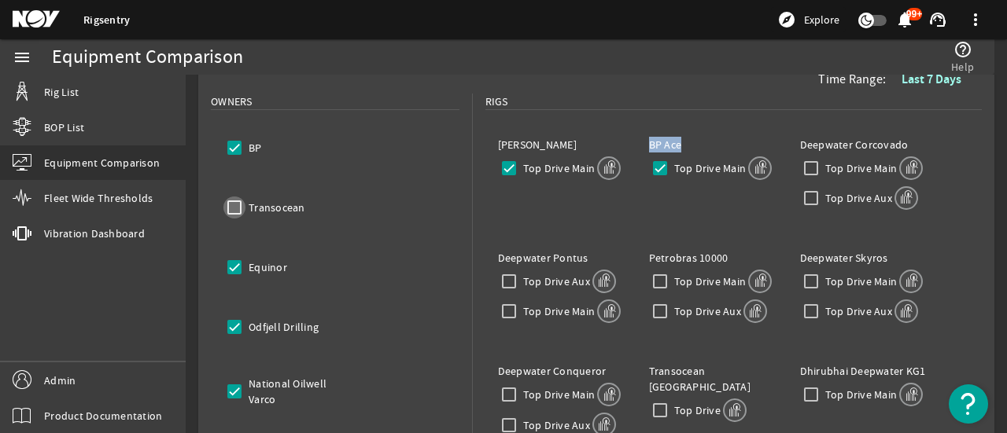
checkbox input "false"
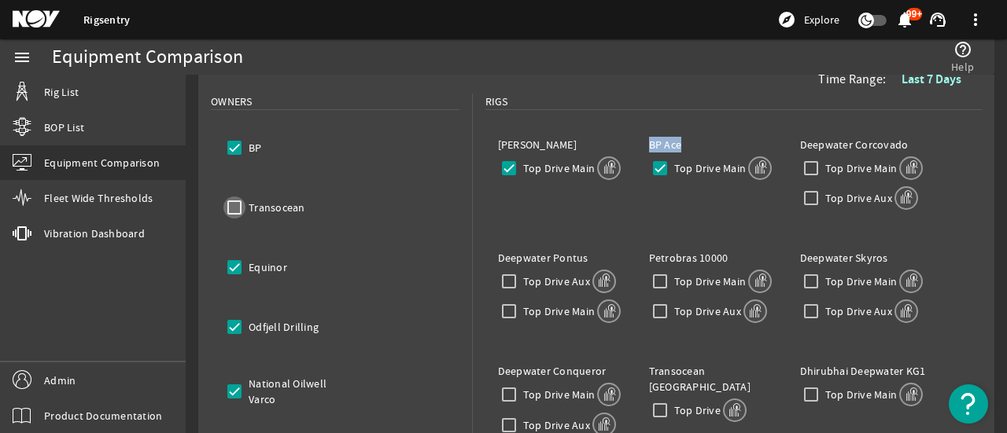
checkbox input "false"
click at [233, 211] on input "Transocean" at bounding box center [234, 208] width 22 height 22
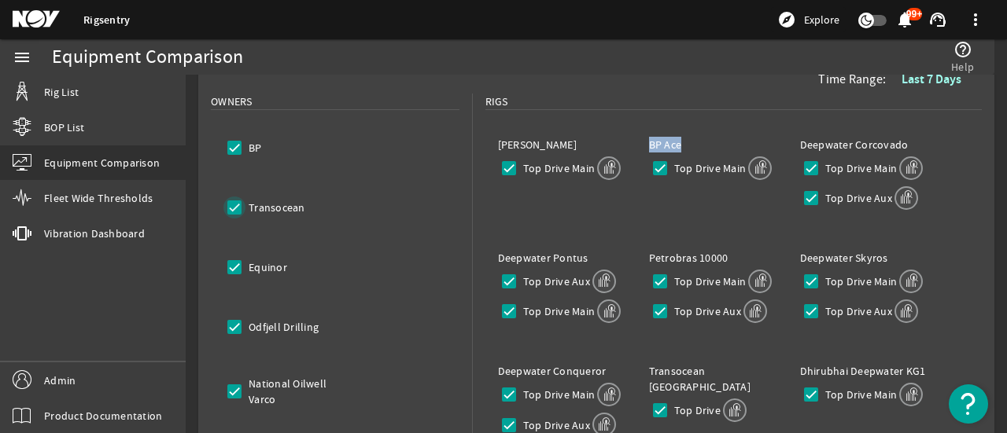
checkbox input "true"
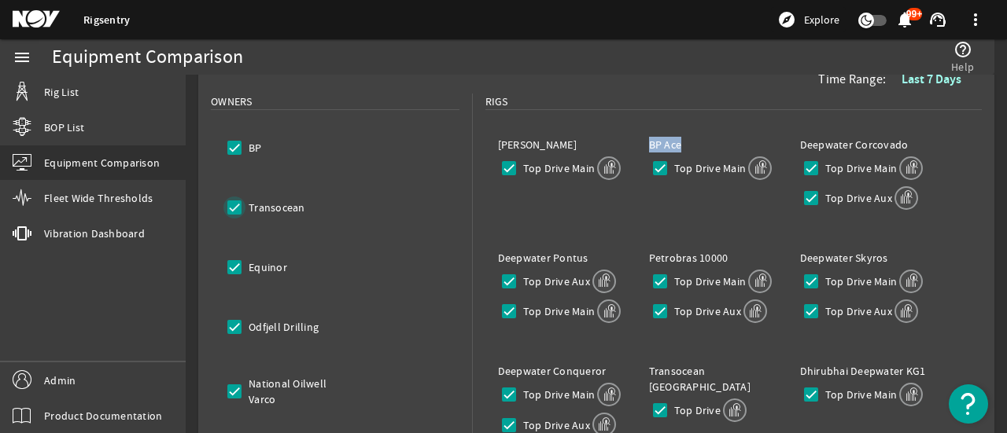
checkbox input "true"
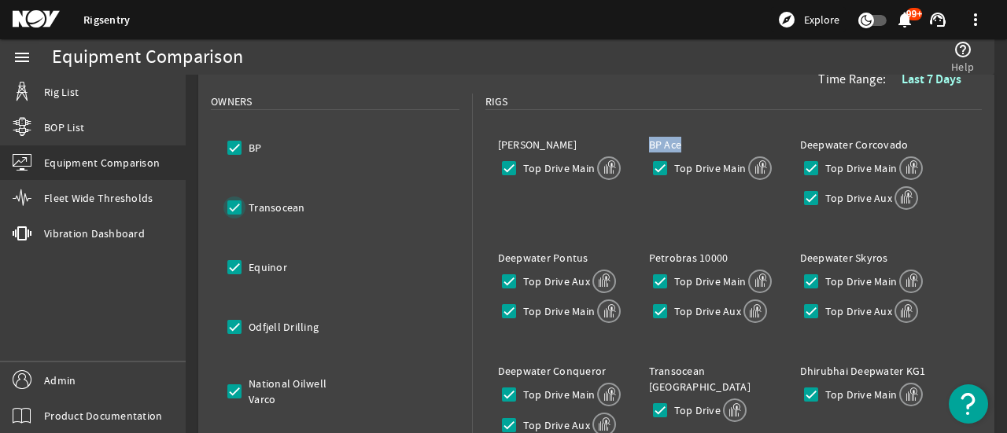
checkbox input "true"
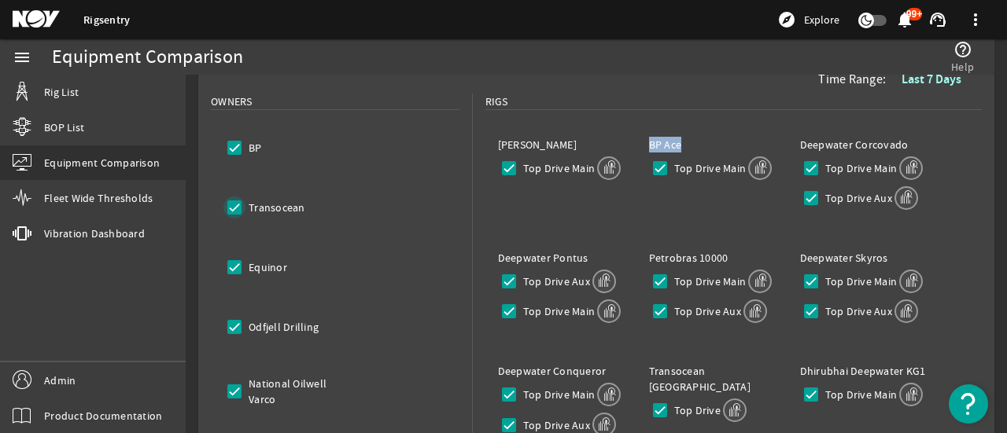
checkbox input "true"
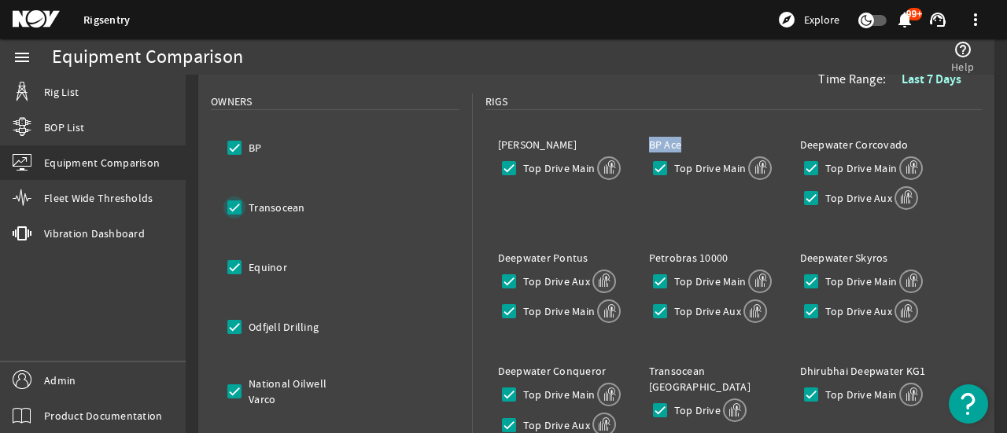
checkbox input "true"
click at [233, 211] on input "Transocean" at bounding box center [234, 208] width 22 height 22
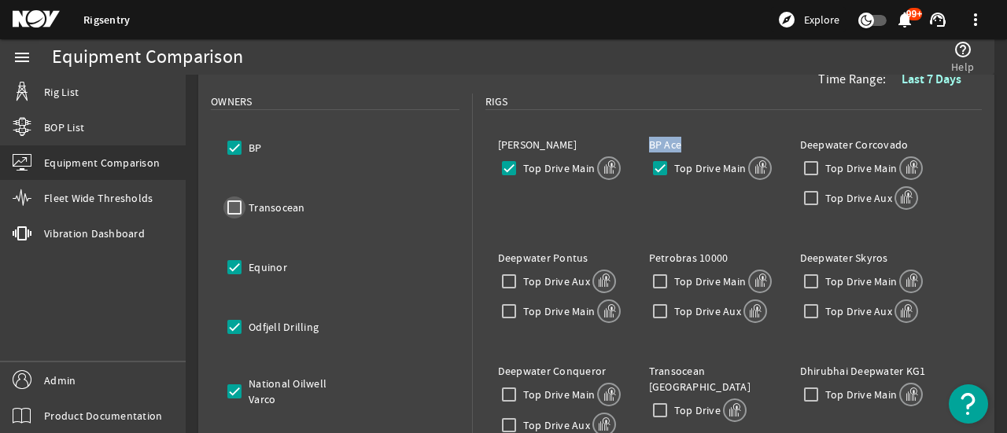
checkbox input "false"
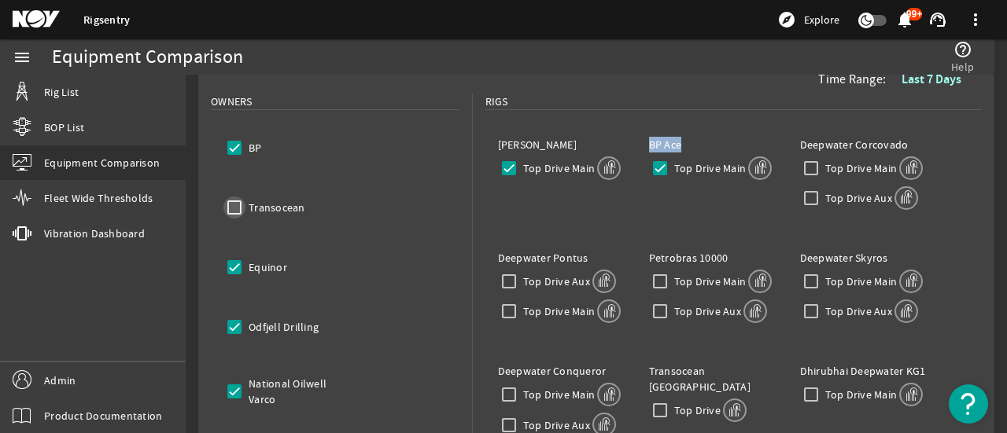
checkbox input "false"
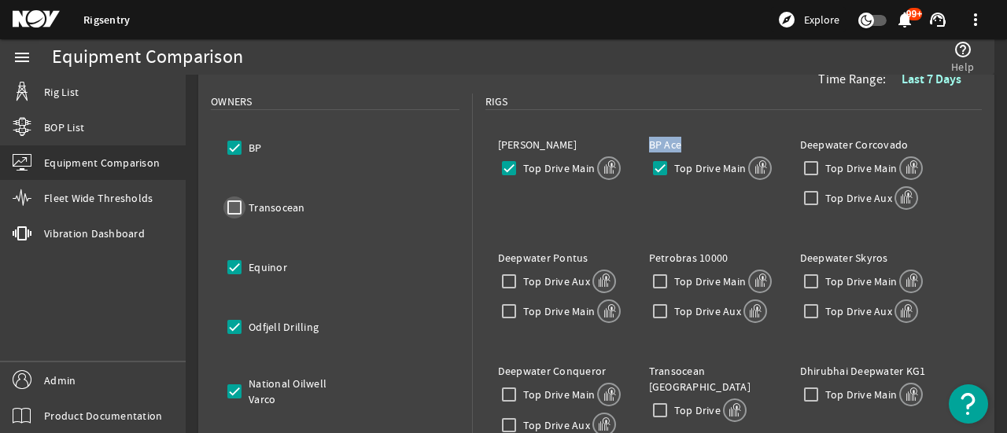
checkbox input "false"
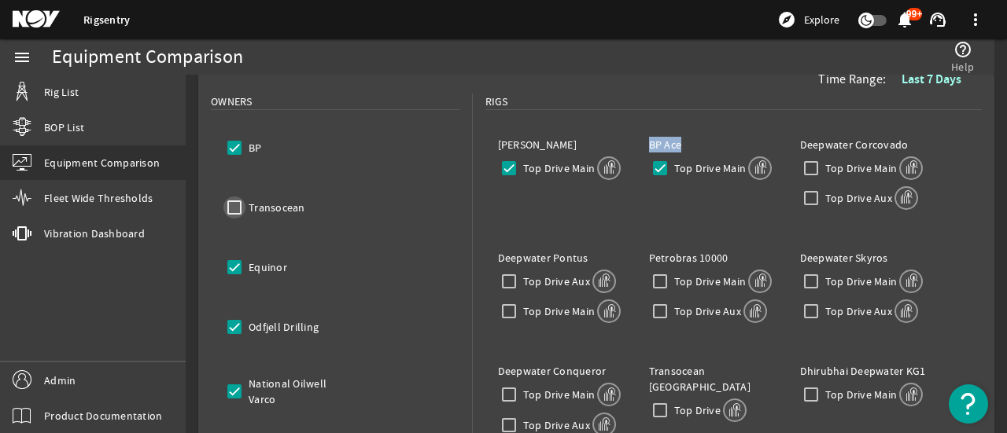
checkbox input "false"
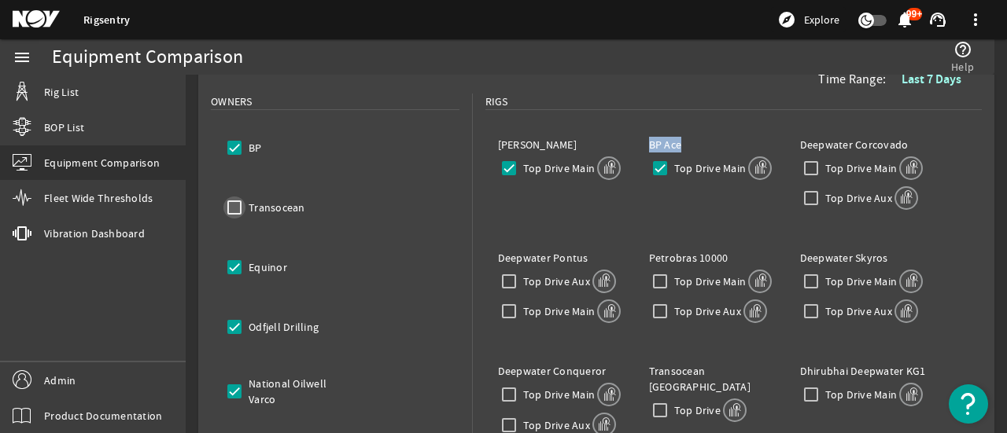
checkbox input "false"
click at [233, 211] on input "Transocean" at bounding box center [234, 208] width 22 height 22
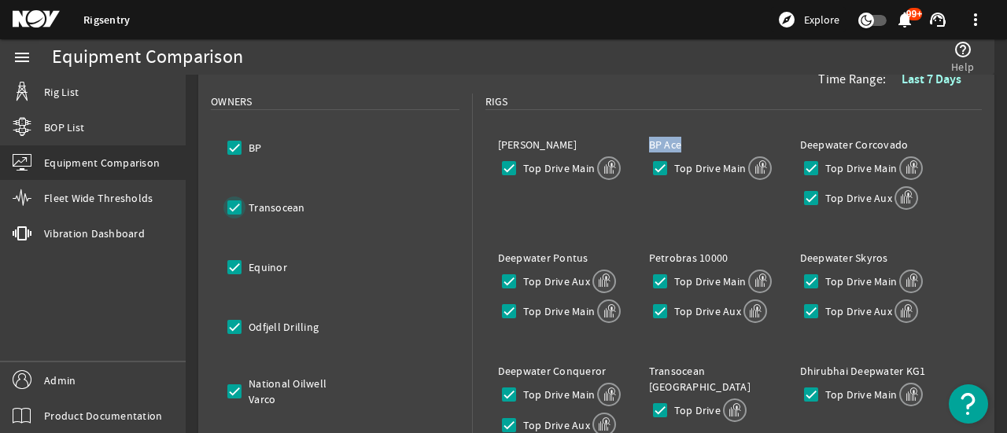
checkbox input "true"
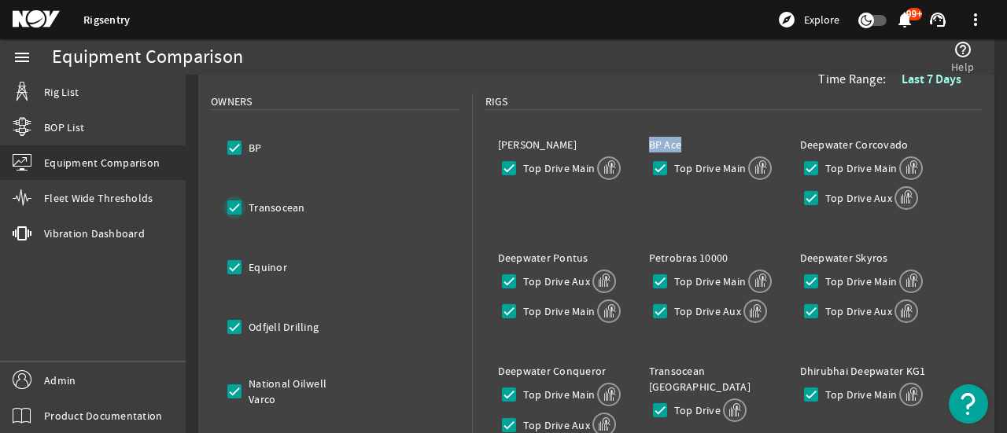
checkbox input "true"
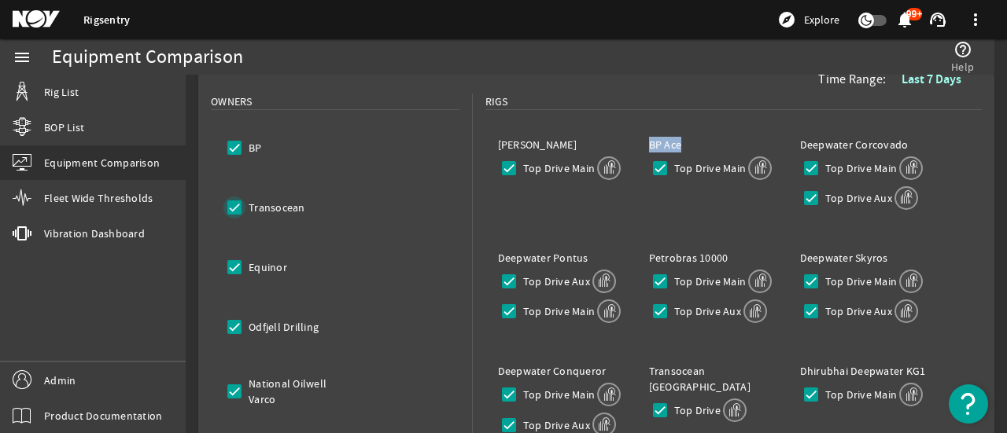
checkbox input "true"
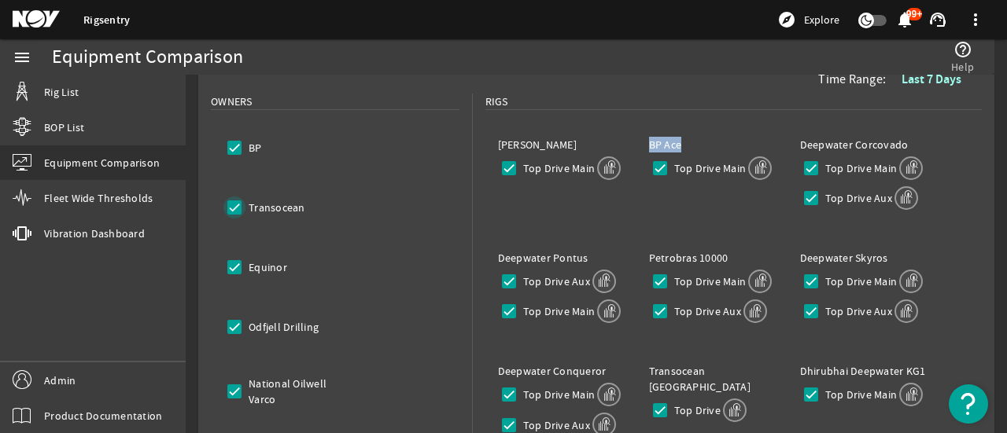
checkbox input "true"
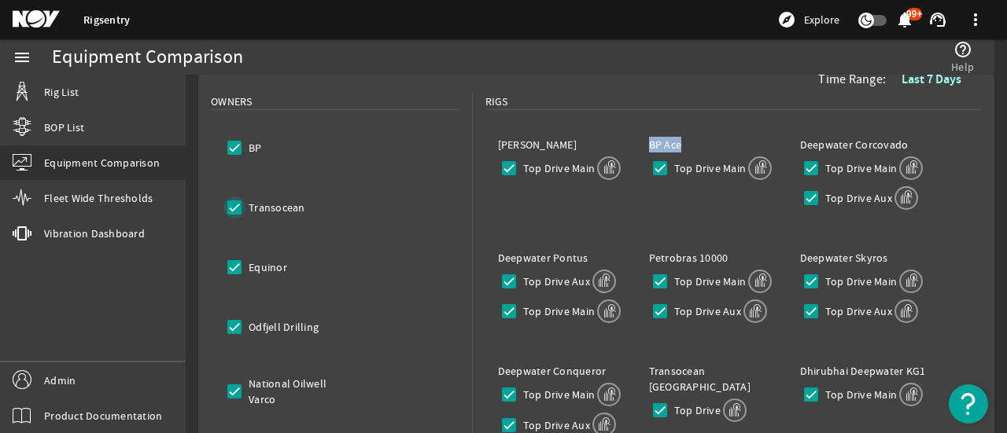
checkbox input "true"
click at [233, 212] on input "Transocean" at bounding box center [234, 208] width 22 height 22
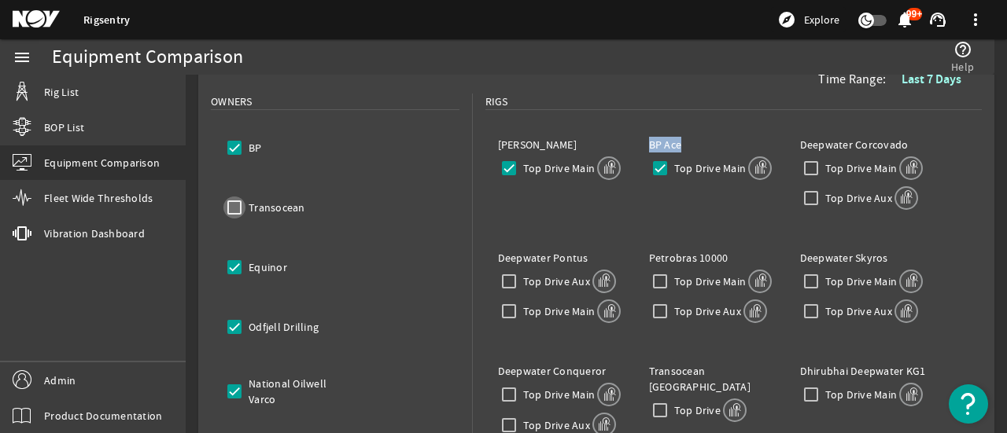
checkbox input "false"
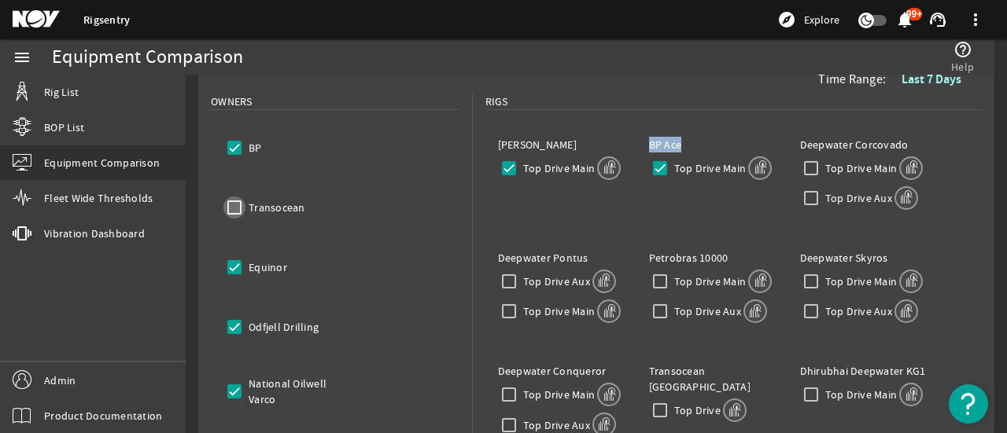
checkbox input "false"
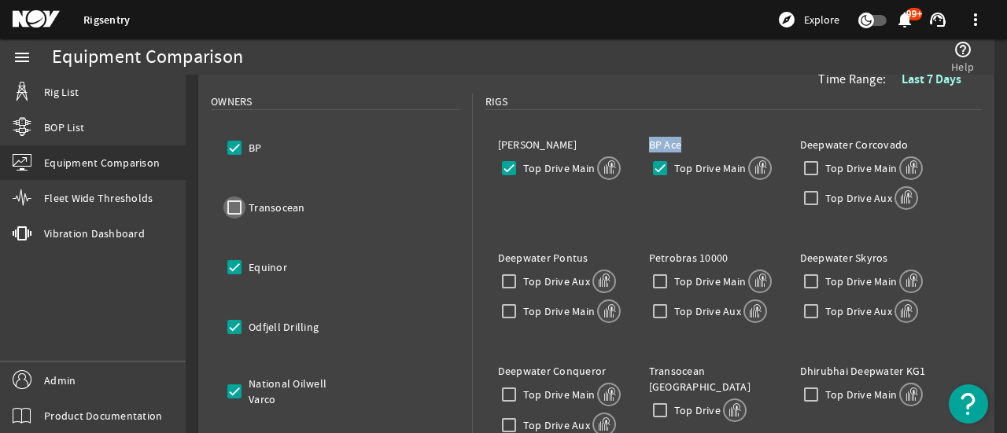
checkbox input "false"
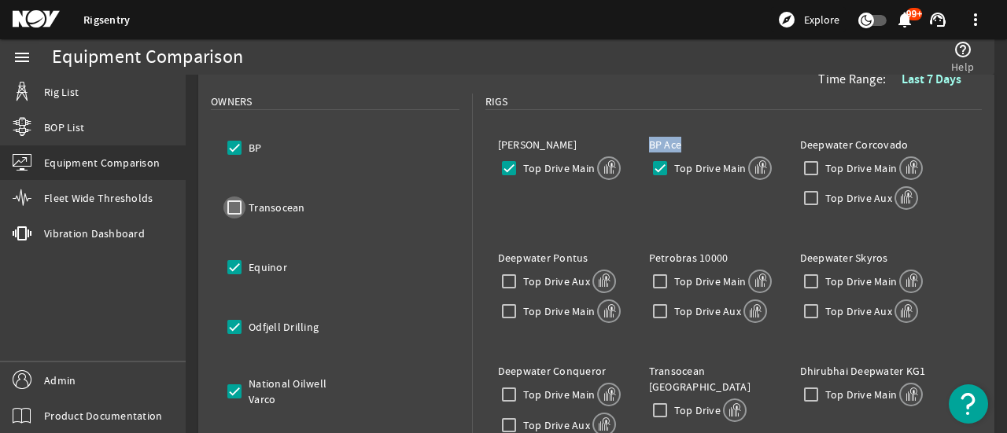
checkbox input "false"
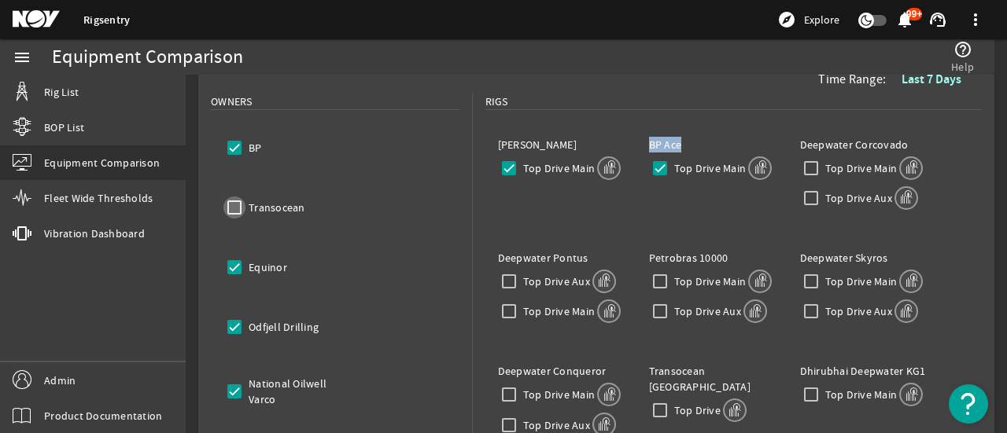
checkbox input "false"
click at [233, 212] on input "Transocean" at bounding box center [234, 208] width 22 height 22
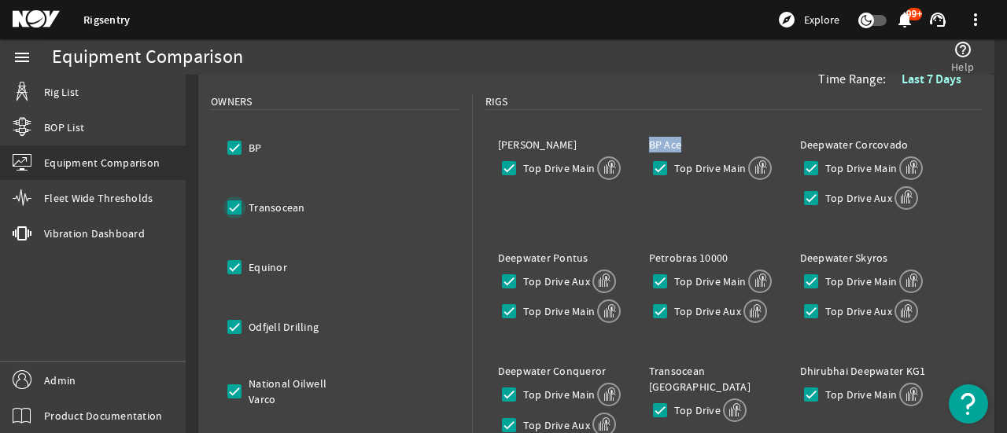
checkbox input "true"
click at [233, 212] on input "Transocean" at bounding box center [234, 208] width 22 height 22
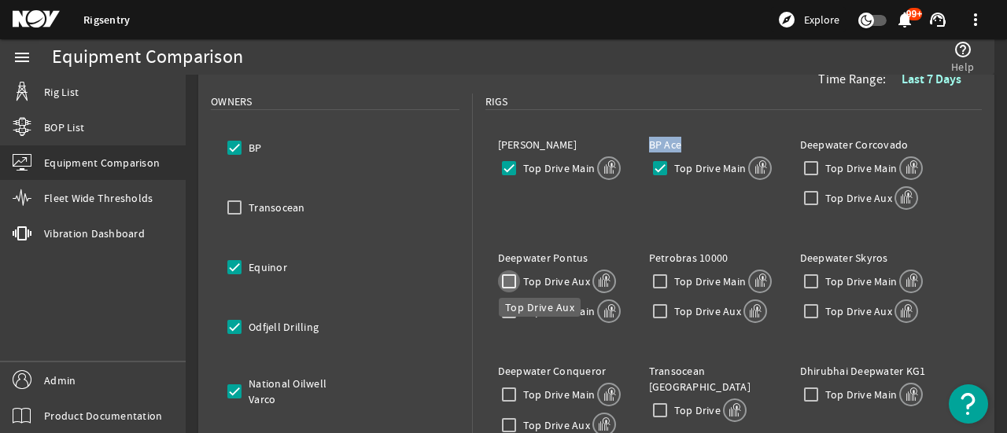
click at [513, 280] on input "Top Drive Aux" at bounding box center [509, 282] width 22 height 22
click at [515, 314] on input "Top Drive Main" at bounding box center [509, 312] width 22 height 22
click at [231, 208] on input "Transocean" at bounding box center [234, 208] width 22 height 22
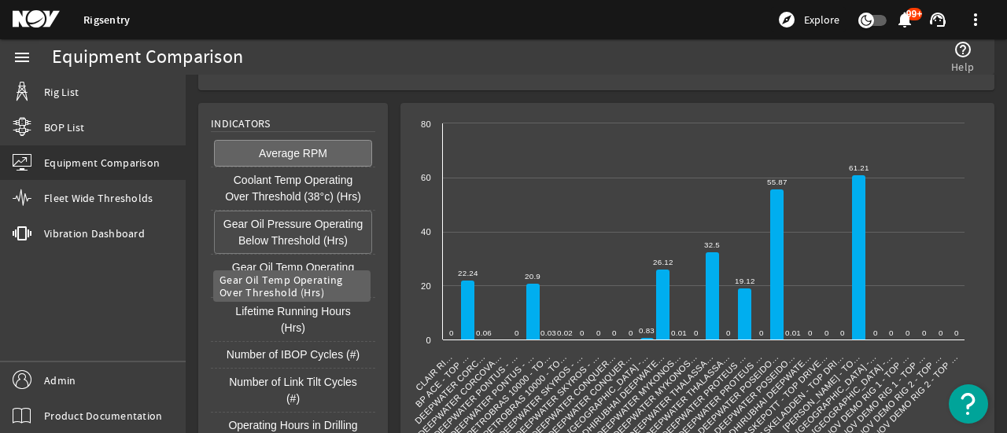
scroll to position [977, 0]
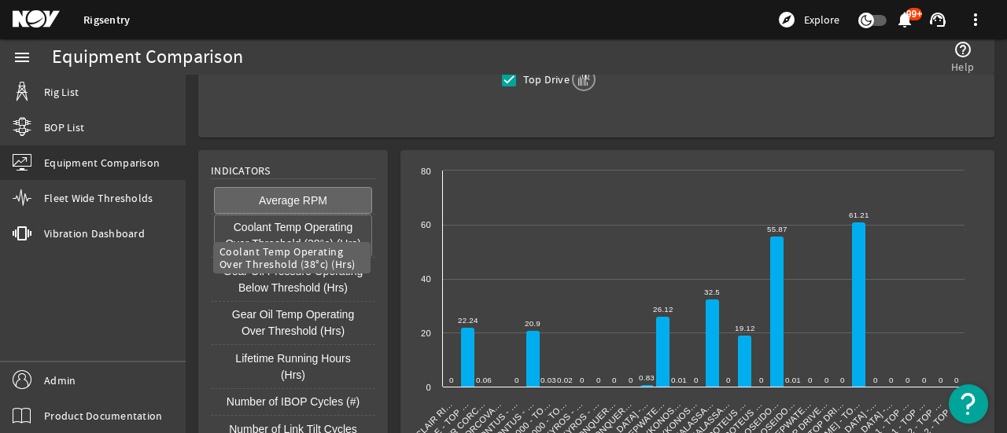
click at [315, 225] on button "Coolant Temp Operating Over Threshold (38°c) (Hrs)" at bounding box center [293, 236] width 158 height 43
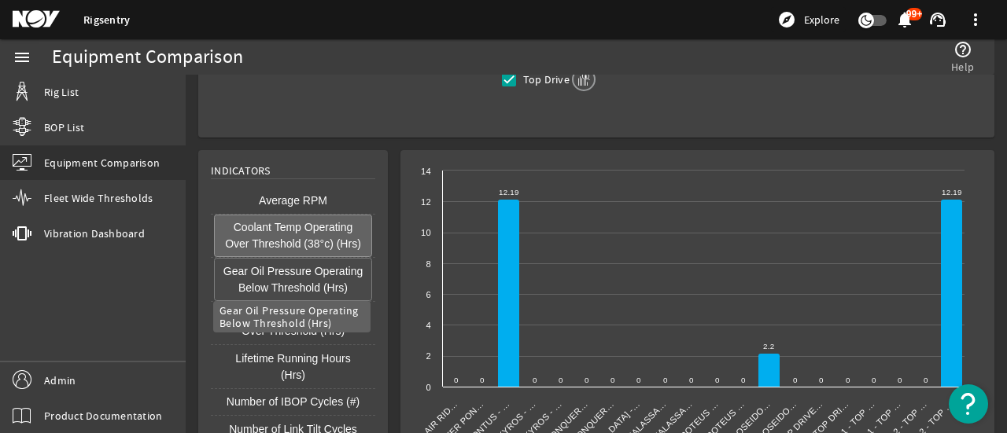
click at [315, 262] on button "Gear Oil Pressure Operating Below Threshold (Hrs)" at bounding box center [293, 279] width 158 height 43
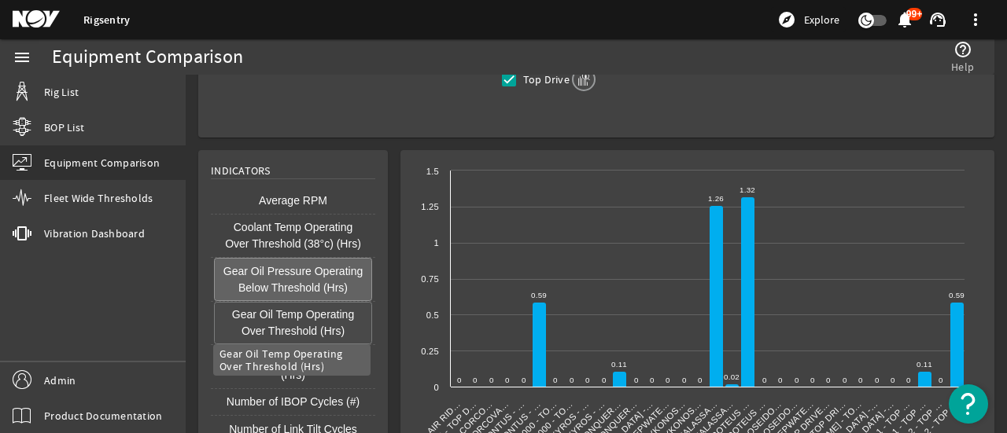
click at [305, 316] on button "Gear Oil Temp Operating Over Threshold (Hrs)" at bounding box center [293, 323] width 158 height 43
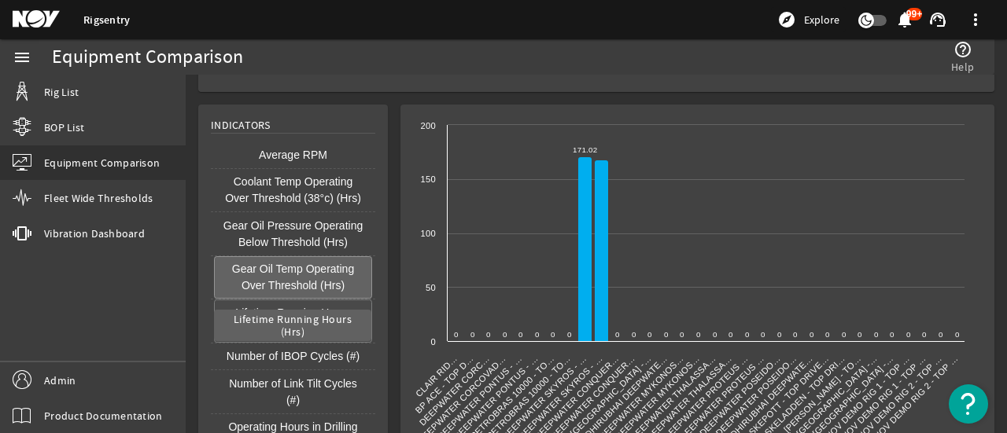
scroll to position [1056, 0]
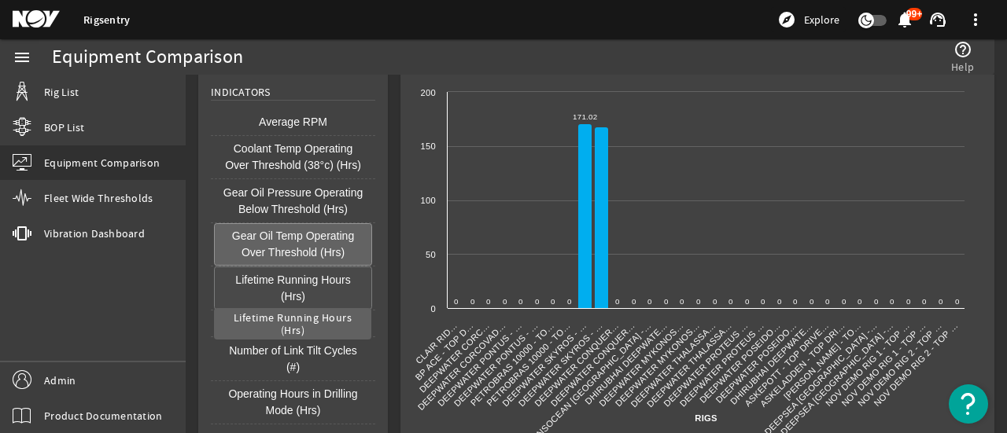
click at [312, 292] on button "Lifetime Running Hours (Hrs)" at bounding box center [293, 288] width 158 height 43
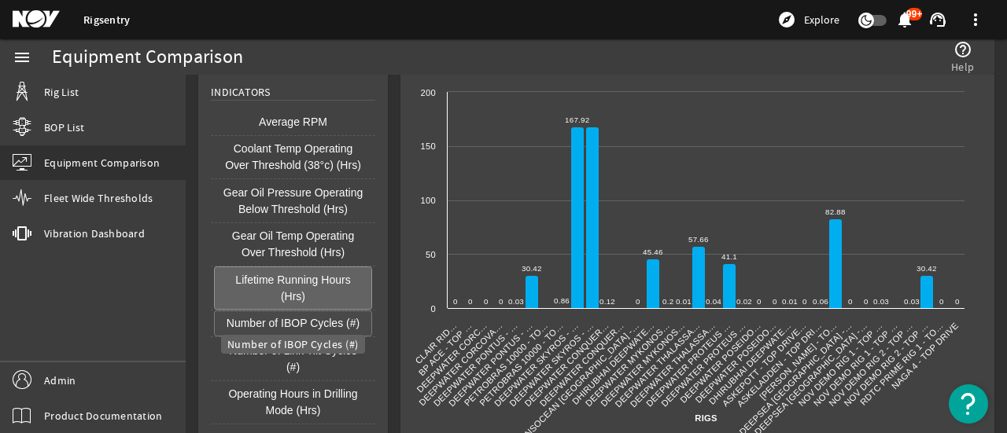
click at [311, 326] on button "Number of IBOP Cycles (#)" at bounding box center [293, 324] width 158 height 27
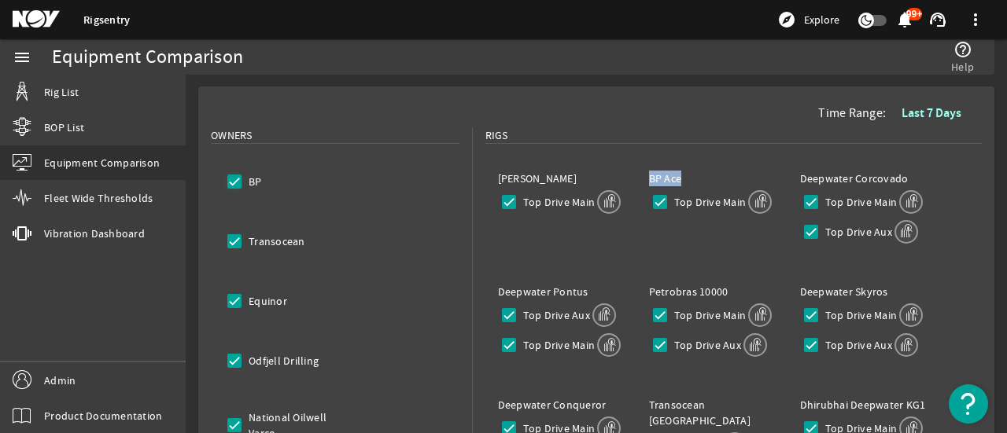
scroll to position [79, 0]
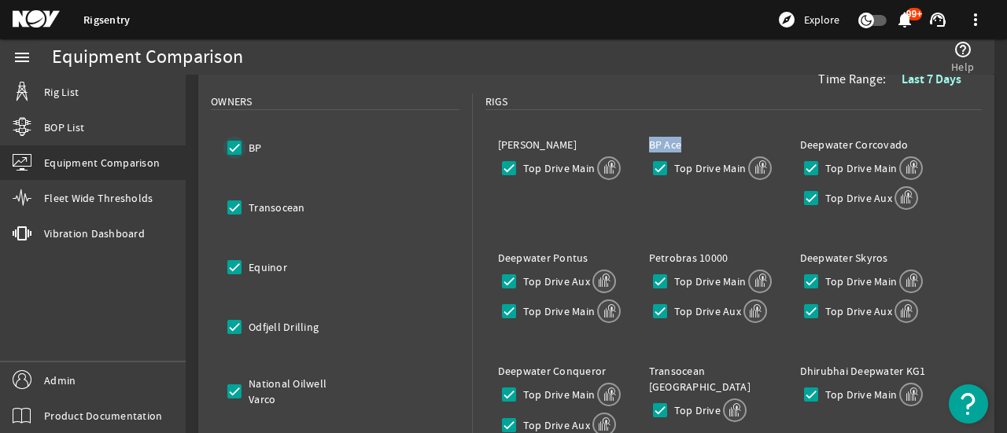
click at [231, 144] on input "BP" at bounding box center [234, 148] width 22 height 22
drag, startPoint x: 238, startPoint y: 261, endPoint x: 232, endPoint y: 278, distance: 17.4
click at [238, 260] on input "Equinor" at bounding box center [234, 267] width 22 height 22
click at [228, 333] on input "Odfjell Drilling" at bounding box center [234, 327] width 22 height 22
click at [241, 388] on input "National Oilwell Varco" at bounding box center [234, 392] width 22 height 22
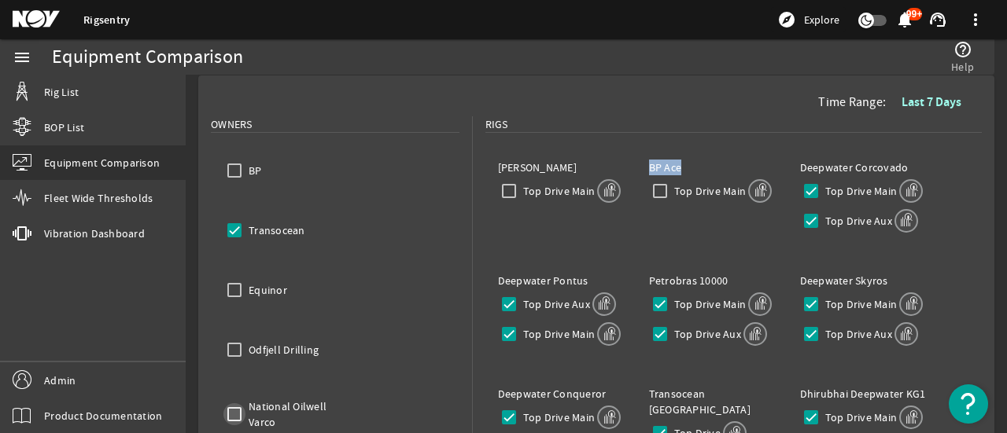
scroll to position [79, 0]
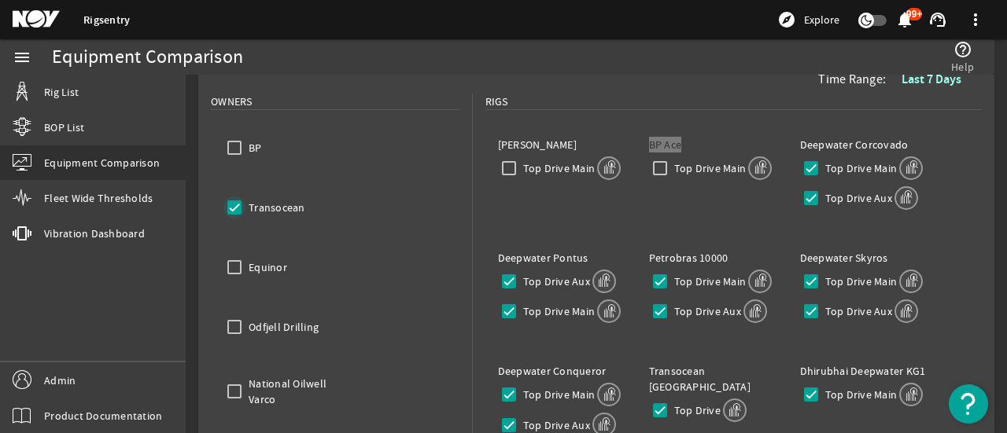
click at [239, 206] on input "Transocean" at bounding box center [234, 208] width 22 height 22
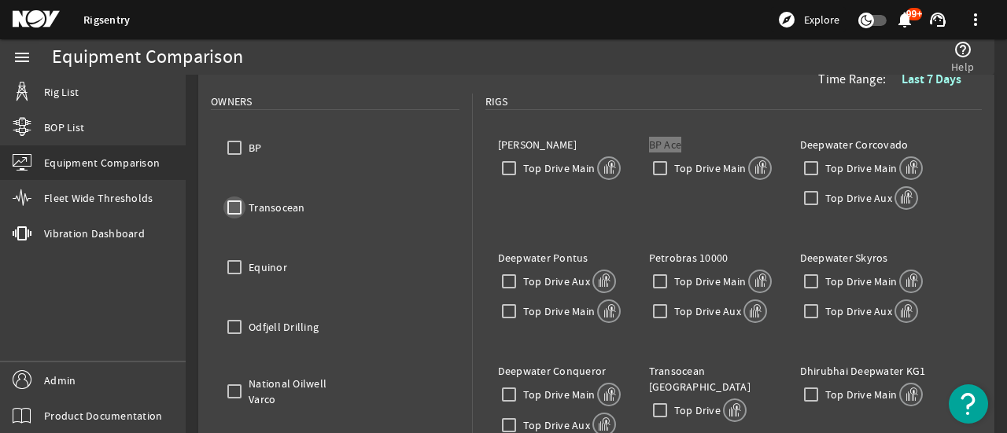
click at [239, 206] on input "Transocean" at bounding box center [234, 208] width 22 height 22
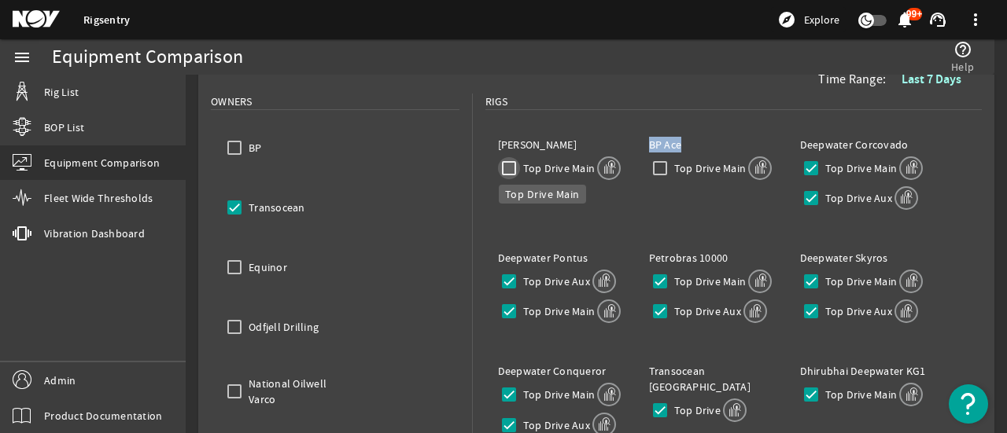
click at [507, 165] on input "Top Drive Main" at bounding box center [509, 168] width 22 height 22
click at [656, 163] on input "Top Drive Main" at bounding box center [660, 168] width 22 height 22
click at [658, 164] on input "Top Drive Main" at bounding box center [660, 168] width 22 height 22
click at [238, 149] on input "BP" at bounding box center [234, 148] width 22 height 22
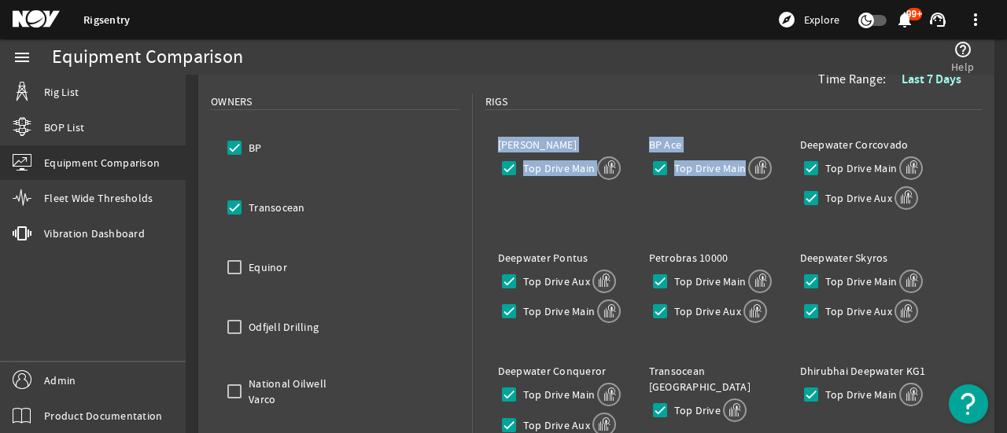
drag, startPoint x: 492, startPoint y: 145, endPoint x: 768, endPoint y: 163, distance: 276.0
click at [660, 167] on input "Top Drive Main" at bounding box center [660, 168] width 22 height 22
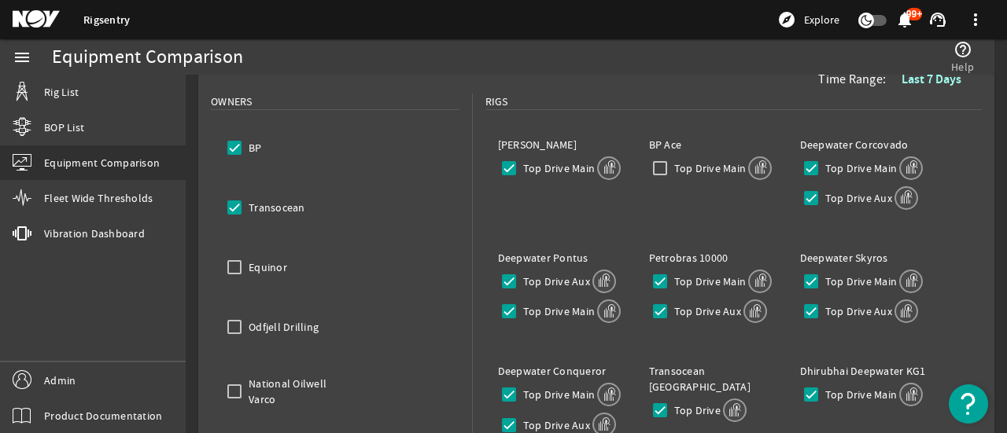
click at [662, 232] on div "Petrobras [STREET_ADDRESS] Main Top Drive Aux" at bounding box center [711, 287] width 151 height 113
click at [230, 146] on input "BP" at bounding box center [234, 148] width 22 height 22
click at [232, 154] on input "BP" at bounding box center [234, 148] width 22 height 22
click at [234, 211] on input "Transocean" at bounding box center [234, 208] width 22 height 22
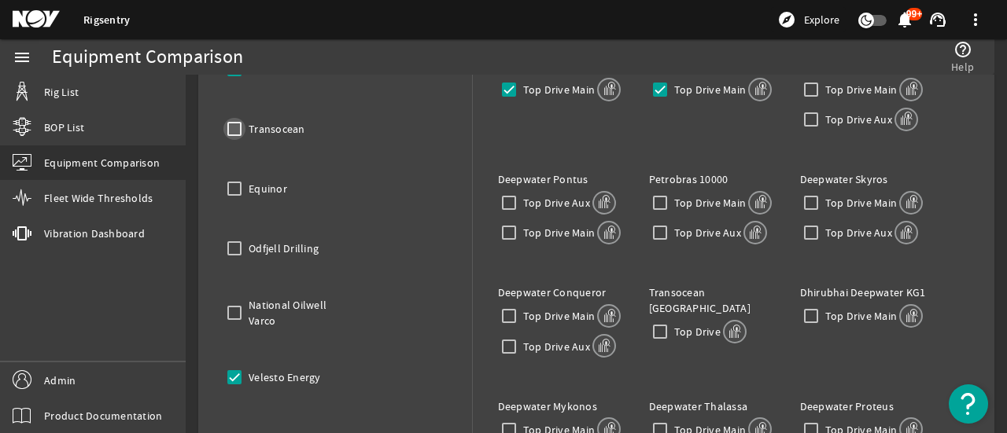
scroll to position [79, 0]
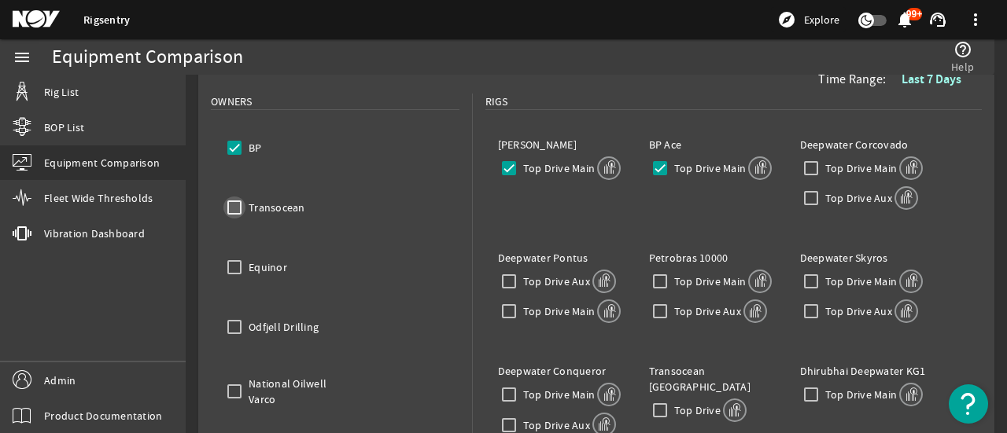
click at [237, 207] on input "Transocean" at bounding box center [234, 208] width 22 height 22
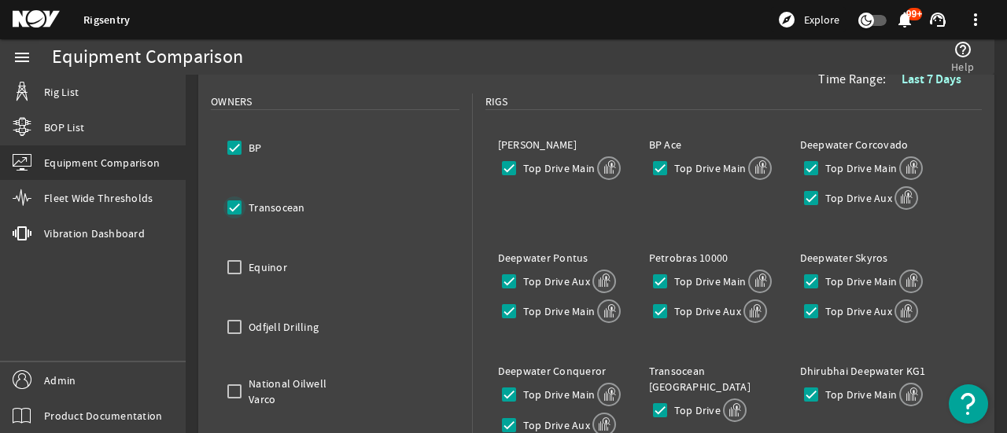
scroll to position [157, 0]
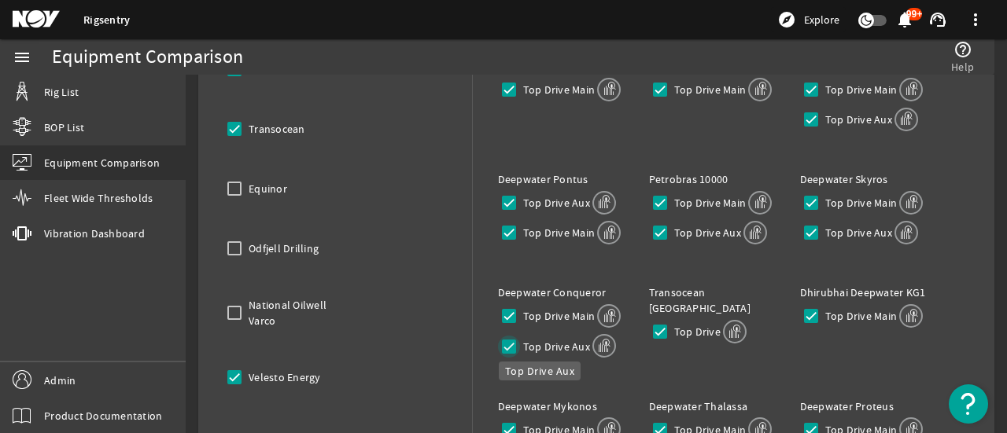
click at [506, 345] on input "Top Drive Aux" at bounding box center [509, 347] width 22 height 22
click at [510, 314] on input "Top Drive Main" at bounding box center [509, 316] width 22 height 22
click at [658, 321] on input "Top Drive" at bounding box center [660, 332] width 22 height 22
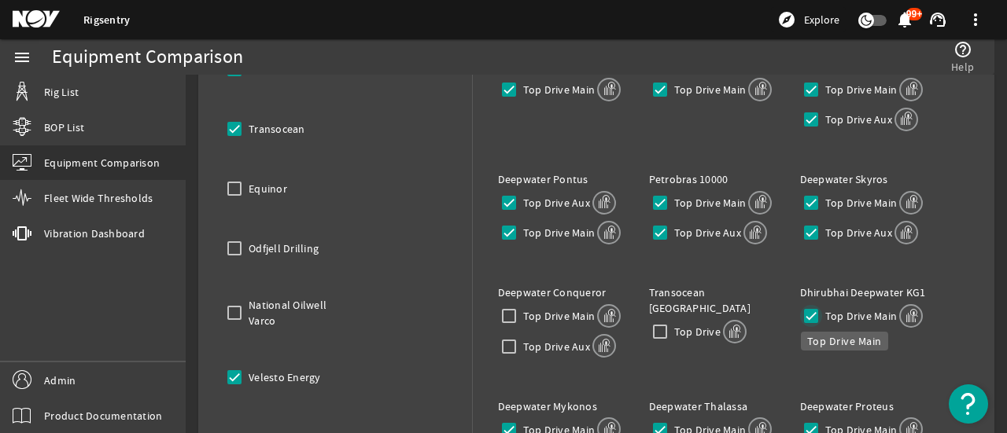
drag, startPoint x: 806, startPoint y: 319, endPoint x: 804, endPoint y: 309, distance: 10.5
click at [806, 317] on input "Top Drive Main" at bounding box center [811, 316] width 22 height 22
click at [813, 227] on input "Top Drive Aux" at bounding box center [811, 233] width 22 height 22
click at [806, 197] on input "Top Drive Main" at bounding box center [811, 203] width 22 height 22
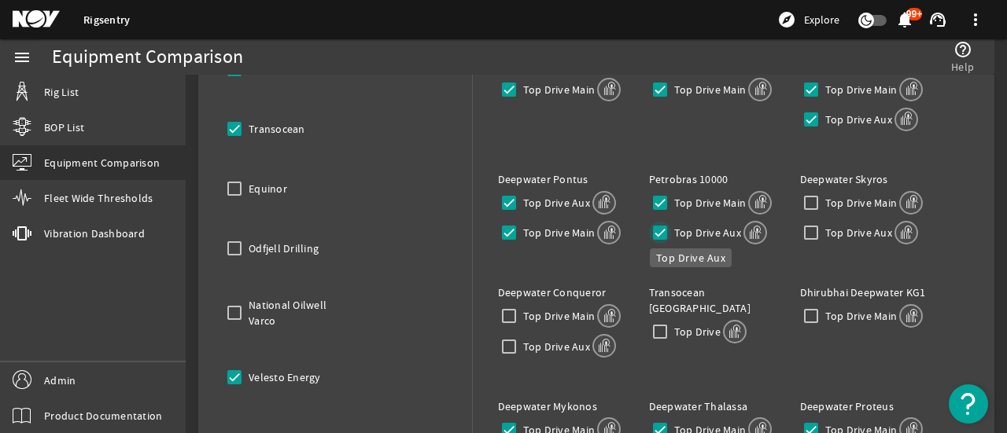
click at [655, 227] on input "Top Drive Aux" at bounding box center [660, 233] width 22 height 22
click at [661, 194] on input "Top Drive Main" at bounding box center [660, 203] width 22 height 22
click at [504, 227] on input "Top Drive Main" at bounding box center [509, 233] width 22 height 22
click at [505, 205] on input "Top Drive Aux" at bounding box center [509, 203] width 22 height 22
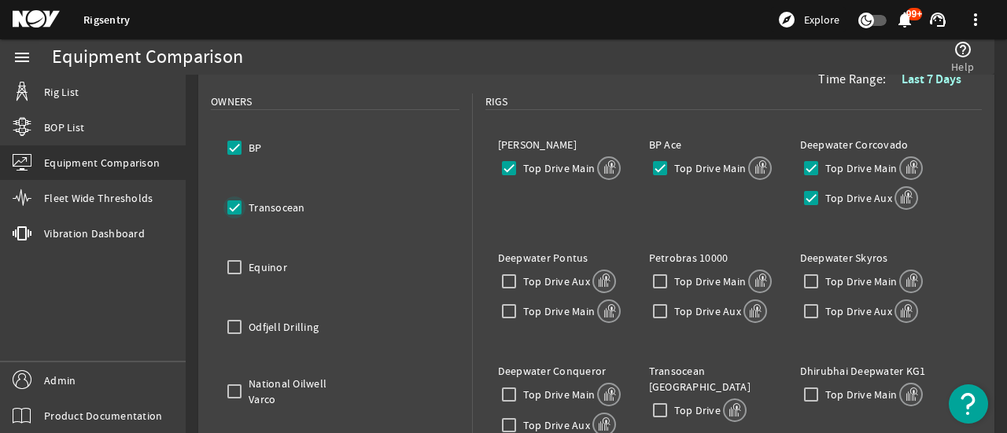
click at [238, 204] on input "Transocean" at bounding box center [234, 208] width 22 height 22
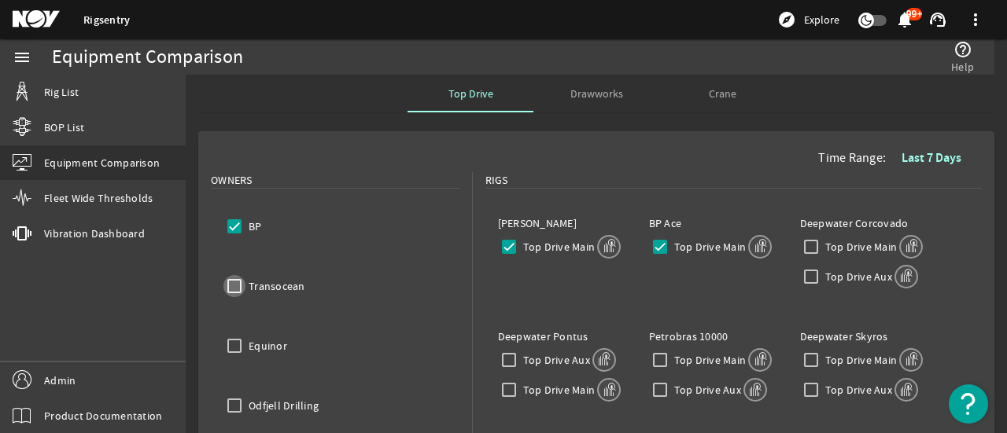
click at [238, 280] on input "Transocean" at bounding box center [234, 286] width 22 height 22
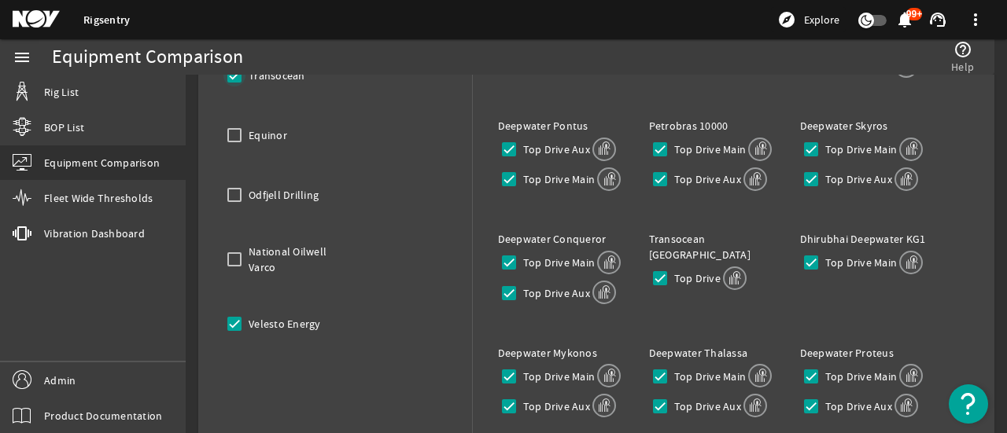
scroll to position [236, 0]
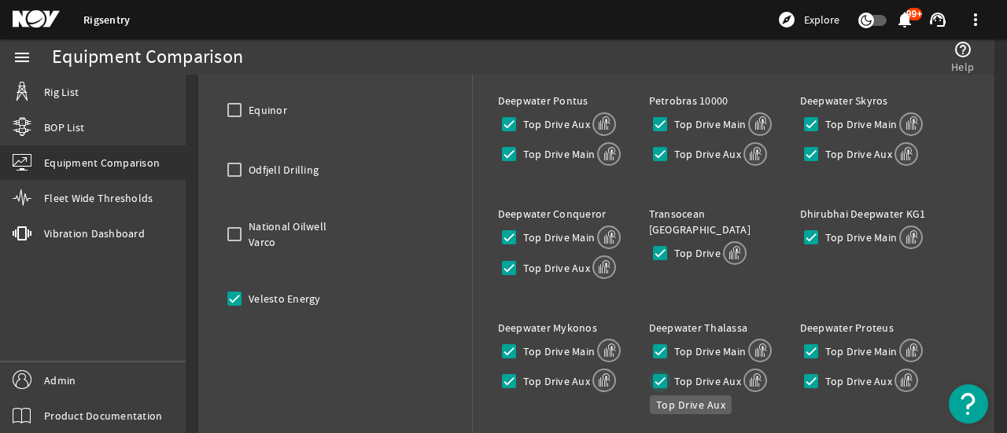
click at [659, 373] on input "Top Drive Aux" at bounding box center [660, 382] width 22 height 22
click at [659, 341] on input "Top Drive Main" at bounding box center [660, 352] width 22 height 22
click at [499, 375] on input "Top Drive Aux" at bounding box center [509, 382] width 22 height 22
click at [508, 352] on input "Top Drive Main" at bounding box center [509, 352] width 22 height 22
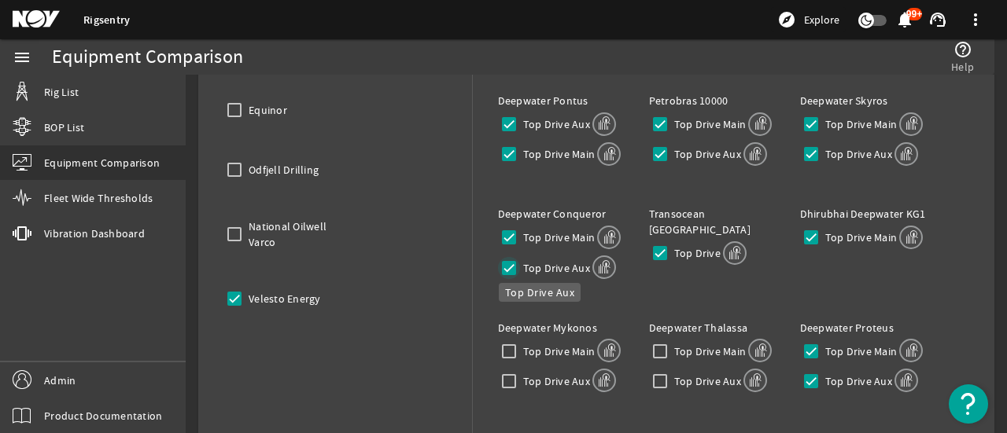
click at [502, 267] on input "Top Drive Aux" at bounding box center [509, 268] width 22 height 22
click at [508, 232] on input "Top Drive Main" at bounding box center [509, 238] width 22 height 22
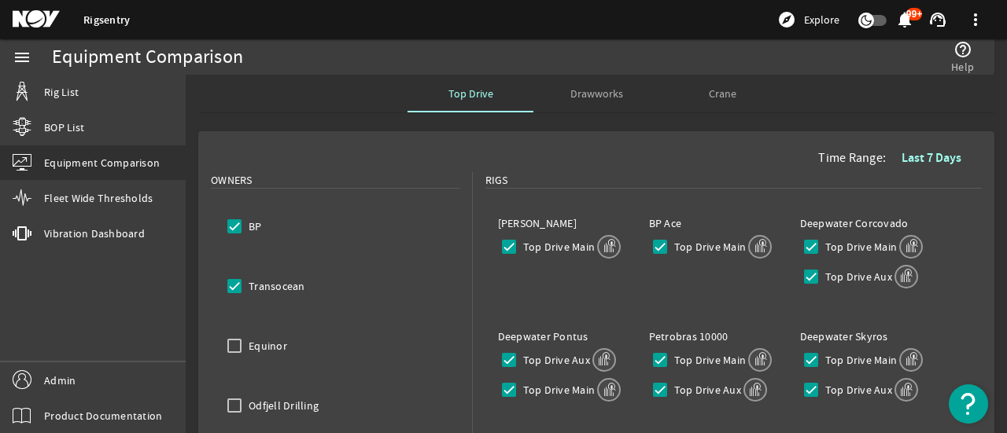
scroll to position [79, 0]
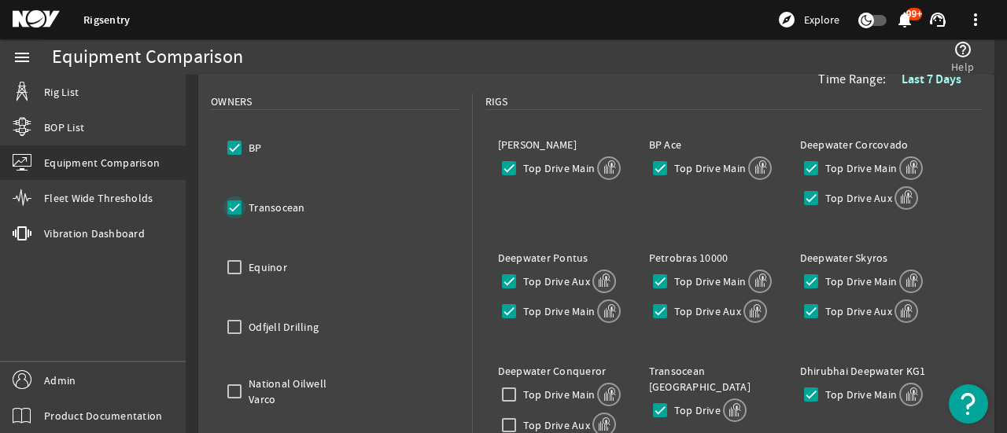
click at [238, 210] on input "Transocean" at bounding box center [234, 208] width 22 height 22
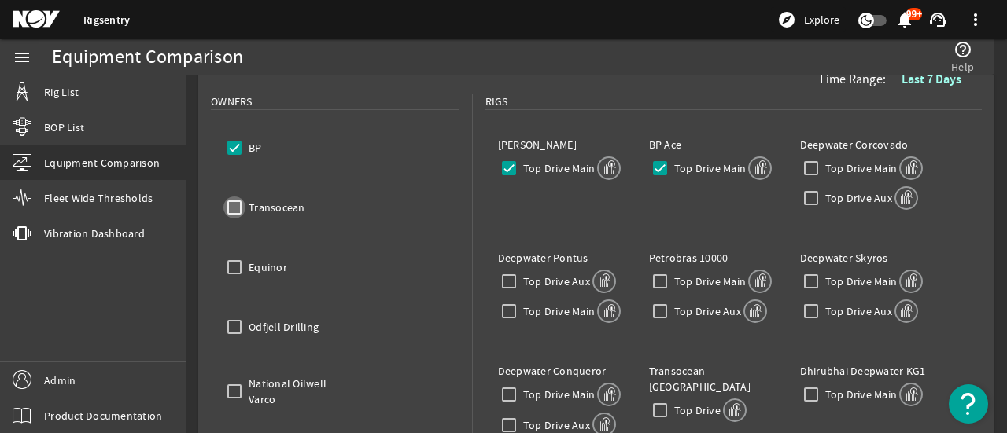
click at [238, 208] on input "Transocean" at bounding box center [234, 208] width 22 height 22
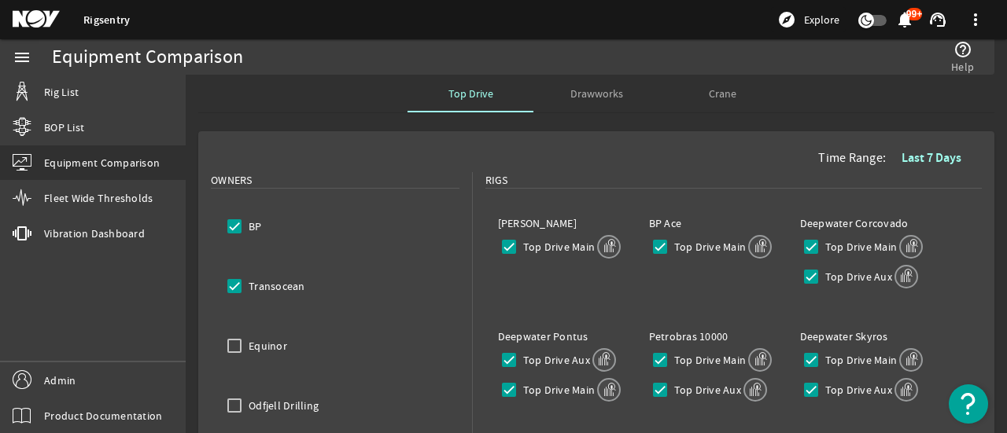
click at [241, 293] on input "Transocean" at bounding box center [234, 286] width 22 height 22
click at [867, 111] on div "Top Drive Drawworks Crane" at bounding box center [596, 94] width 796 height 38
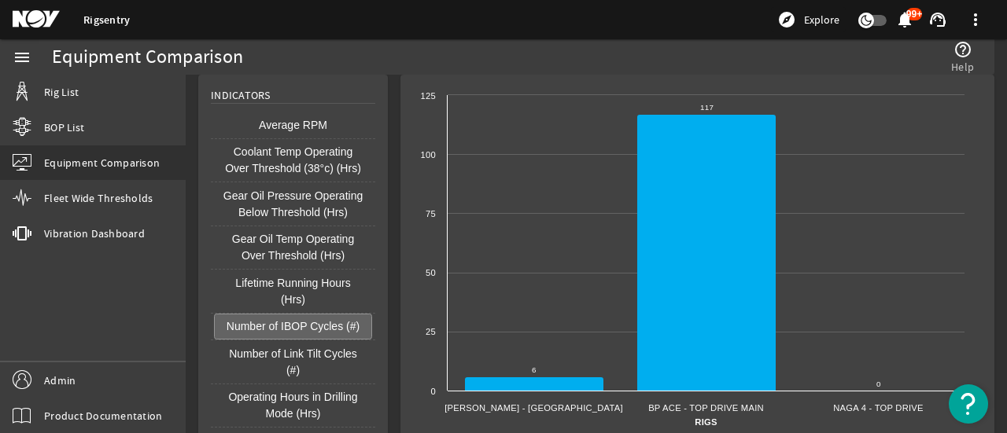
scroll to position [1056, 0]
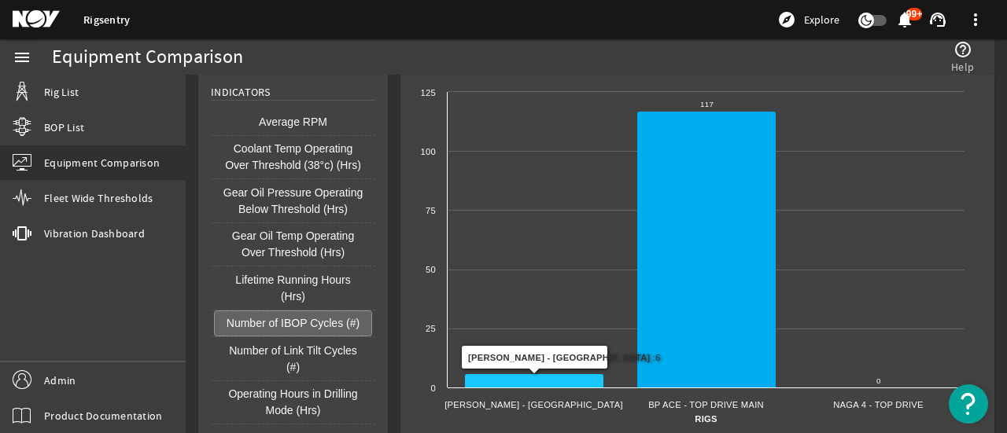
click at [537, 374] on icon at bounding box center [534, 381] width 138 height 14
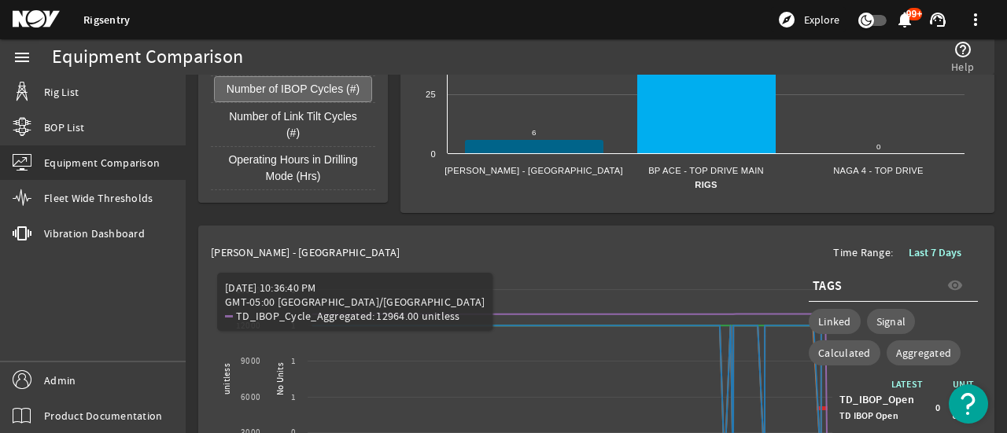
scroll to position [1276, 0]
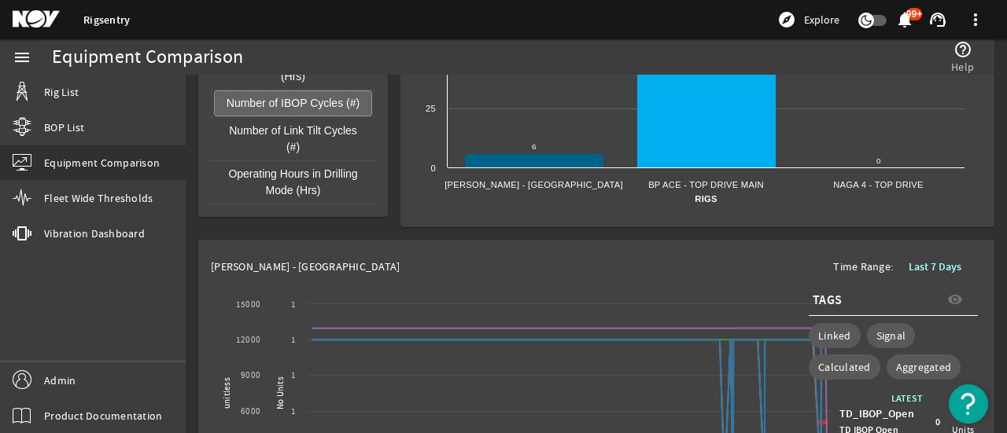
drag, startPoint x: 468, startPoint y: 163, endPoint x: 599, endPoint y: 173, distance: 131.0
click at [599, 175] on icon "Created with Highcharts 11.1.0 Rigs 6 ​ 6 117 ​ 117 0 ​ 0 [PERSON_NAME] - Top D…" at bounding box center [692, 39] width 559 height 351
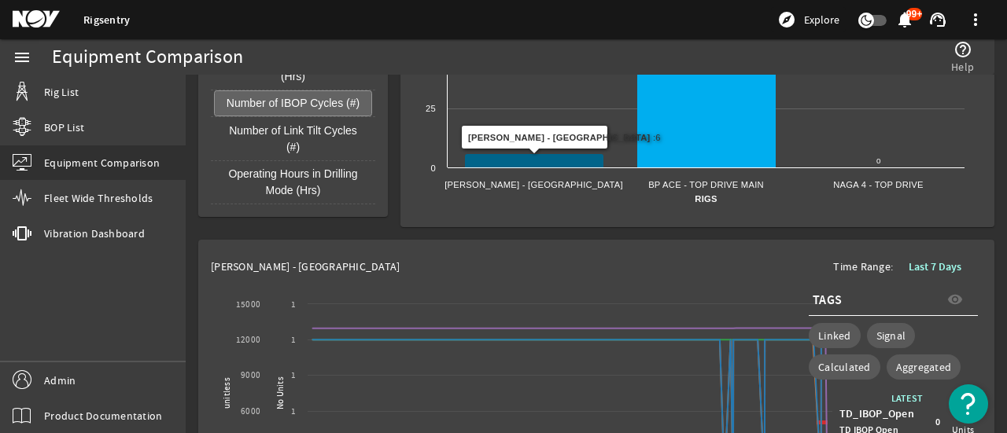
drag, startPoint x: 585, startPoint y: 160, endPoint x: 465, endPoint y: 161, distance: 119.6
click at [464, 160] on icon "Created with Highcharts 11.1.0 Rigs 6 ​ 6 117 ​ 117 0 ​ 0 [PERSON_NAME] - Top D…" at bounding box center [692, 39] width 559 height 351
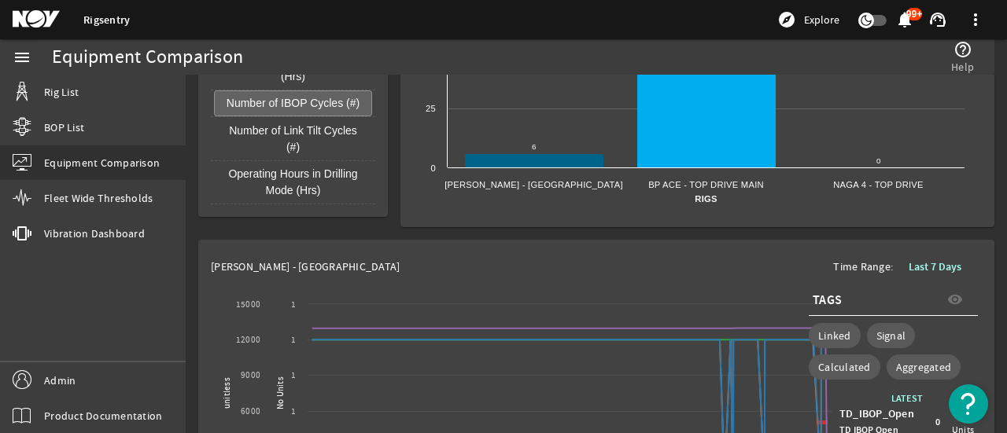
click at [459, 166] on rect at bounding box center [692, 39] width 559 height 351
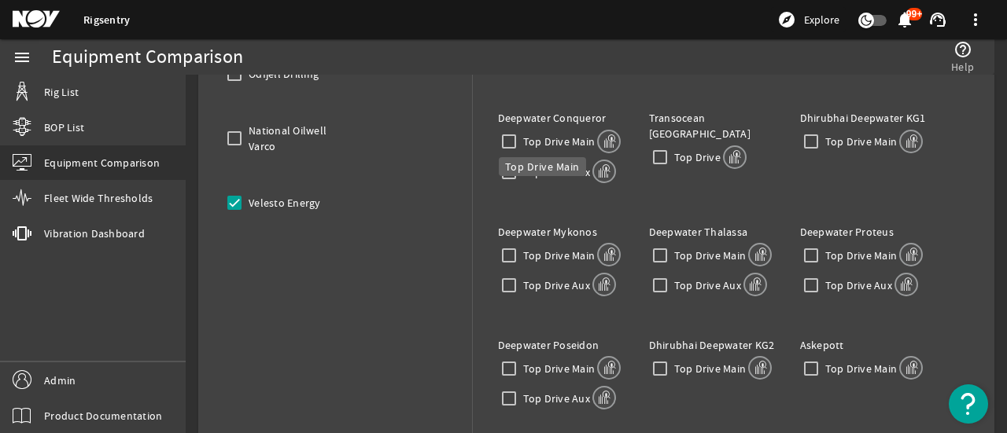
scroll to position [17, 0]
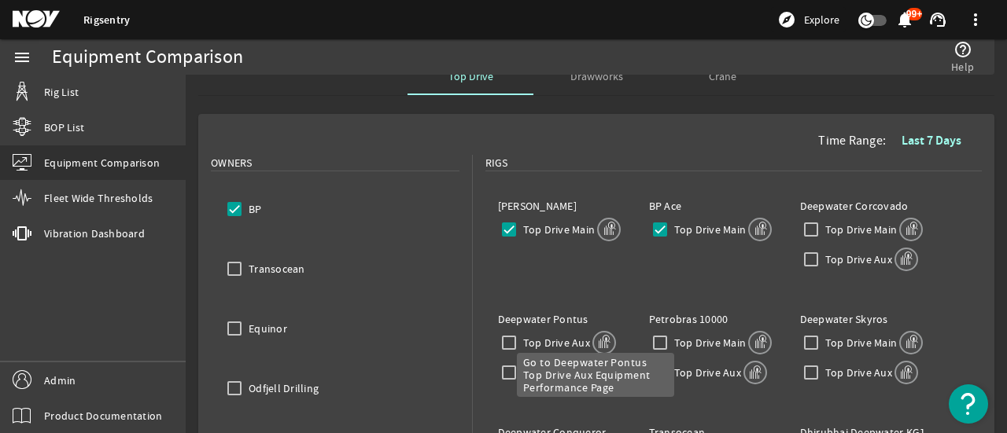
click at [601, 339] on mat-icon at bounding box center [604, 343] width 24 height 24
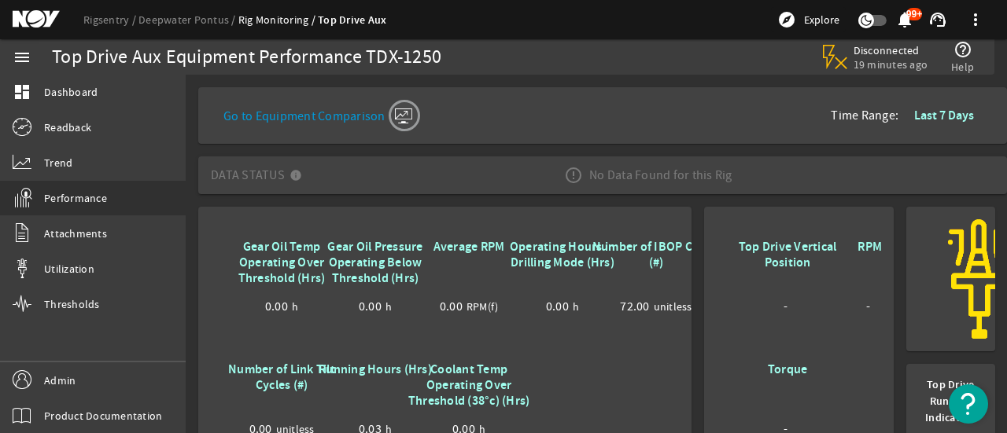
click at [406, 112] on mat-icon at bounding box center [404, 115] width 31 height 31
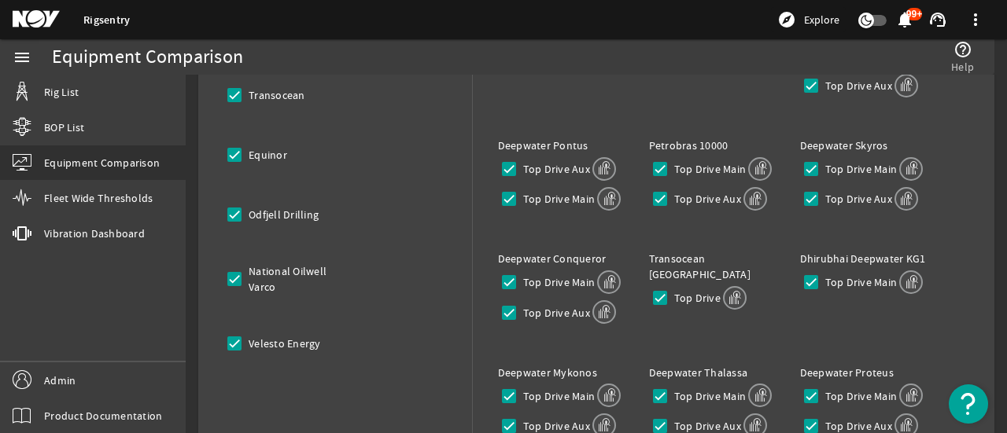
scroll to position [157, 0]
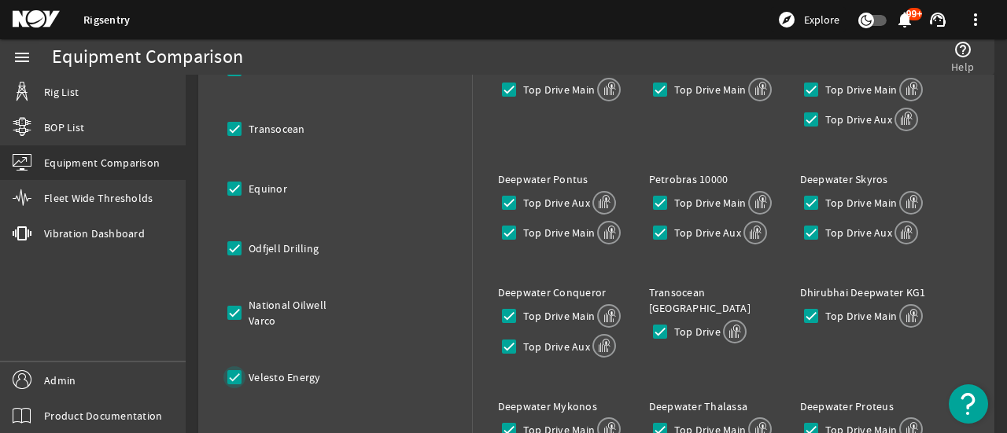
click at [232, 382] on input "Velesto Energy" at bounding box center [234, 378] width 22 height 22
click at [238, 320] on input "National Oilwell Varco" at bounding box center [234, 313] width 22 height 22
click at [233, 256] on input "Odfjell Drilling" at bounding box center [234, 249] width 22 height 22
click at [238, 185] on input "Equinor" at bounding box center [234, 189] width 22 height 22
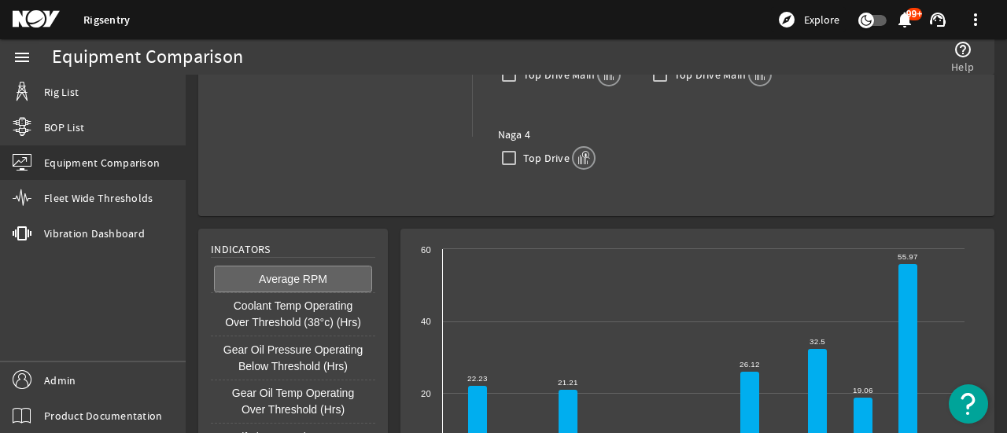
scroll to position [977, 0]
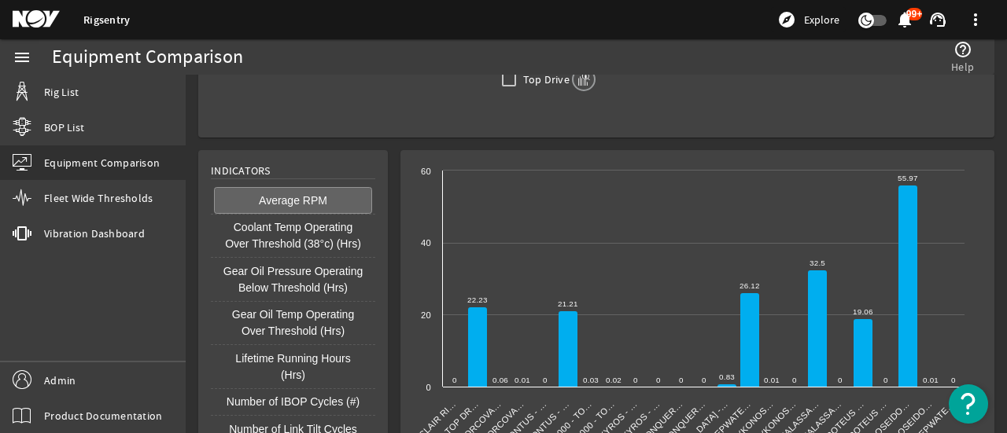
click at [434, 400] on text "[PERSON_NAME] - Top Drive Main Clair Ri…" at bounding box center [437, 420] width 40 height 40
click at [445, 402] on rect at bounding box center [692, 338] width 559 height 351
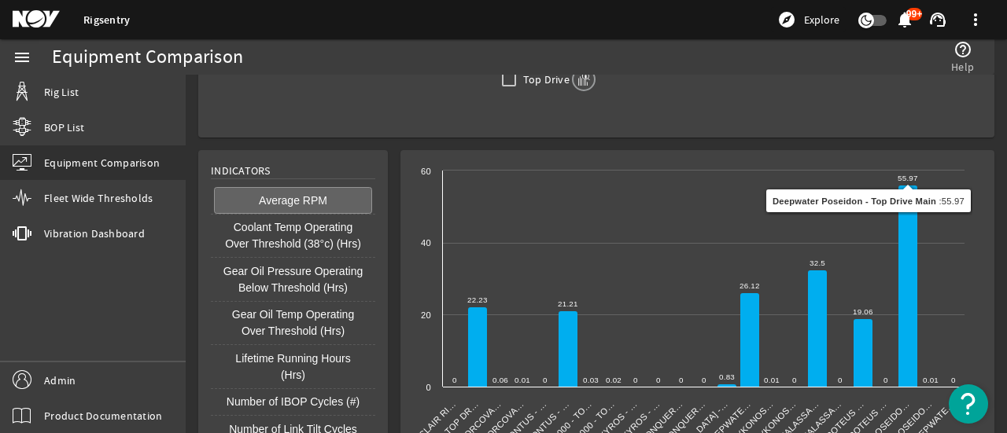
scroll to position [1056, 0]
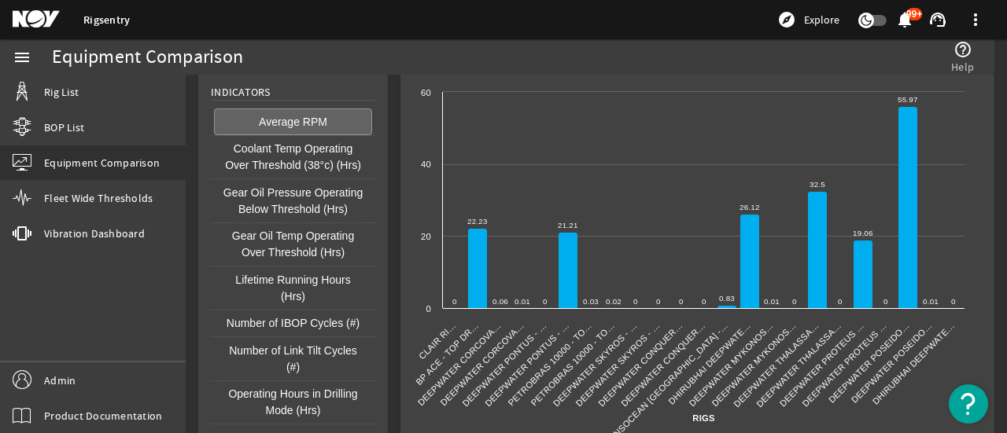
click at [820, 321] on text "Deepwater Thalassa - Top Drive Aux Deepwater Thalassa…" at bounding box center [798, 365] width 88 height 88
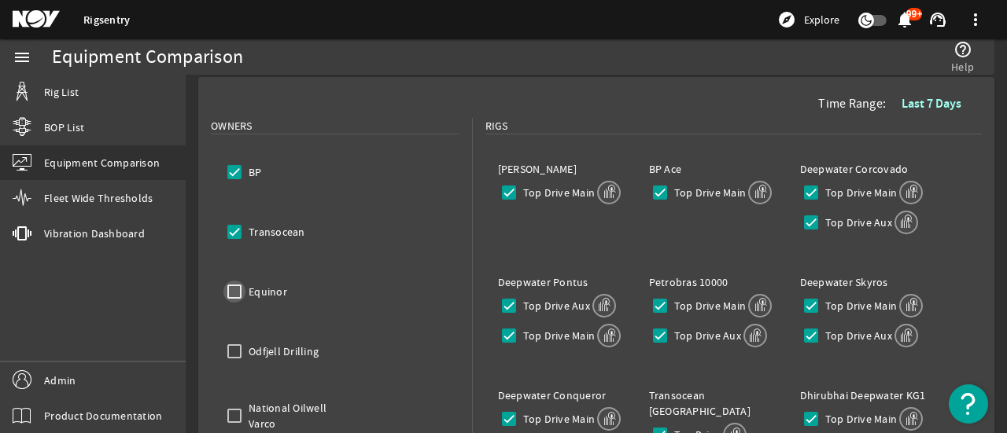
scroll to position [0, 0]
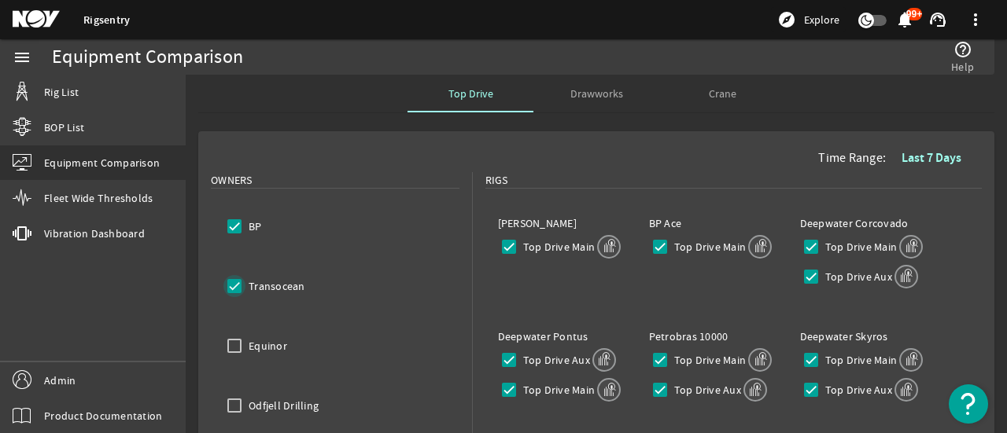
click at [236, 286] on input "Transocean" at bounding box center [234, 286] width 22 height 22
click at [230, 218] on input "BP" at bounding box center [234, 227] width 22 height 22
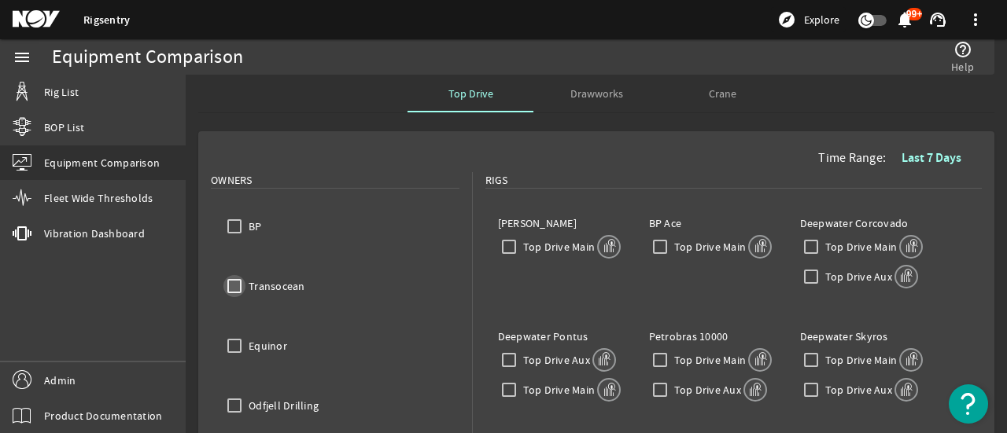
click at [236, 286] on input "Transocean" at bounding box center [234, 286] width 22 height 22
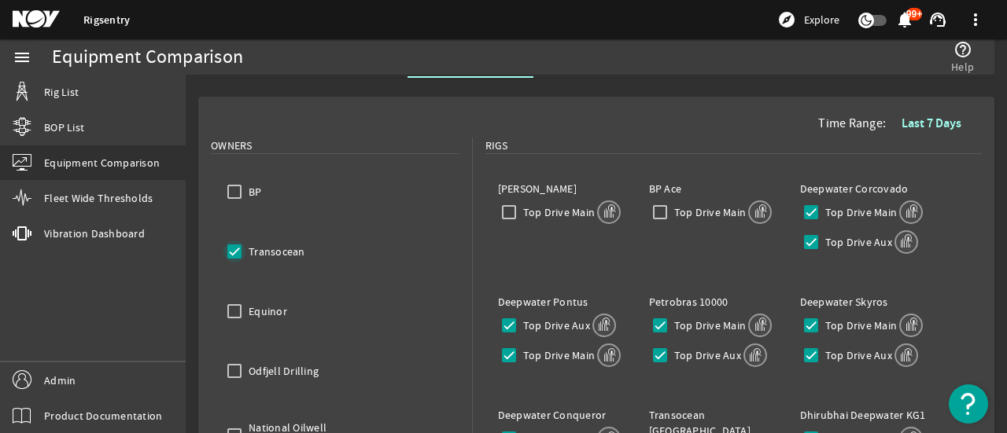
scroll to position [79, 0]
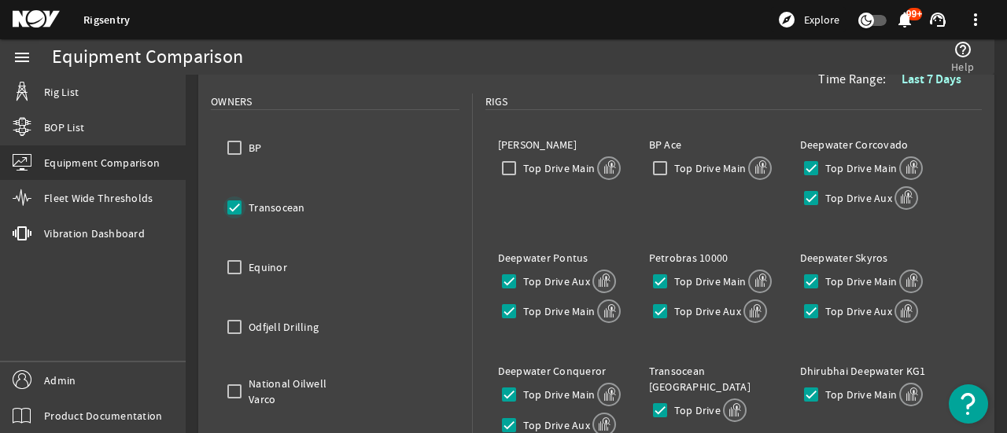
click at [236, 207] on input "Transocean" at bounding box center [234, 208] width 22 height 22
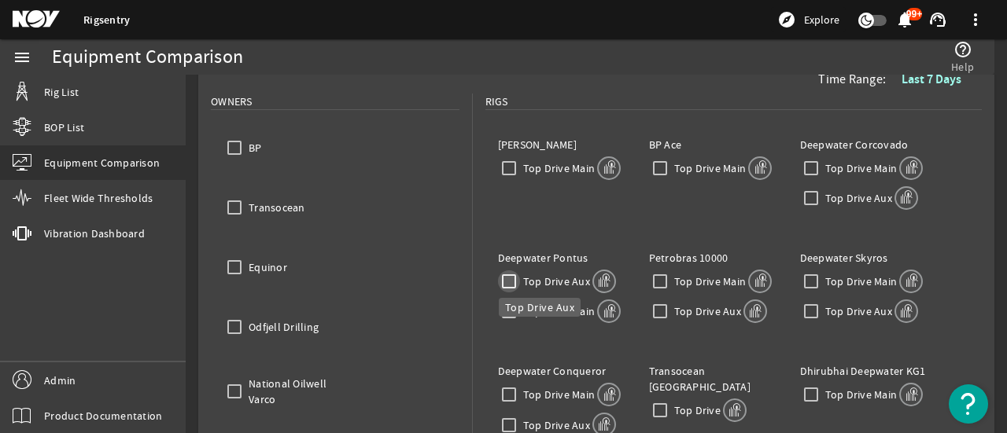
click at [511, 290] on input "Top Drive Aux" at bounding box center [509, 282] width 22 height 22
click at [656, 277] on input "Top Drive Main" at bounding box center [660, 282] width 22 height 22
click at [655, 308] on input "Top Drive Aux" at bounding box center [660, 312] width 22 height 22
click at [806, 312] on input "Top Drive Aux" at bounding box center [811, 312] width 22 height 22
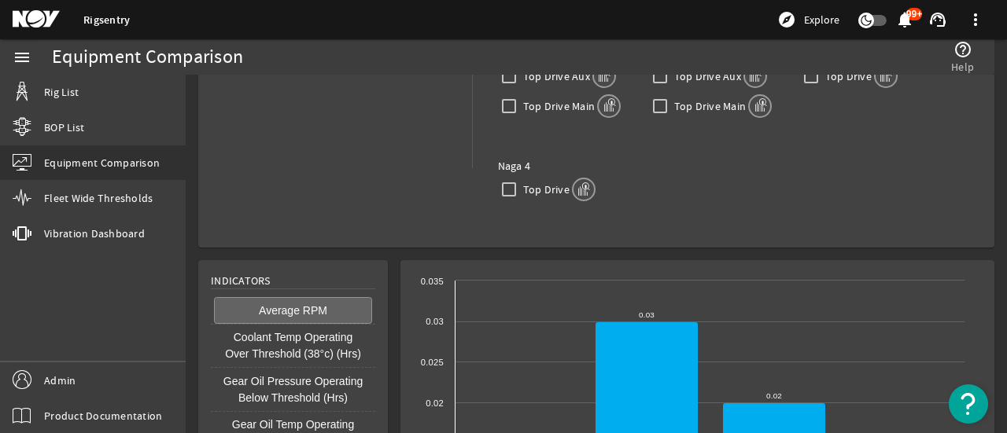
scroll to position [944, 0]
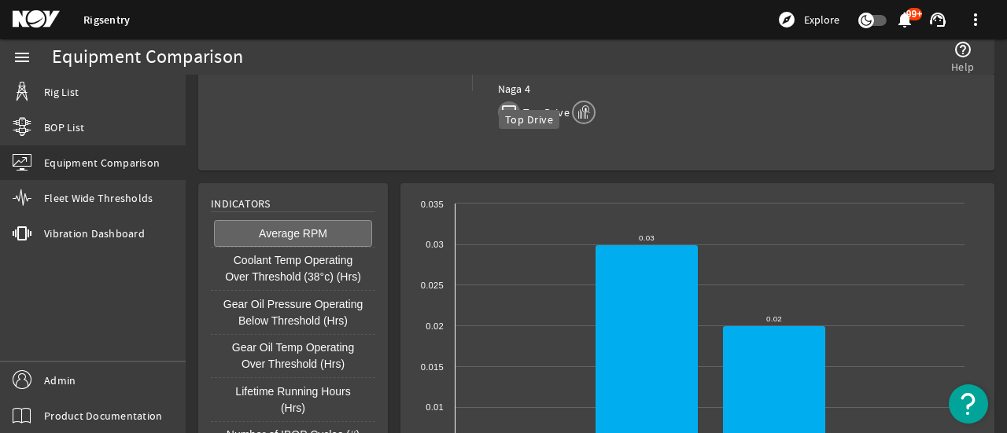
click at [507, 101] on input "Top Drive" at bounding box center [509, 112] width 22 height 22
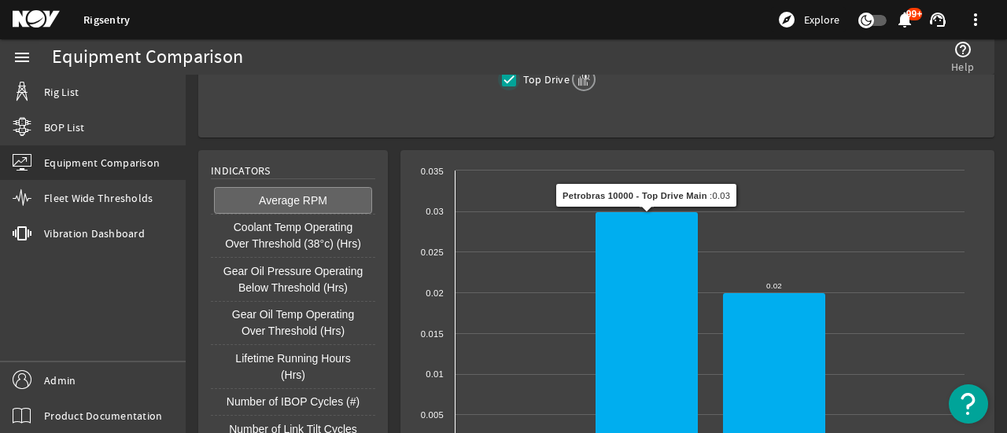
scroll to position [741, 0]
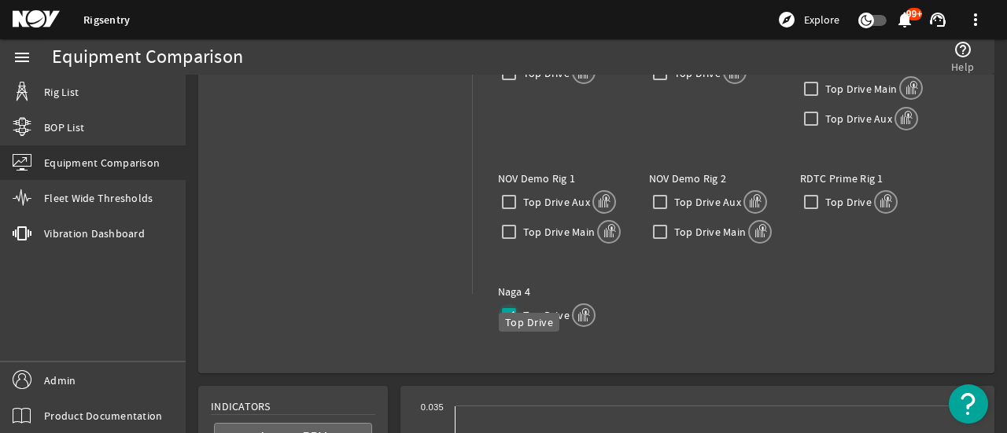
click at [507, 304] on input "Top Drive" at bounding box center [509, 315] width 22 height 22
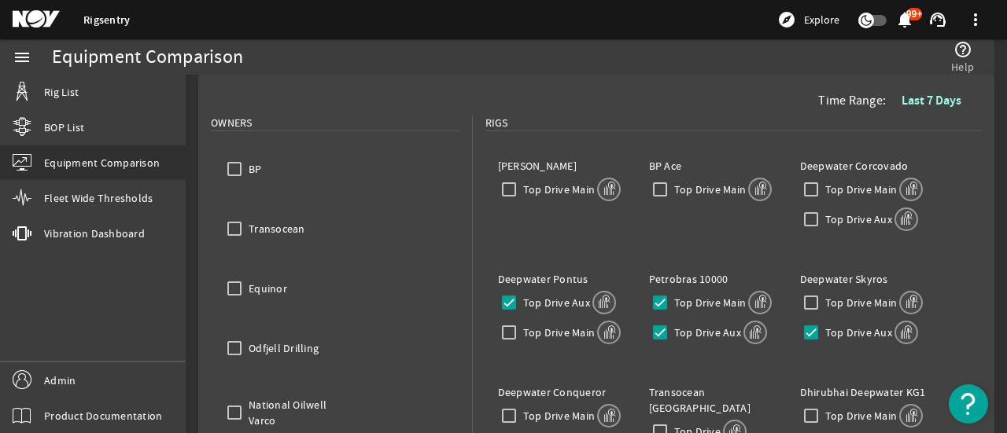
scroll to position [33, 0]
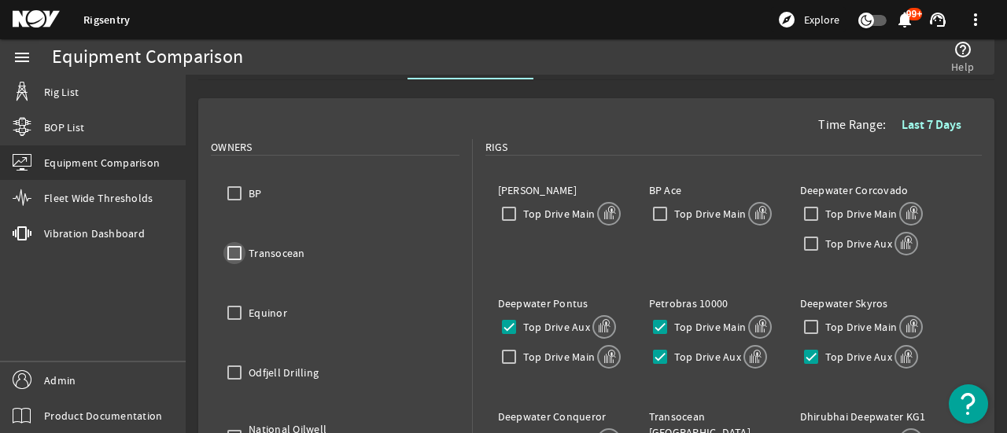
click at [227, 253] on input "Transocean" at bounding box center [234, 253] width 22 height 22
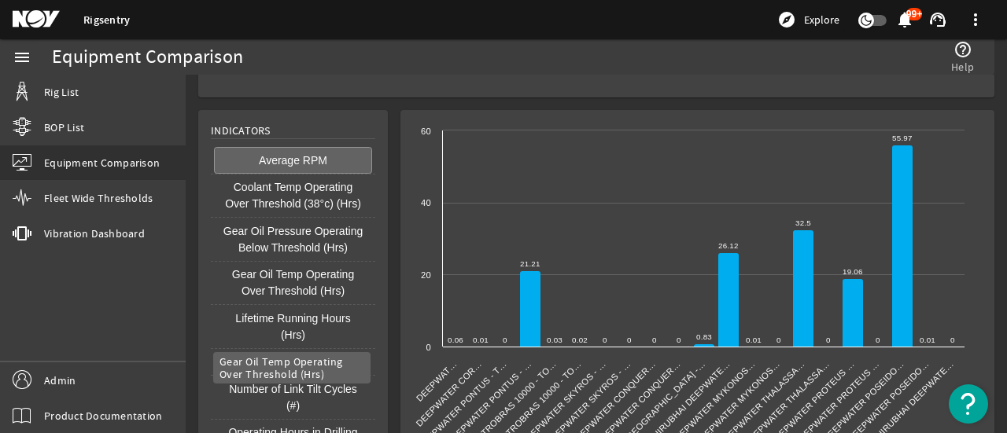
scroll to position [1056, 0]
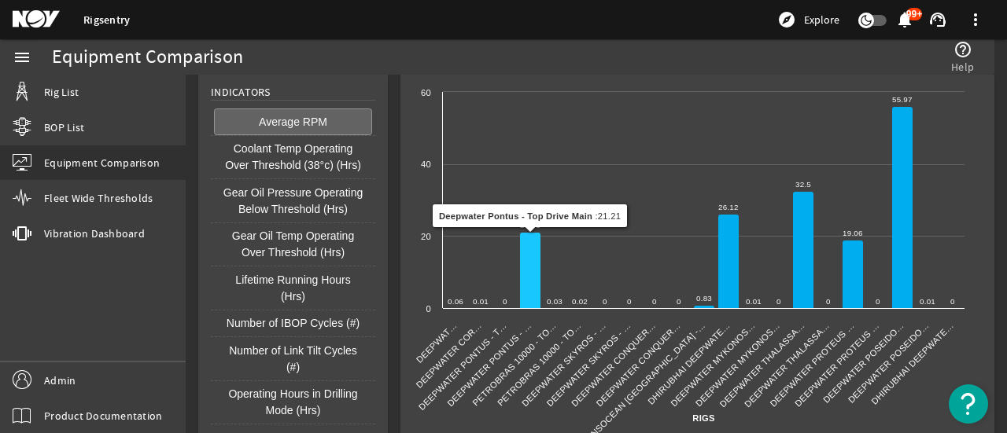
click at [533, 240] on icon at bounding box center [530, 271] width 20 height 76
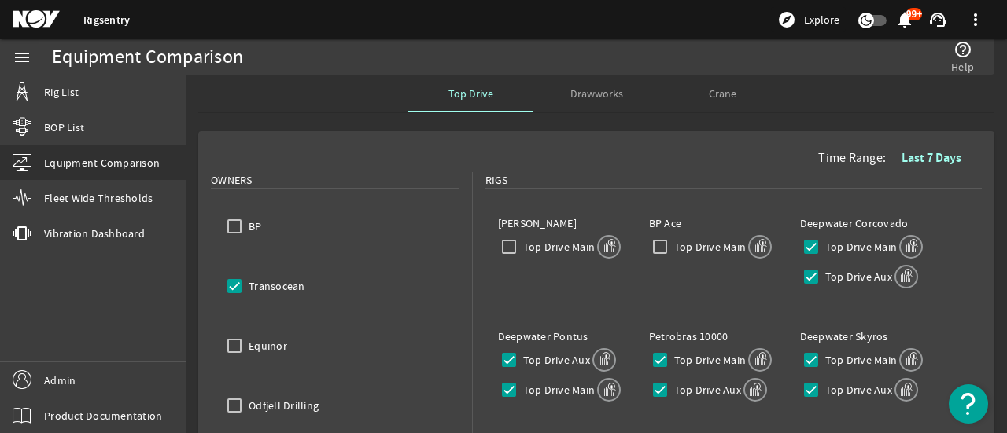
click at [718, 94] on span "Crane" at bounding box center [723, 93] width 28 height 11
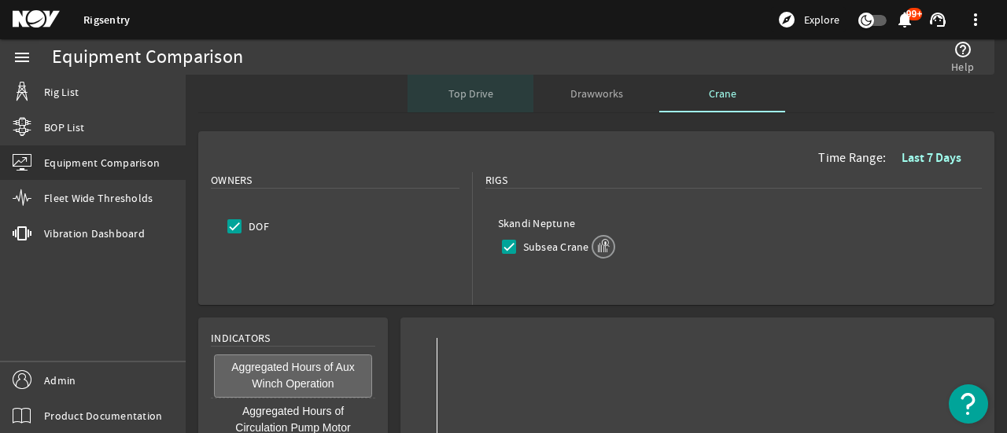
click at [455, 97] on span "Top Drive" at bounding box center [470, 93] width 45 height 11
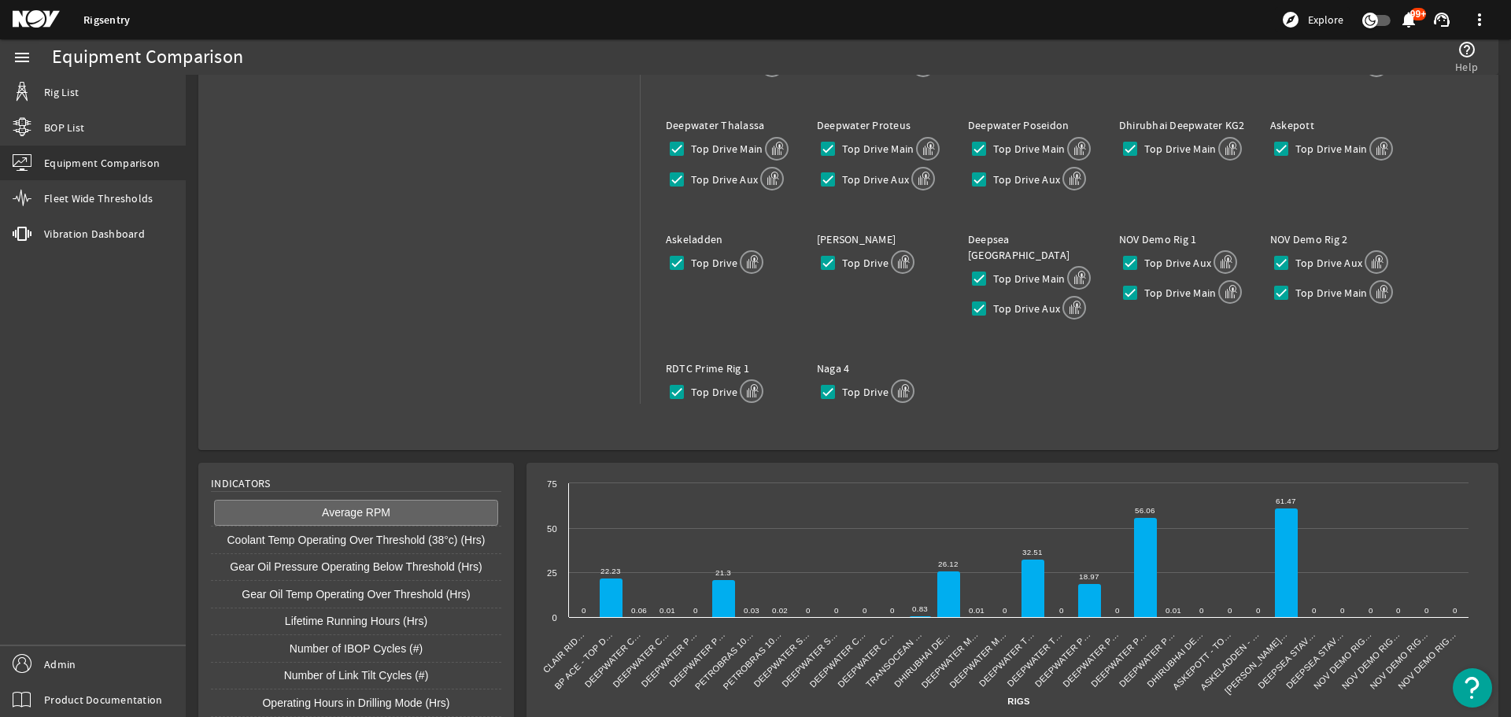
scroll to position [328, 0]
click at [1006, 433] on img "Open Resource Center" at bounding box center [1471, 687] width 39 height 39
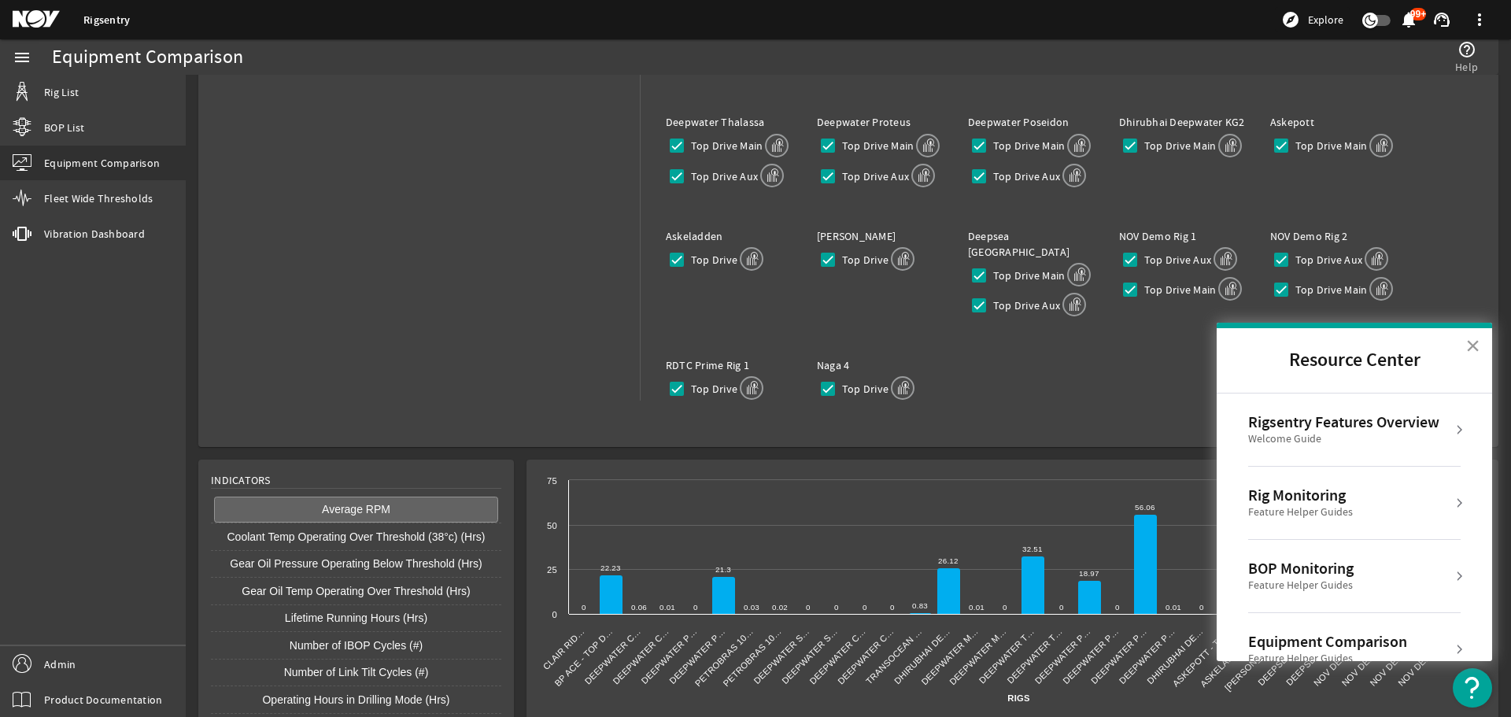
click at [1006, 345] on button "×" at bounding box center [1472, 345] width 15 height 25
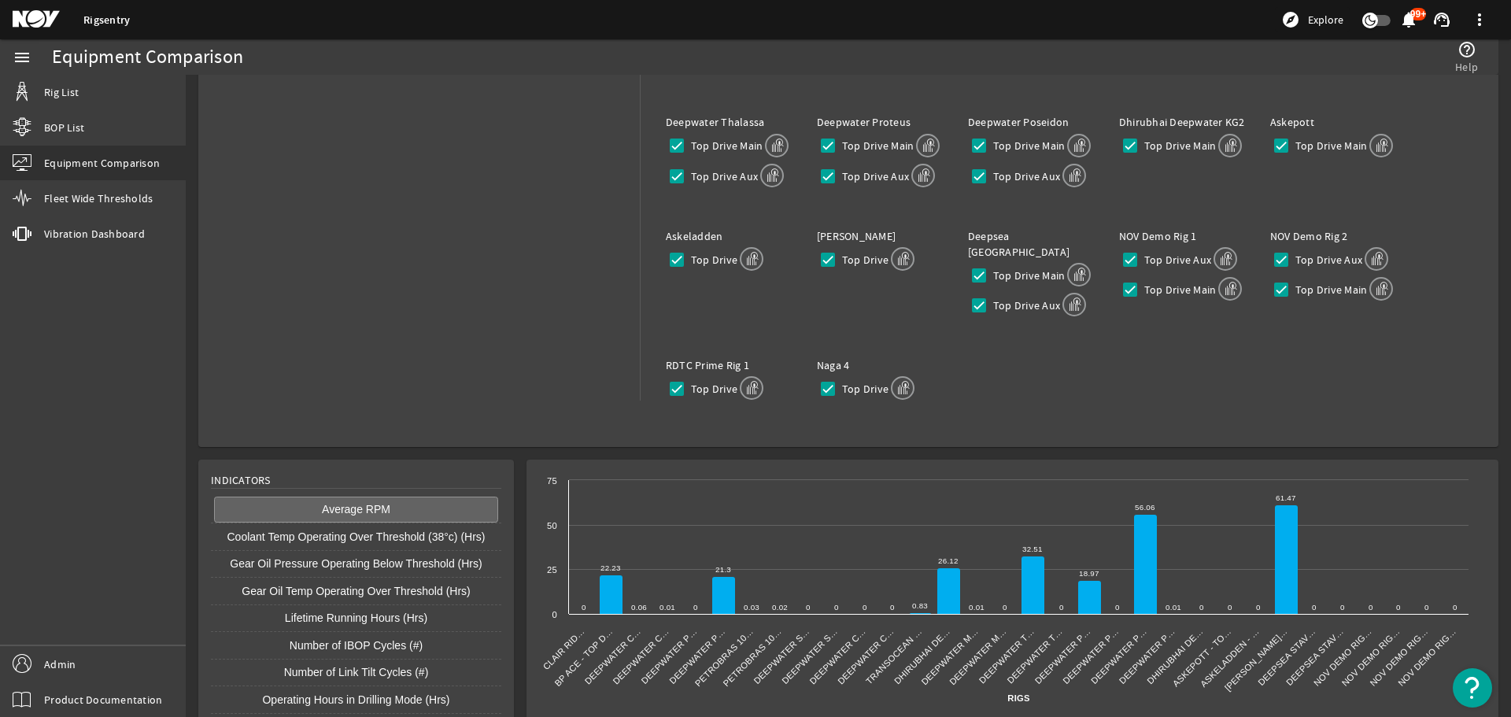
click at [1006, 433] on img "Open Resource Center" at bounding box center [1471, 687] width 39 height 39
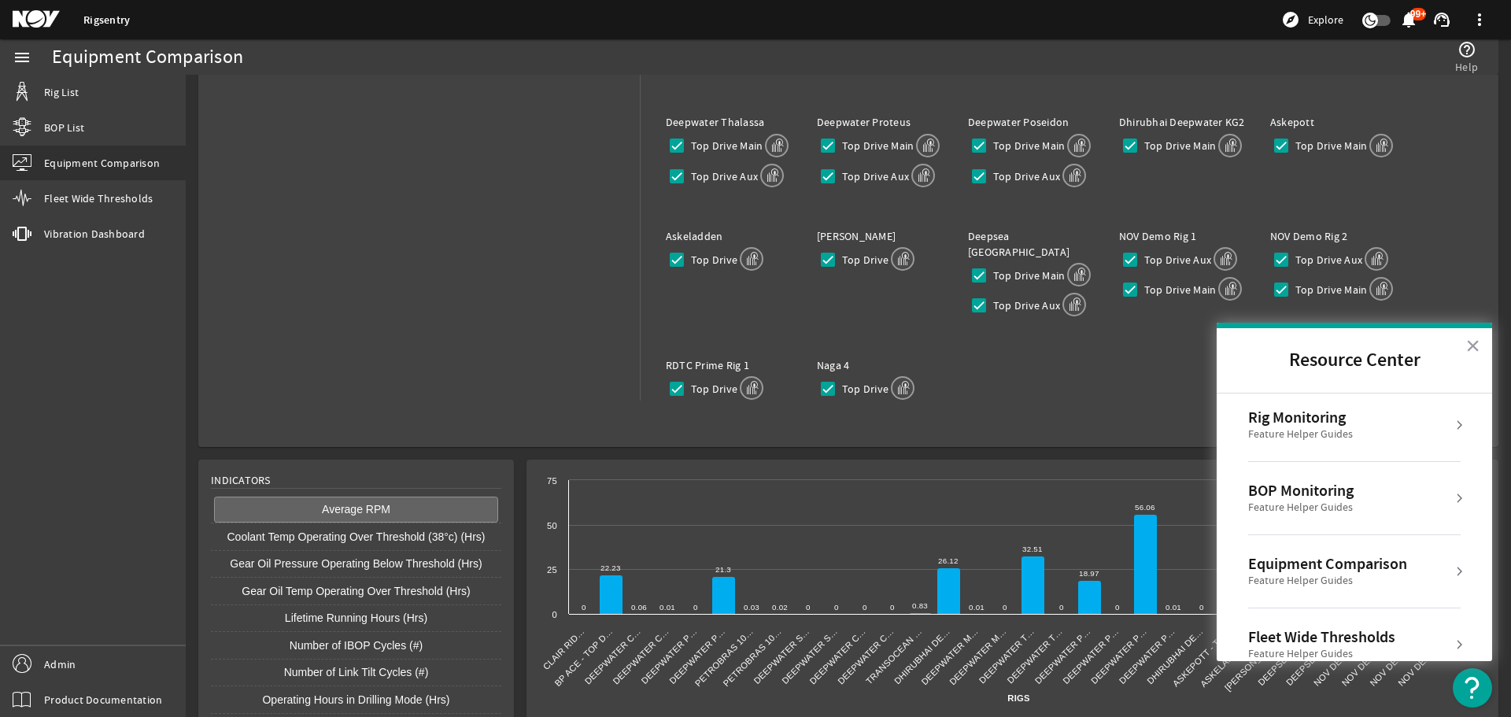
scroll to position [172, 0]
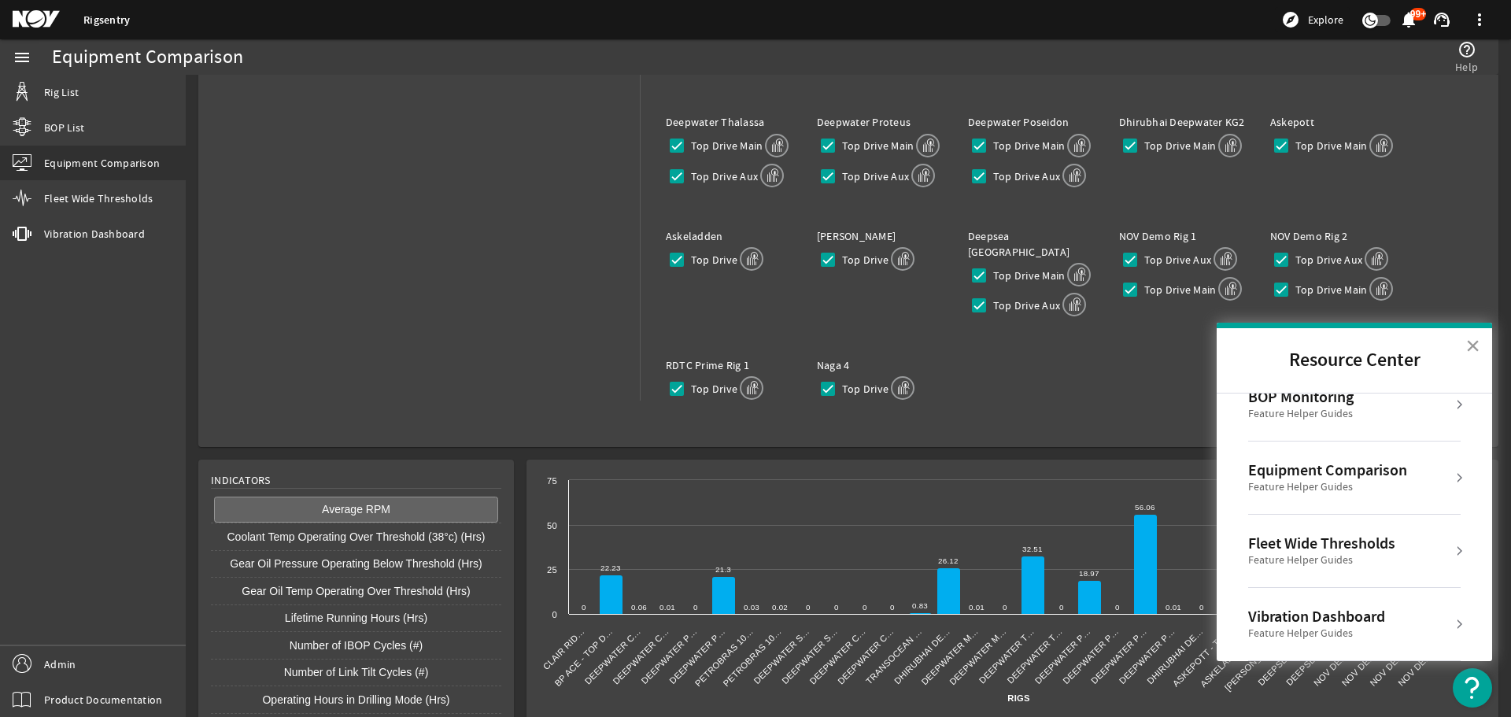
click at [1006, 342] on button "×" at bounding box center [1472, 345] width 15 height 25
